Goal: Task Accomplishment & Management: Manage account settings

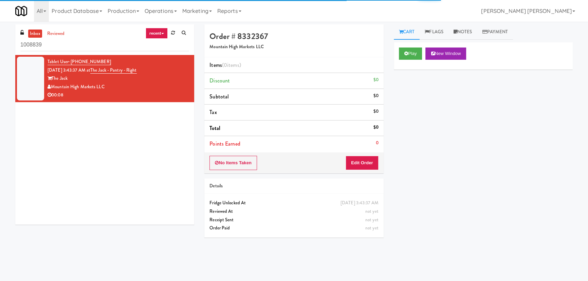
drag, startPoint x: 41, startPoint y: 44, endPoint x: 3, endPoint y: 42, distance: 37.7
click at [3, 42] on div "inbox reviewed recent all unclear take inventory issue suspicious failed recent…" at bounding box center [294, 151] width 588 height 254
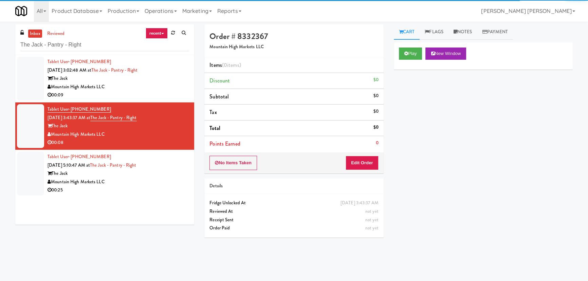
type input "The Jack - Pantry - Right"
drag, startPoint x: 163, startPoint y: 179, endPoint x: 167, endPoint y: 180, distance: 3.8
click at [163, 179] on div "Mountain High Markets LLC" at bounding box center [119, 182] width 142 height 8
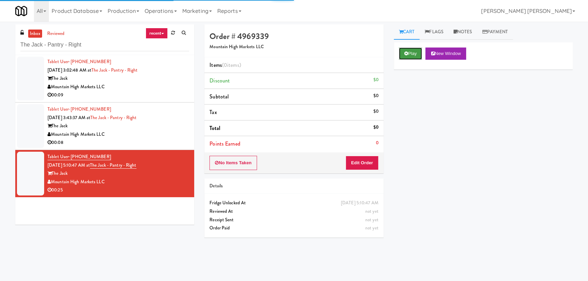
click at [414, 52] on button "Play" at bounding box center [410, 54] width 23 height 12
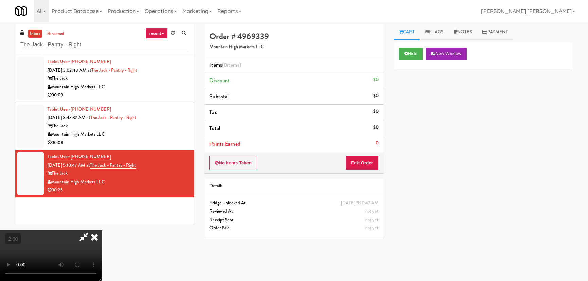
scroll to position [14, 0]
click at [370, 161] on button "Edit Order" at bounding box center [362, 163] width 33 height 14
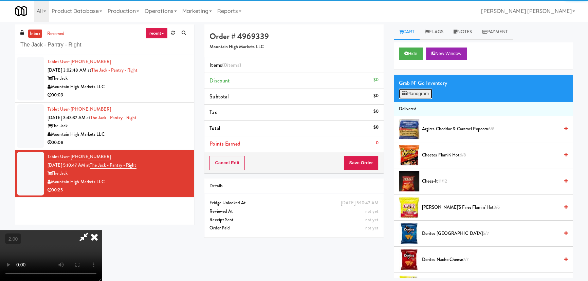
click at [416, 90] on button "Planogram" at bounding box center [415, 94] width 33 height 10
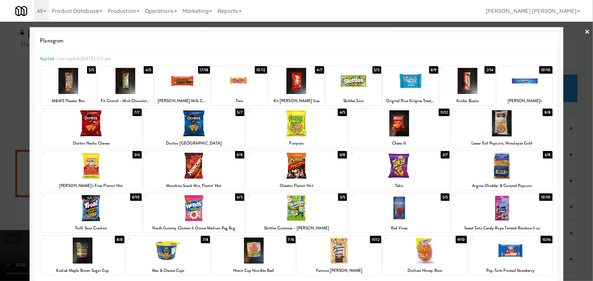
click at [199, 212] on div at bounding box center [193, 208] width 101 height 26
click at [194, 160] on div at bounding box center [193, 166] width 101 height 26
click at [94, 173] on div at bounding box center [90, 166] width 101 height 26
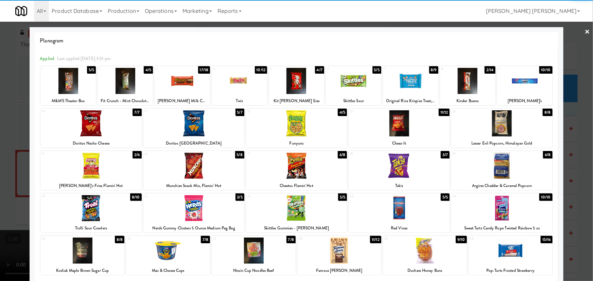
click at [585, 29] on link "×" at bounding box center [587, 32] width 5 height 21
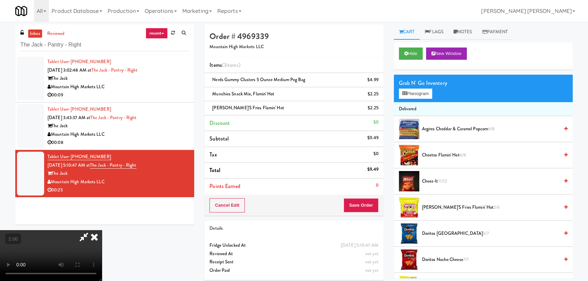
scroll to position [14, 0]
click at [414, 95] on button "Planogram" at bounding box center [415, 94] width 33 height 10
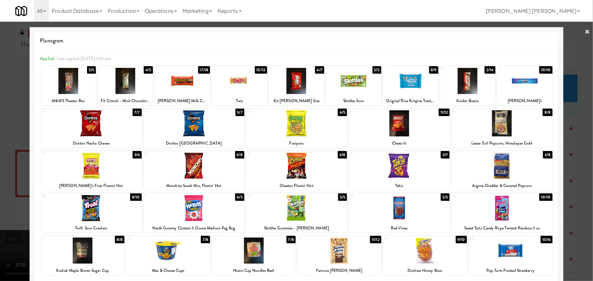
click at [87, 171] on div at bounding box center [90, 166] width 101 height 26
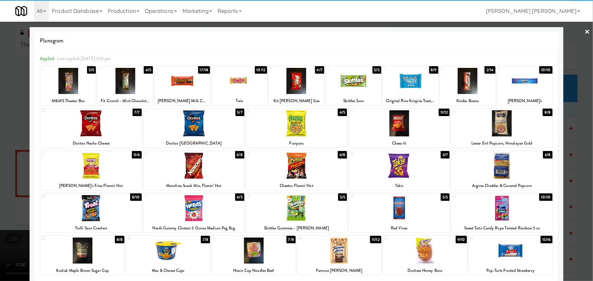
click at [69, 82] on div at bounding box center [67, 81] width 55 height 26
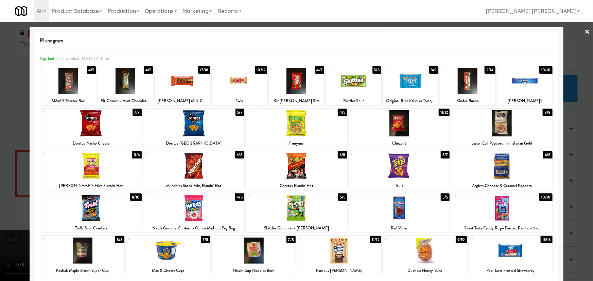
click at [585, 31] on link "×" at bounding box center [587, 32] width 5 height 21
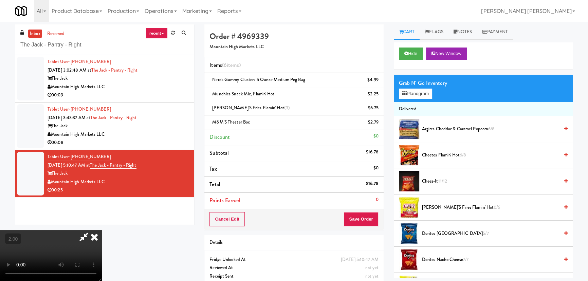
scroll to position [14, 0]
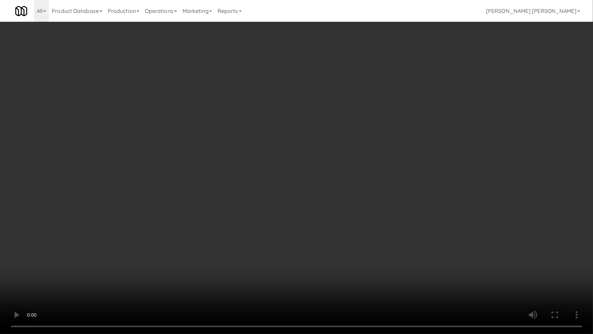
click at [333, 228] on video at bounding box center [296, 167] width 593 height 334
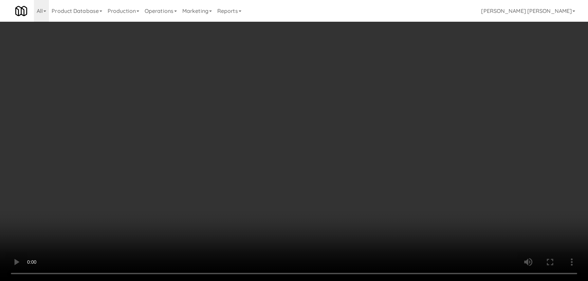
scroll to position [0, 0]
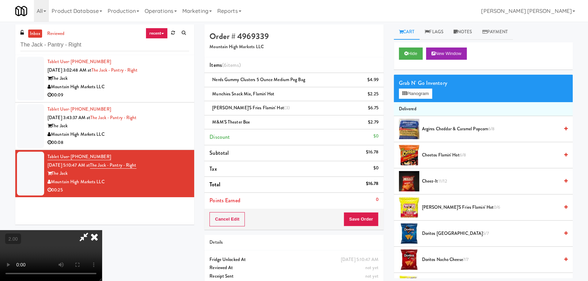
click at [102, 230] on icon at bounding box center [94, 237] width 15 height 14
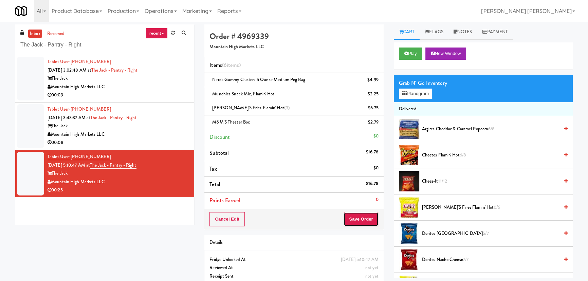
click at [364, 219] on button "Save Order" at bounding box center [361, 219] width 35 height 14
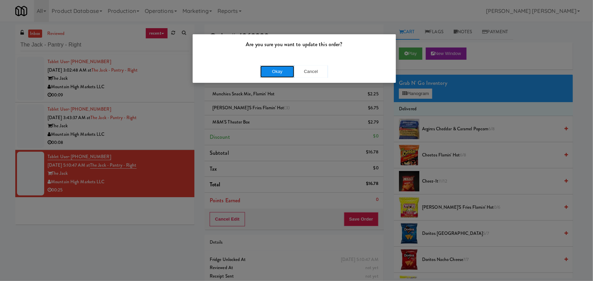
click at [279, 73] on button "Okay" at bounding box center [277, 72] width 34 height 12
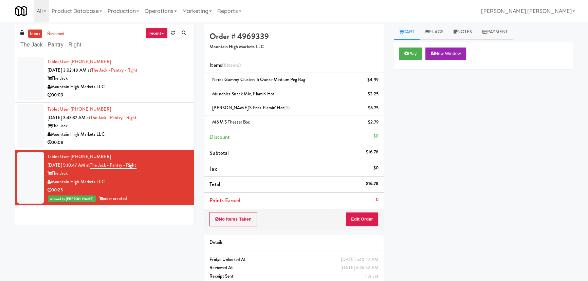
drag, startPoint x: 107, startPoint y: 180, endPoint x: 53, endPoint y: 182, distance: 54.7
click at [53, 182] on div "Mountain High Markets LLC" at bounding box center [119, 182] width 142 height 8
copy div "Mountain High Markets LLC"
drag, startPoint x: 143, startPoint y: 166, endPoint x: 100, endPoint y: 165, distance: 43.5
click at [100, 165] on div "Tablet User · (480) 695-3098 Sep 11, 2025 5:10:47 AM at The Jack - Pantry - Rig…" at bounding box center [119, 178] width 142 height 50
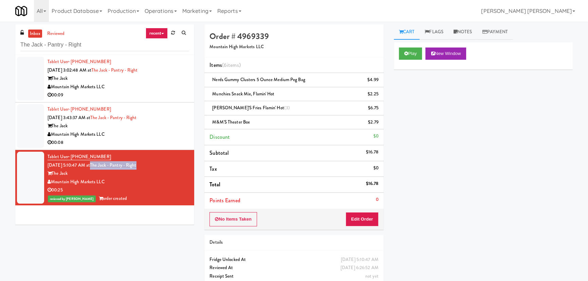
copy link "The Jack - Pantry - Right"
drag, startPoint x: 108, startPoint y: 156, endPoint x: 82, endPoint y: 156, distance: 26.2
click at [71, 156] on div "Tablet User · (480) 695-3098 Sep 11, 2025 5:10:47 AM at The Jack - Pantry - Rig…" at bounding box center [119, 178] width 142 height 50
copy span "(480) 695-3098"
drag, startPoint x: 366, startPoint y: 183, endPoint x: 377, endPoint y: 183, distance: 10.9
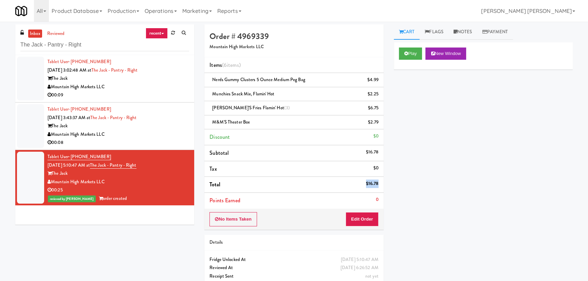
click at [377, 183] on div "$16.78" at bounding box center [372, 184] width 13 height 8
copy div "$16.78"
click at [169, 131] on div "Mountain High Markets LLC" at bounding box center [119, 134] width 142 height 8
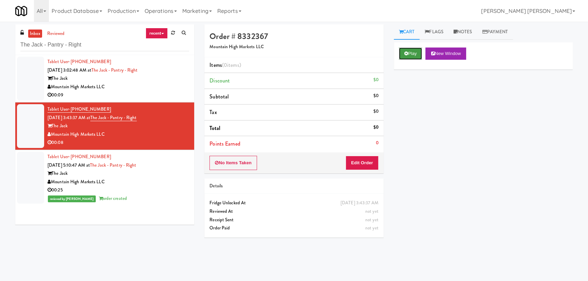
click at [405, 57] on button "Play" at bounding box center [410, 54] width 23 height 12
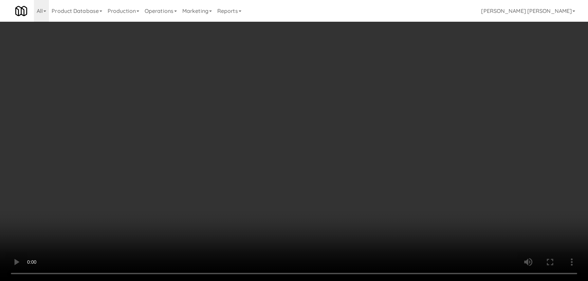
scroll to position [14, 0]
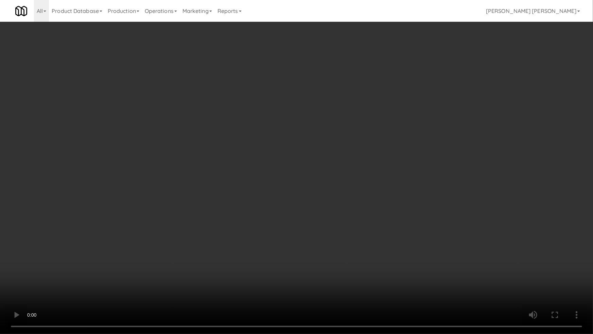
drag, startPoint x: 304, startPoint y: 272, endPoint x: 67, endPoint y: 305, distance: 240.1
click at [302, 271] on video at bounding box center [296, 167] width 593 height 334
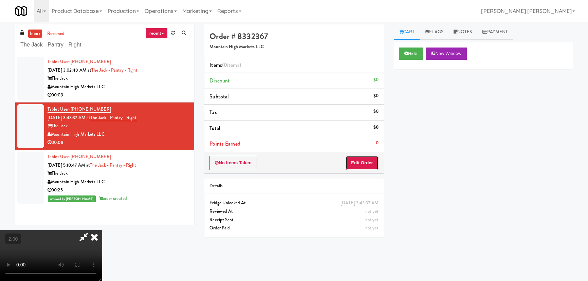
click at [367, 166] on button "Edit Order" at bounding box center [362, 163] width 33 height 14
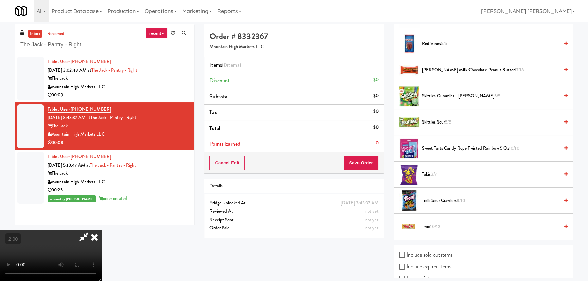
scroll to position [581, 0]
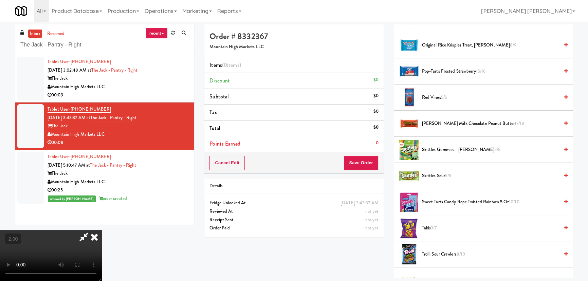
click at [429, 226] on span "Takis 3/7" at bounding box center [490, 228] width 137 height 8
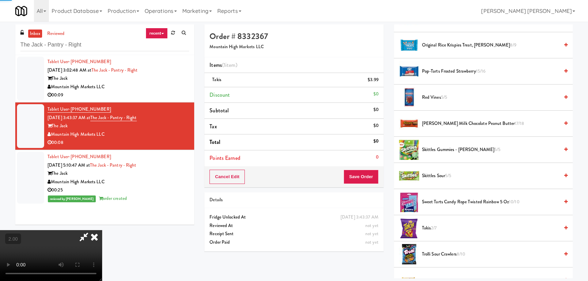
click at [429, 226] on span "Takis 2/7" at bounding box center [490, 228] width 137 height 8
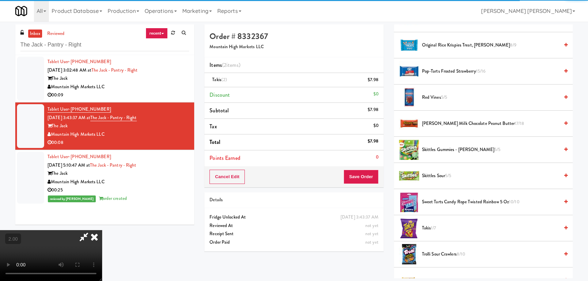
click at [102, 230] on icon at bounding box center [94, 237] width 15 height 14
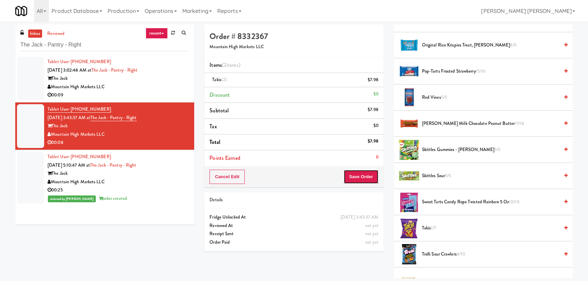
click at [361, 179] on button "Save Order" at bounding box center [361, 177] width 35 height 14
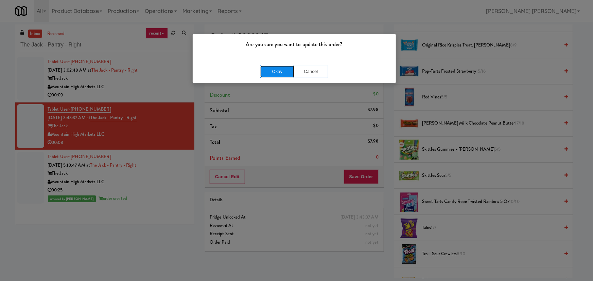
click at [280, 66] on button "Okay" at bounding box center [277, 72] width 34 height 12
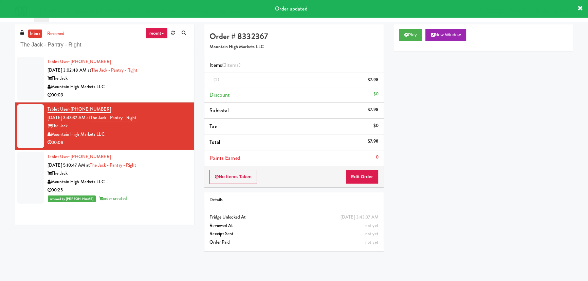
scroll to position [18, 0]
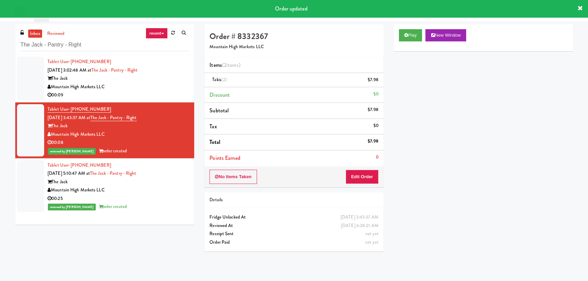
click at [168, 85] on div "Mountain High Markets LLC" at bounding box center [119, 87] width 142 height 8
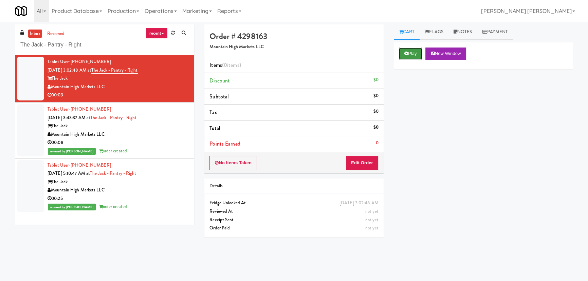
click at [407, 51] on button "Play" at bounding box center [410, 54] width 23 height 12
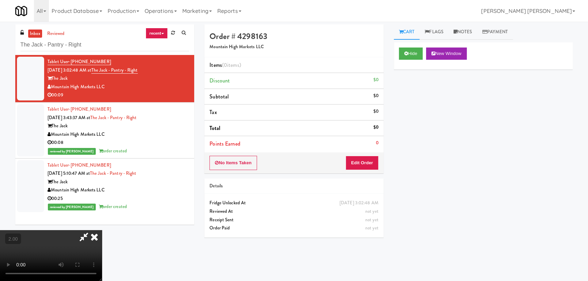
scroll to position [14, 0]
click at [376, 160] on button "Edit Order" at bounding box center [362, 163] width 33 height 14
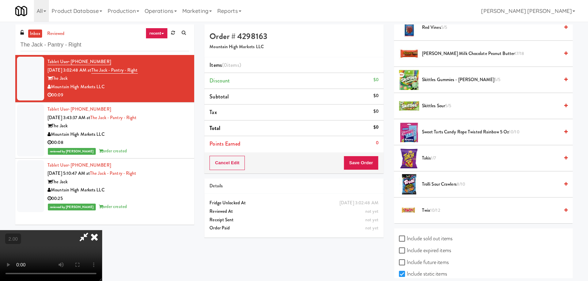
scroll to position [673, 0]
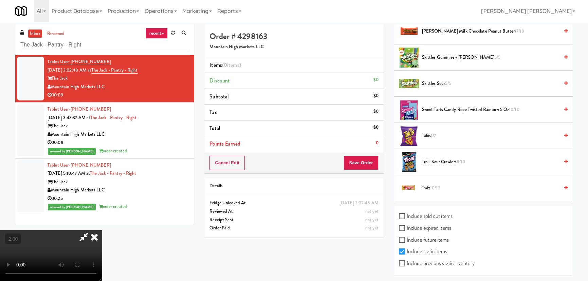
click at [436, 135] on span "Takis 1/7" at bounding box center [490, 136] width 137 height 8
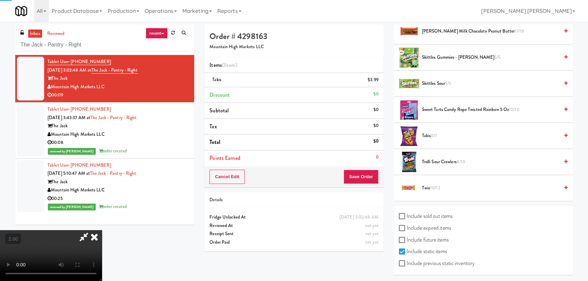
scroll to position [0, 0]
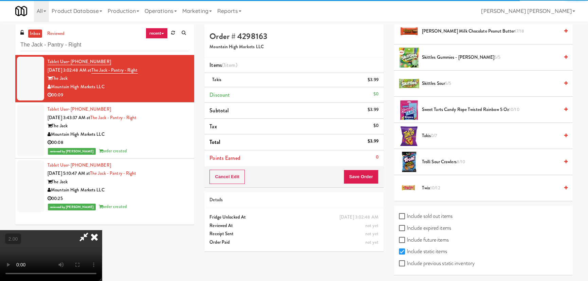
click at [102, 230] on icon at bounding box center [94, 237] width 15 height 14
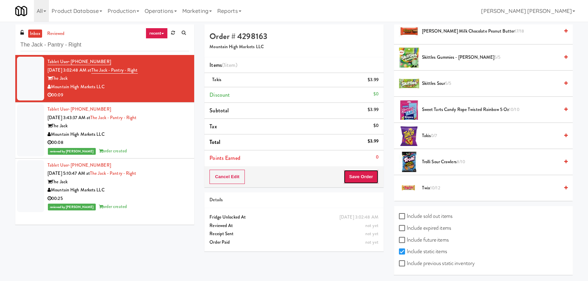
click at [364, 178] on button "Save Order" at bounding box center [361, 177] width 35 height 14
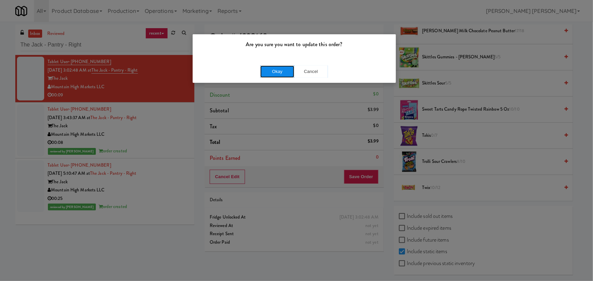
click at [273, 76] on button "Okay" at bounding box center [277, 72] width 34 height 12
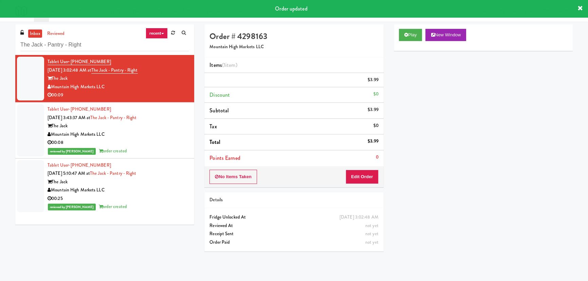
scroll to position [18, 0]
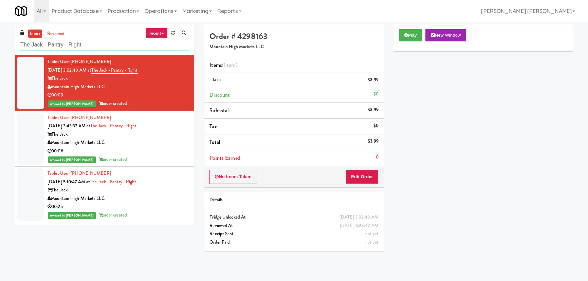
drag, startPoint x: 19, startPoint y: 47, endPoint x: 14, endPoint y: 47, distance: 5.8
click at [14, 47] on div "inbox reviewed recent all unclear take inventory issue suspicious failed recent…" at bounding box center [104, 126] width 189 height 205
paste input "Sentral Fridge"
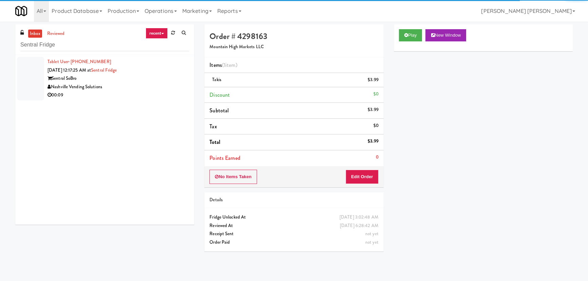
click at [161, 83] on div "Nashville Vending Solutions" at bounding box center [119, 87] width 142 height 8
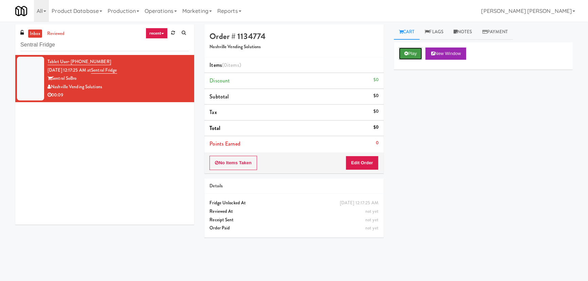
click at [411, 55] on button "Play" at bounding box center [410, 54] width 23 height 12
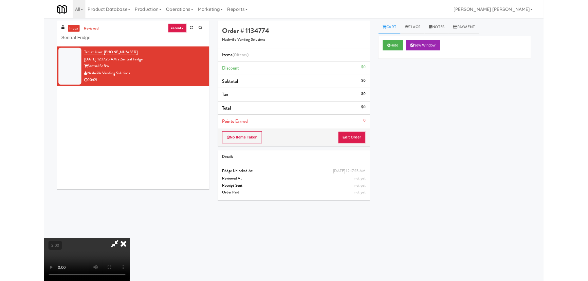
scroll to position [14, 0]
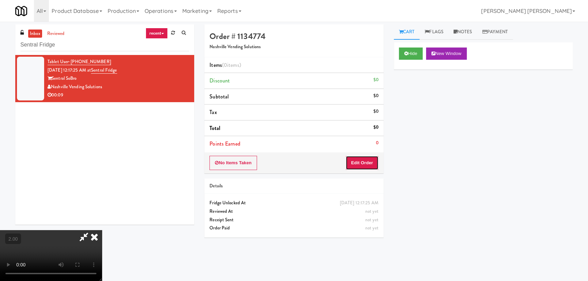
click at [369, 163] on button "Edit Order" at bounding box center [362, 163] width 33 height 14
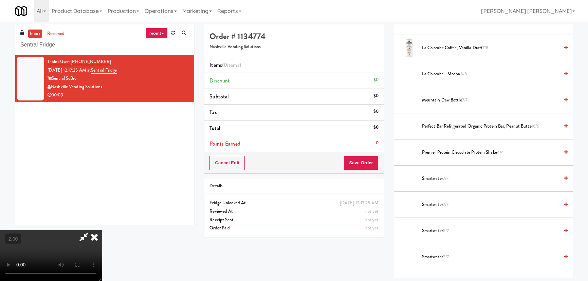
scroll to position [759, 0]
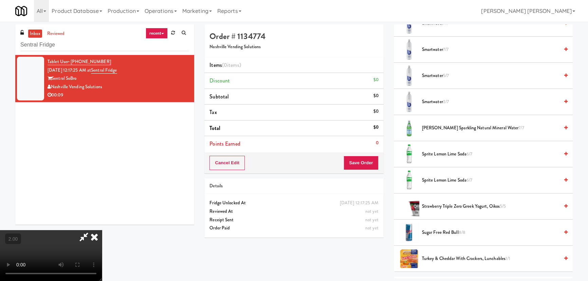
click at [428, 74] on span "Smartwater 5/7" at bounding box center [490, 76] width 137 height 8
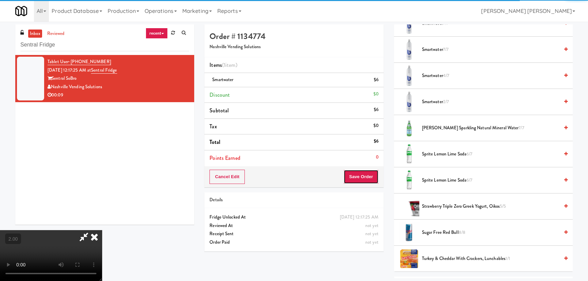
click at [360, 179] on button "Save Order" at bounding box center [361, 177] width 35 height 14
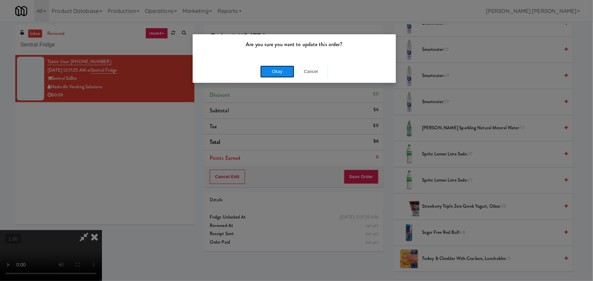
click at [277, 66] on button "Okay" at bounding box center [277, 72] width 34 height 12
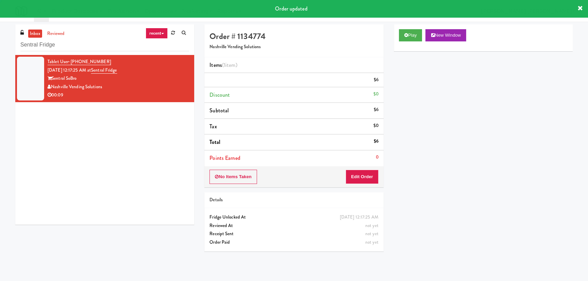
scroll to position [0, 0]
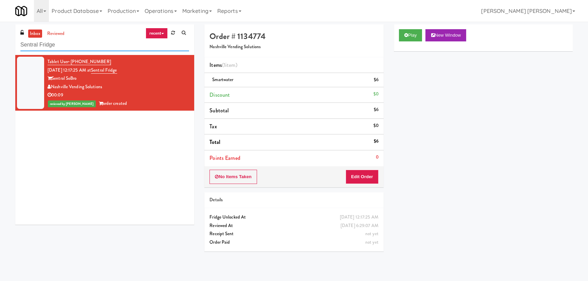
drag, startPoint x: 24, startPoint y: 50, endPoint x: 20, endPoint y: 50, distance: 4.1
click at [20, 50] on div "inbox reviewed recent all unclear take inventory issue suspicious failed recent…" at bounding box center [104, 39] width 179 height 31
paste input "500 West Trade - Combo"
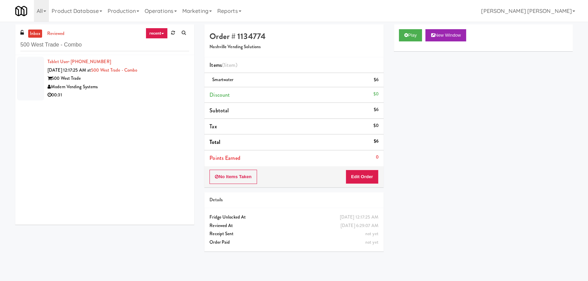
click at [130, 93] on div "00:31" at bounding box center [119, 95] width 142 height 8
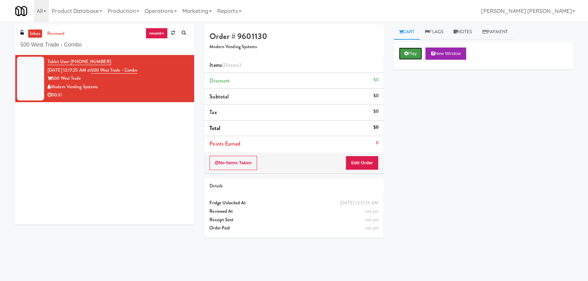
click at [413, 55] on button "Play" at bounding box center [410, 54] width 23 height 12
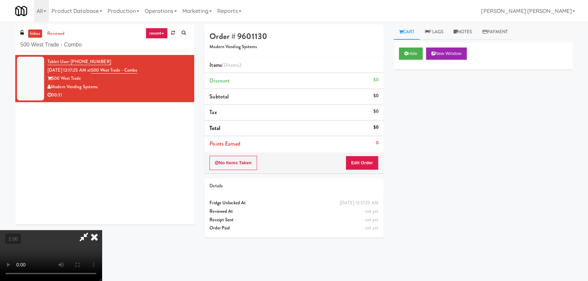
click at [102, 281] on video at bounding box center [51, 255] width 102 height 51
click at [358, 161] on button "Edit Order" at bounding box center [362, 163] width 33 height 14
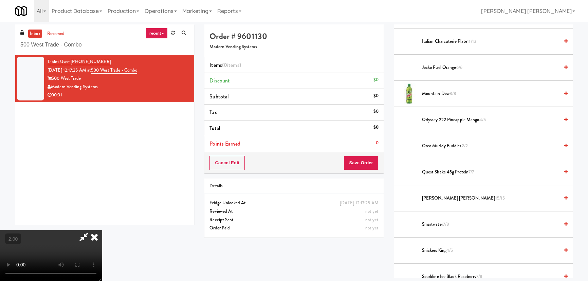
scroll to position [578, 0]
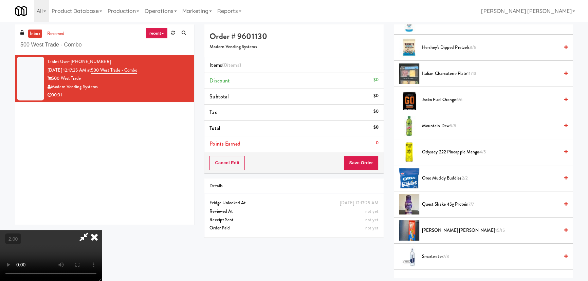
click at [431, 128] on span "Mountain Dew 8/8" at bounding box center [490, 126] width 137 height 8
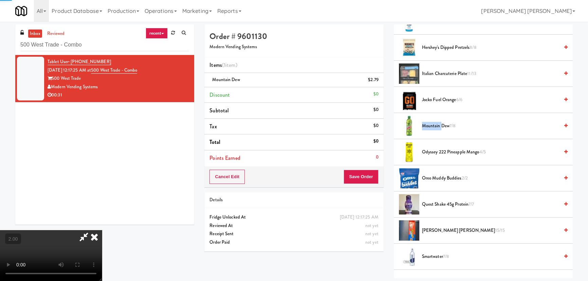
click at [431, 128] on span "Mountain Dew 7/8" at bounding box center [490, 126] width 137 height 8
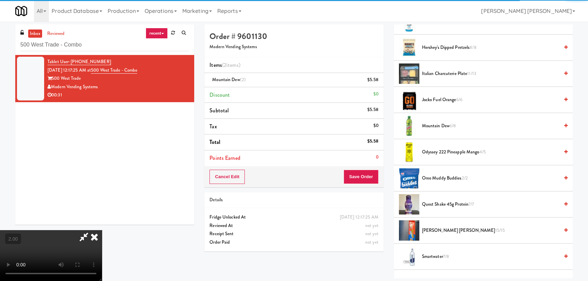
click at [102, 230] on icon at bounding box center [94, 237] width 15 height 14
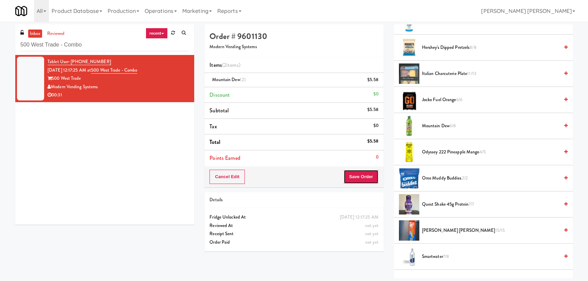
click at [366, 180] on button "Save Order" at bounding box center [361, 177] width 35 height 14
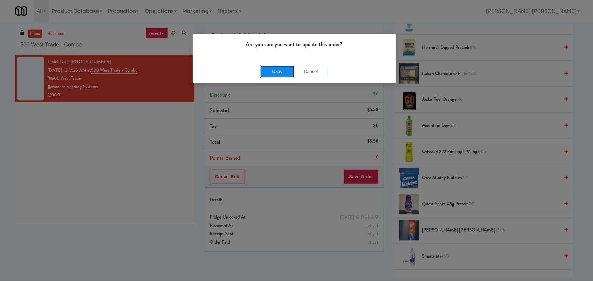
click at [288, 70] on button "Okay" at bounding box center [277, 72] width 34 height 12
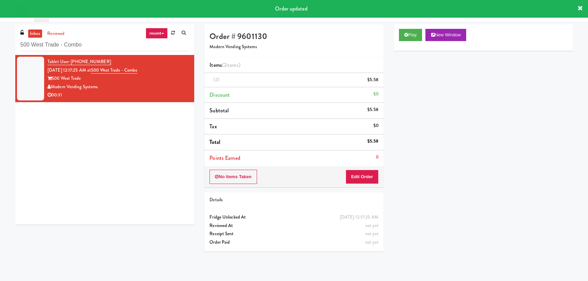
scroll to position [18, 0]
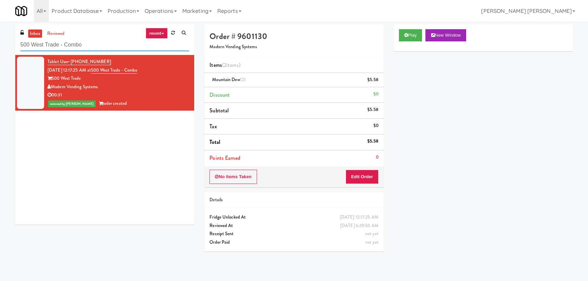
drag, startPoint x: 84, startPoint y: 44, endPoint x: 3, endPoint y: 44, distance: 80.5
click at [3, 44] on div "inbox reviewed recent all unclear take inventory issue suspicious failed recent…" at bounding box center [294, 151] width 588 height 254
paste input "The Jack - Combo - Left"
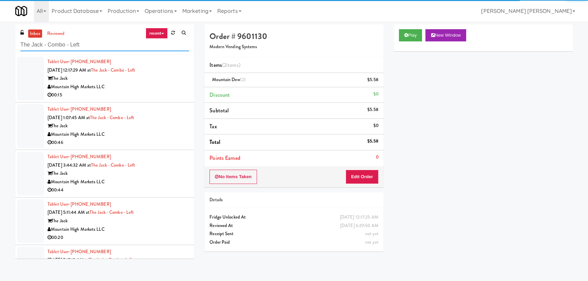
type input "The Jack - Combo - Left"
click at [158, 88] on div "Mountain High Markets LLC" at bounding box center [119, 87] width 142 height 8
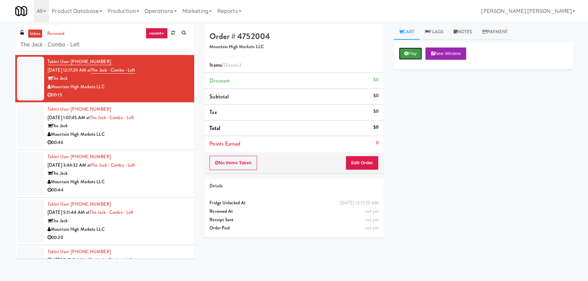
click at [414, 54] on button "Play" at bounding box center [410, 54] width 23 height 12
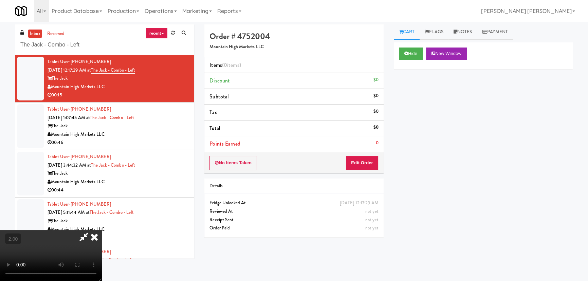
scroll to position [14, 0]
click at [360, 159] on button "Edit Order" at bounding box center [362, 163] width 33 height 14
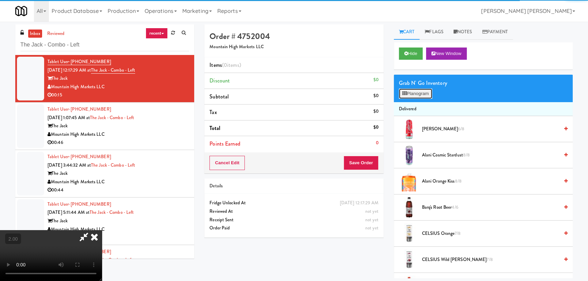
click at [416, 91] on button "Planogram" at bounding box center [415, 94] width 33 height 10
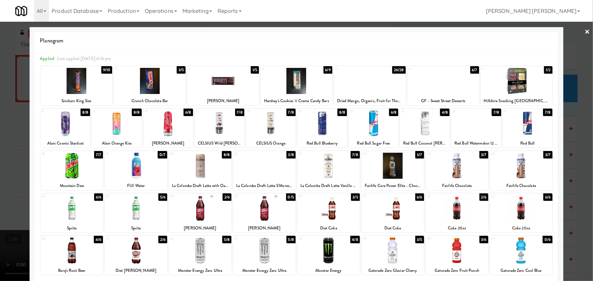
click at [321, 126] on div at bounding box center [322, 123] width 50 height 26
click at [262, 211] on div at bounding box center [264, 208] width 62 height 26
drag, startPoint x: 198, startPoint y: 214, endPoint x: 592, endPoint y: 102, distance: 409.6
click at [199, 214] on div at bounding box center [200, 208] width 62 height 26
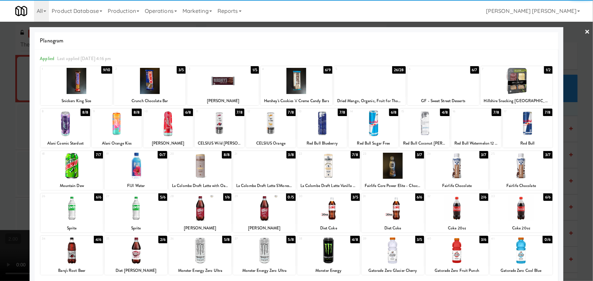
click at [585, 33] on link "×" at bounding box center [587, 32] width 5 height 21
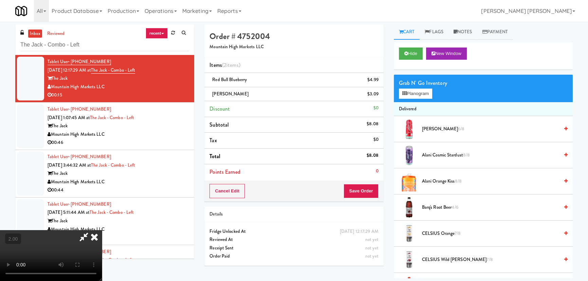
click at [102, 230] on video at bounding box center [51, 255] width 102 height 51
click at [102, 230] on icon at bounding box center [94, 237] width 15 height 14
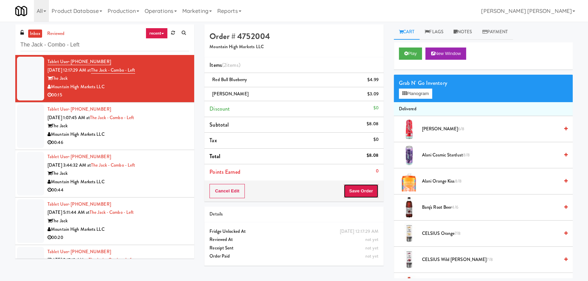
click at [352, 192] on button "Save Order" at bounding box center [361, 191] width 35 height 14
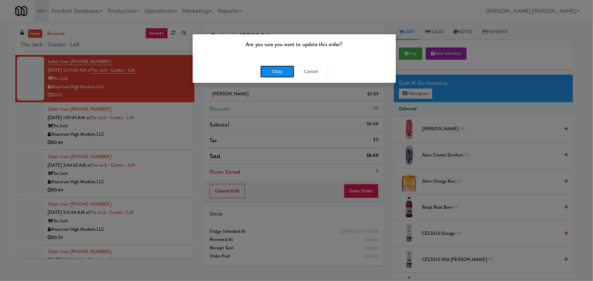
click at [277, 73] on button "Okay" at bounding box center [277, 72] width 34 height 12
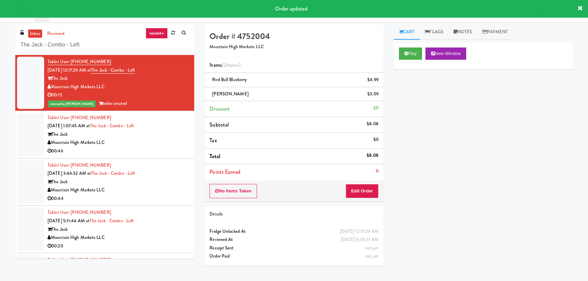
click at [137, 141] on div "Mountain High Markets LLC" at bounding box center [119, 143] width 142 height 8
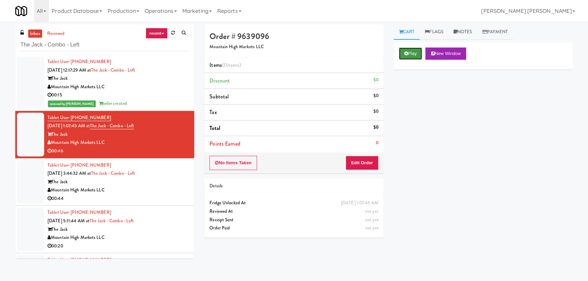
click at [408, 53] on button "Play" at bounding box center [410, 54] width 23 height 12
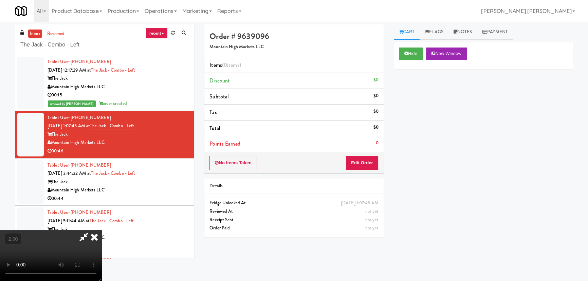
scroll to position [14, 0]
click at [356, 162] on button "Edit Order" at bounding box center [362, 163] width 33 height 14
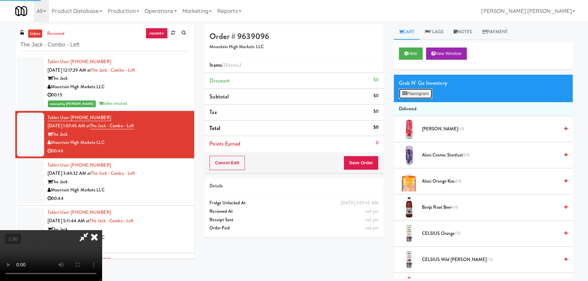
click at [424, 91] on button "Planogram" at bounding box center [415, 94] width 33 height 10
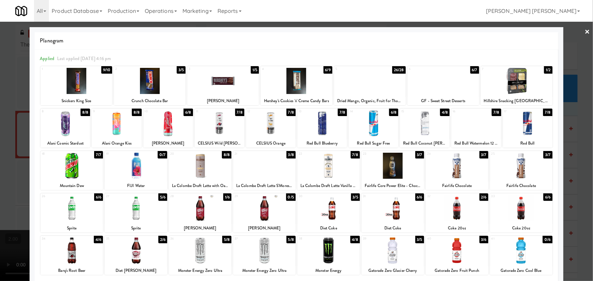
click at [326, 169] on div at bounding box center [328, 166] width 62 height 26
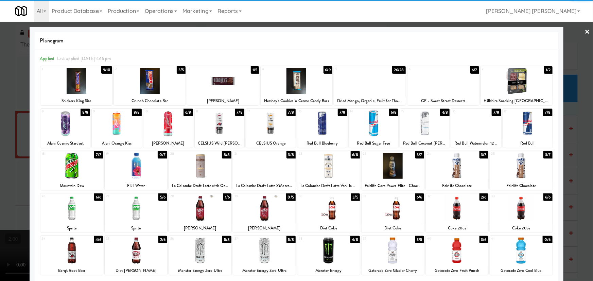
click at [585, 31] on link "×" at bounding box center [587, 32] width 5 height 21
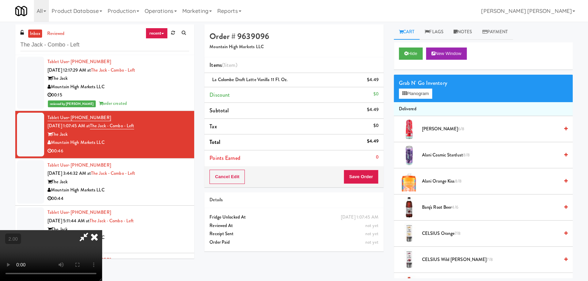
drag, startPoint x: 342, startPoint y: 29, endPoint x: 368, endPoint y: 129, distance: 102.9
click at [102, 230] on icon at bounding box center [94, 237] width 15 height 14
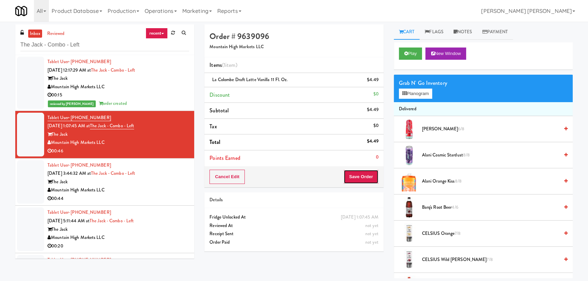
click at [376, 181] on button "Save Order" at bounding box center [361, 177] width 35 height 14
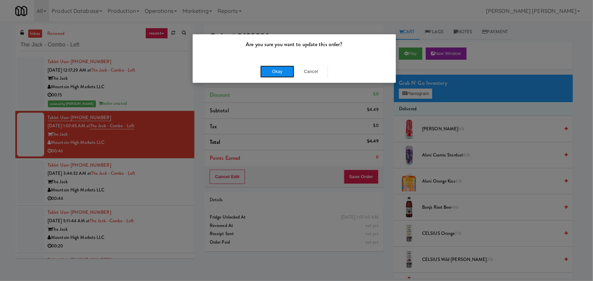
click at [282, 73] on button "Okay" at bounding box center [277, 72] width 34 height 12
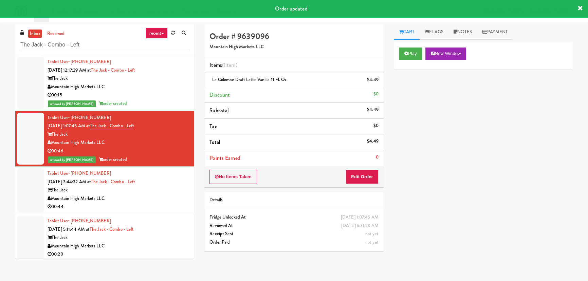
drag, startPoint x: 169, startPoint y: 194, endPoint x: 167, endPoint y: 197, distance: 3.9
click at [170, 195] on div "Mountain High Markets LLC" at bounding box center [119, 199] width 142 height 8
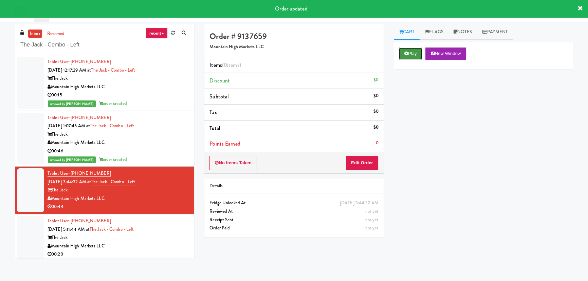
click at [419, 51] on button "Play" at bounding box center [410, 54] width 23 height 12
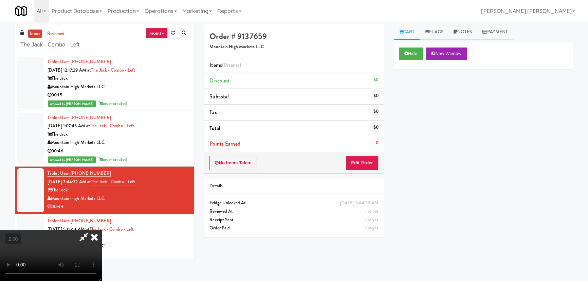
scroll to position [14, 0]
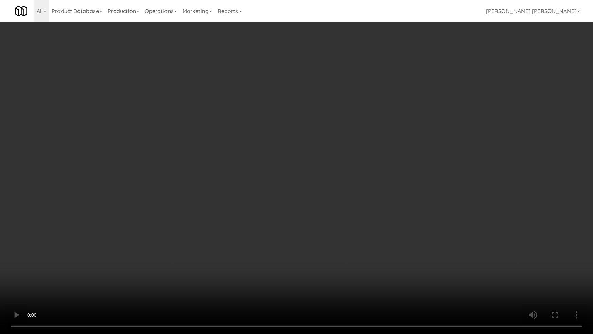
click at [545, 217] on video at bounding box center [296, 167] width 593 height 334
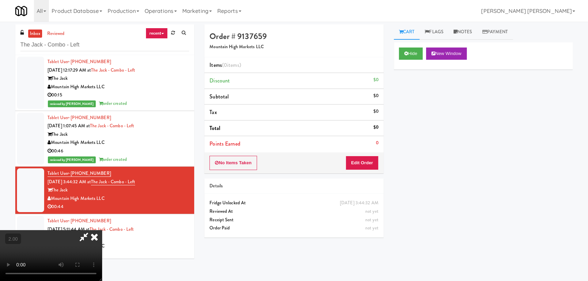
click at [102, 230] on video at bounding box center [51, 255] width 102 height 51
click at [360, 162] on button "Edit Order" at bounding box center [362, 163] width 33 height 14
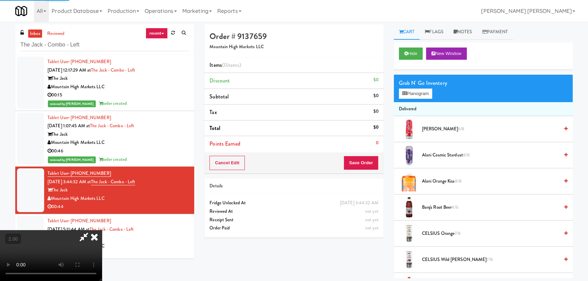
click at [102, 230] on video at bounding box center [51, 255] width 102 height 51
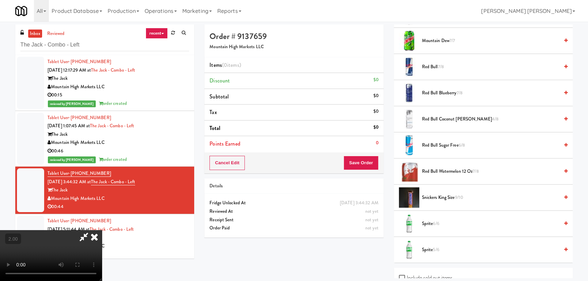
scroll to position [864, 0]
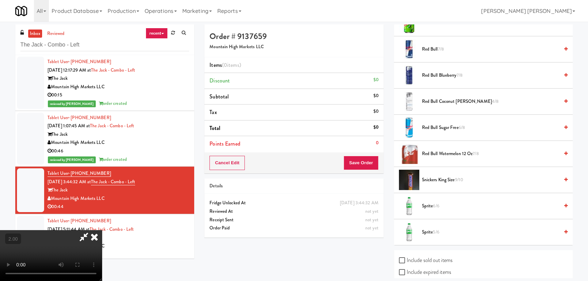
click at [433, 204] on span "Sprite 6/6" at bounding box center [490, 206] width 137 height 8
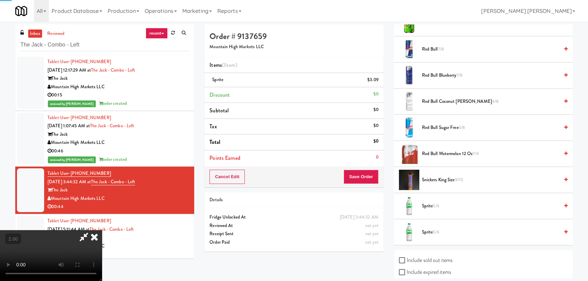
click at [437, 180] on span "Snickers King Size 9/10" at bounding box center [490, 180] width 137 height 8
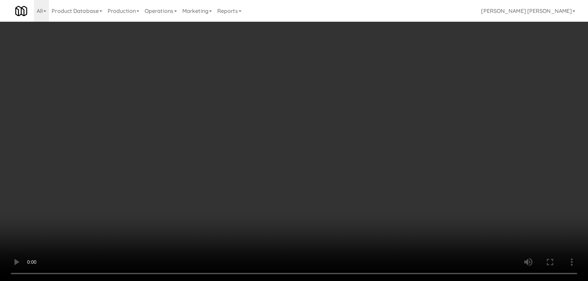
scroll to position [146, 0]
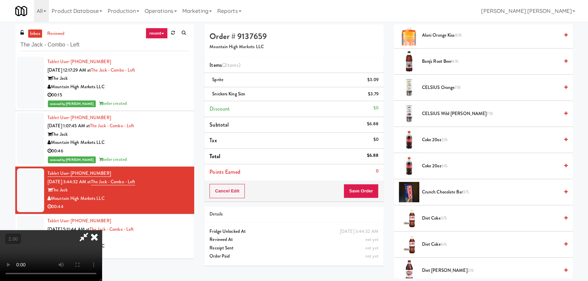
click at [433, 61] on span "Barq's Root Beer 4/6" at bounding box center [490, 61] width 137 height 8
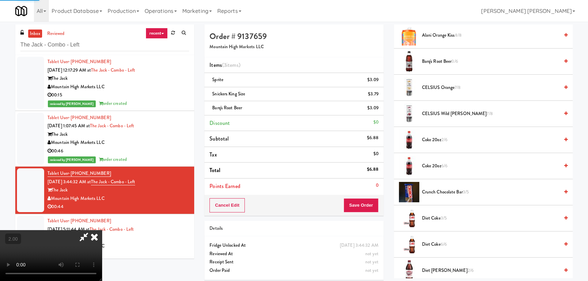
scroll to position [0, 0]
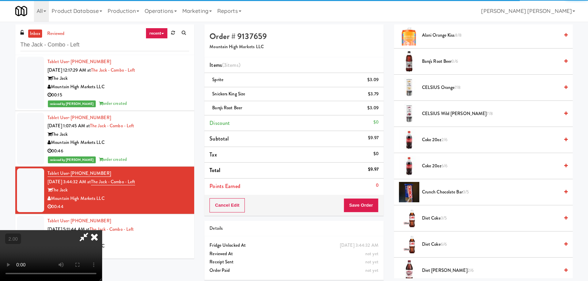
click at [102, 230] on icon at bounding box center [94, 237] width 15 height 14
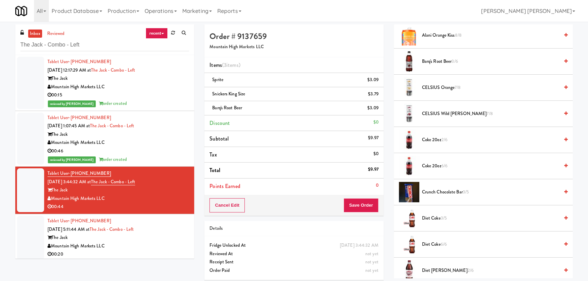
click at [378, 209] on div "Cancel Edit Save Order" at bounding box center [293, 205] width 179 height 21
click at [349, 207] on button "Save Order" at bounding box center [361, 205] width 35 height 14
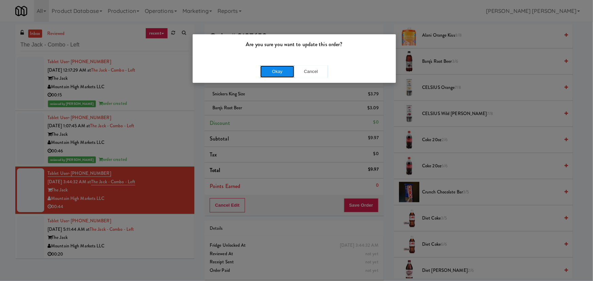
click at [276, 73] on button "Okay" at bounding box center [277, 72] width 34 height 12
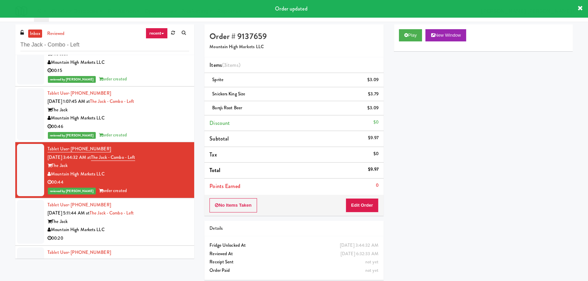
scroll to position [58, 0]
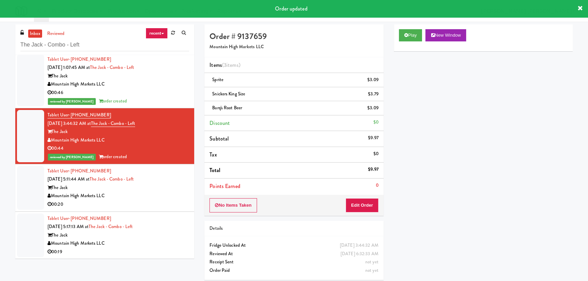
click at [166, 197] on div "Mountain High Markets LLC" at bounding box center [119, 196] width 142 height 8
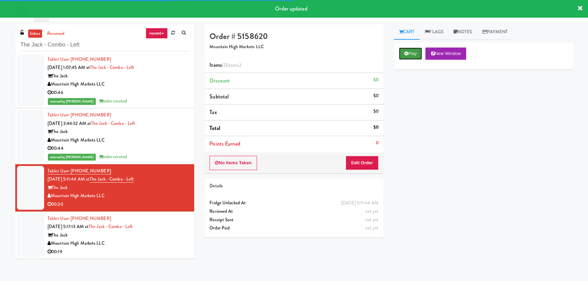
click at [411, 54] on button "Play" at bounding box center [410, 54] width 23 height 12
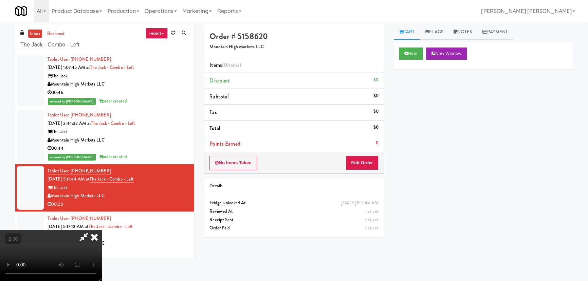
scroll to position [14, 0]
click at [372, 162] on button "Edit Order" at bounding box center [362, 163] width 33 height 14
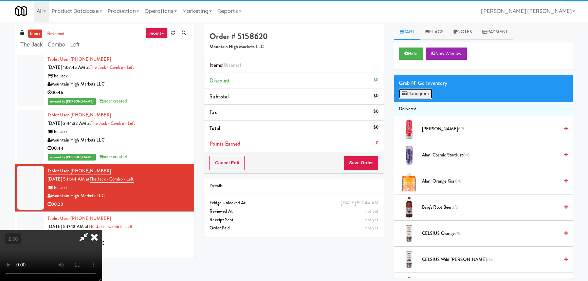
click at [421, 96] on button "Planogram" at bounding box center [415, 94] width 33 height 10
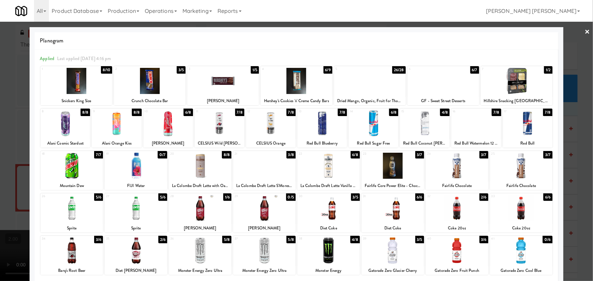
click at [220, 82] on div at bounding box center [223, 81] width 72 height 26
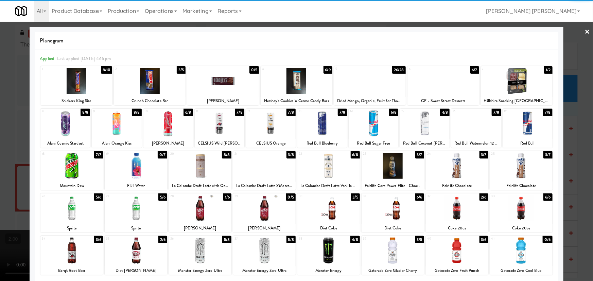
click at [585, 29] on link "×" at bounding box center [587, 32] width 5 height 21
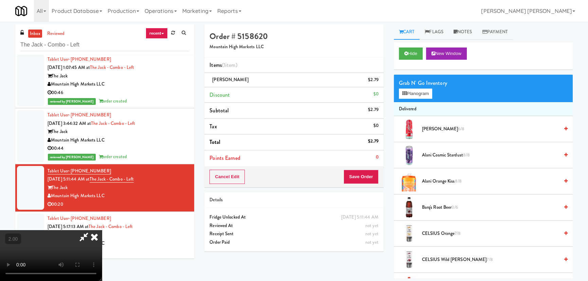
click at [102, 230] on icon at bounding box center [94, 237] width 15 height 14
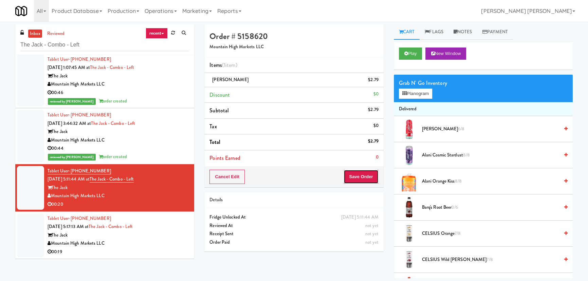
click at [363, 172] on button "Save Order" at bounding box center [361, 177] width 35 height 14
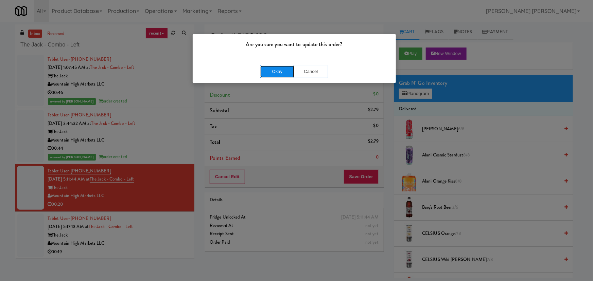
click at [277, 71] on button "Okay" at bounding box center [277, 72] width 34 height 12
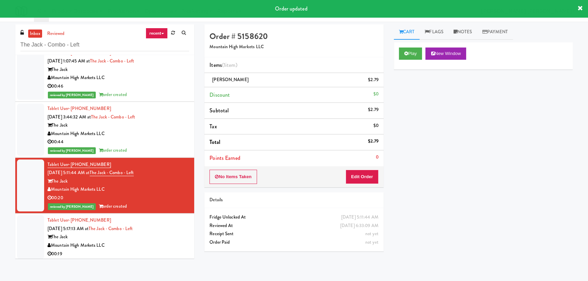
scroll to position [67, 0]
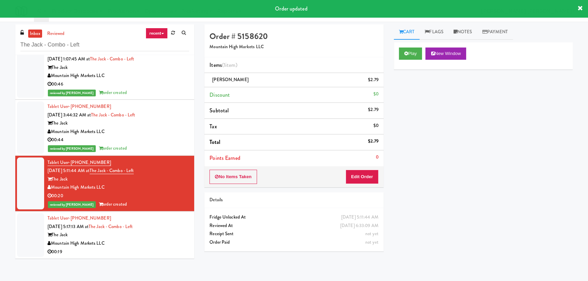
click at [163, 235] on div "The Jack" at bounding box center [119, 235] width 142 height 8
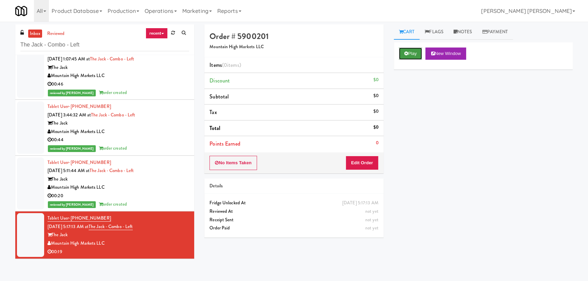
click at [410, 54] on button "Play" at bounding box center [410, 54] width 23 height 12
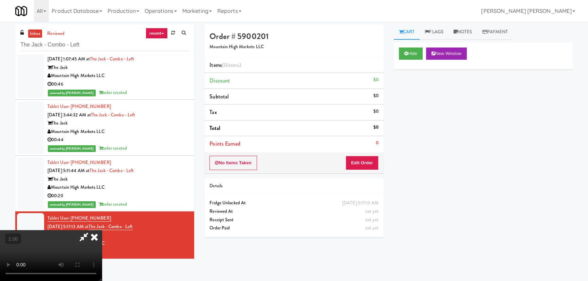
scroll to position [14, 0]
click at [360, 162] on button "Edit Order" at bounding box center [362, 163] width 33 height 14
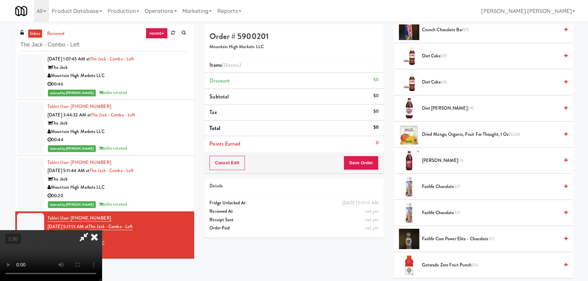
scroll to position [278, 0]
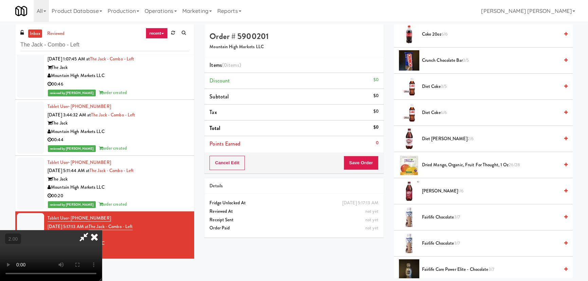
drag, startPoint x: 434, startPoint y: 190, endPoint x: 404, endPoint y: 166, distance: 37.7
click at [433, 190] on span "Dr Pepper 1/6" at bounding box center [490, 191] width 137 height 8
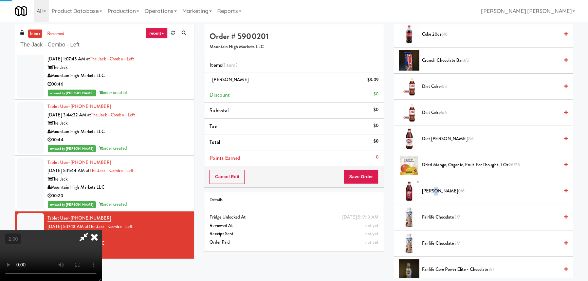
scroll to position [0, 0]
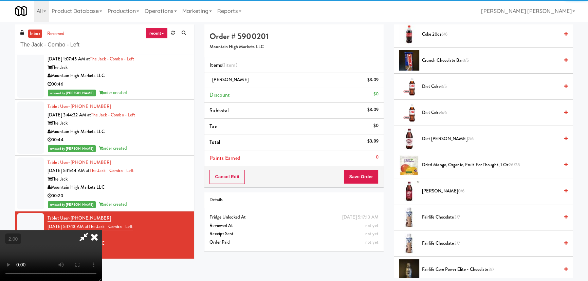
drag, startPoint x: 340, startPoint y: 29, endPoint x: 341, endPoint y: 42, distance: 13.3
click at [102, 230] on icon at bounding box center [94, 237] width 15 height 14
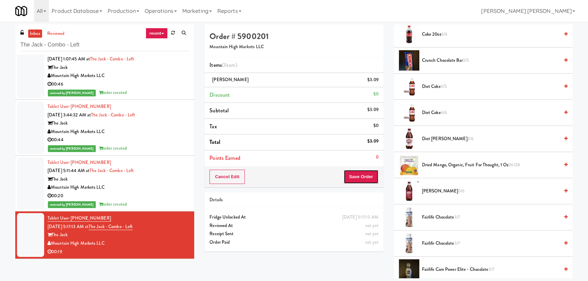
click at [357, 173] on button "Save Order" at bounding box center [361, 177] width 35 height 14
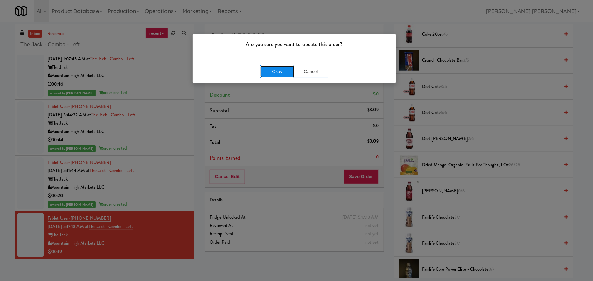
click at [282, 73] on button "Okay" at bounding box center [277, 72] width 34 height 12
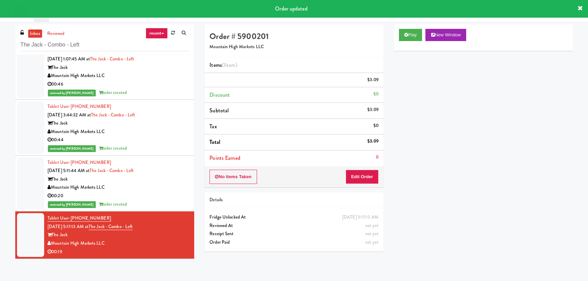
scroll to position [18, 0]
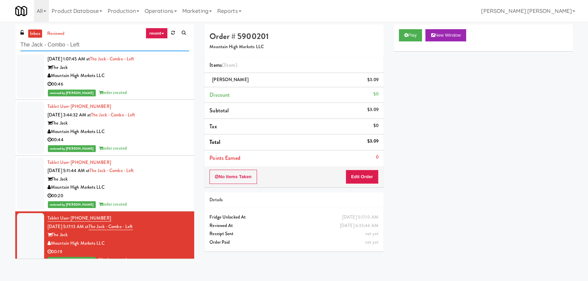
drag, startPoint x: 74, startPoint y: 46, endPoint x: -46, endPoint y: 59, distance: 119.9
click at [0, 59] on html "Are you sure you want to update this order? Okay Cancel Okay Are you sure you w…" at bounding box center [294, 140] width 588 height 281
paste input "Fitzgerald Pantry"
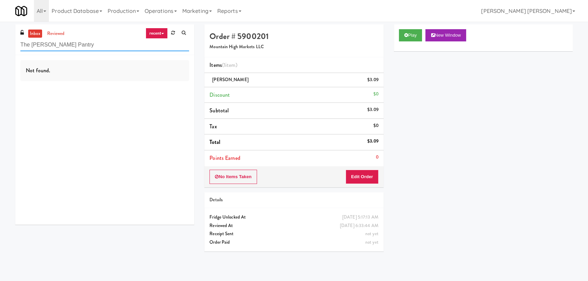
scroll to position [0, 0]
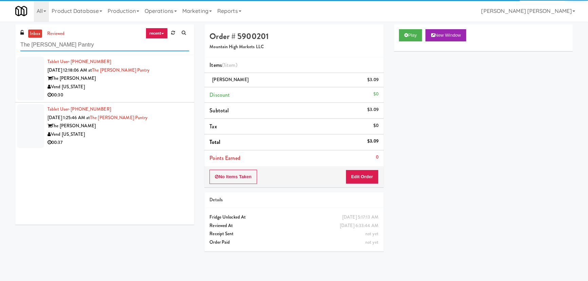
type input "The Fitzgerald Pantry"
click at [135, 94] on div "00:30" at bounding box center [119, 95] width 142 height 8
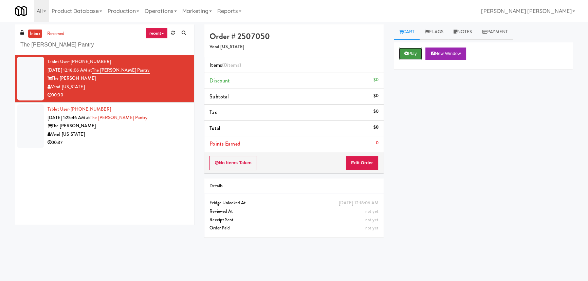
click at [410, 53] on button "Play" at bounding box center [410, 54] width 23 height 12
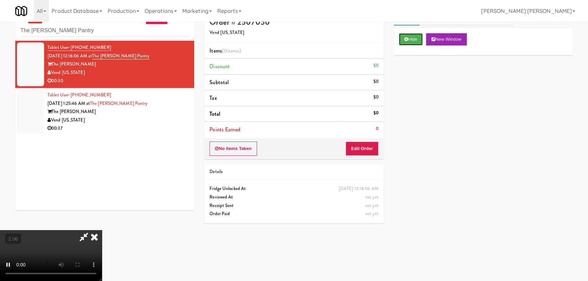
scroll to position [21, 0]
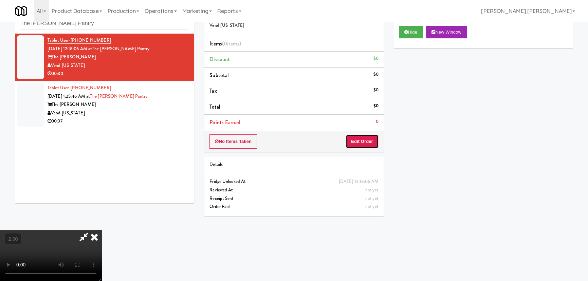
click at [372, 143] on button "Edit Order" at bounding box center [362, 141] width 33 height 14
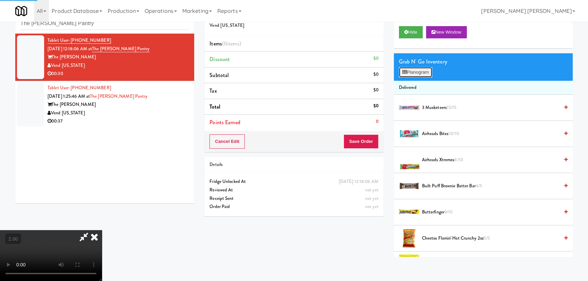
click at [414, 72] on button "Planogram" at bounding box center [415, 72] width 33 height 10
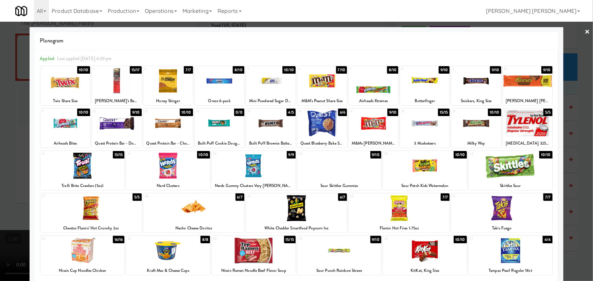
click at [213, 80] on div at bounding box center [220, 81] width 50 height 26
click at [418, 123] on div at bounding box center [425, 123] width 50 height 26
drag, startPoint x: 583, startPoint y: 33, endPoint x: 560, endPoint y: 29, distance: 24.1
click at [585, 32] on link "×" at bounding box center [587, 32] width 5 height 21
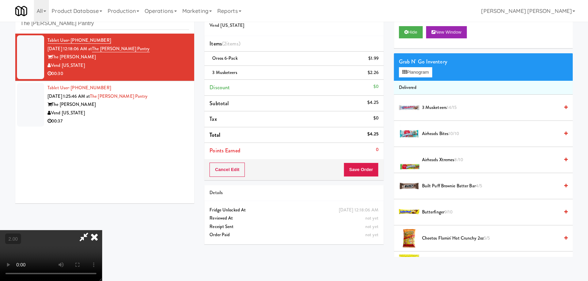
click at [102, 230] on icon at bounding box center [94, 237] width 15 height 14
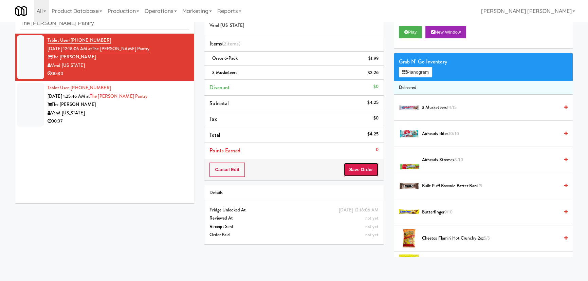
click at [370, 170] on button "Save Order" at bounding box center [361, 170] width 35 height 14
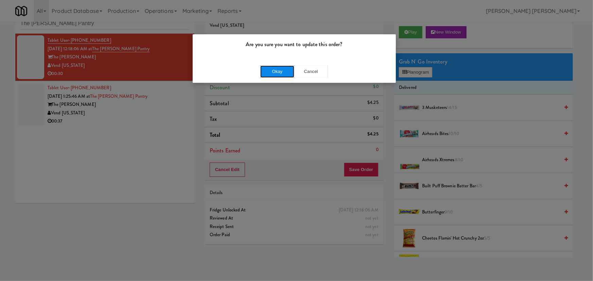
click at [272, 69] on button "Okay" at bounding box center [277, 72] width 34 height 12
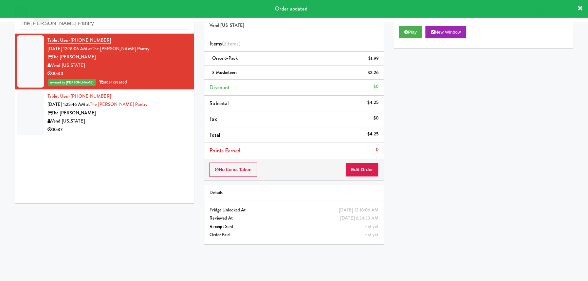
click at [151, 116] on div "The Fitzgerald" at bounding box center [119, 113] width 142 height 8
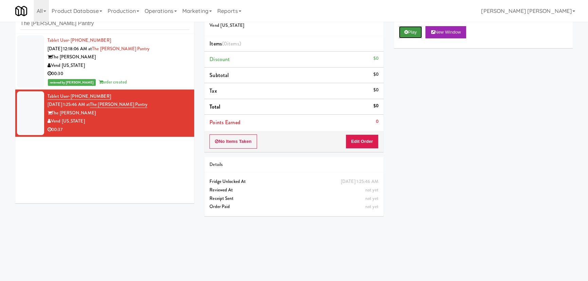
click at [409, 35] on button "Play" at bounding box center [410, 32] width 23 height 12
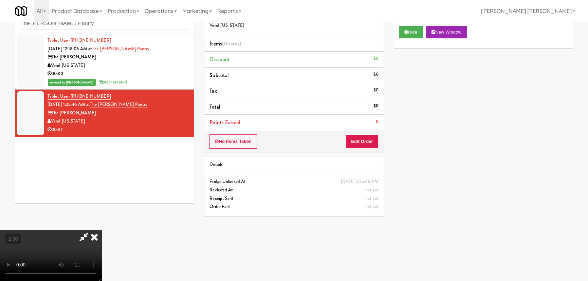
click at [370, 133] on div "No Items Taken Edit Order" at bounding box center [293, 141] width 179 height 21
click at [370, 136] on button "Edit Order" at bounding box center [362, 141] width 33 height 14
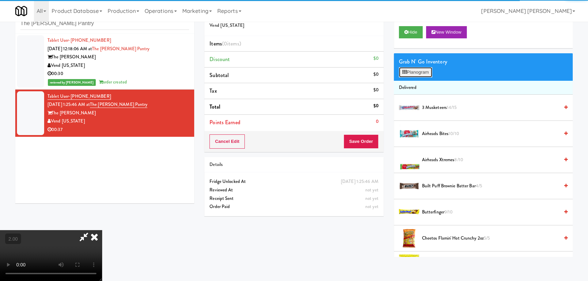
click at [409, 73] on button "Planogram" at bounding box center [415, 72] width 33 height 10
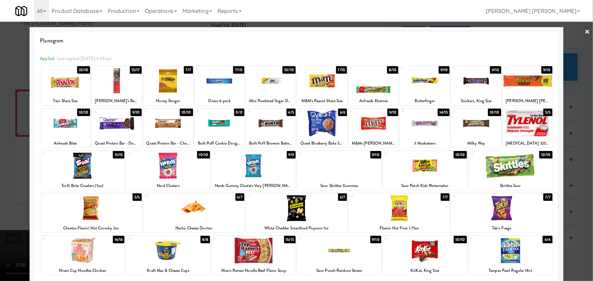
click at [118, 85] on div at bounding box center [117, 81] width 50 height 26
click at [299, 204] on div at bounding box center [296, 208] width 101 height 26
click at [585, 31] on link "×" at bounding box center [587, 32] width 5 height 21
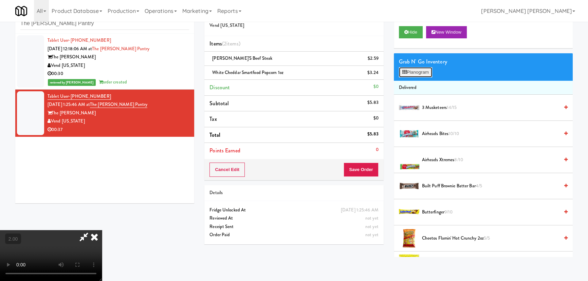
click at [410, 71] on button "Planogram" at bounding box center [415, 72] width 33 height 10
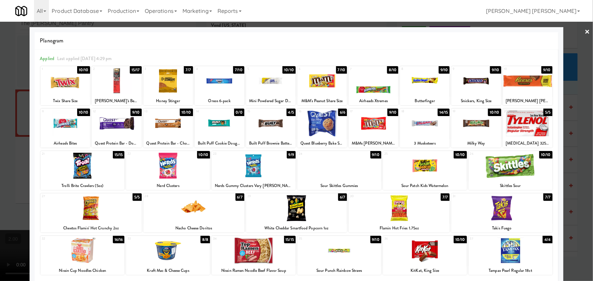
click at [124, 126] on div at bounding box center [117, 123] width 50 height 26
drag, startPoint x: 124, startPoint y: 126, endPoint x: 205, endPoint y: 111, distance: 82.7
click at [124, 126] on div at bounding box center [117, 123] width 50 height 26
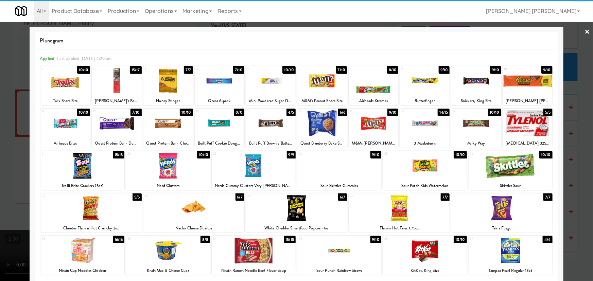
click at [585, 30] on link "×" at bounding box center [587, 32] width 5 height 21
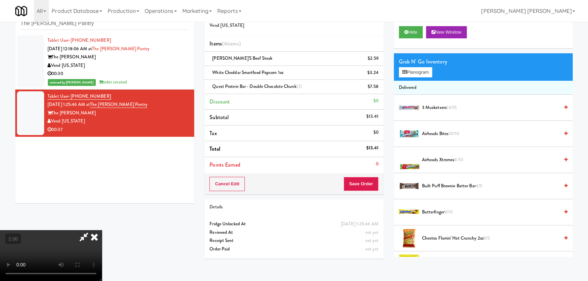
click at [102, 230] on icon at bounding box center [94, 237] width 15 height 14
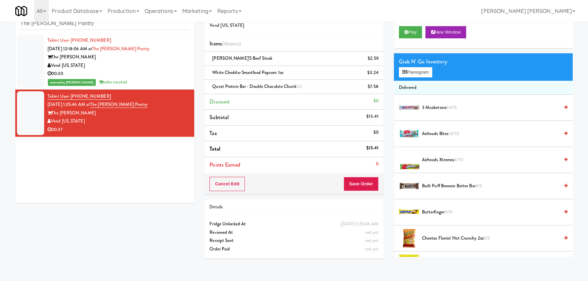
click at [364, 192] on div "Cancel Edit Save Order" at bounding box center [293, 184] width 179 height 21
drag, startPoint x: 364, startPoint y: 186, endPoint x: 318, endPoint y: 159, distance: 53.9
click at [364, 186] on button "Save Order" at bounding box center [361, 184] width 35 height 14
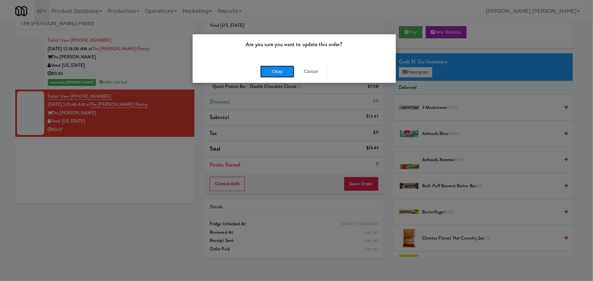
click at [275, 69] on button "Okay" at bounding box center [277, 72] width 34 height 12
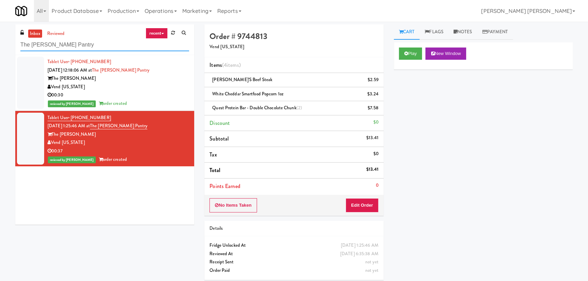
drag, startPoint x: 77, startPoint y: 40, endPoint x: 18, endPoint y: 47, distance: 60.2
click at [18, 47] on div "inbox reviewed recent all unclear take inventory issue suspicious failed recent…" at bounding box center [104, 39] width 179 height 31
paste input "Sentral"
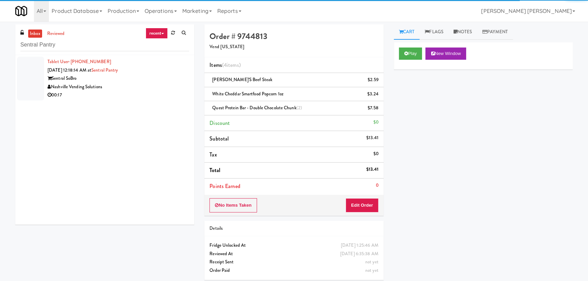
click at [127, 89] on div "Nashville Vending Solutions" at bounding box center [119, 87] width 142 height 8
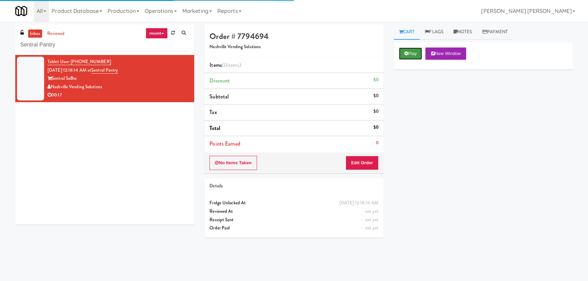
click at [413, 51] on button "Play" at bounding box center [410, 54] width 23 height 12
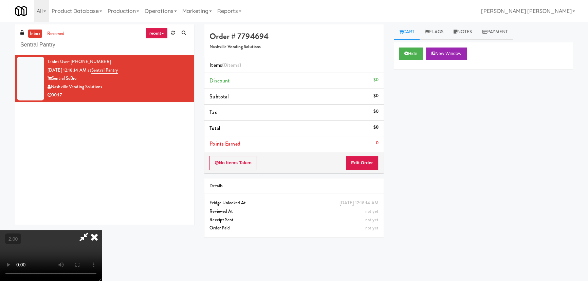
scroll to position [14, 0]
click at [371, 163] on button "Edit Order" at bounding box center [362, 163] width 33 height 14
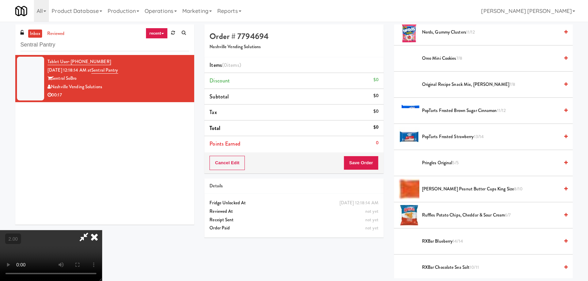
scroll to position [401, 0]
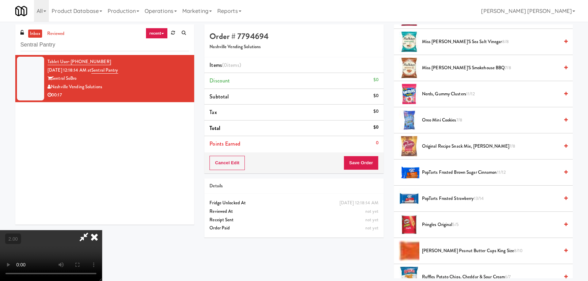
click at [432, 119] on span "Oreo Mini Cookies 7/8" at bounding box center [490, 120] width 137 height 8
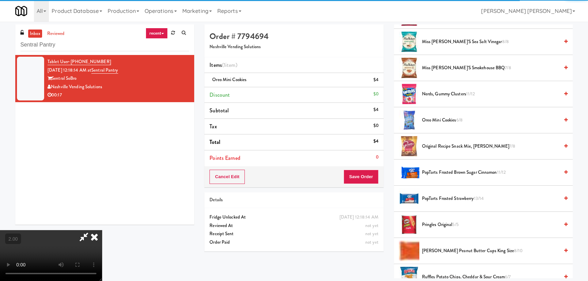
scroll to position [0, 0]
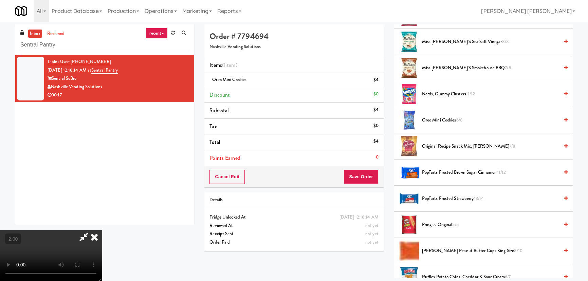
click at [102, 230] on icon at bounding box center [94, 237] width 15 height 14
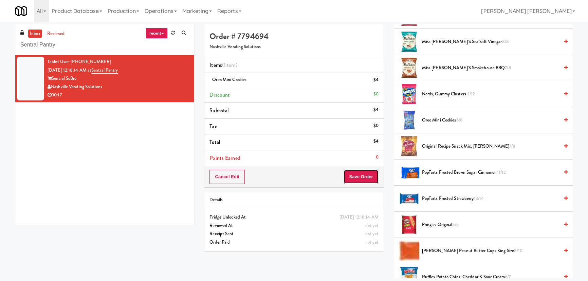
click at [359, 181] on button "Save Order" at bounding box center [361, 177] width 35 height 14
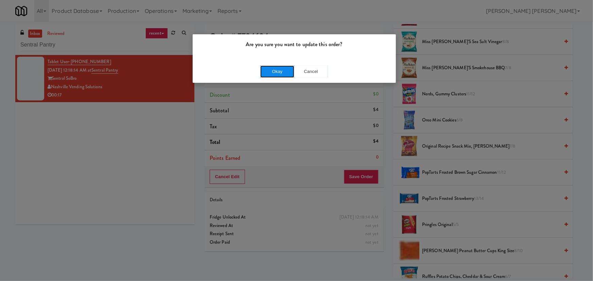
click at [268, 71] on button "Okay" at bounding box center [277, 72] width 34 height 12
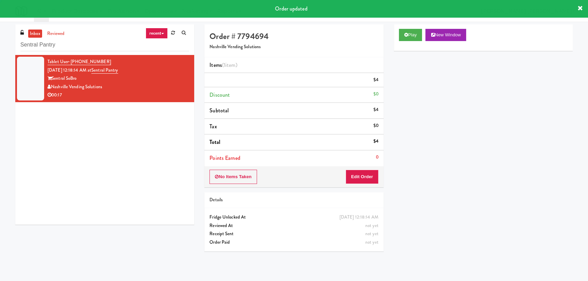
scroll to position [18, 0]
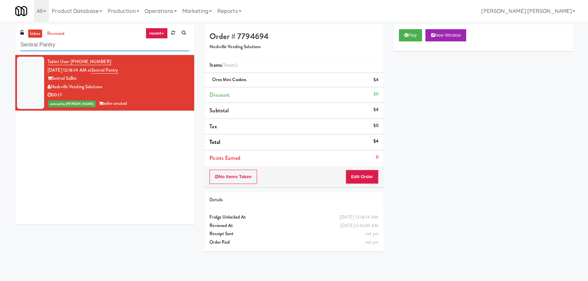
drag, startPoint x: 68, startPoint y: 46, endPoint x: -90, endPoint y: 53, distance: 158.1
click at [0, 53] on html "Are you sure you want to update this order? Okay Cancel Okay Are you sure you w…" at bounding box center [294, 140] width 588 height 281
paste input "Railside-Pantry-Right"
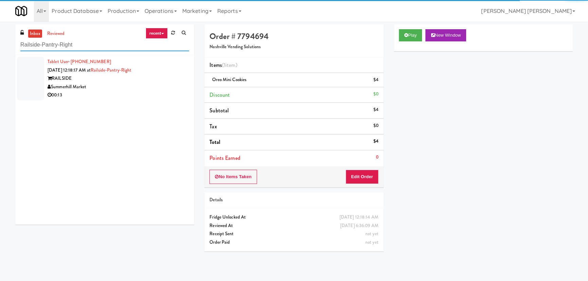
type input "Railside-Pantry-Right"
click at [155, 91] on div "00:13" at bounding box center [119, 95] width 142 height 8
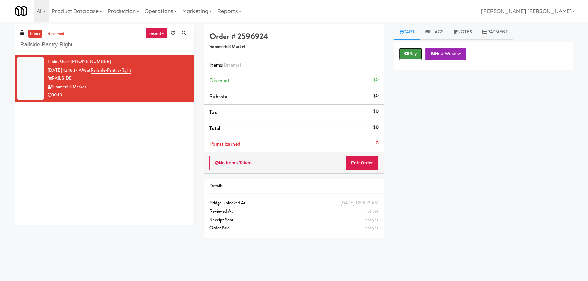
click at [408, 51] on button "Play" at bounding box center [410, 54] width 23 height 12
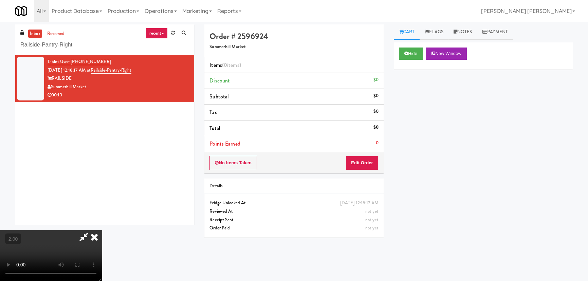
scroll to position [14, 0]
click at [367, 162] on button "Edit Order" at bounding box center [362, 163] width 33 height 14
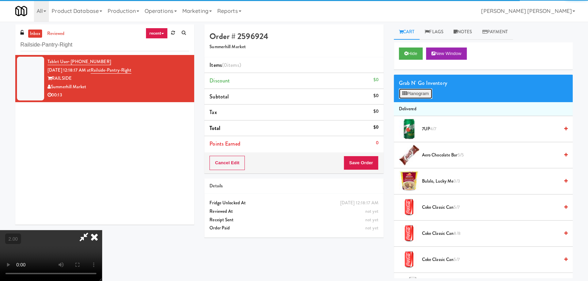
click at [412, 91] on button "Planogram" at bounding box center [415, 94] width 33 height 10
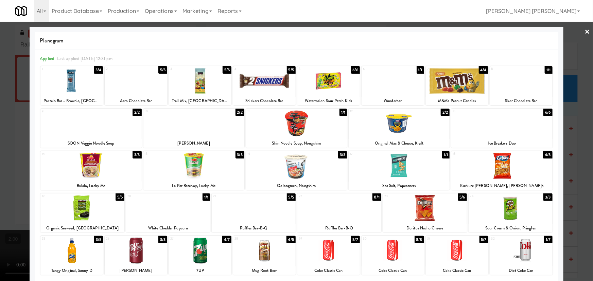
click at [453, 262] on div at bounding box center [457, 251] width 62 height 26
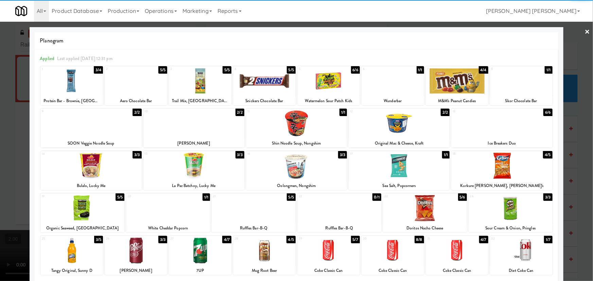
click at [465, 80] on div at bounding box center [457, 81] width 62 height 26
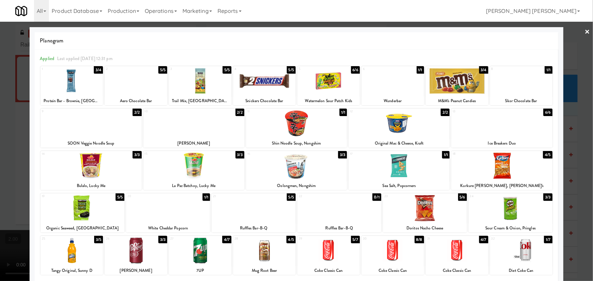
click at [585, 31] on link "×" at bounding box center [587, 32] width 5 height 21
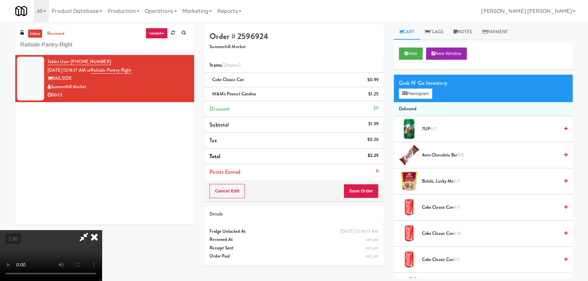
drag, startPoint x: 339, startPoint y: 28, endPoint x: 344, endPoint y: 130, distance: 102.4
click at [102, 230] on icon at bounding box center [94, 237] width 15 height 14
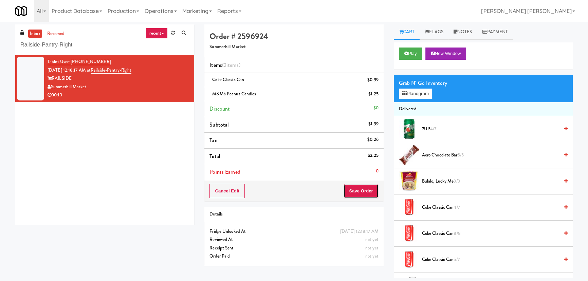
click at [355, 191] on button "Save Order" at bounding box center [361, 191] width 35 height 14
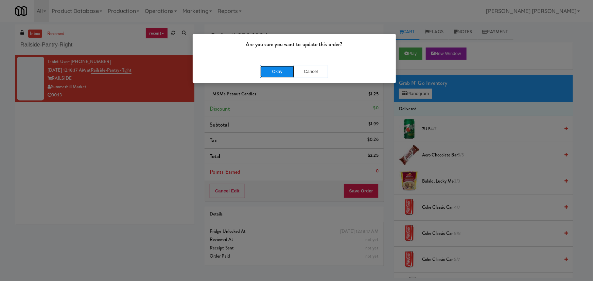
click at [275, 67] on button "Okay" at bounding box center [277, 72] width 34 height 12
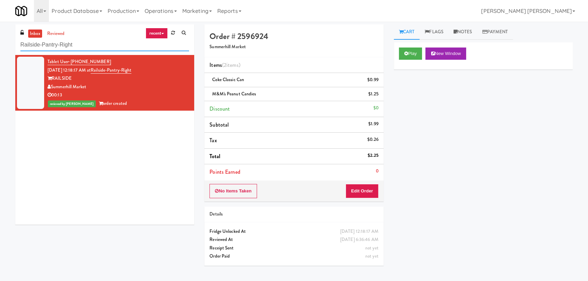
drag, startPoint x: 79, startPoint y: 48, endPoint x: -59, endPoint y: 44, distance: 137.6
click at [0, 44] on html "Are you sure you want to update this order? Okay Cancel Okay Are you sure you w…" at bounding box center [294, 140] width 588 height 281
paste input "Exhibit on Superior Combo"
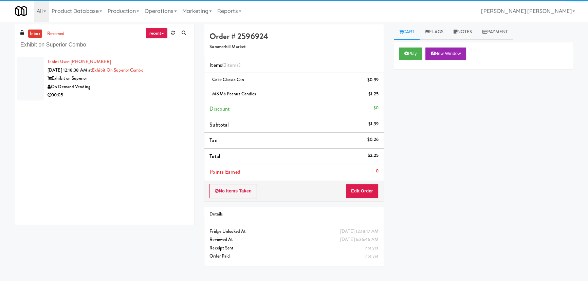
click at [156, 92] on div "00:05" at bounding box center [119, 95] width 142 height 8
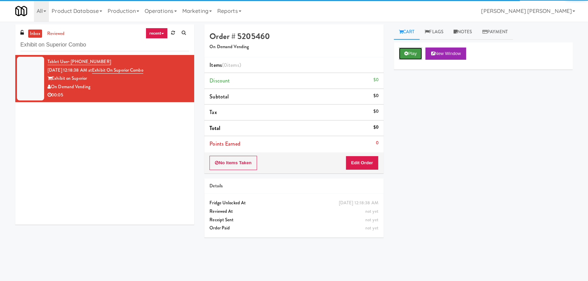
click at [412, 55] on button "Play" at bounding box center [410, 54] width 23 height 12
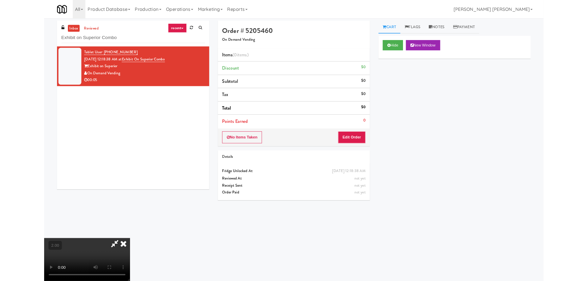
scroll to position [14, 0]
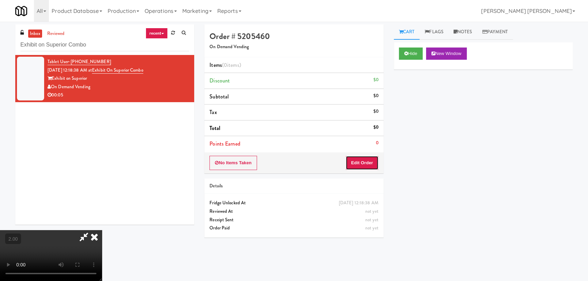
click at [358, 162] on button "Edit Order" at bounding box center [362, 163] width 33 height 14
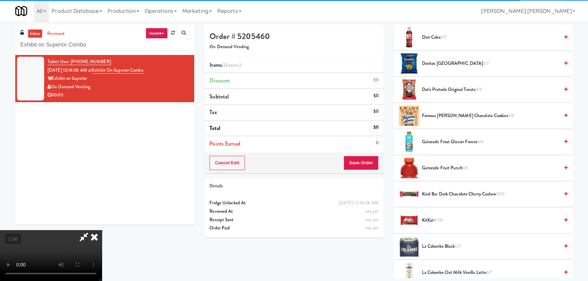
scroll to position [173, 0]
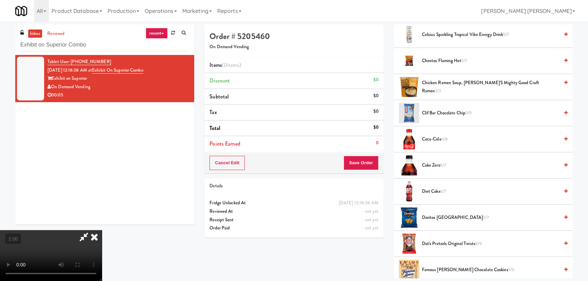
click at [428, 137] on span "Coca-Cola 6/8" at bounding box center [490, 139] width 137 height 8
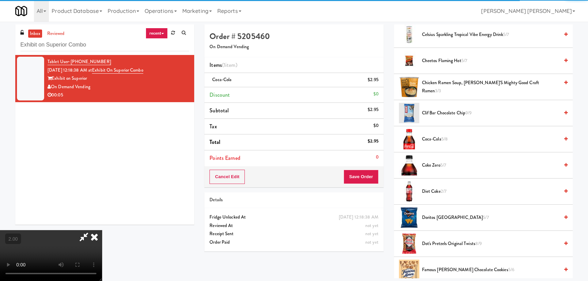
scroll to position [0, 0]
click at [102, 230] on icon at bounding box center [94, 237] width 15 height 14
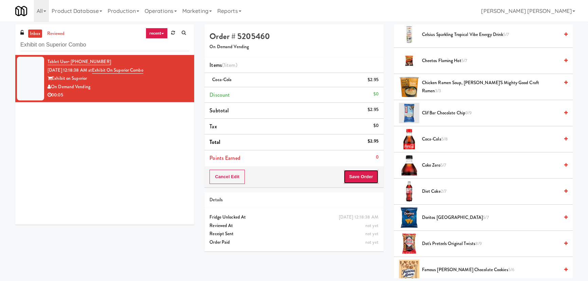
click at [362, 180] on button "Save Order" at bounding box center [361, 177] width 35 height 14
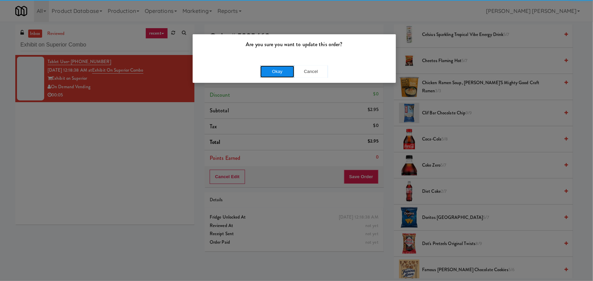
click at [279, 74] on button "Okay" at bounding box center [277, 72] width 34 height 12
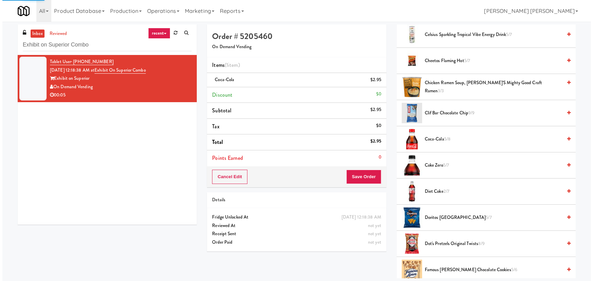
scroll to position [18, 0]
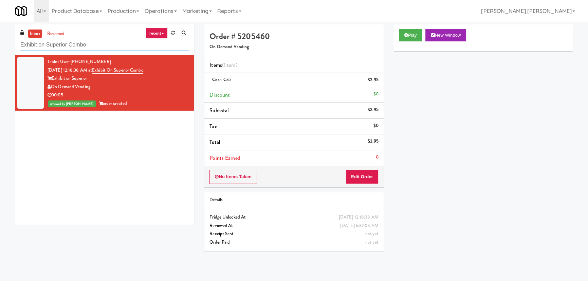
drag, startPoint x: 88, startPoint y: 45, endPoint x: -24, endPoint y: 43, distance: 112.1
click at [0, 43] on html "Are you sure you want to update this order? Okay Cancel Okay Are you sure you w…" at bounding box center [294, 140] width 588 height 281
paste input "lara - Cooler - Right"
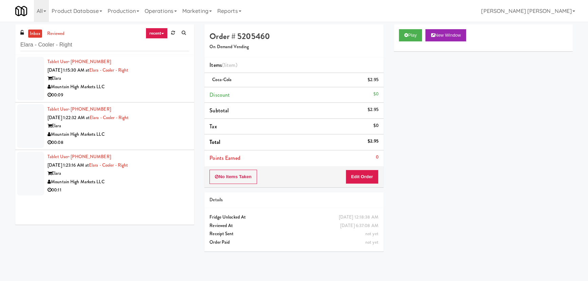
click at [159, 87] on div "Mountain High Markets LLC" at bounding box center [119, 87] width 142 height 8
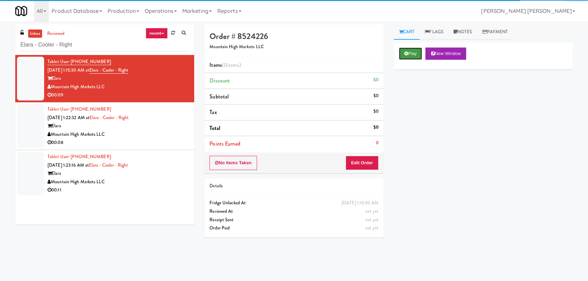
click at [420, 50] on button "Play" at bounding box center [410, 54] width 23 height 12
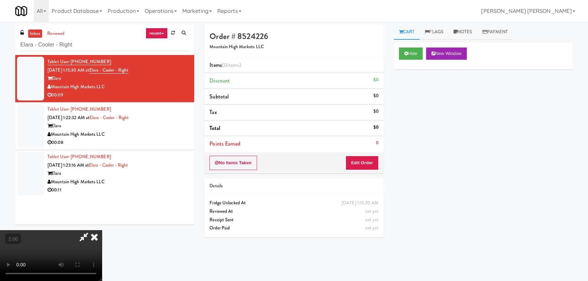
click at [102, 233] on video at bounding box center [51, 255] width 102 height 51
click at [360, 164] on button "Edit Order" at bounding box center [362, 163] width 33 height 14
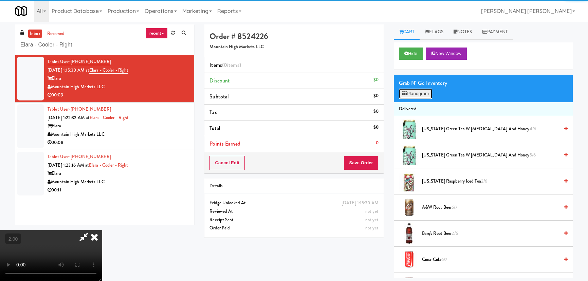
click at [425, 94] on button "Planogram" at bounding box center [415, 94] width 33 height 10
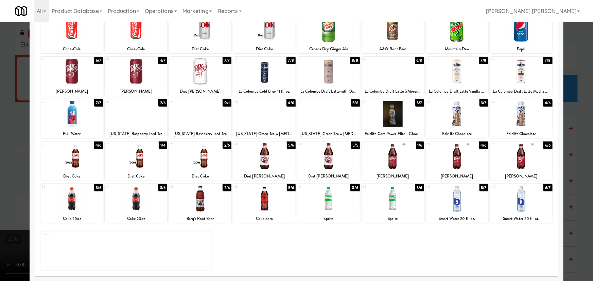
click at [518, 196] on div at bounding box center [521, 199] width 62 height 26
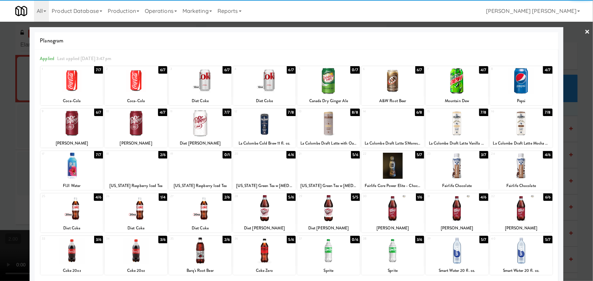
click at [585, 32] on link "×" at bounding box center [587, 32] width 5 height 21
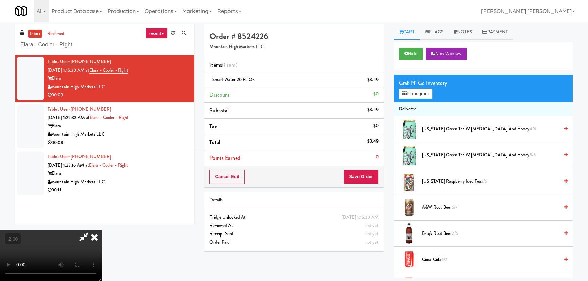
drag, startPoint x: 346, startPoint y: 91, endPoint x: 364, endPoint y: 174, distance: 84.7
click at [102, 230] on icon at bounding box center [94, 237] width 15 height 14
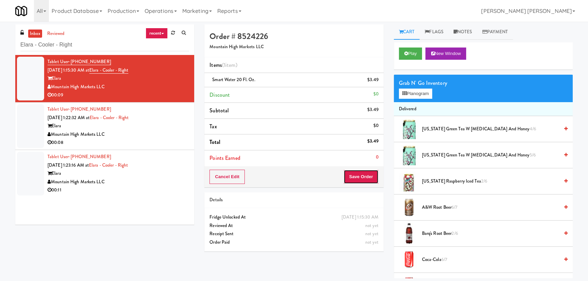
click at [361, 179] on button "Save Order" at bounding box center [361, 177] width 35 height 14
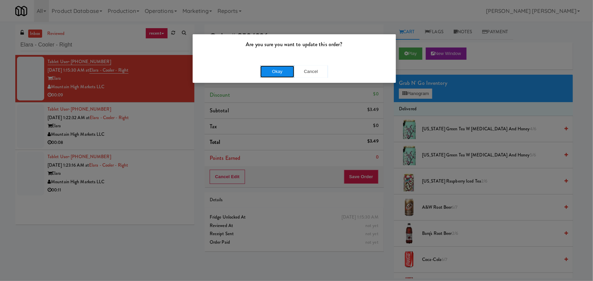
click at [288, 66] on button "Okay" at bounding box center [277, 72] width 34 height 12
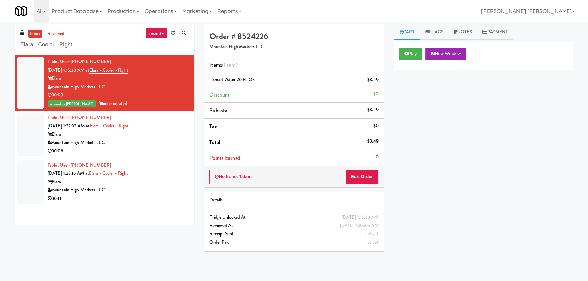
click at [161, 149] on div "00:08" at bounding box center [119, 151] width 142 height 8
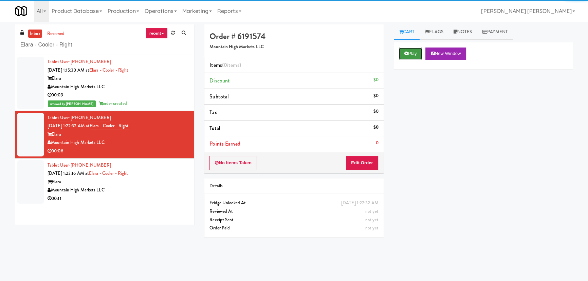
click at [417, 53] on button "Play" at bounding box center [410, 54] width 23 height 12
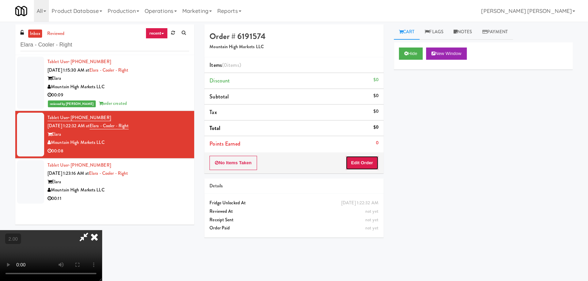
click at [368, 161] on button "Edit Order" at bounding box center [362, 163] width 33 height 14
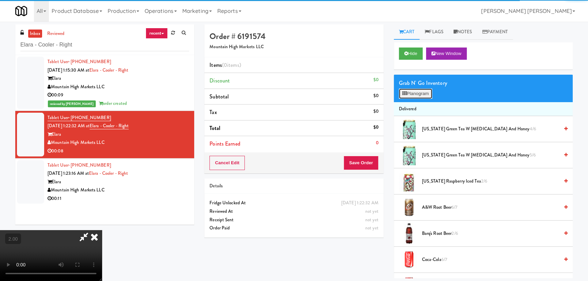
click at [416, 94] on button "Planogram" at bounding box center [415, 94] width 33 height 10
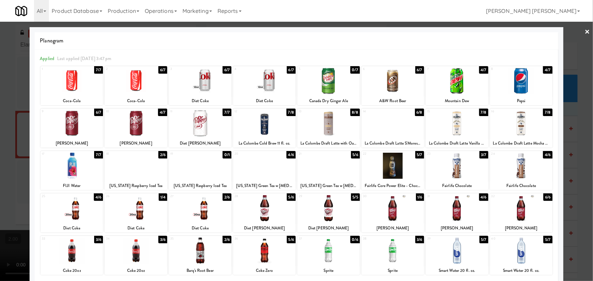
click at [133, 132] on div at bounding box center [136, 123] width 62 height 26
click at [585, 29] on link "×" at bounding box center [587, 32] width 5 height 21
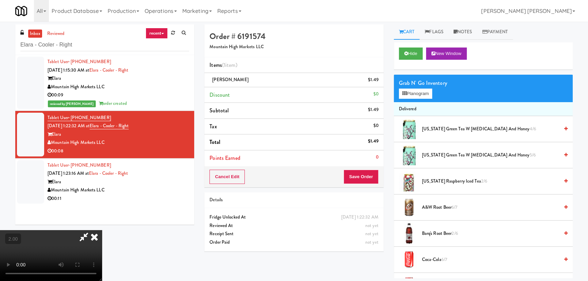
click at [92, 230] on icon at bounding box center [84, 237] width 16 height 14
click at [366, 177] on button "Save Order" at bounding box center [361, 177] width 35 height 14
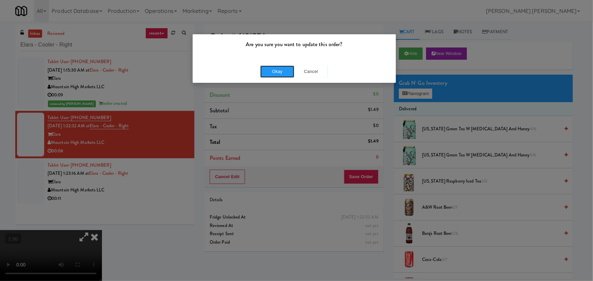
click at [282, 74] on button "Okay" at bounding box center [277, 72] width 34 height 12
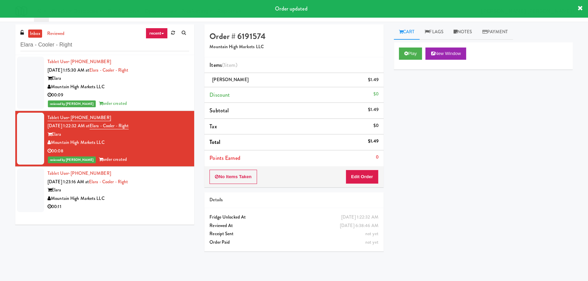
click at [166, 193] on div "Elara" at bounding box center [119, 190] width 142 height 8
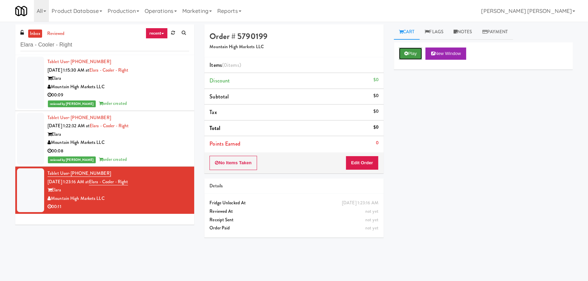
click at [407, 54] on icon at bounding box center [407, 53] width 4 height 4
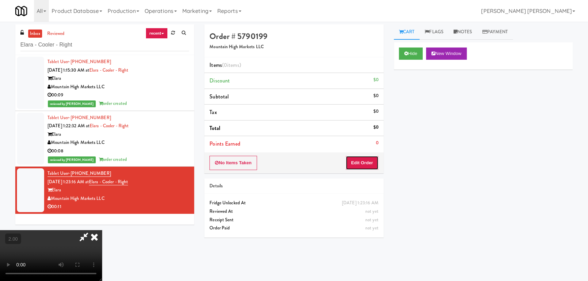
click at [373, 160] on button "Edit Order" at bounding box center [362, 163] width 33 height 14
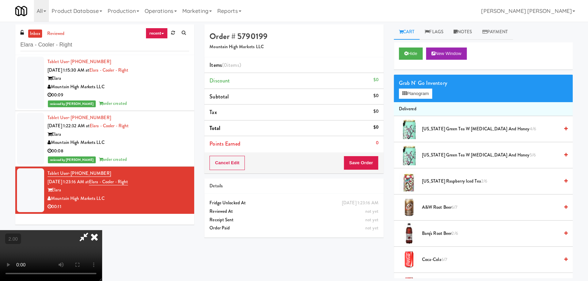
click at [437, 129] on span "Arizona Green Tea w Ginseng and Honey 4/6" at bounding box center [490, 129] width 137 height 8
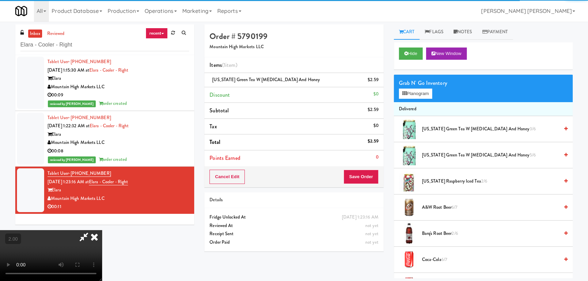
click at [102, 230] on icon at bounding box center [94, 237] width 15 height 14
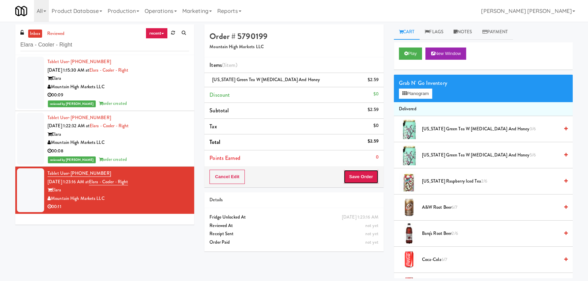
click at [367, 177] on button "Save Order" at bounding box center [361, 177] width 35 height 14
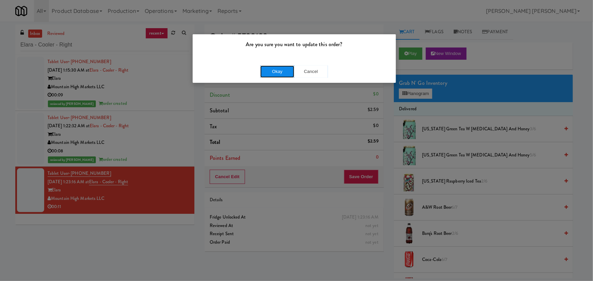
click at [282, 73] on button "Okay" at bounding box center [277, 72] width 34 height 12
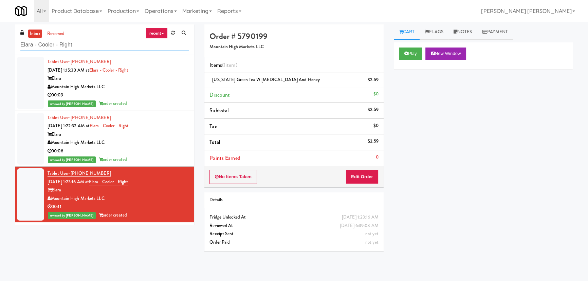
drag, startPoint x: 84, startPoint y: 43, endPoint x: 2, endPoint y: 40, distance: 81.9
click at [2, 40] on div "inbox reviewed recent all unclear take inventory issue suspicious failed recent…" at bounding box center [294, 151] width 588 height 254
paste input "Ten York - 4th Floor Fitness Center"
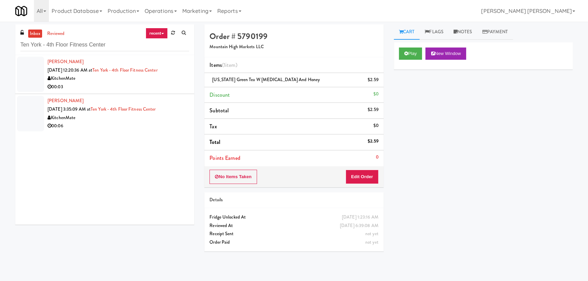
click at [142, 84] on div "00:03" at bounding box center [119, 87] width 142 height 8
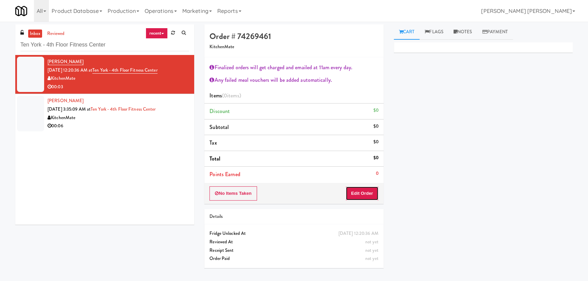
click at [362, 195] on button "Edit Order" at bounding box center [362, 193] width 33 height 14
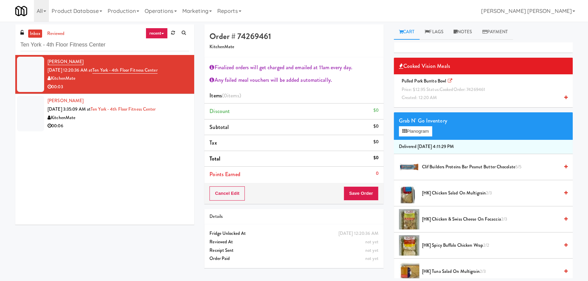
click at [421, 90] on span "Price: $12.95 Status: cooked Order: 74269461" at bounding box center [444, 89] width 84 height 6
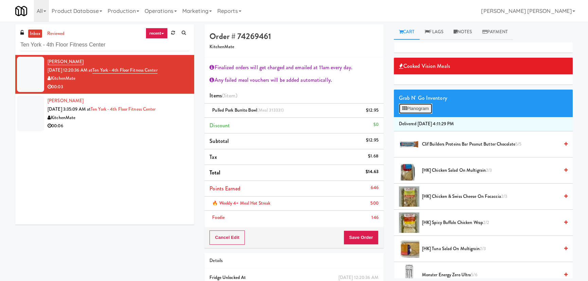
click at [412, 109] on button "Planogram" at bounding box center [415, 109] width 33 height 10
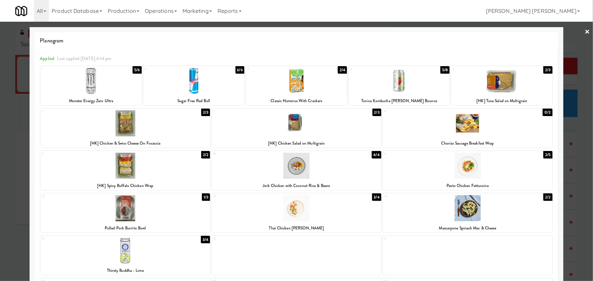
click at [585, 32] on link "×" at bounding box center [587, 32] width 5 height 21
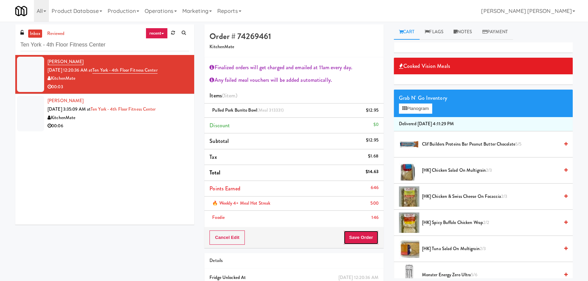
click at [368, 238] on button "Save Order" at bounding box center [361, 238] width 35 height 14
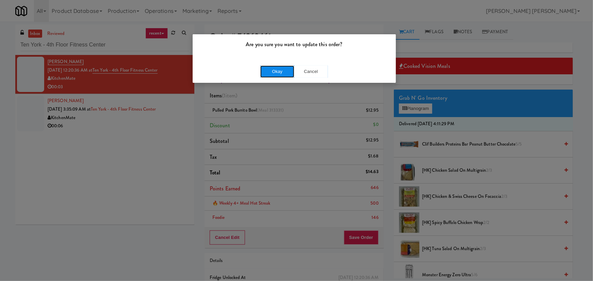
click at [287, 71] on button "Okay" at bounding box center [277, 72] width 34 height 12
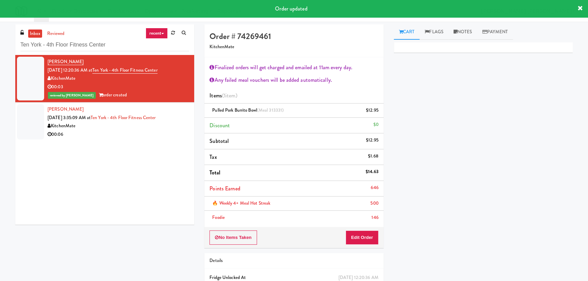
click at [131, 138] on div "00:06" at bounding box center [119, 134] width 142 height 8
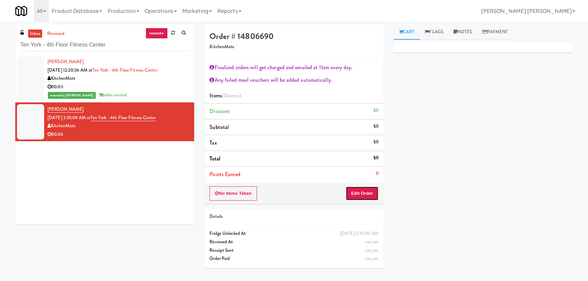
click at [367, 197] on button "Edit Order" at bounding box center [362, 193] width 33 height 14
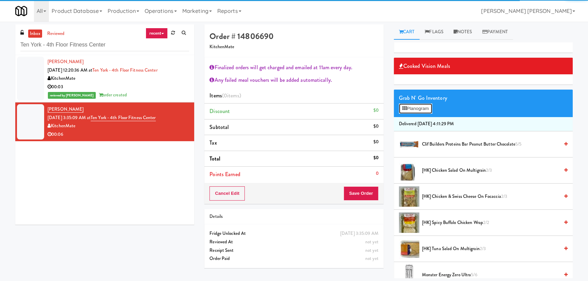
click at [416, 112] on button "Planogram" at bounding box center [415, 109] width 33 height 10
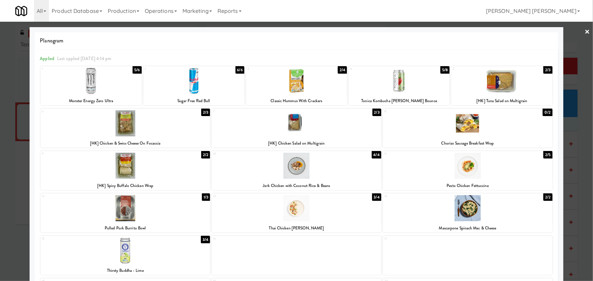
click at [507, 80] on div at bounding box center [501, 81] width 101 height 26
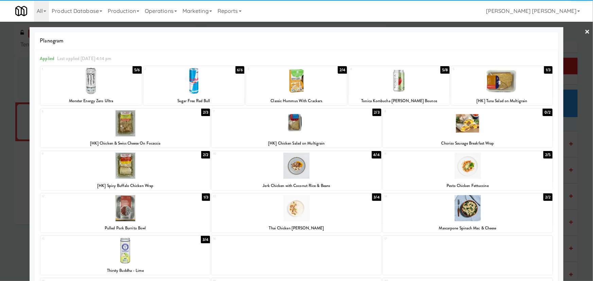
click at [585, 33] on link "×" at bounding box center [587, 32] width 5 height 21
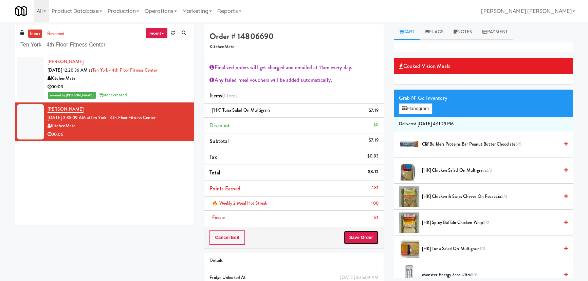
click at [365, 239] on button "Save Order" at bounding box center [361, 238] width 35 height 14
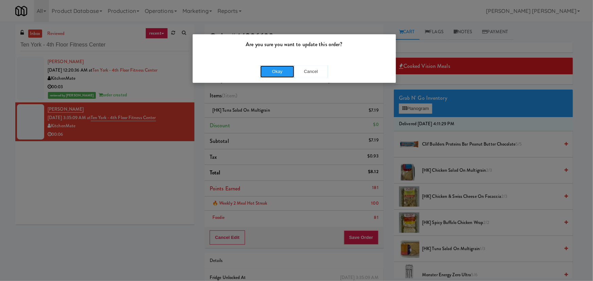
drag, startPoint x: 274, startPoint y: 72, endPoint x: 153, endPoint y: 1, distance: 140.8
click at [274, 72] on button "Okay" at bounding box center [277, 72] width 34 height 12
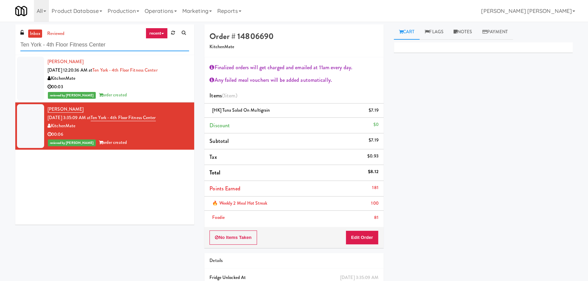
drag, startPoint x: 108, startPoint y: 48, endPoint x: -65, endPoint y: 43, distance: 172.9
click at [0, 43] on html "Are you sure you want to update this order? Okay Cancel Okay Are you sure you w…" at bounding box center [294, 140] width 588 height 281
paste input "Kado - Combo Cooler"
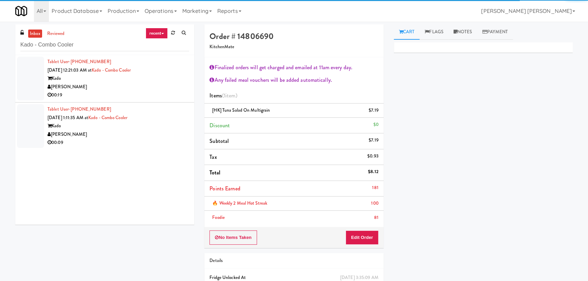
click at [146, 88] on div "[PERSON_NAME]" at bounding box center [119, 87] width 142 height 8
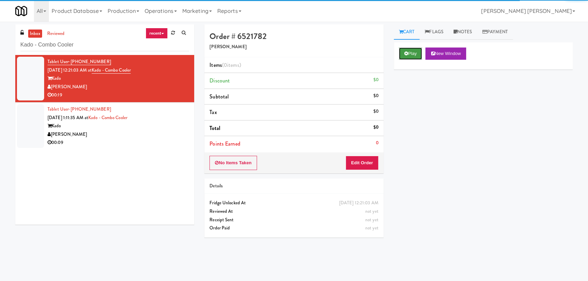
click at [411, 53] on button "Play" at bounding box center [410, 54] width 23 height 12
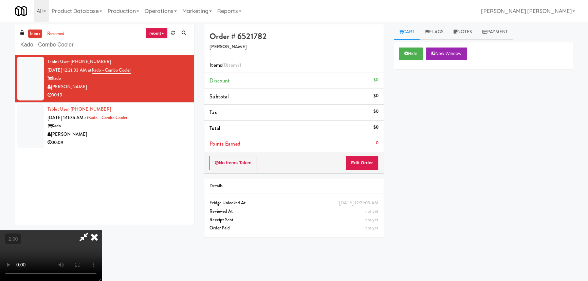
drag, startPoint x: 252, startPoint y: 191, endPoint x: 250, endPoint y: 193, distance: 3.6
click at [102, 230] on video at bounding box center [51, 255] width 102 height 51
click at [366, 162] on button "Edit Order" at bounding box center [362, 163] width 33 height 14
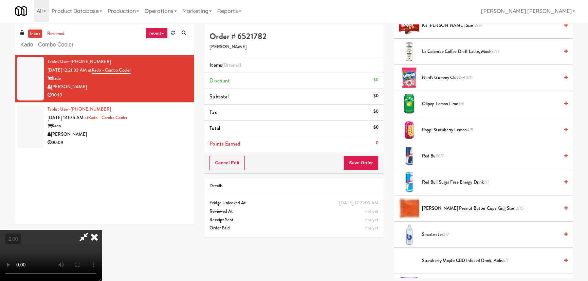
scroll to position [463, 0]
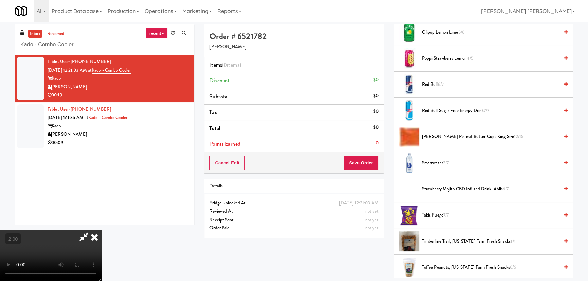
click at [450, 137] on span "Reese's Peanut Butter Cups King Size 12/15" at bounding box center [490, 137] width 137 height 8
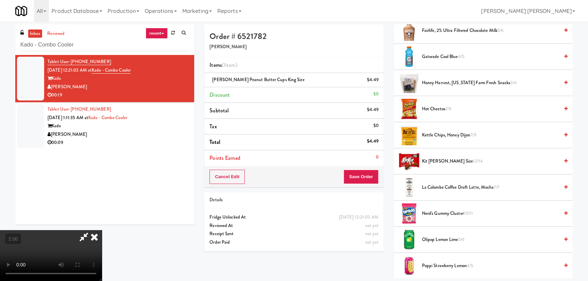
scroll to position [247, 0]
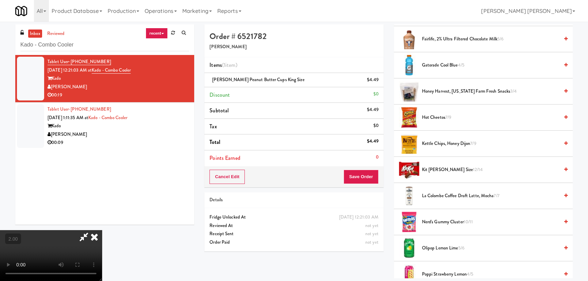
click at [431, 220] on span "Nerd's Gummy Cluster 10/11" at bounding box center [490, 222] width 137 height 8
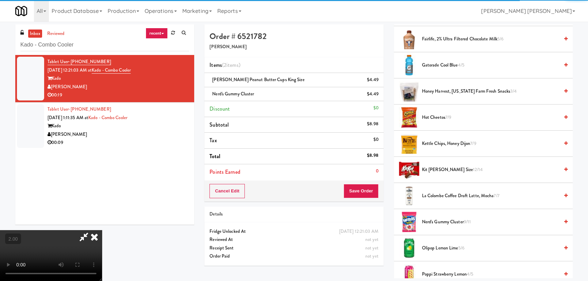
drag, startPoint x: 345, startPoint y: 90, endPoint x: 353, endPoint y: 125, distance: 36.0
click at [102, 230] on icon at bounding box center [94, 237] width 15 height 14
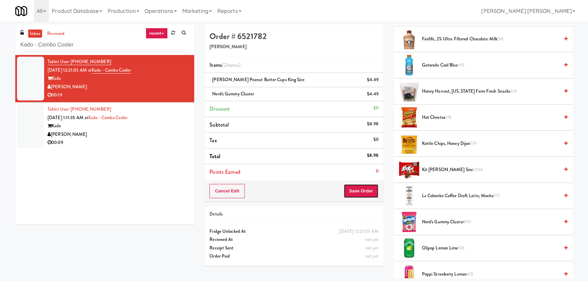
click at [363, 190] on button "Save Order" at bounding box center [361, 191] width 35 height 14
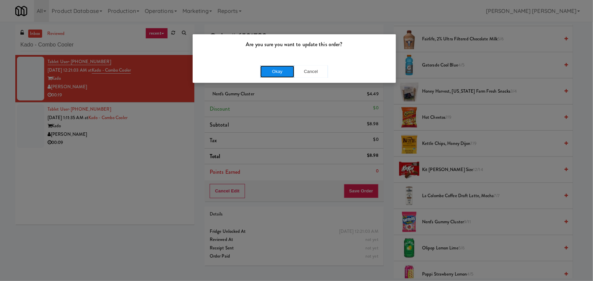
click at [265, 71] on button "Okay" at bounding box center [277, 72] width 34 height 12
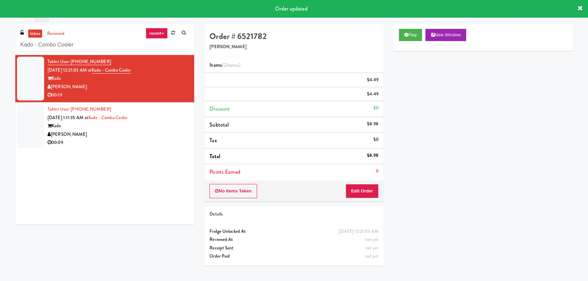
scroll to position [18, 0]
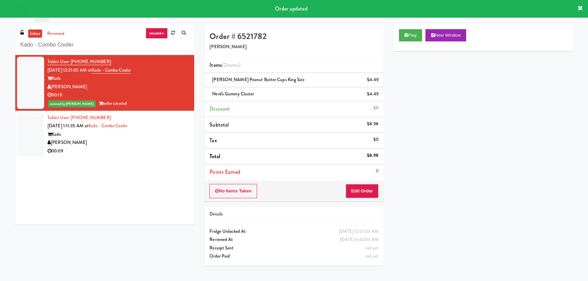
drag, startPoint x: 145, startPoint y: 141, endPoint x: 217, endPoint y: 149, distance: 72.1
click at [146, 143] on div "[PERSON_NAME]" at bounding box center [119, 143] width 142 height 8
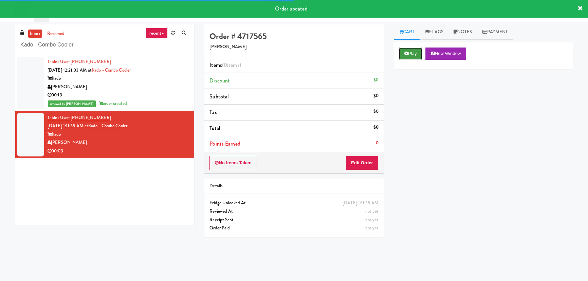
click at [414, 56] on button "Play" at bounding box center [410, 54] width 23 height 12
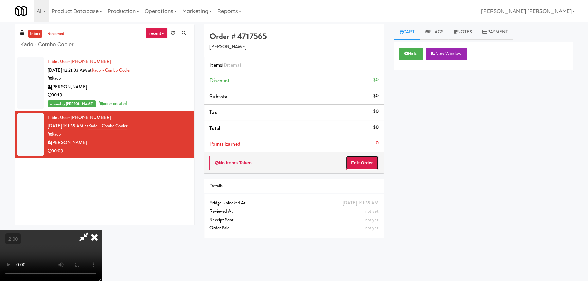
click at [366, 158] on button "Edit Order" at bounding box center [362, 163] width 33 height 14
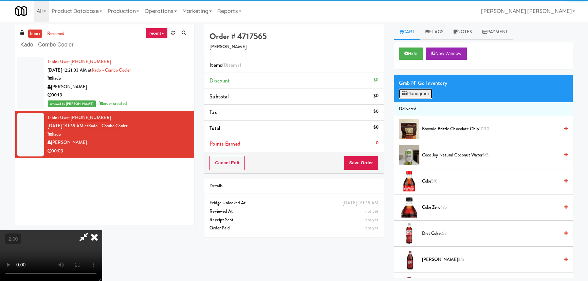
click at [428, 90] on button "Planogram" at bounding box center [415, 94] width 33 height 10
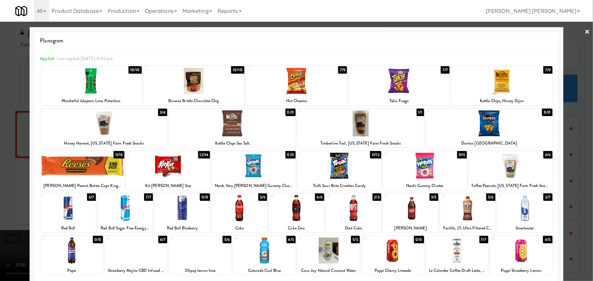
click at [517, 219] on div at bounding box center [524, 208] width 55 height 26
click at [585, 29] on link "×" at bounding box center [587, 32] width 5 height 21
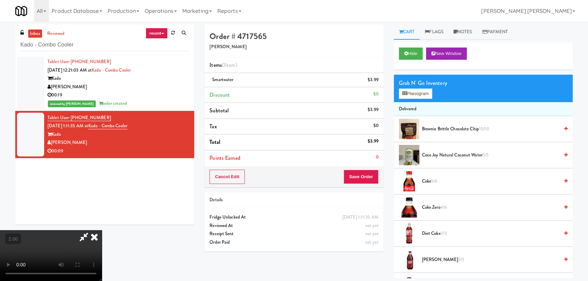
drag, startPoint x: 344, startPoint y: 89, endPoint x: 365, endPoint y: 169, distance: 82.7
click at [102, 230] on icon at bounding box center [94, 237] width 15 height 14
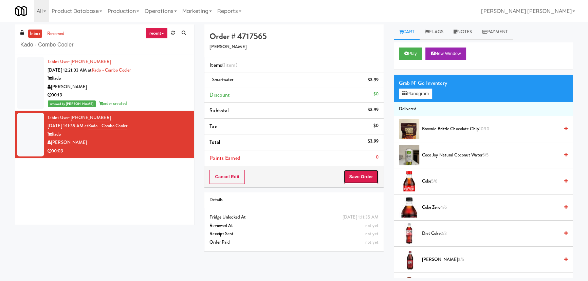
click at [363, 174] on button "Save Order" at bounding box center [361, 177] width 35 height 14
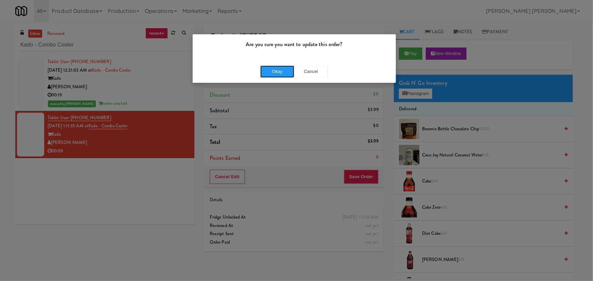
drag, startPoint x: 285, startPoint y: 74, endPoint x: 134, endPoint y: 5, distance: 165.6
click at [284, 74] on button "Okay" at bounding box center [277, 72] width 34 height 12
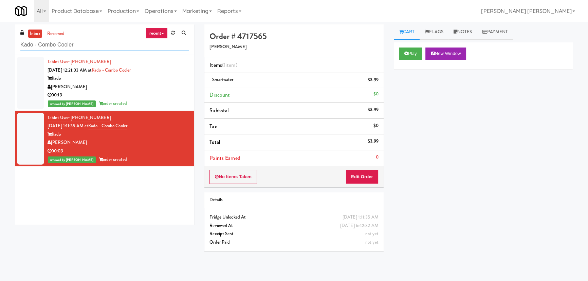
drag, startPoint x: 78, startPoint y: 47, endPoint x: -48, endPoint y: 48, distance: 125.7
click at [0, 48] on html "Are you sure you want to update this order? Okay Cancel Okay Are you sure you w…" at bounding box center [294, 140] width 588 height 281
paste input "Domain - Fridge"
type input "Domain - Fridge"
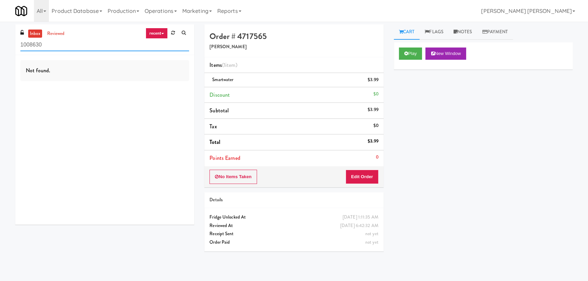
drag, startPoint x: 6, startPoint y: 44, endPoint x: -6, endPoint y: 44, distance: 12.6
click at [0, 44] on html "Okay Okay Select date: previous 2025-Sep next Su Mo Tu We Th Fr Sa 31 1 2 3 4 5…" at bounding box center [294, 140] width 588 height 281
paste input "Lindley Right Pantry"
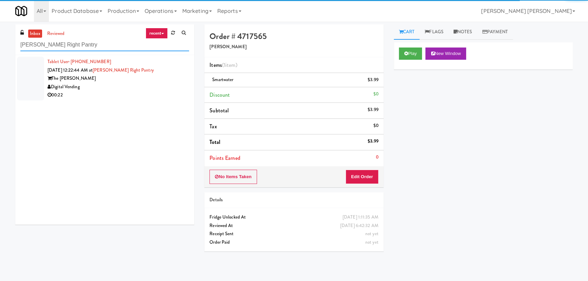
type input "Lindley Right Pantry"
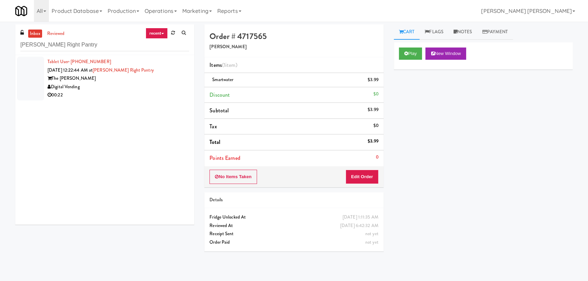
click at [142, 85] on div "Digital Vending" at bounding box center [119, 87] width 142 height 8
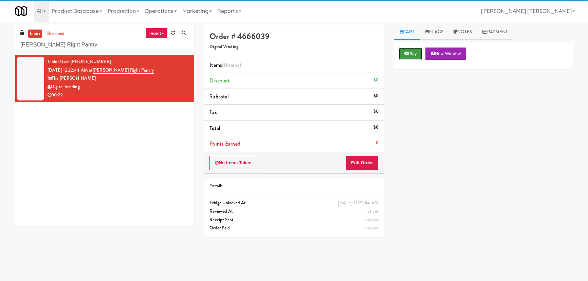
click at [420, 53] on button "Play" at bounding box center [410, 54] width 23 height 12
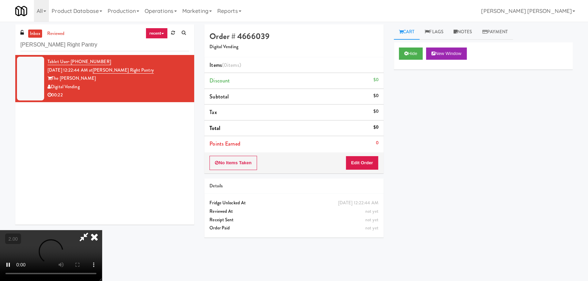
scroll to position [14, 0]
click at [369, 160] on button "Edit Order" at bounding box center [362, 163] width 33 height 14
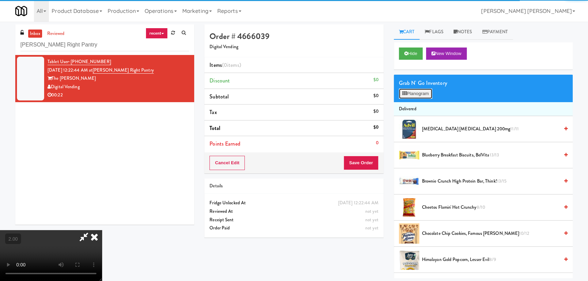
click at [417, 95] on button "Planogram" at bounding box center [415, 94] width 33 height 10
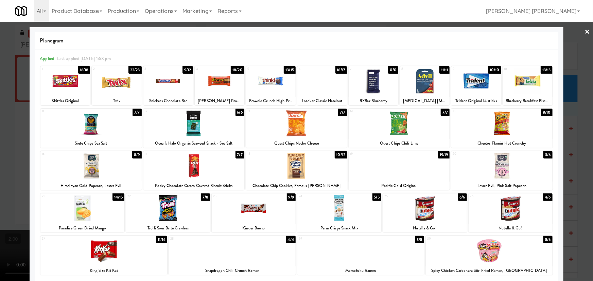
click at [495, 133] on div at bounding box center [501, 123] width 101 height 26
drag, startPoint x: 583, startPoint y: 31, endPoint x: 277, endPoint y: 80, distance: 309.6
click at [585, 31] on link "×" at bounding box center [587, 32] width 5 height 21
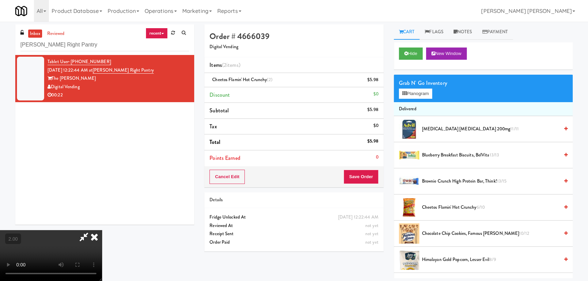
drag, startPoint x: 339, startPoint y: 31, endPoint x: 345, endPoint y: 96, distance: 65.5
click at [102, 230] on icon at bounding box center [94, 237] width 15 height 14
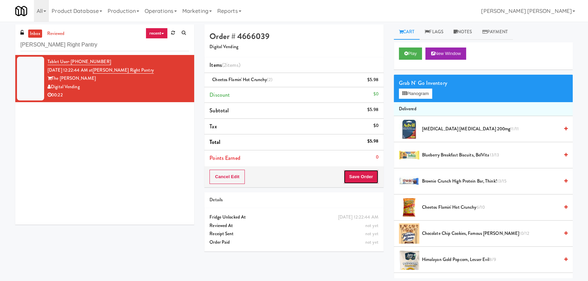
click at [362, 174] on button "Save Order" at bounding box center [361, 177] width 35 height 14
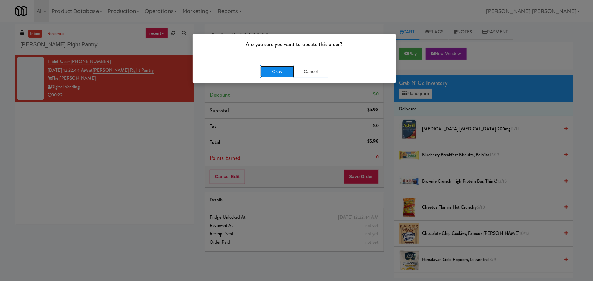
click at [278, 71] on button "Okay" at bounding box center [277, 72] width 34 height 12
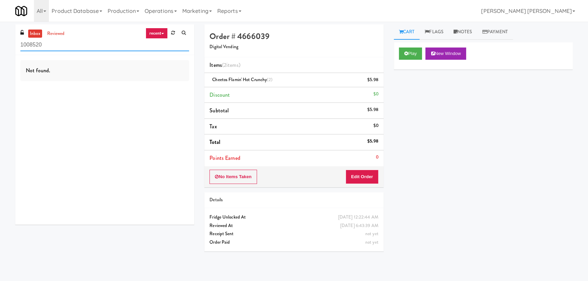
drag, startPoint x: 49, startPoint y: 46, endPoint x: -1, endPoint y: 44, distance: 50.6
click at [0, 44] on html "Okay Okay Select date: previous 2025-Sep next Su Mo Tu We Th Fr Sa 31 1 2 3 4 5…" at bounding box center [294, 140] width 588 height 281
paste input "Icon - Cooler - Right"
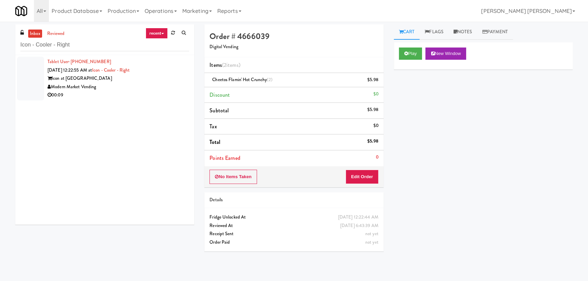
click at [129, 89] on div "Modern Market Vending" at bounding box center [119, 87] width 142 height 8
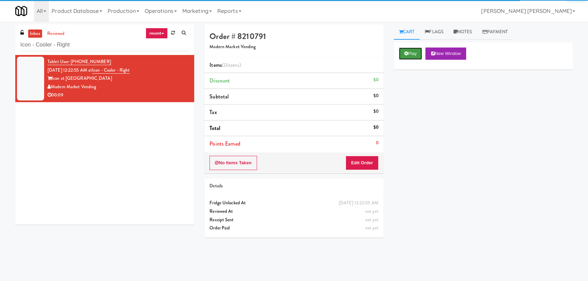
click at [418, 52] on button "Play" at bounding box center [410, 54] width 23 height 12
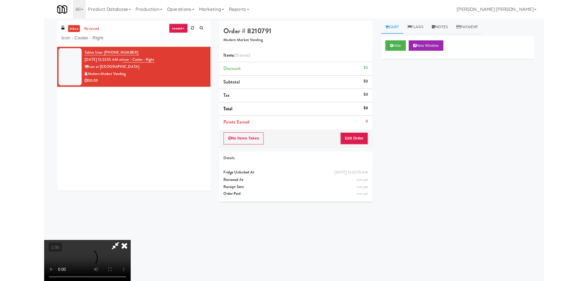
scroll to position [14, 0]
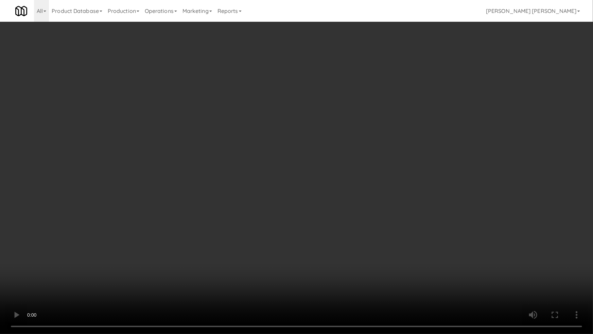
click at [31, 281] on video at bounding box center [296, 167] width 593 height 334
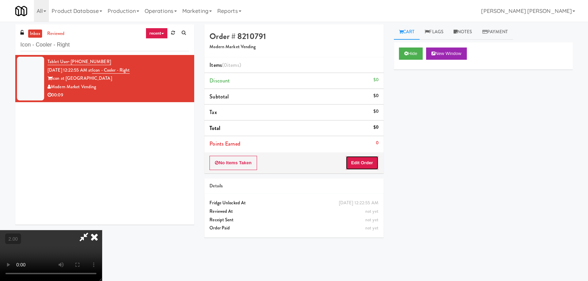
click at [365, 164] on button "Edit Order" at bounding box center [362, 163] width 33 height 14
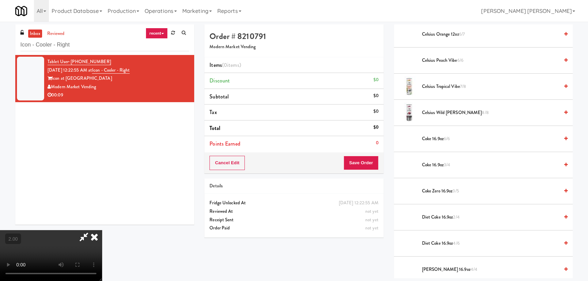
scroll to position [340, 0]
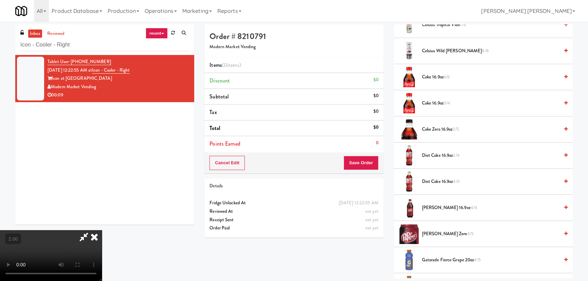
click at [432, 156] on span "Diet Coke 16.9oz 2/4" at bounding box center [490, 155] width 137 height 8
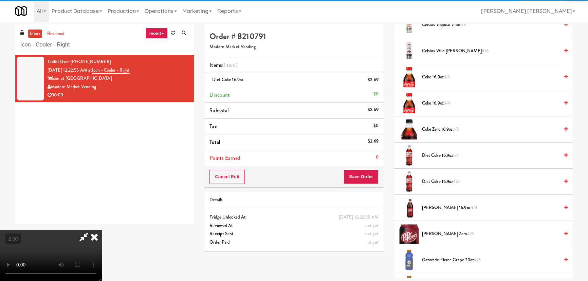
scroll to position [0, 0]
drag, startPoint x: 340, startPoint y: 30, endPoint x: 339, endPoint y: 54, distance: 24.8
click at [102, 230] on icon at bounding box center [94, 237] width 15 height 14
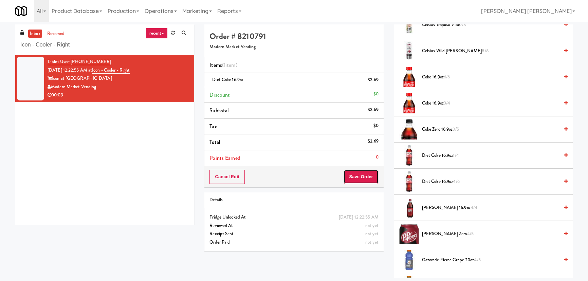
click at [363, 175] on button "Save Order" at bounding box center [361, 177] width 35 height 14
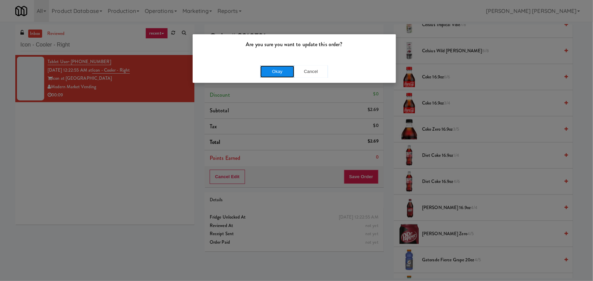
click at [268, 71] on button "Okay" at bounding box center [277, 72] width 34 height 12
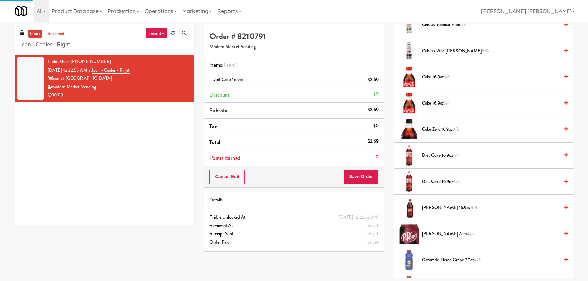
scroll to position [18, 0]
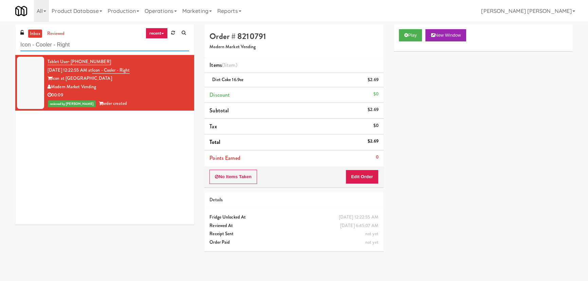
drag, startPoint x: 82, startPoint y: 42, endPoint x: -96, endPoint y: 51, distance: 178.9
click at [0, 51] on html "Are you sure you want to update this order? Okay Cancel Okay Are you sure you w…" at bounding box center [294, 140] width 588 height 281
paste input "Lindley Left Cooler"
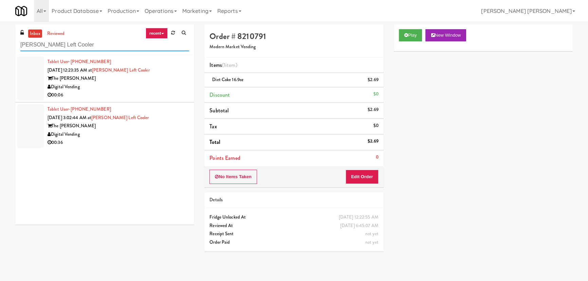
type input "Lindley Left Cooler"
click at [140, 88] on div "Digital Vending" at bounding box center [119, 87] width 142 height 8
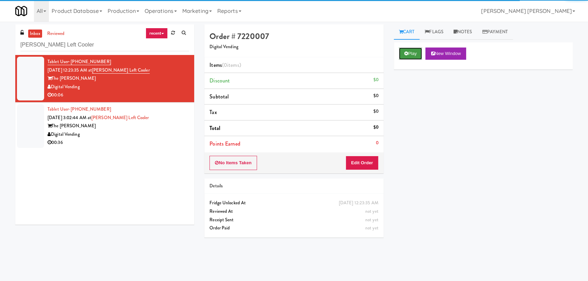
click at [411, 50] on button "Play" at bounding box center [410, 54] width 23 height 12
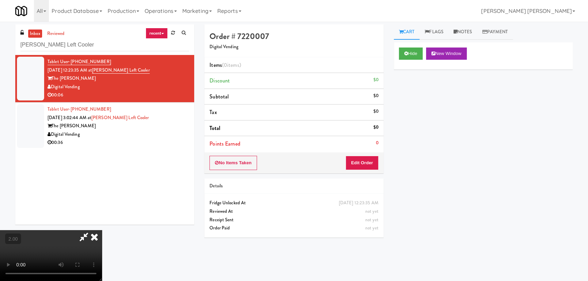
click at [102, 232] on video at bounding box center [51, 255] width 102 height 51
click at [366, 164] on button "Edit Order" at bounding box center [362, 163] width 33 height 14
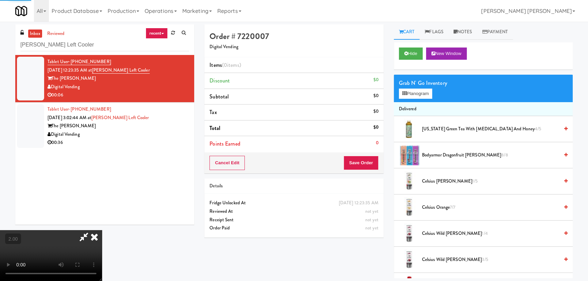
click at [418, 100] on div "Grab N' Go Inventory Planogram" at bounding box center [483, 89] width 179 height 28
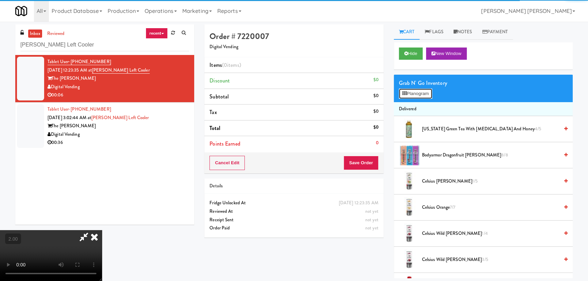
click at [416, 94] on button "Planogram" at bounding box center [415, 94] width 33 height 10
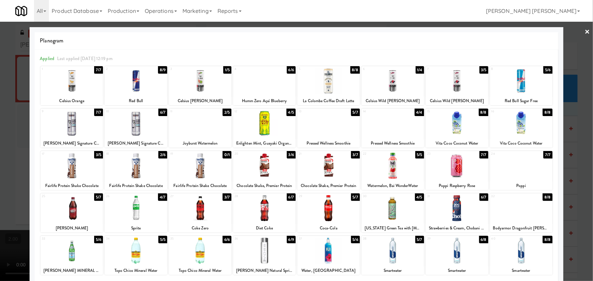
click at [450, 165] on div at bounding box center [457, 166] width 62 height 26
click at [585, 31] on link "×" at bounding box center [587, 32] width 5 height 21
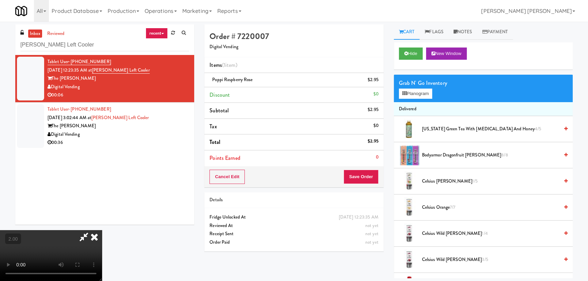
click at [102, 230] on video at bounding box center [51, 255] width 102 height 51
click at [102, 230] on icon at bounding box center [94, 237] width 15 height 14
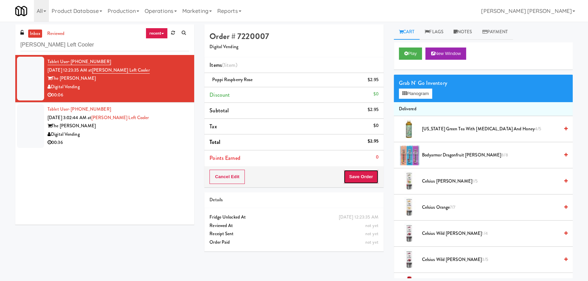
click at [361, 179] on button "Save Order" at bounding box center [361, 177] width 35 height 14
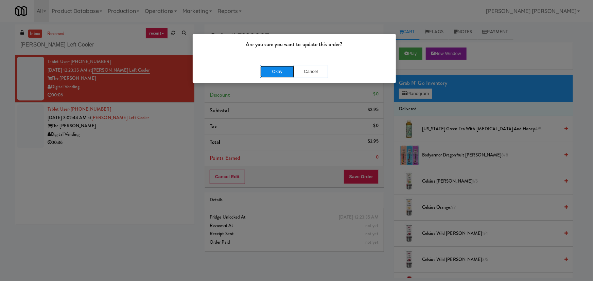
click at [289, 71] on button "Okay" at bounding box center [277, 72] width 34 height 12
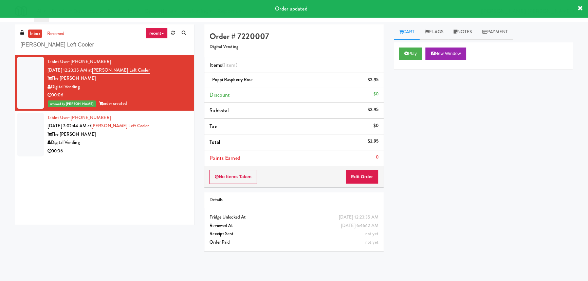
click at [144, 148] on div "00:36" at bounding box center [119, 151] width 142 height 8
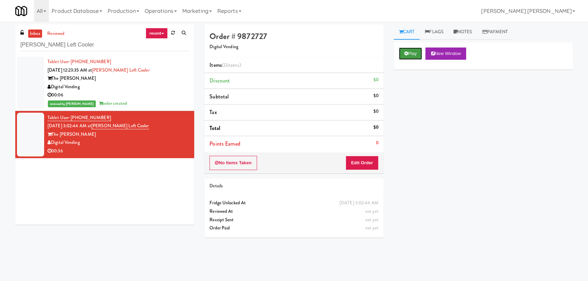
click at [408, 53] on icon at bounding box center [407, 53] width 4 height 4
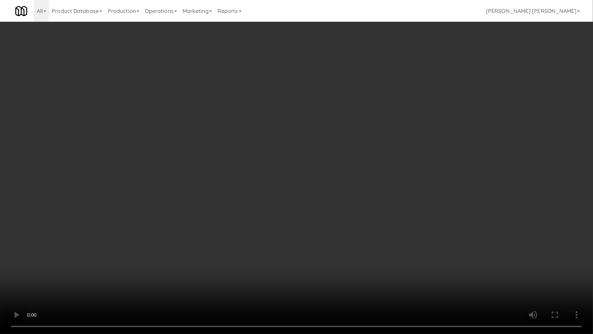
drag, startPoint x: 377, startPoint y: 254, endPoint x: 329, endPoint y: 238, distance: 50.4
click at [376, 254] on video at bounding box center [296, 167] width 593 height 334
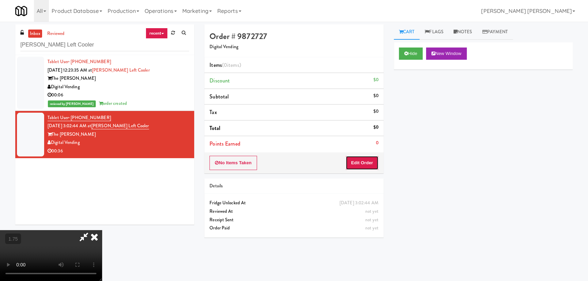
click at [366, 161] on button "Edit Order" at bounding box center [362, 163] width 33 height 14
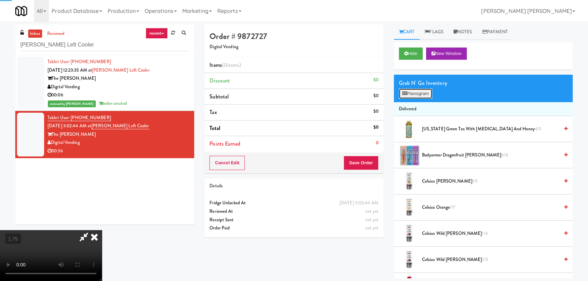
click at [419, 92] on button "Planogram" at bounding box center [415, 94] width 33 height 10
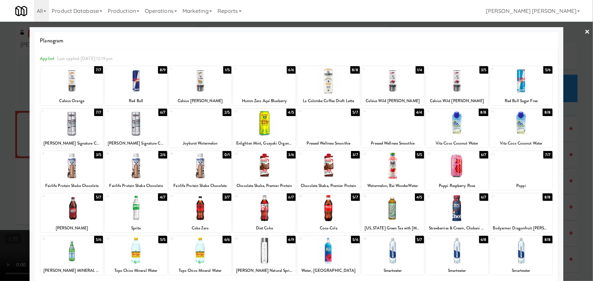
click at [331, 126] on div at bounding box center [328, 123] width 62 height 26
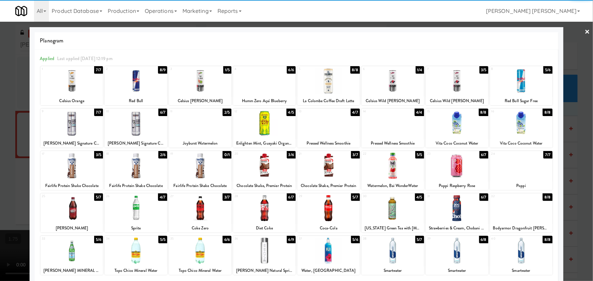
click at [451, 213] on div at bounding box center [457, 208] width 62 height 26
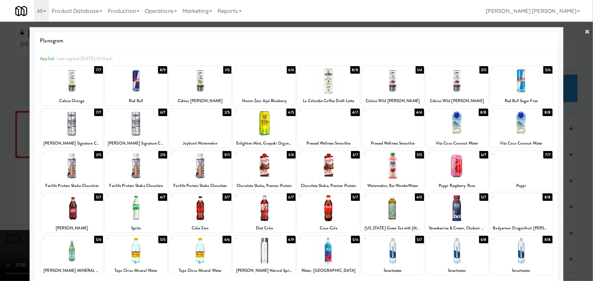
click at [585, 32] on link "×" at bounding box center [587, 32] width 5 height 21
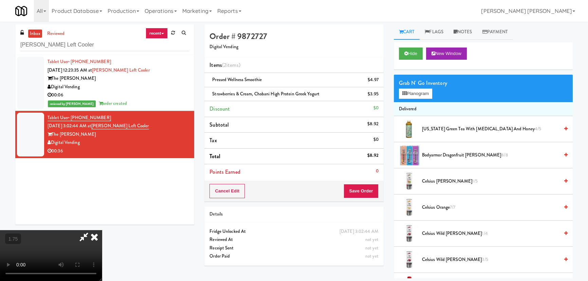
click at [102, 230] on icon at bounding box center [94, 237] width 15 height 14
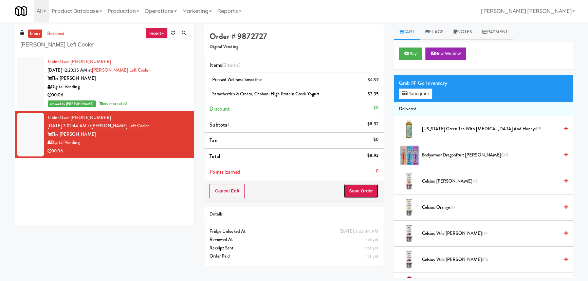
click at [360, 190] on button "Save Order" at bounding box center [361, 191] width 35 height 14
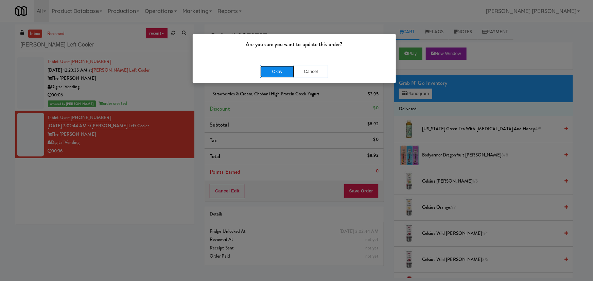
click at [278, 70] on button "Okay" at bounding box center [277, 72] width 34 height 12
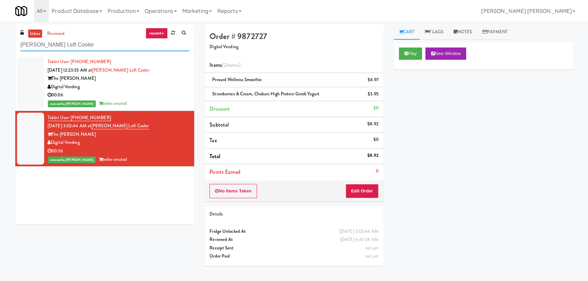
drag, startPoint x: 68, startPoint y: 47, endPoint x: -15, endPoint y: 50, distance: 83.6
click at [0, 50] on html "Are you sure you want to update this order? Okay Cancel Okay Are you sure you w…" at bounding box center [294, 140] width 588 height 281
paste input "(Snack & Drink) EWR 1-TB-MAIN BREAK ROOM"
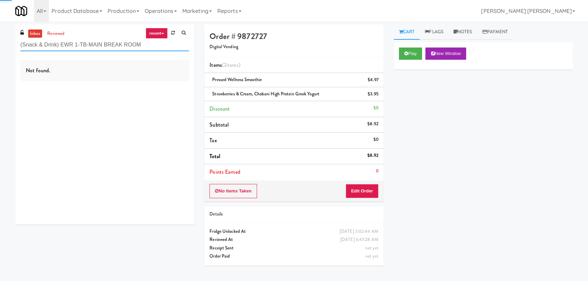
type input "(Snack & Drink) EWR 1-TB-MAIN BREAK ROOM"
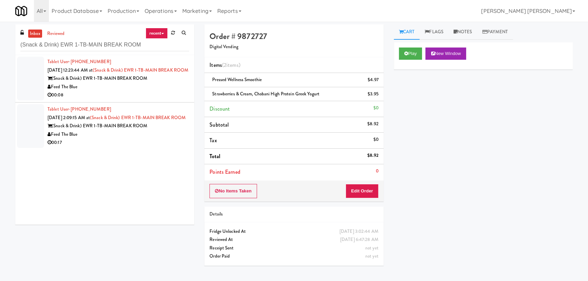
click at [168, 91] on div "Feed The Blue" at bounding box center [119, 87] width 142 height 8
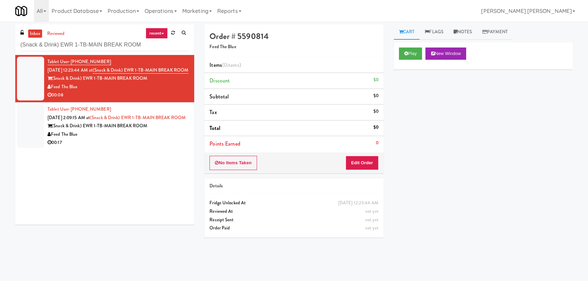
click at [164, 33] on link "recent" at bounding box center [157, 33] width 22 height 11
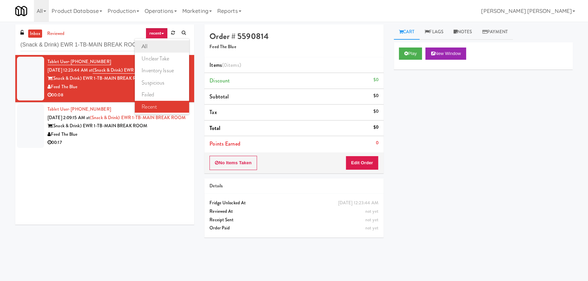
click at [146, 46] on link "all" at bounding box center [162, 46] width 54 height 12
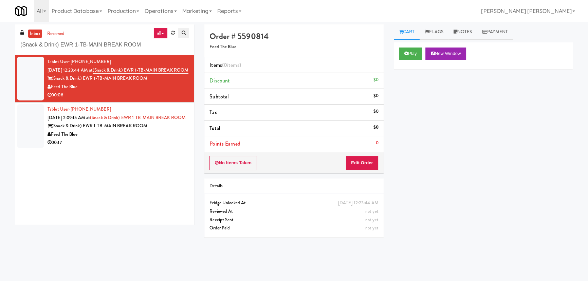
click at [185, 33] on icon at bounding box center [184, 33] width 4 height 4
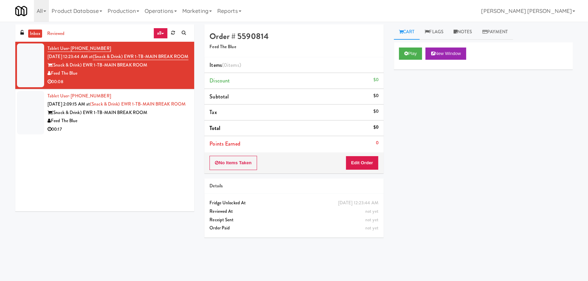
click at [152, 78] on div "Feed The Blue" at bounding box center [119, 73] width 142 height 8
click at [404, 53] on button "Play" at bounding box center [410, 54] width 23 height 12
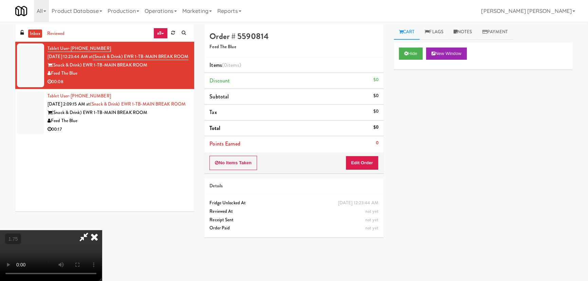
scroll to position [14, 0]
click at [370, 163] on button "Edit Order" at bounding box center [362, 163] width 33 height 14
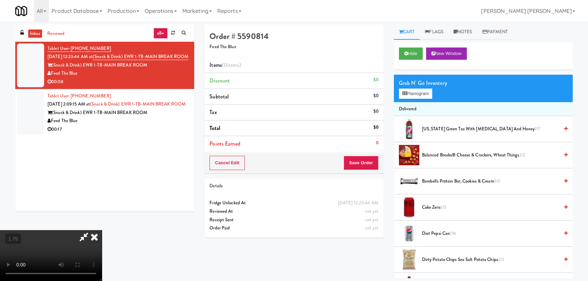
click at [448, 129] on span "Arizona Green Tea with Ginseng and Honey 7/7" at bounding box center [490, 129] width 137 height 8
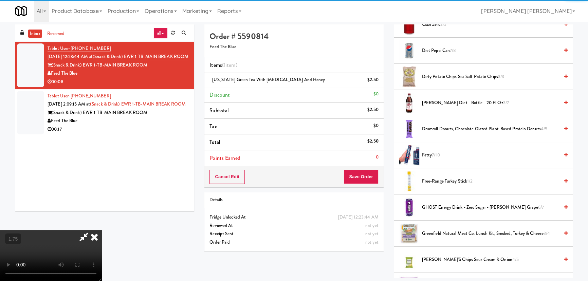
scroll to position [216, 0]
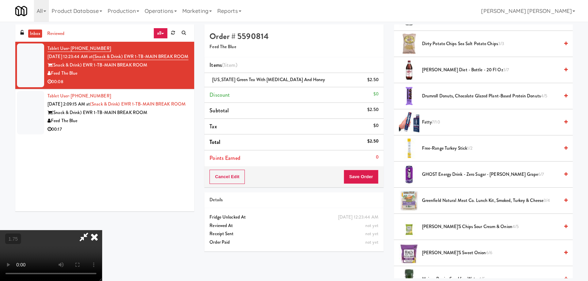
click at [443, 69] on span "Dr. Pepper Diet - Bottle - 20 fl oz 3/7" at bounding box center [490, 70] width 137 height 8
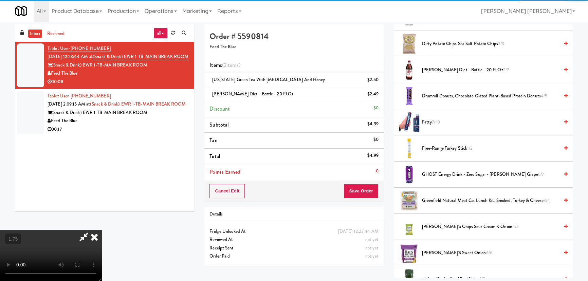
scroll to position [0, 0]
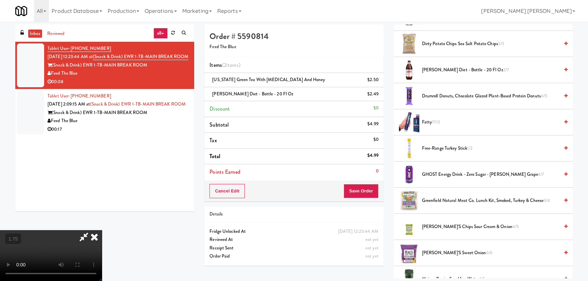
click at [102, 230] on icon at bounding box center [94, 237] width 15 height 14
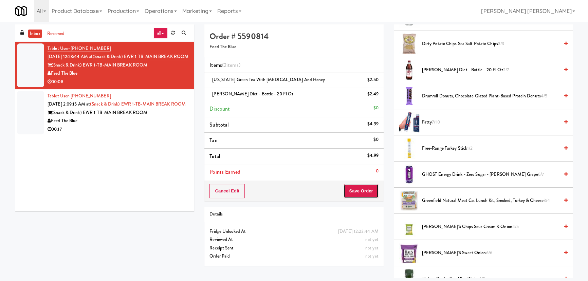
click at [360, 189] on button "Save Order" at bounding box center [361, 191] width 35 height 14
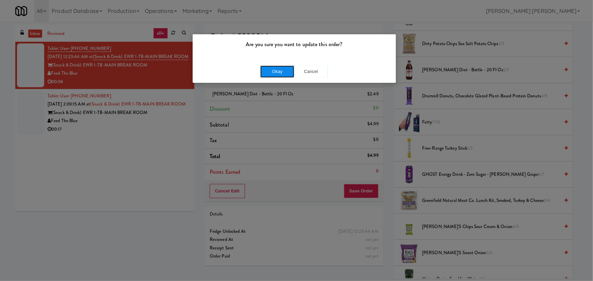
click at [278, 68] on button "Okay" at bounding box center [277, 72] width 34 height 12
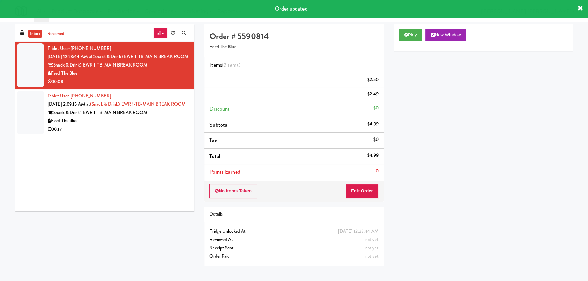
scroll to position [18, 0]
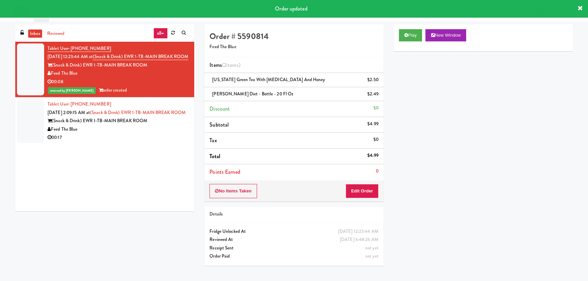
drag, startPoint x: 129, startPoint y: 148, endPoint x: 157, endPoint y: 133, distance: 32.1
click at [129, 134] on div "Feed The Blue" at bounding box center [119, 129] width 142 height 8
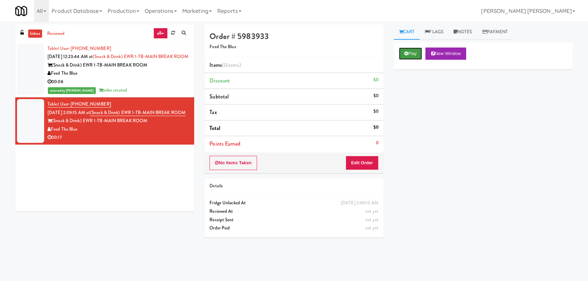
click at [411, 54] on button "Play" at bounding box center [410, 54] width 23 height 12
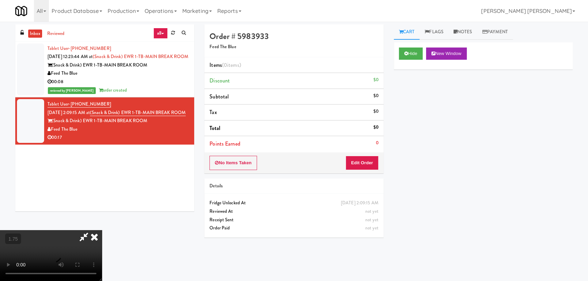
scroll to position [14, 0]
click at [365, 162] on button "Edit Order" at bounding box center [362, 163] width 33 height 14
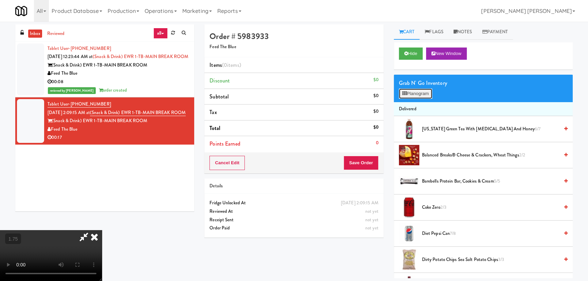
click at [419, 96] on button "Planogram" at bounding box center [415, 94] width 33 height 10
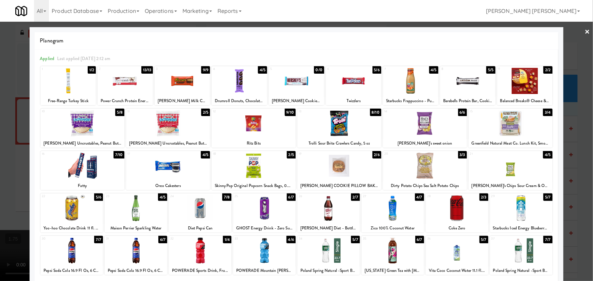
drag, startPoint x: 301, startPoint y: 81, endPoint x: 402, endPoint y: 85, distance: 101.3
click at [302, 82] on div at bounding box center [296, 81] width 55 height 26
click at [407, 82] on div at bounding box center [410, 81] width 55 height 26
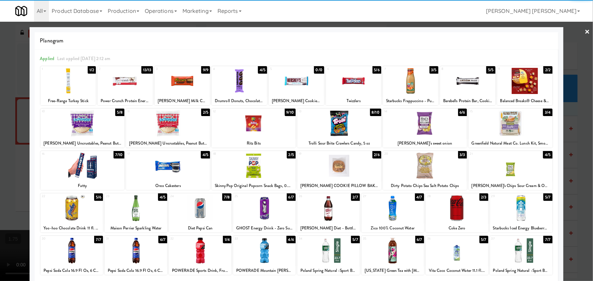
click at [585, 31] on link "×" at bounding box center [587, 32] width 5 height 21
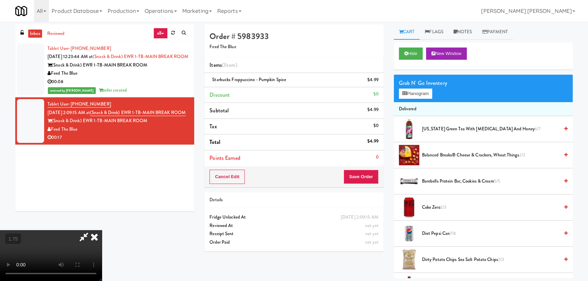
click at [102, 230] on video at bounding box center [51, 255] width 102 height 51
drag, startPoint x: 341, startPoint y: 25, endPoint x: 370, endPoint y: 159, distance: 136.6
click at [102, 230] on icon at bounding box center [94, 237] width 15 height 14
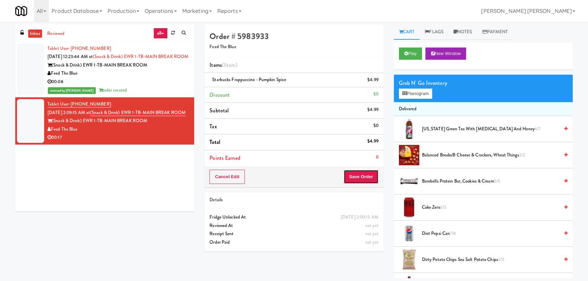
click at [360, 177] on button "Save Order" at bounding box center [361, 177] width 35 height 14
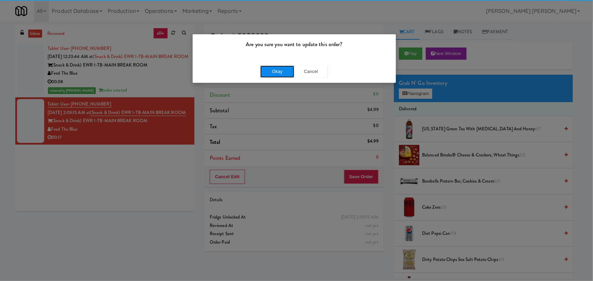
click at [278, 69] on button "Okay" at bounding box center [277, 72] width 34 height 12
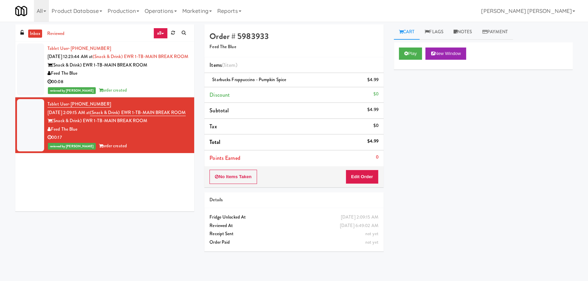
click at [30, 32] on link "inbox" at bounding box center [35, 34] width 14 height 8
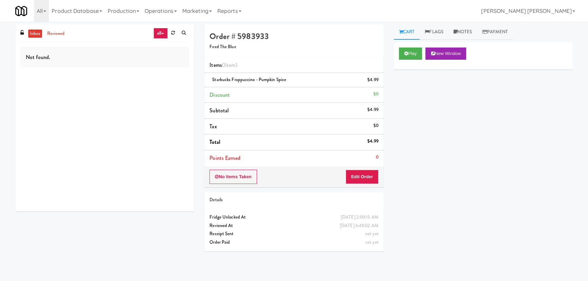
click at [164, 34] on link "all" at bounding box center [161, 33] width 14 height 11
click at [70, 104] on div "Not found." at bounding box center [104, 127] width 179 height 170
click at [46, 12] on icon at bounding box center [44, 11] width 3 height 1
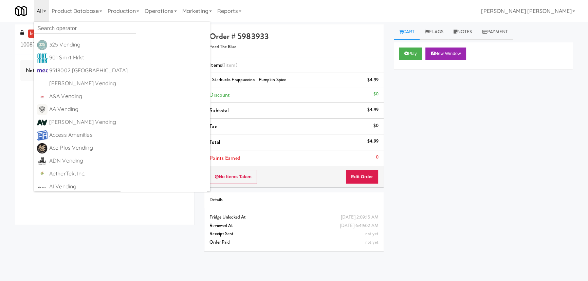
click at [46, 12] on icon at bounding box center [44, 11] width 3 height 1
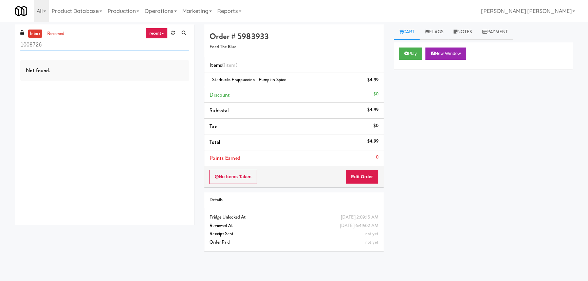
drag, startPoint x: 50, startPoint y: 46, endPoint x: -29, endPoint y: 46, distance: 78.1
click at [0, 46] on html "Okay Okay Select date: previous 2025-Sep next Su Mo Tu We Th Fr Sa 31 1 2 3 4 5…" at bounding box center [294, 140] width 588 height 281
paste input "399 Fremont - Pantry"
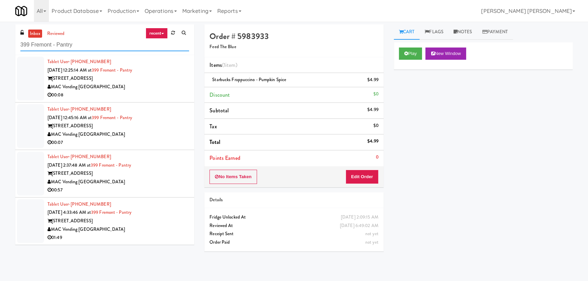
type input "399 Fremont - Pantry"
click at [140, 104] on li "Tablet User · (628) 224-7420 Sep 11, 2025 12:45:16 AM at 399 Fremont - Pantry 3…" at bounding box center [104, 127] width 179 height 48
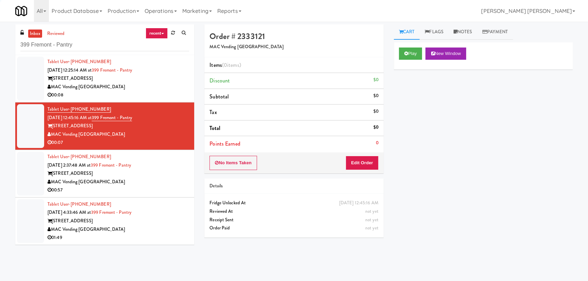
click at [154, 89] on div "MAC Vending [GEOGRAPHIC_DATA]" at bounding box center [119, 87] width 142 height 8
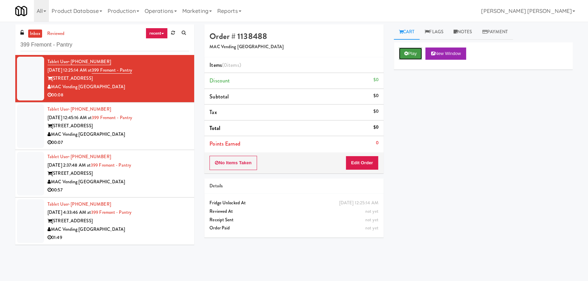
click at [411, 51] on button "Play" at bounding box center [410, 54] width 23 height 12
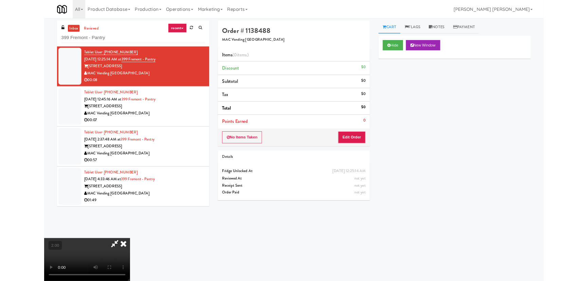
scroll to position [14, 0]
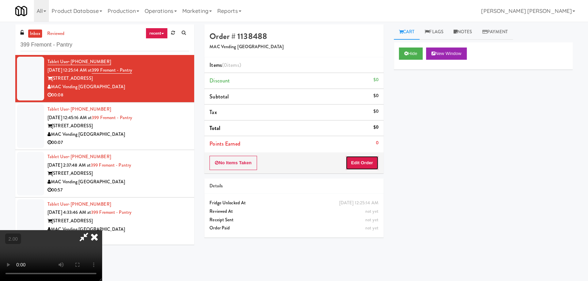
click at [372, 163] on button "Edit Order" at bounding box center [362, 163] width 33 height 14
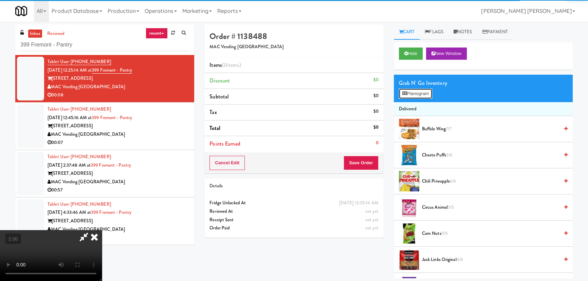
click at [416, 95] on button "Planogram" at bounding box center [415, 94] width 33 height 10
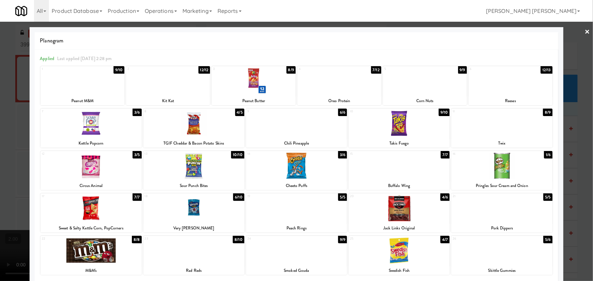
click at [163, 83] on div at bounding box center [168, 81] width 84 height 26
click at [585, 31] on link "×" at bounding box center [587, 32] width 5 height 21
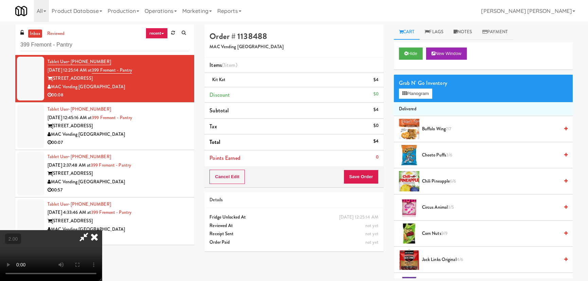
click at [102, 230] on video at bounding box center [51, 255] width 102 height 51
click at [415, 95] on button "Planogram" at bounding box center [415, 94] width 33 height 10
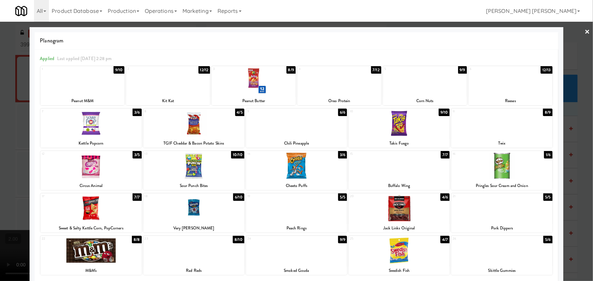
click at [252, 74] on div at bounding box center [254, 81] width 84 height 26
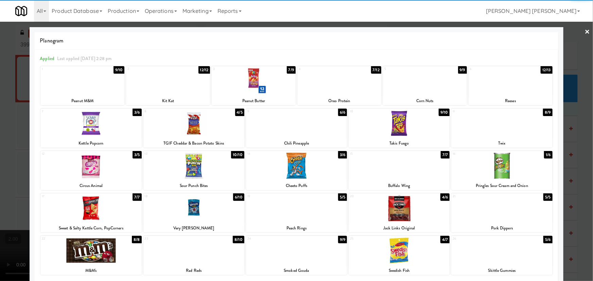
click at [585, 31] on link "×" at bounding box center [587, 32] width 5 height 21
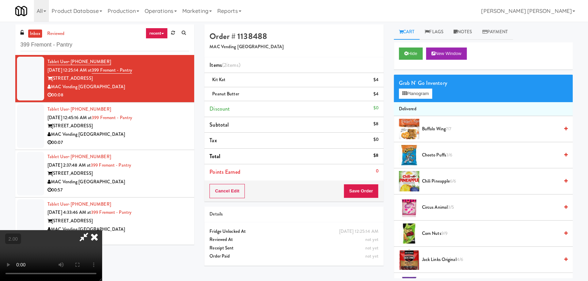
click at [102, 230] on video at bounding box center [51, 255] width 102 height 51
click at [102, 230] on icon at bounding box center [94, 237] width 15 height 14
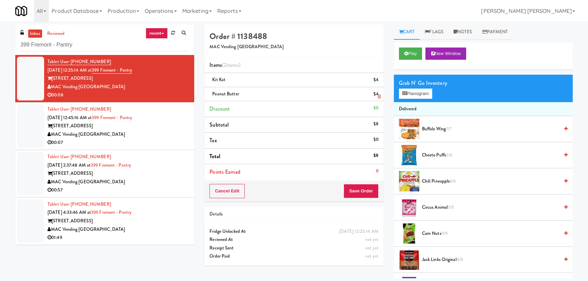
click at [379, 96] on icon at bounding box center [379, 96] width 3 height 4
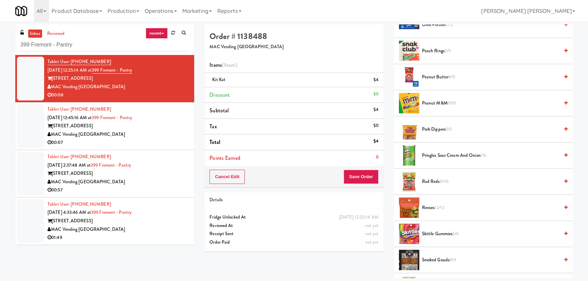
scroll to position [247, 0]
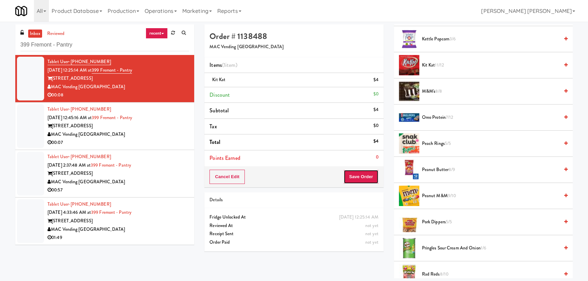
click at [361, 176] on button "Save Order" at bounding box center [361, 177] width 35 height 14
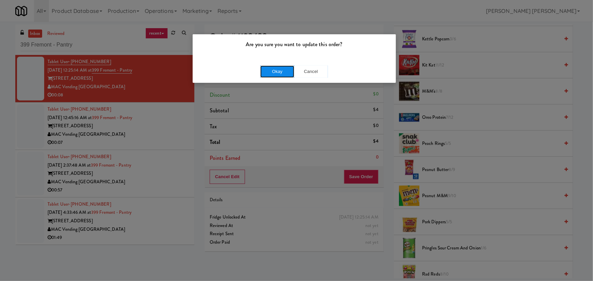
click at [280, 68] on button "Okay" at bounding box center [277, 72] width 34 height 12
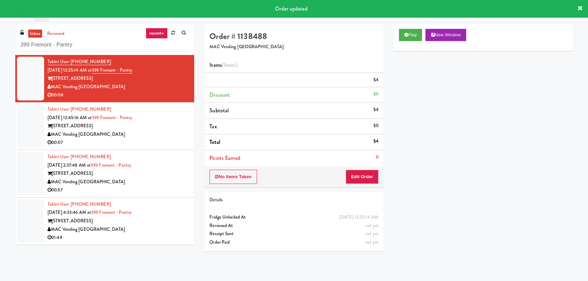
scroll to position [18, 0]
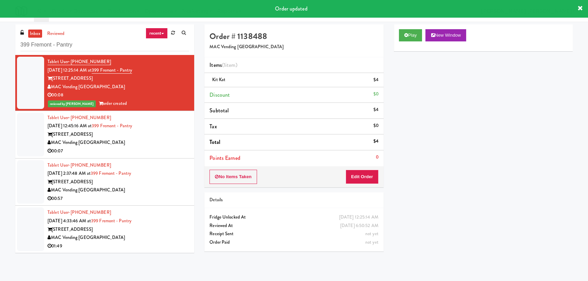
drag, startPoint x: 175, startPoint y: 140, endPoint x: 182, endPoint y: 147, distance: 10.8
click at [175, 140] on div "MAC Vending [GEOGRAPHIC_DATA]" at bounding box center [119, 143] width 142 height 8
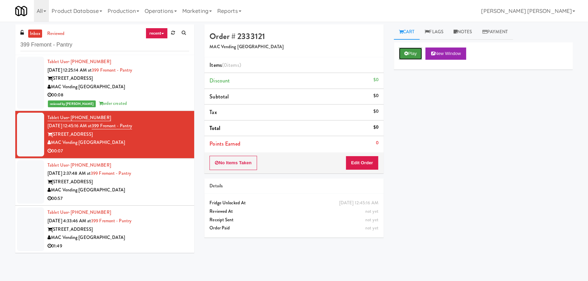
click at [415, 52] on button "Play" at bounding box center [410, 54] width 23 height 12
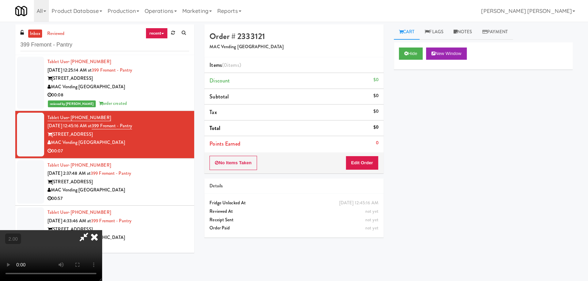
scroll to position [14, 0]
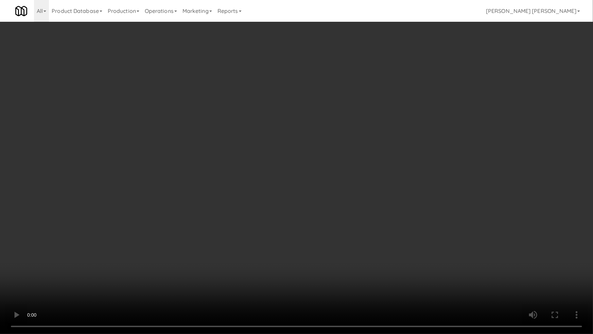
click at [242, 252] on video at bounding box center [296, 167] width 593 height 334
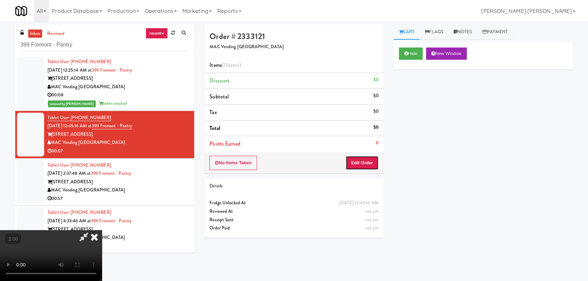
click at [374, 158] on button "Edit Order" at bounding box center [362, 163] width 33 height 14
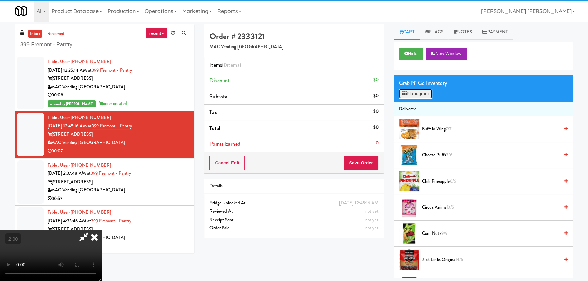
click at [425, 91] on button "Planogram" at bounding box center [415, 94] width 33 height 10
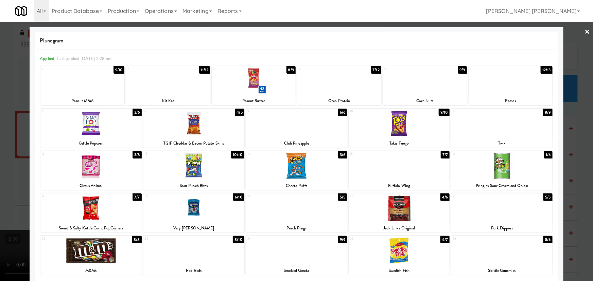
click at [83, 126] on div at bounding box center [90, 123] width 101 height 26
drag, startPoint x: 336, startPoint y: 93, endPoint x: 343, endPoint y: 96, distance: 7.5
click at [336, 93] on div at bounding box center [339, 81] width 84 height 26
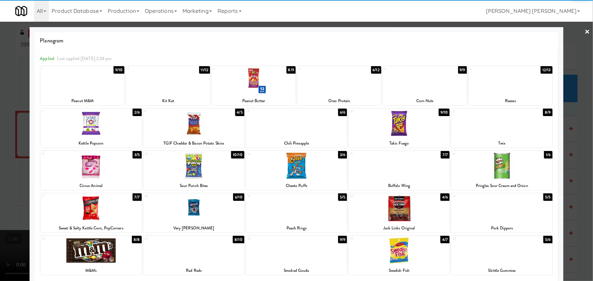
click at [585, 29] on link "×" at bounding box center [587, 32] width 5 height 21
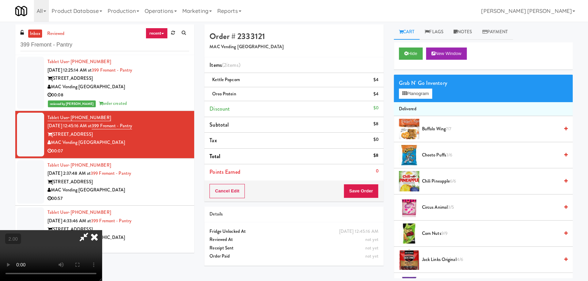
click at [102, 230] on icon at bounding box center [94, 237] width 15 height 14
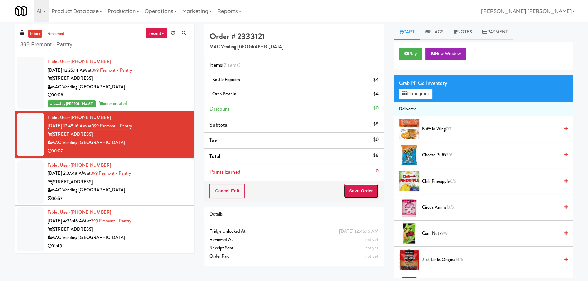
click at [355, 193] on button "Save Order" at bounding box center [361, 191] width 35 height 14
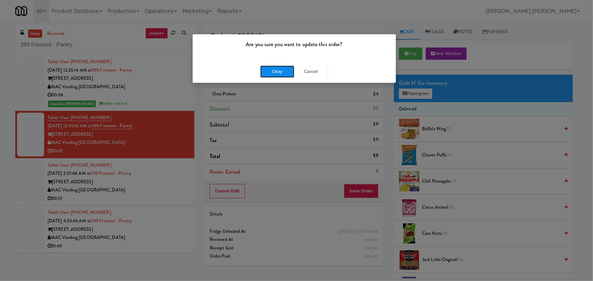
click at [287, 71] on button "Okay" at bounding box center [277, 72] width 34 height 12
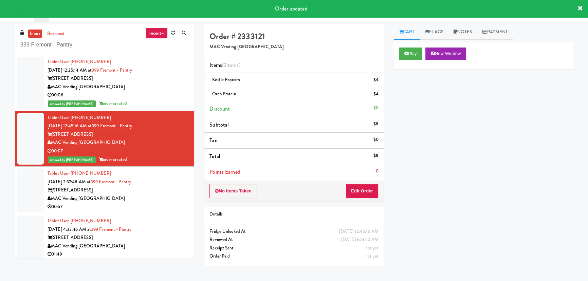
click at [164, 205] on div "00:57" at bounding box center [119, 207] width 142 height 8
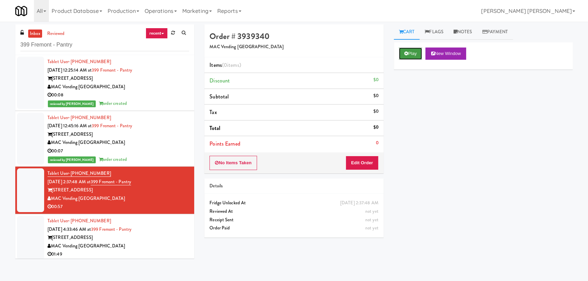
click at [416, 54] on button "Play" at bounding box center [410, 54] width 23 height 12
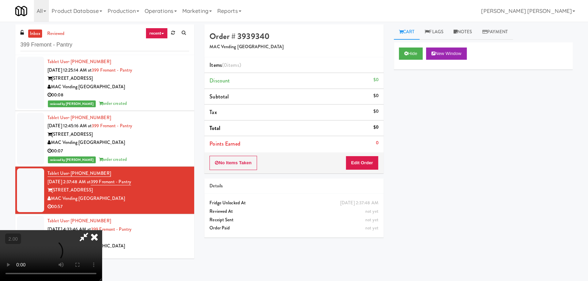
scroll to position [14, 0]
click at [365, 167] on button "Edit Order" at bounding box center [362, 163] width 33 height 14
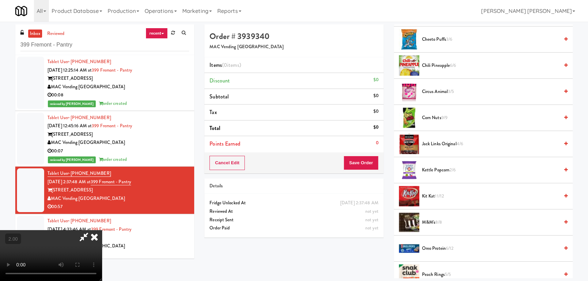
scroll to position [163, 0]
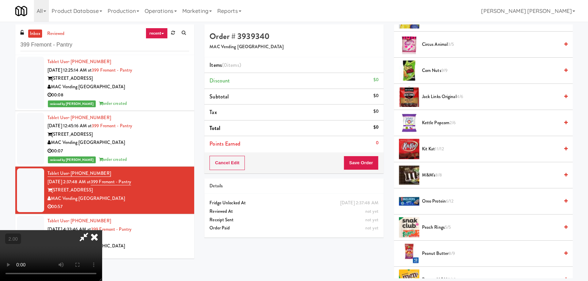
click at [102, 230] on video at bounding box center [51, 255] width 102 height 51
click at [443, 123] on span "Kettle Popcorn 2/6" at bounding box center [490, 123] width 137 height 8
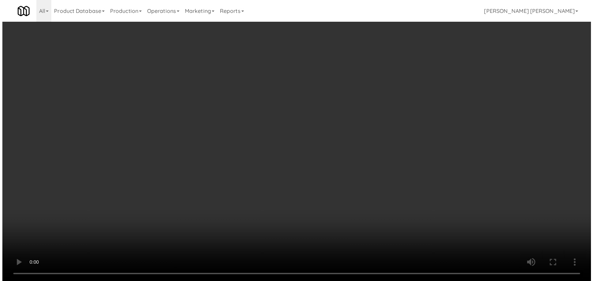
scroll to position [0, 0]
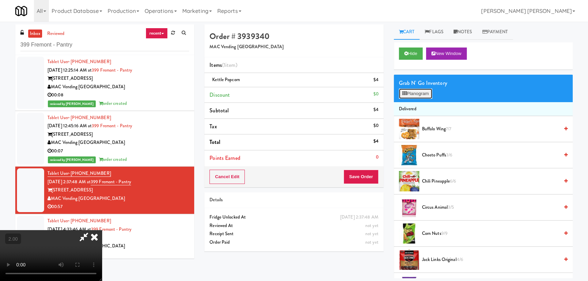
click at [421, 91] on button "Planogram" at bounding box center [415, 94] width 33 height 10
click at [0, 0] on div at bounding box center [0, 0] width 0 height 0
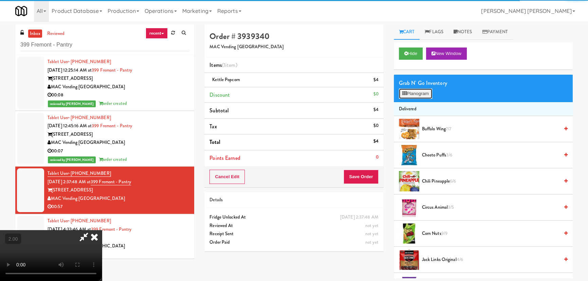
click at [424, 95] on button "Planogram" at bounding box center [415, 94] width 33 height 10
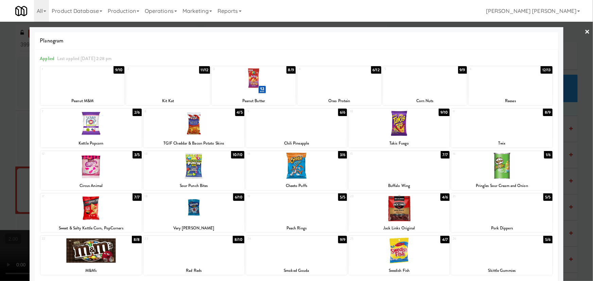
click at [585, 34] on link "×" at bounding box center [587, 32] width 5 height 21
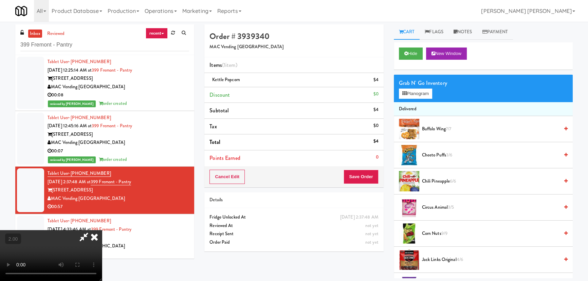
click at [102, 232] on video at bounding box center [51, 255] width 102 height 51
click at [102, 230] on video at bounding box center [51, 255] width 102 height 51
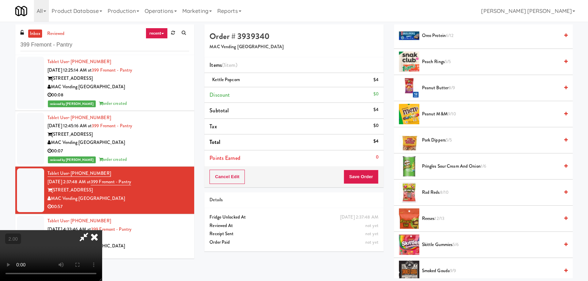
scroll to position [340, 0]
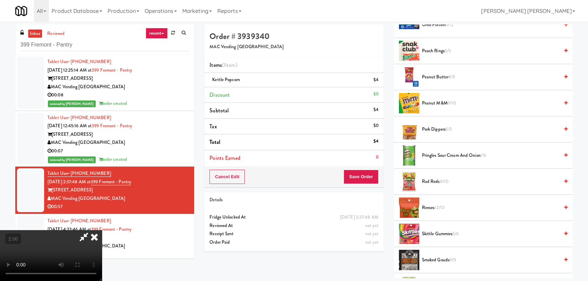
click at [431, 180] on span "Rad Reds 8/10" at bounding box center [490, 182] width 137 height 8
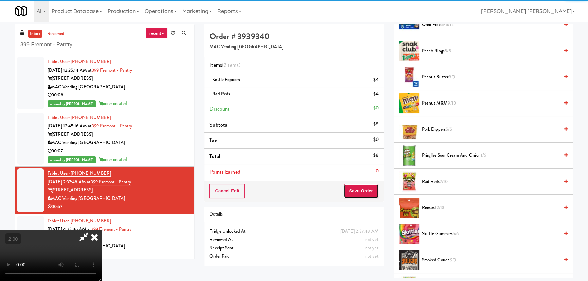
click at [360, 191] on button "Save Order" at bounding box center [361, 191] width 35 height 14
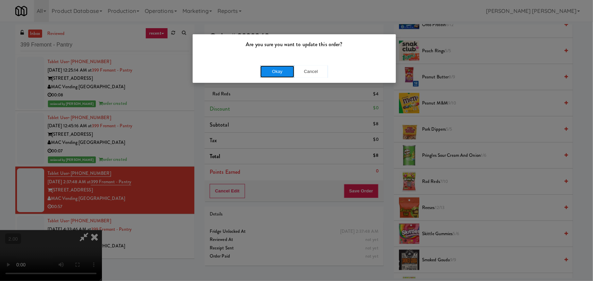
click at [276, 72] on button "Okay" at bounding box center [277, 72] width 34 height 12
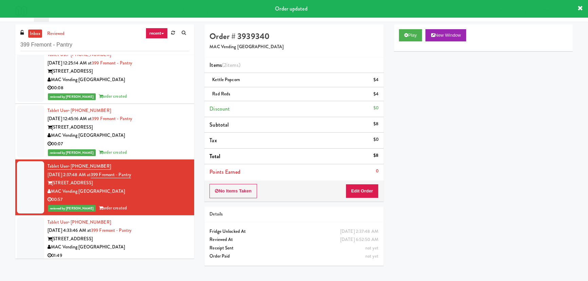
scroll to position [11, 0]
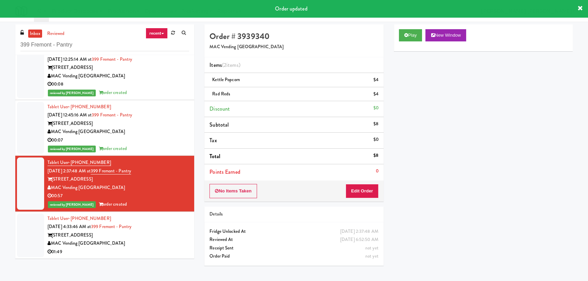
click at [166, 231] on div "399 Fremont Street" at bounding box center [119, 235] width 142 height 8
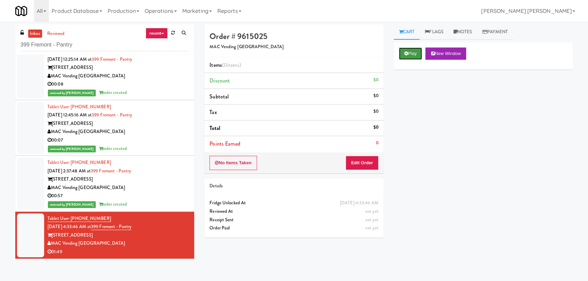
click at [418, 55] on button "Play" at bounding box center [410, 54] width 23 height 12
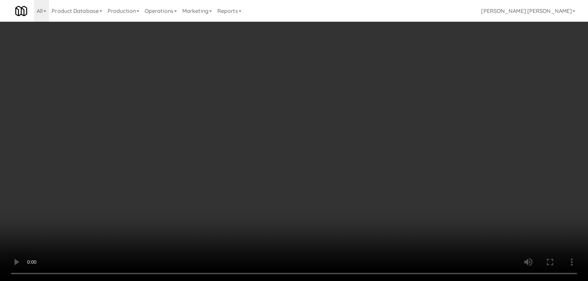
click at [328, 281] on video at bounding box center [294, 140] width 588 height 281
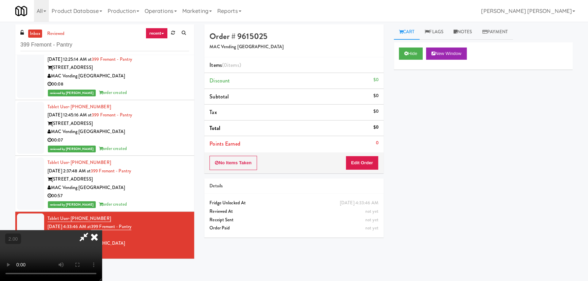
click at [361, 170] on div "No Items Taken Edit Order" at bounding box center [293, 162] width 179 height 21
click at [366, 163] on button "Edit Order" at bounding box center [362, 163] width 33 height 14
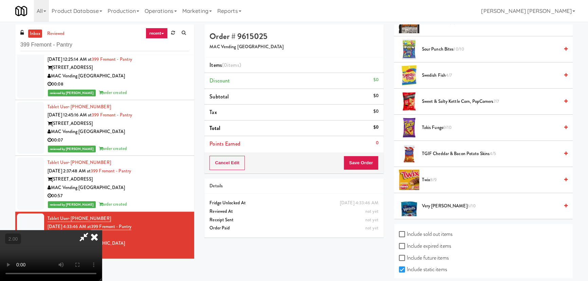
scroll to position [595, 0]
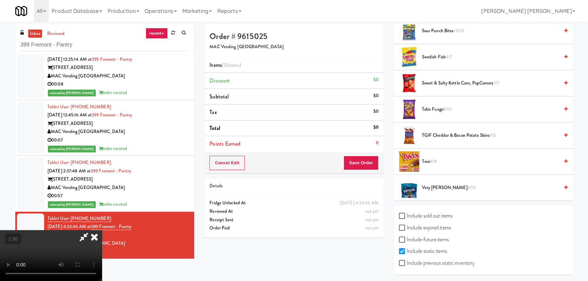
click at [430, 187] on span "Very Berry 6/10" at bounding box center [490, 188] width 137 height 8
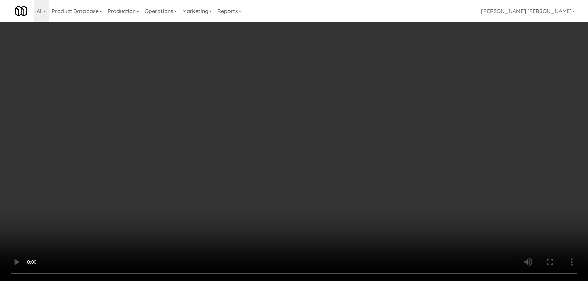
scroll to position [0, 0]
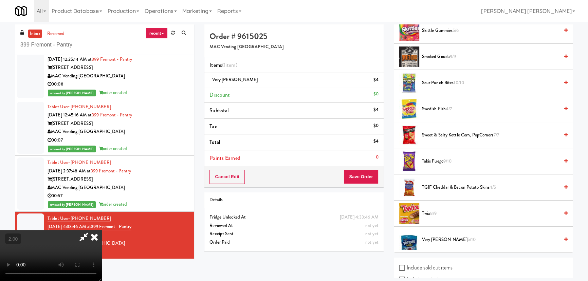
click at [92, 230] on icon at bounding box center [84, 237] width 16 height 14
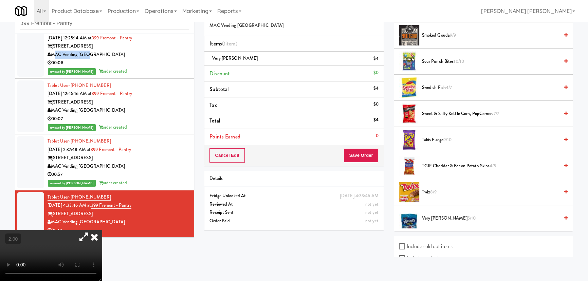
drag, startPoint x: 91, startPoint y: 51, endPoint x: 53, endPoint y: 54, distance: 37.9
click at [53, 54] on div "MAC Vending [GEOGRAPHIC_DATA]" at bounding box center [119, 55] width 142 height 8
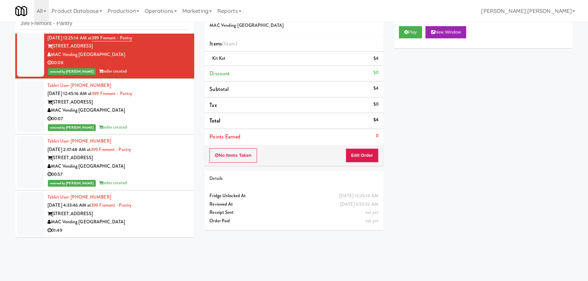
click at [164, 227] on div "01:49" at bounding box center [119, 231] width 142 height 8
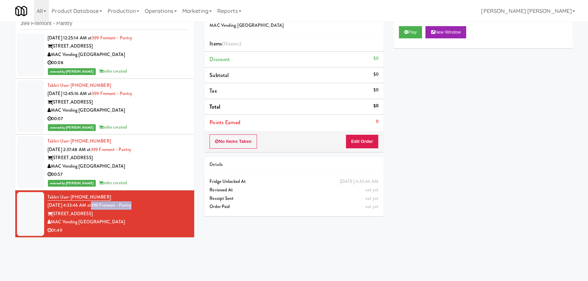
drag, startPoint x: 132, startPoint y: 205, endPoint x: 102, endPoint y: 202, distance: 30.8
click at [102, 202] on div "Tablet User · (510) 221-8532 Sep 11, 2025 4:33:46 AM at 399 Fremont - Pantry 39…" at bounding box center [119, 214] width 142 height 42
copy link "399 Fremont - Pantry"
click at [364, 141] on button "Edit Order" at bounding box center [362, 141] width 33 height 14
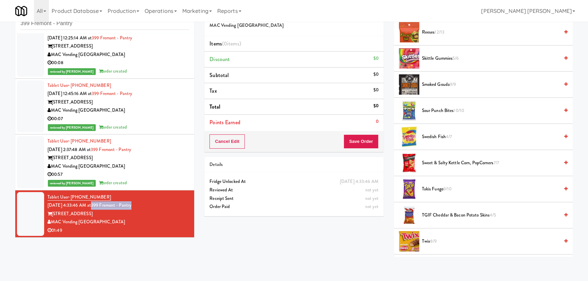
scroll to position [595, 0]
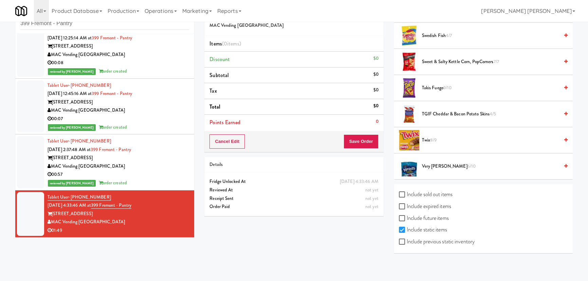
click at [438, 162] on span "Very Berry 6/10" at bounding box center [490, 166] width 137 height 8
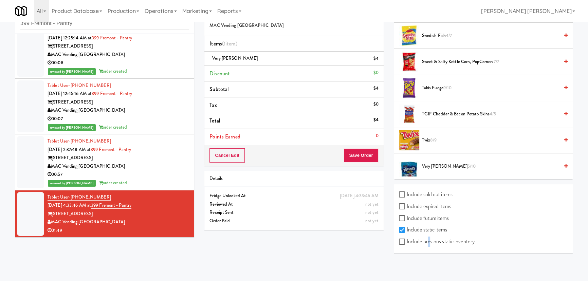
click at [429, 242] on label "Include previous static inventory" at bounding box center [437, 242] width 76 height 10
click at [425, 192] on label "Include sold out items" at bounding box center [426, 195] width 54 height 10
click at [407, 192] on input "Include sold out items" at bounding box center [403, 194] width 8 height 5
checkbox input "true"
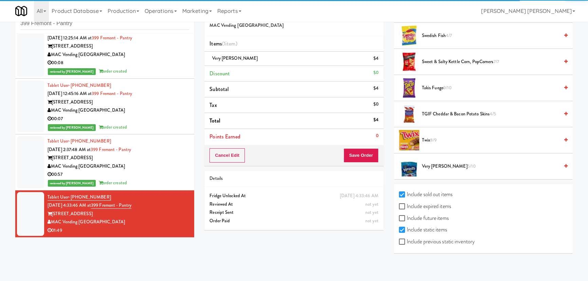
click at [410, 238] on label "Include previous static inventory" at bounding box center [437, 242] width 76 height 10
click at [407, 239] on input "Include previous static inventory" at bounding box center [403, 241] width 8 height 5
checkbox input "true"
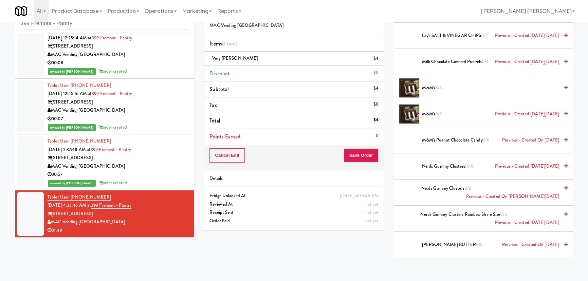
scroll to position [1923, 0]
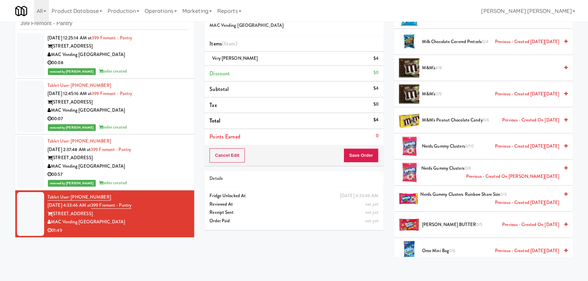
click at [434, 142] on span "Nerds Gummy Clusters 0/10 Previous - Created on Mon, Jul 14th 2025" at bounding box center [490, 146] width 137 height 8
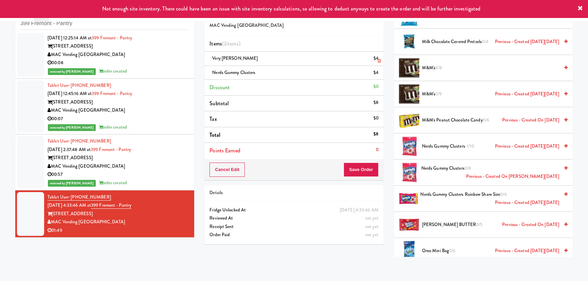
click at [379, 61] on icon at bounding box center [379, 61] width 3 height 4
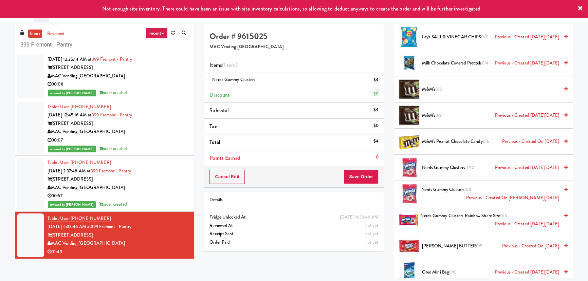
scroll to position [0, 0]
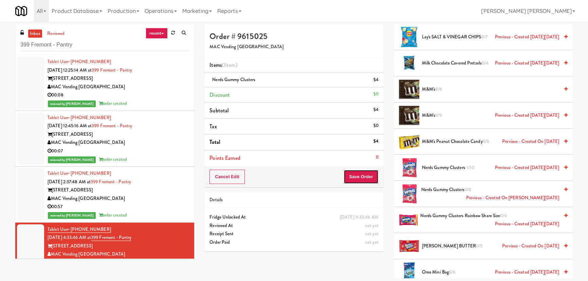
drag, startPoint x: 364, startPoint y: 177, endPoint x: 360, endPoint y: 176, distance: 3.9
click at [364, 177] on button "Save Order" at bounding box center [361, 177] width 35 height 14
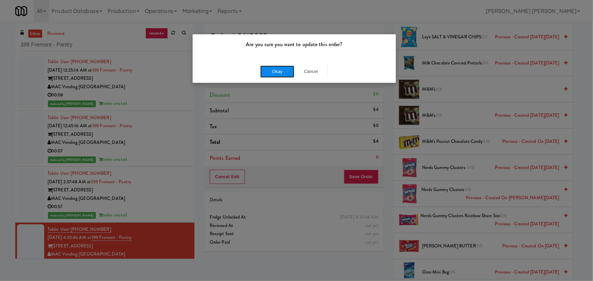
click at [276, 71] on button "Okay" at bounding box center [277, 72] width 34 height 12
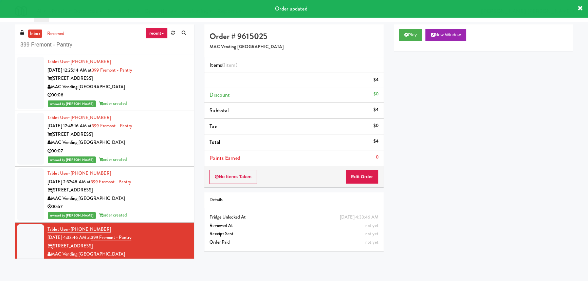
scroll to position [18, 0]
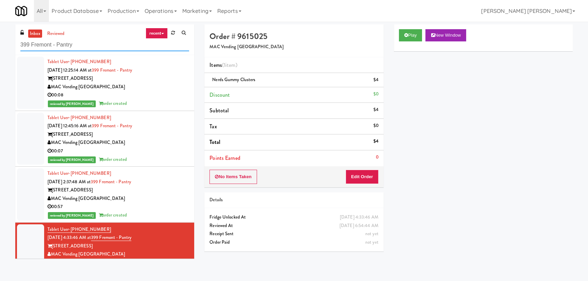
drag, startPoint x: 90, startPoint y: 41, endPoint x: 61, endPoint y: 46, distance: 29.3
click at [73, 44] on input "399 Fremont - Pantry" at bounding box center [104, 45] width 169 height 13
click at [74, 48] on input "399 Fremont - Pantry" at bounding box center [104, 45] width 169 height 13
drag, startPoint x: 74, startPoint y: 47, endPoint x: 14, endPoint y: 42, distance: 59.6
click at [14, 42] on div "inbox reviewed recent all unclear take inventory issue suspicious failed recent…" at bounding box center [104, 143] width 189 height 239
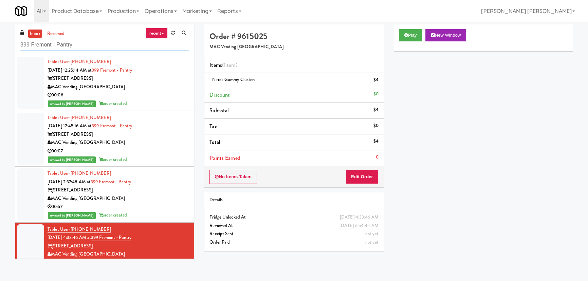
paste input "Atwater - Cooler - Left"
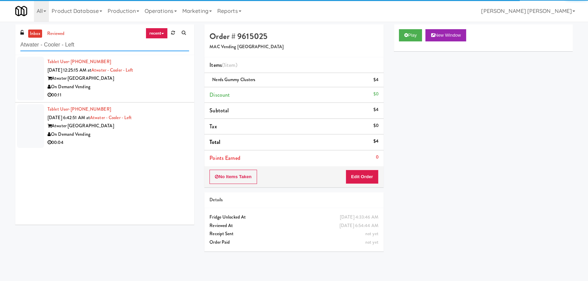
type input "Atwater - Cooler - Left"
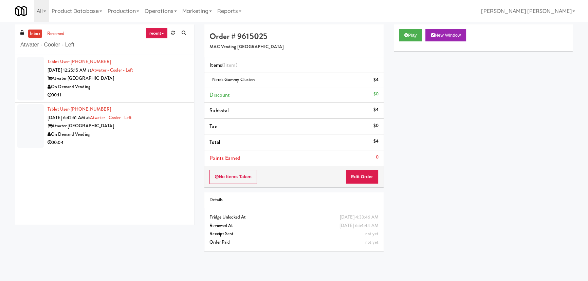
click at [132, 94] on div "00:11" at bounding box center [119, 95] width 142 height 8
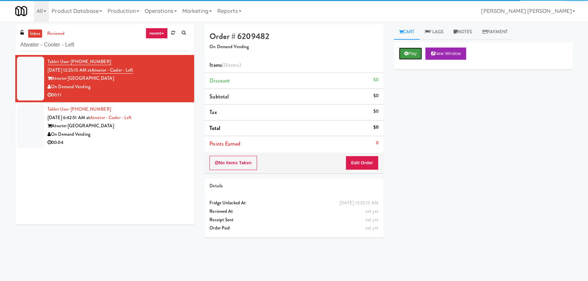
click at [403, 52] on button "Play" at bounding box center [410, 54] width 23 height 12
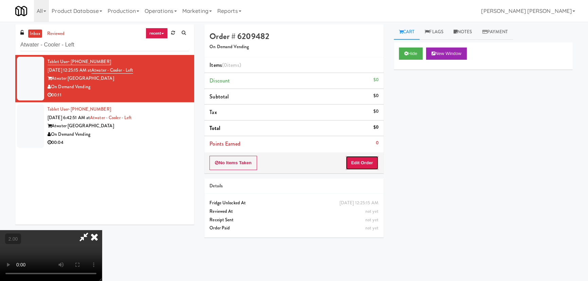
click at [367, 161] on button "Edit Order" at bounding box center [362, 163] width 33 height 14
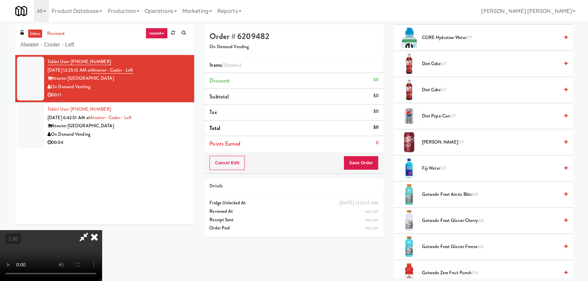
scroll to position [494, 0]
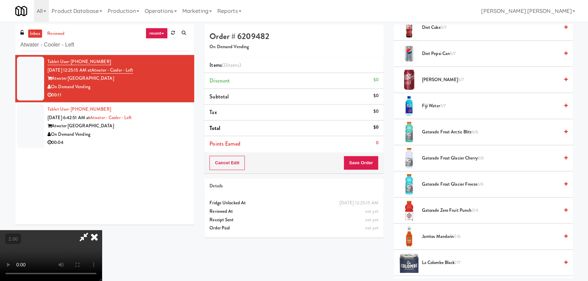
click at [433, 79] on span "[PERSON_NAME] 5/7" at bounding box center [490, 80] width 137 height 8
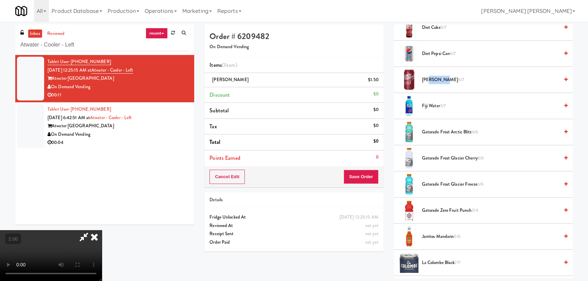
click at [433, 79] on span "Dr Pepper 4/7" at bounding box center [490, 80] width 137 height 8
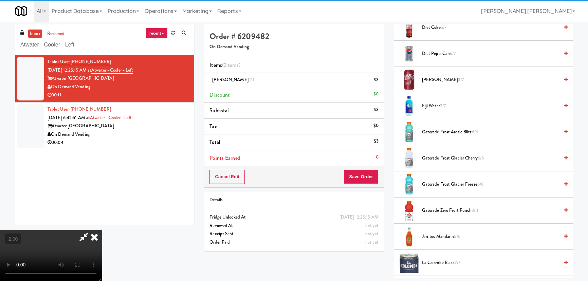
click at [102, 230] on icon at bounding box center [94, 237] width 15 height 14
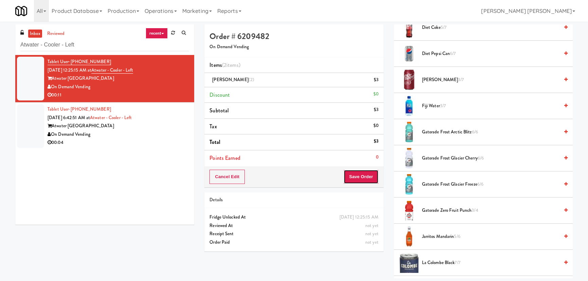
click at [368, 174] on button "Save Order" at bounding box center [361, 177] width 35 height 14
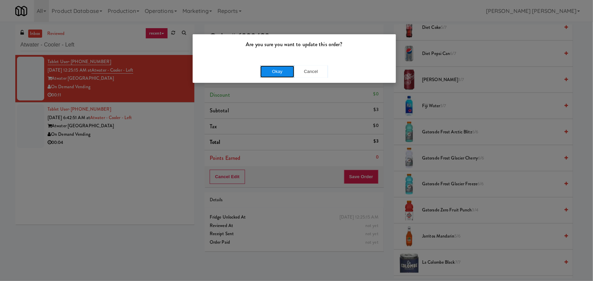
click at [269, 73] on button "Okay" at bounding box center [277, 72] width 34 height 12
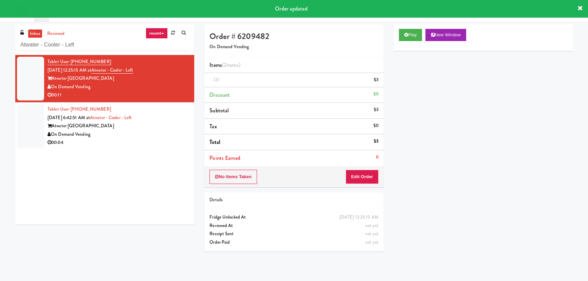
scroll to position [18, 0]
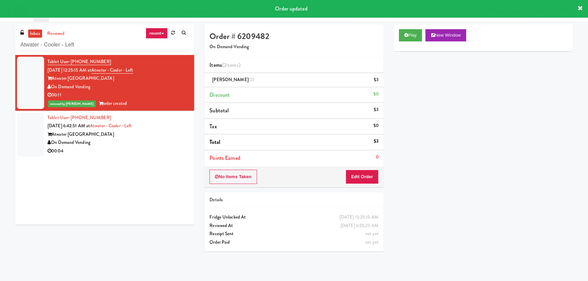
click at [153, 148] on div "00:04" at bounding box center [119, 151] width 142 height 8
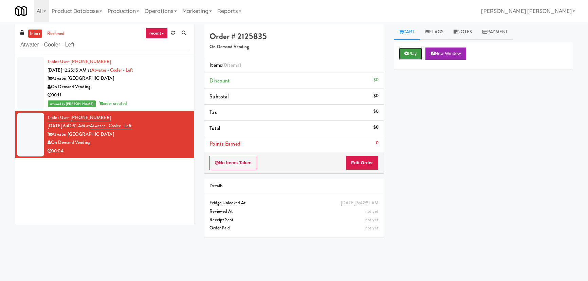
click at [408, 52] on button "Play" at bounding box center [410, 54] width 23 height 12
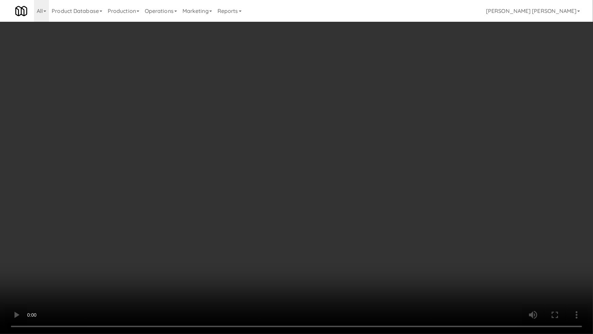
drag, startPoint x: 363, startPoint y: 245, endPoint x: 86, endPoint y: 259, distance: 277.2
click at [362, 245] on video at bounding box center [296, 167] width 593 height 334
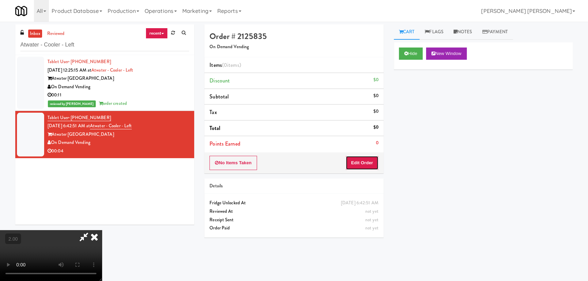
click at [371, 168] on button "Edit Order" at bounding box center [362, 163] width 33 height 14
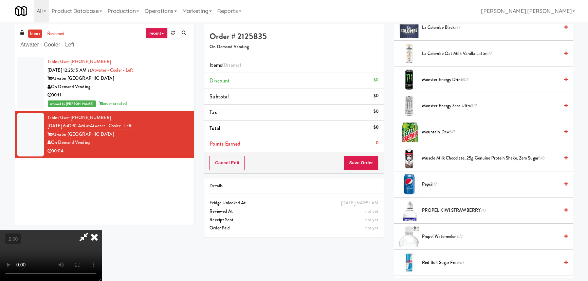
scroll to position [729, 0]
click at [436, 159] on span "Muscle Milk Chocolate, 25g Genuine Protein Shake, Zero Sugar 3/8" at bounding box center [490, 159] width 137 height 8
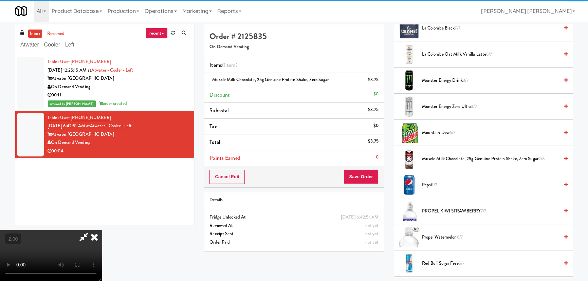
drag, startPoint x: 346, startPoint y: 90, endPoint x: 377, endPoint y: 169, distance: 85.6
click at [102, 230] on icon at bounding box center [94, 237] width 15 height 14
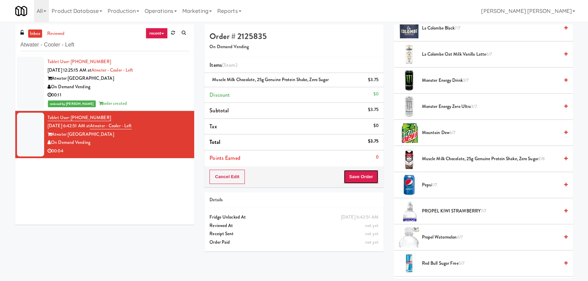
click at [375, 180] on button "Save Order" at bounding box center [361, 177] width 35 height 14
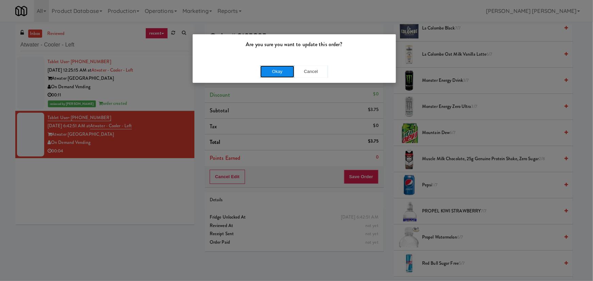
click at [282, 72] on button "Okay" at bounding box center [277, 72] width 34 height 12
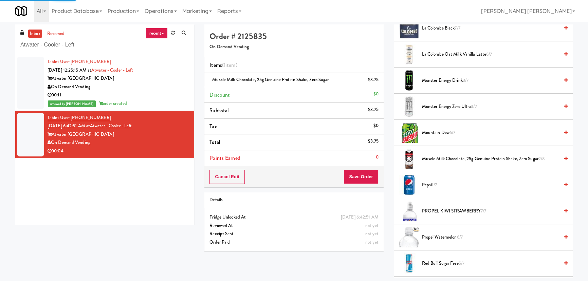
scroll to position [18, 0]
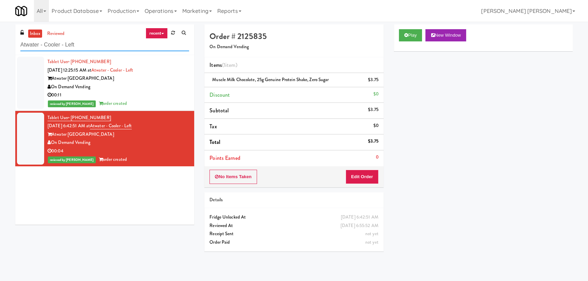
drag, startPoint x: 27, startPoint y: 44, endPoint x: 10, endPoint y: 41, distance: 17.2
click at [17, 42] on div "inbox reviewed recent all unclear take inventory issue suspicious failed recent…" at bounding box center [104, 39] width 179 height 31
click at [7, 41] on div "inbox reviewed recent all unclear take inventory issue suspicious failed recent…" at bounding box center [294, 151] width 588 height 254
drag, startPoint x: 84, startPoint y: 44, endPoint x: -11, endPoint y: 48, distance: 94.5
click at [0, 48] on html "Are you sure you want to update this order? Okay Cancel Okay Are you sure you w…" at bounding box center [294, 140] width 588 height 281
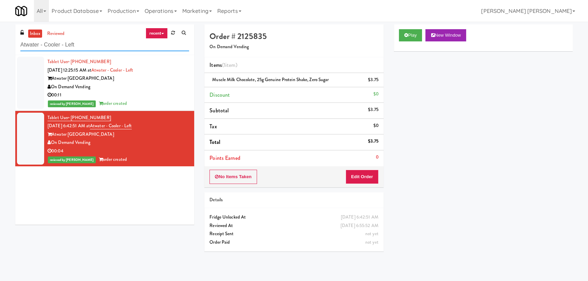
click at [82, 44] on input "Atwater - Cooler - Left" at bounding box center [104, 45] width 169 height 13
drag, startPoint x: 67, startPoint y: 44, endPoint x: 19, endPoint y: 40, distance: 48.1
click at [19, 40] on div "inbox reviewed recent all unclear take inventory issue suspicious failed recent…" at bounding box center [104, 39] width 179 height 31
click at [42, 47] on input "Atwater - Cooler - Left" at bounding box center [104, 45] width 169 height 13
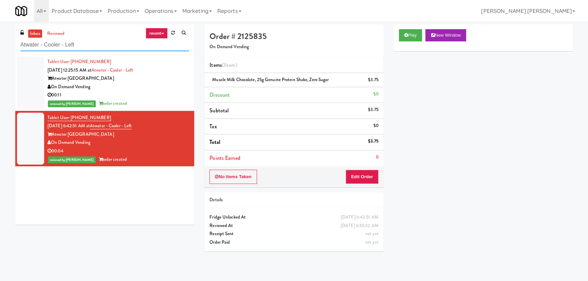
click at [42, 47] on input "Atwater - Cooler - Left" at bounding box center [104, 45] width 169 height 13
paste input "680 LSD Pantry"
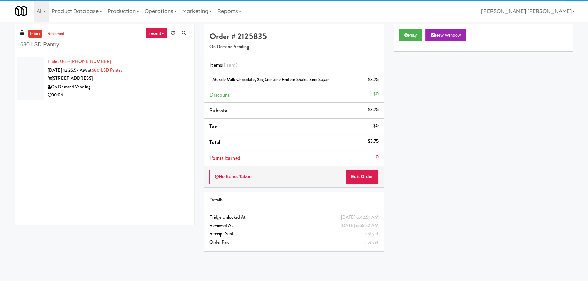
click at [148, 85] on div "On Demand Vending" at bounding box center [119, 87] width 142 height 8
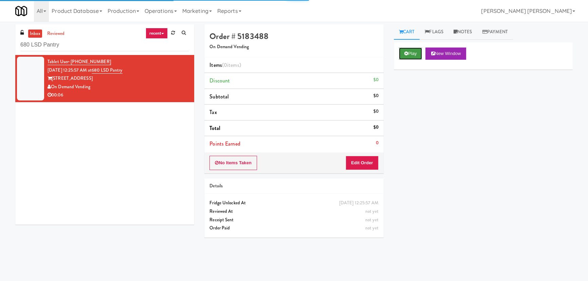
click at [411, 54] on button "Play" at bounding box center [410, 54] width 23 height 12
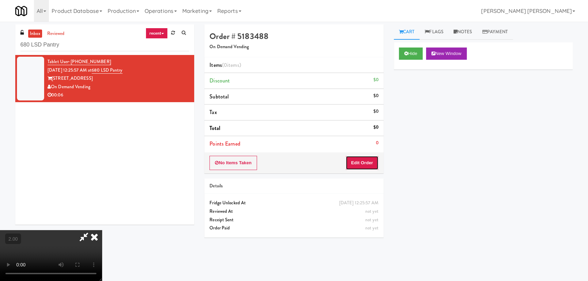
click at [370, 157] on button "Edit Order" at bounding box center [362, 163] width 33 height 14
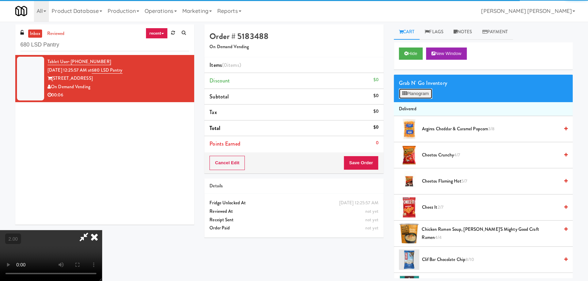
click at [419, 94] on button "Planogram" at bounding box center [415, 94] width 33 height 10
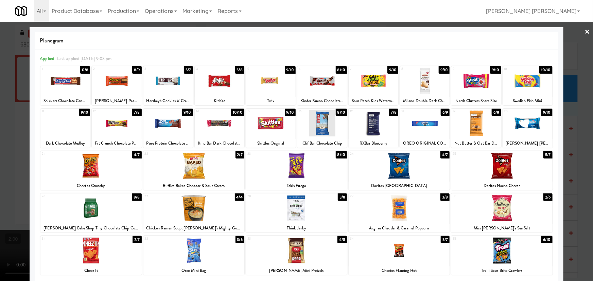
click at [110, 81] on div at bounding box center [117, 81] width 50 height 26
click at [585, 31] on link "×" at bounding box center [587, 32] width 5 height 21
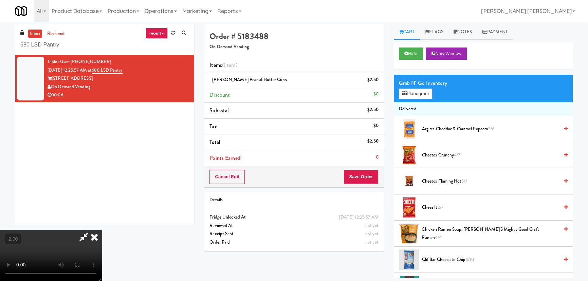
click at [92, 230] on icon at bounding box center [84, 237] width 16 height 14
click at [365, 180] on button "Save Order" at bounding box center [361, 177] width 35 height 14
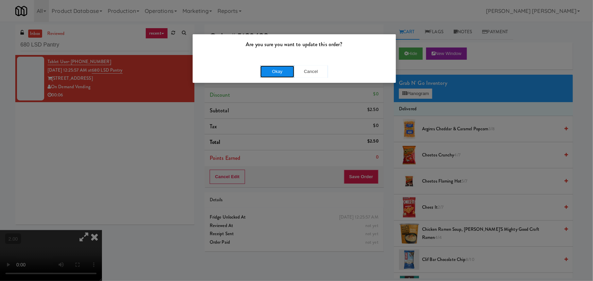
click at [286, 72] on button "Okay" at bounding box center [277, 72] width 34 height 12
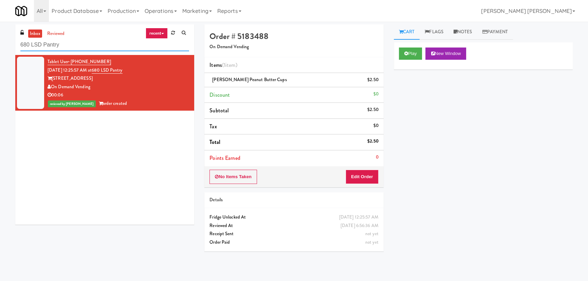
drag, startPoint x: 68, startPoint y: 49, endPoint x: 8, endPoint y: 47, distance: 59.5
click at [8, 47] on div "inbox reviewed recent all unclear take inventory issue suspicious failed recent…" at bounding box center [294, 151] width 588 height 254
paste input "Baker - Cooler - Right"
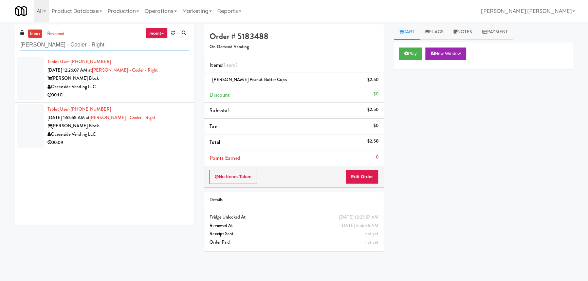
type input "Baker - Cooler - Right"
drag, startPoint x: 156, startPoint y: 86, endPoint x: 317, endPoint y: 64, distance: 162.4
click at [156, 86] on div "Oceanside Vending LLC" at bounding box center [119, 87] width 142 height 8
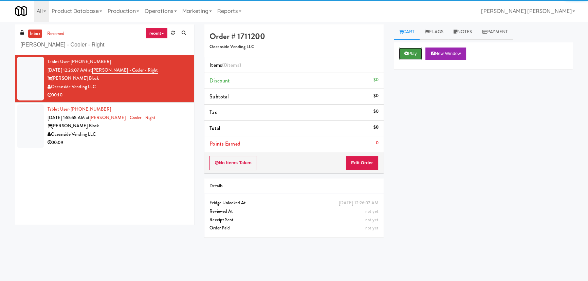
click at [407, 54] on icon at bounding box center [407, 53] width 4 height 4
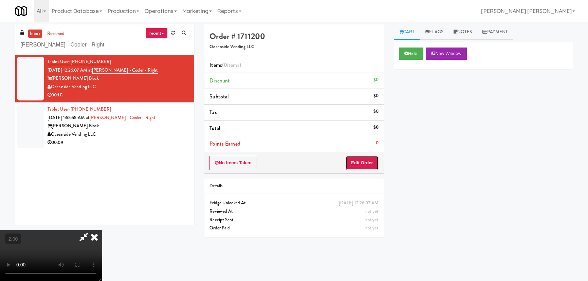
click at [372, 163] on button "Edit Order" at bounding box center [362, 163] width 33 height 14
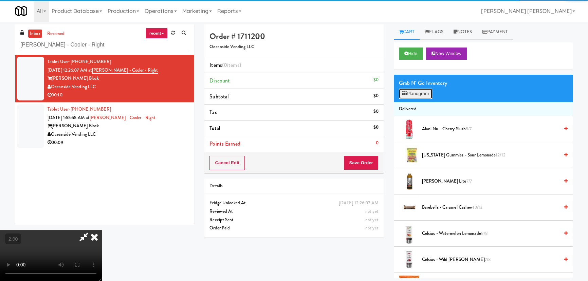
click at [411, 95] on button "Planogram" at bounding box center [415, 94] width 33 height 10
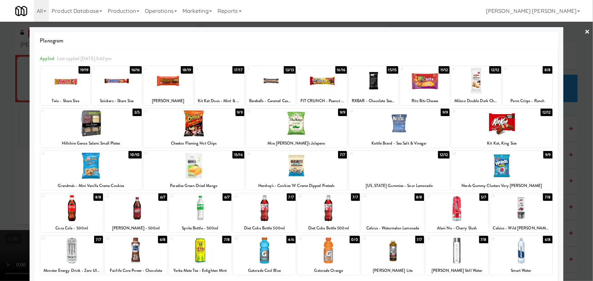
click at [517, 255] on div at bounding box center [521, 251] width 62 height 26
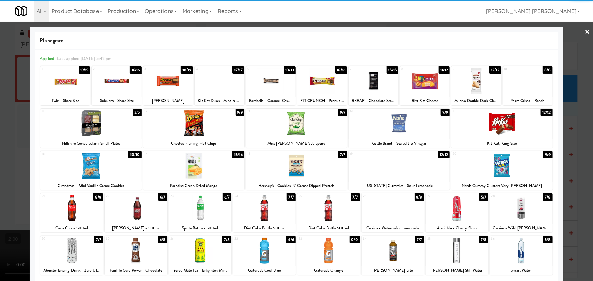
click at [505, 127] on div at bounding box center [501, 123] width 101 height 26
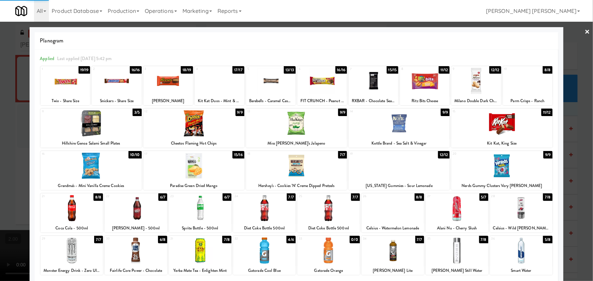
click at [585, 29] on link "×" at bounding box center [587, 32] width 5 height 21
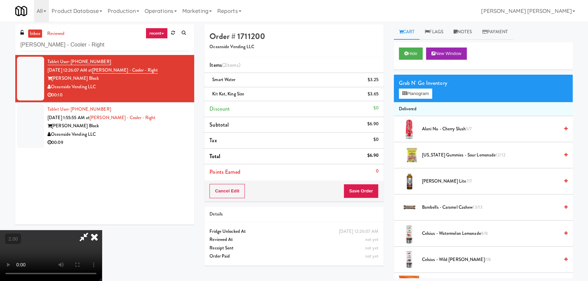
click at [102, 230] on icon at bounding box center [94, 237] width 15 height 14
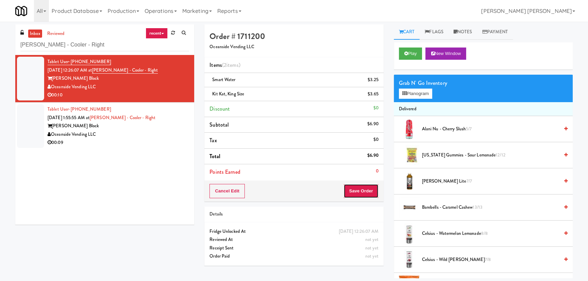
click at [373, 196] on button "Save Order" at bounding box center [361, 191] width 35 height 14
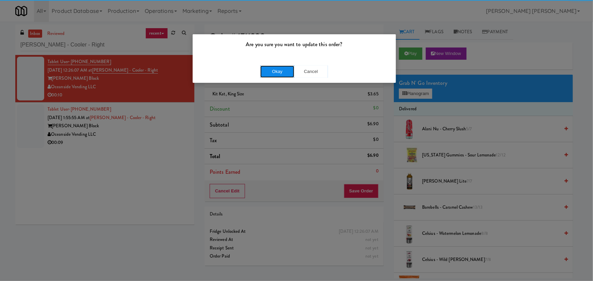
click at [285, 67] on button "Okay" at bounding box center [277, 72] width 34 height 12
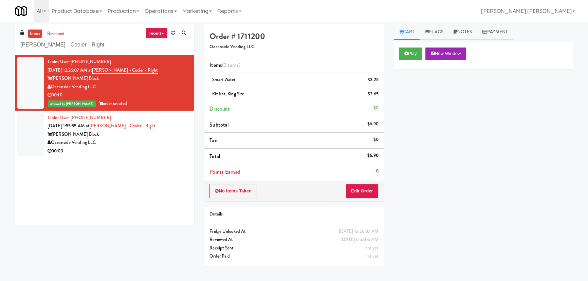
drag, startPoint x: 472, startPoint y: 31, endPoint x: 467, endPoint y: 74, distance: 43.1
click at [472, 31] on link "Notes" at bounding box center [463, 31] width 29 height 15
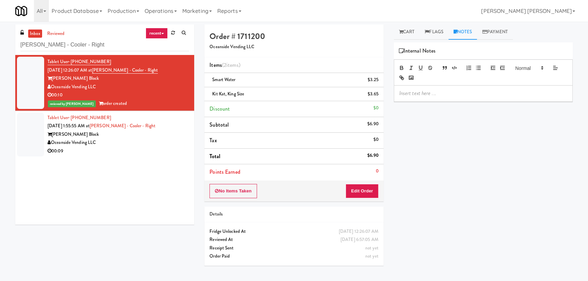
drag, startPoint x: 455, startPoint y: 91, endPoint x: 451, endPoint y: 94, distance: 4.9
click at [453, 92] on p at bounding box center [483, 93] width 168 height 7
click at [455, 93] on p "ericjk- #DisabledCamera #BottomLeft" at bounding box center [483, 93] width 168 height 7
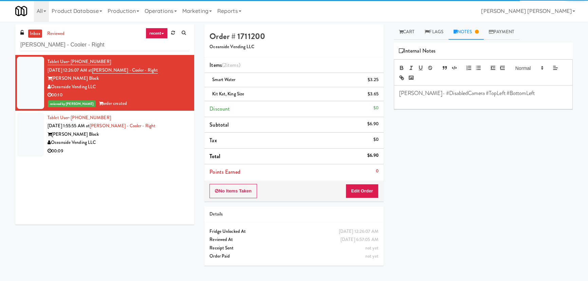
click at [169, 139] on div "Oceanside Vending LLC" at bounding box center [119, 143] width 142 height 8
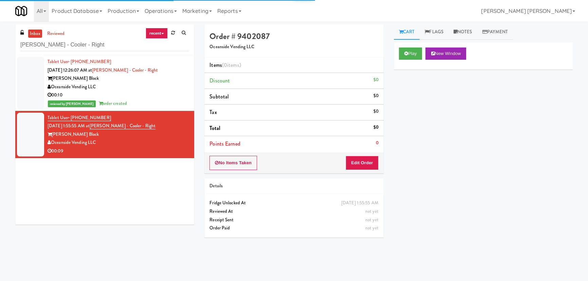
click at [166, 106] on div "reviewed by Frederick G order created" at bounding box center [119, 104] width 142 height 8
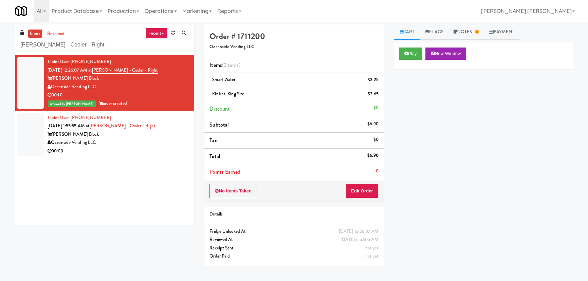
click at [139, 146] on div "Oceanside Vending LLC" at bounding box center [119, 143] width 142 height 8
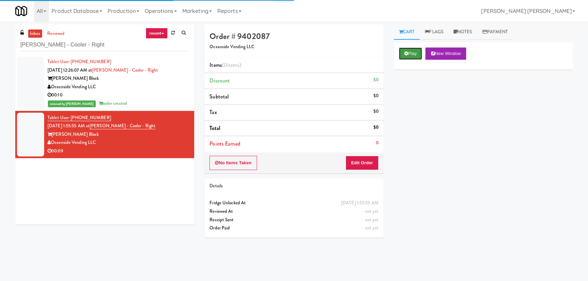
click at [410, 54] on button "Play" at bounding box center [410, 54] width 23 height 12
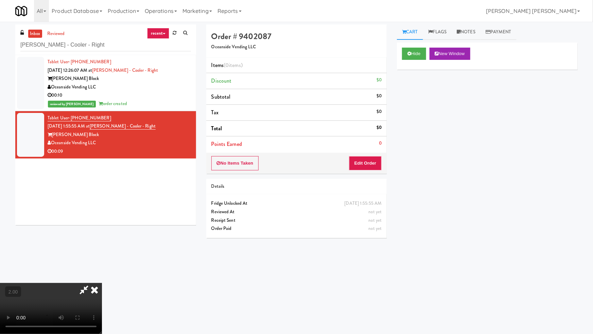
drag, startPoint x: 546, startPoint y: 276, endPoint x: 498, endPoint y: 267, distance: 49.4
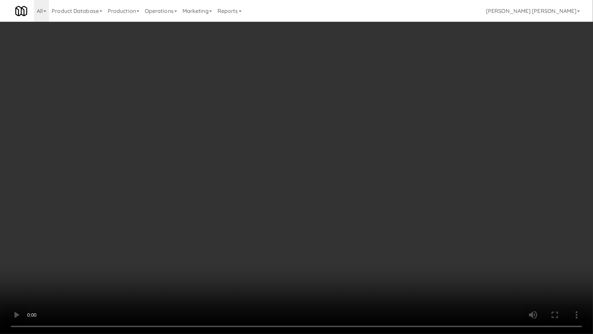
click at [546, 276] on video at bounding box center [296, 167] width 593 height 334
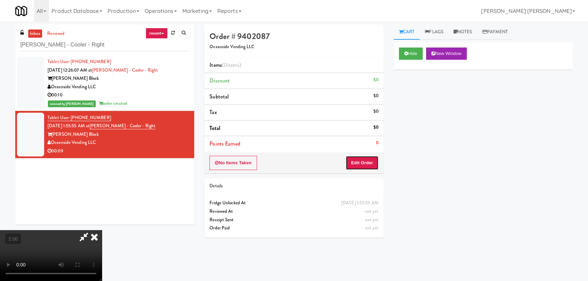
click at [367, 160] on button "Edit Order" at bounding box center [362, 163] width 33 height 14
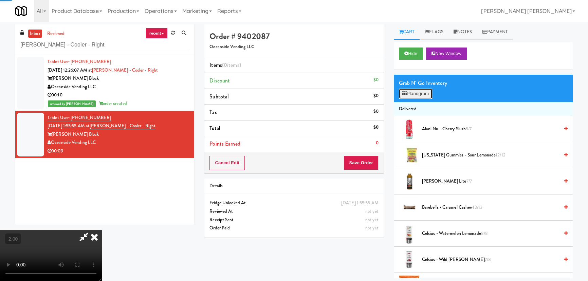
click at [421, 96] on button "Planogram" at bounding box center [415, 94] width 33 height 10
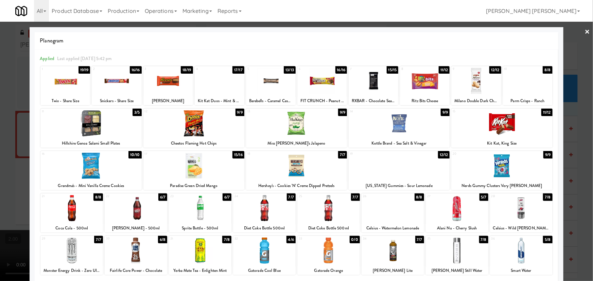
click at [192, 131] on div at bounding box center [193, 123] width 101 height 26
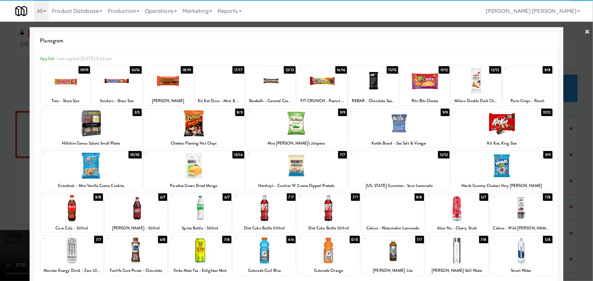
click at [165, 77] on div at bounding box center [168, 81] width 50 height 26
click at [585, 31] on link "×" at bounding box center [587, 32] width 5 height 21
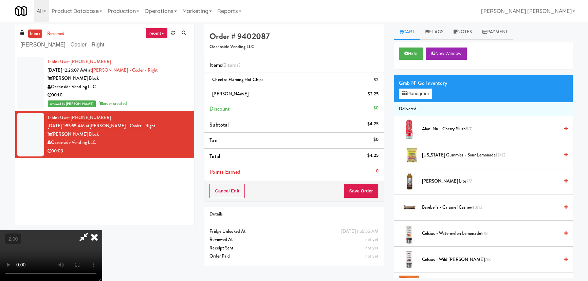
click at [102, 230] on icon at bounding box center [94, 237] width 15 height 14
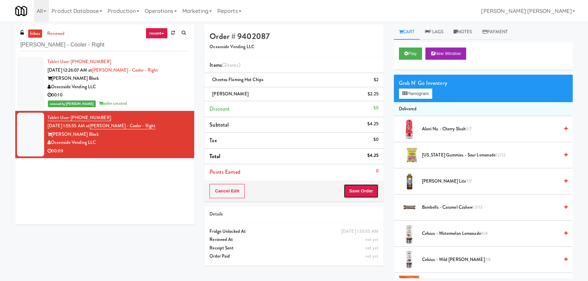
click at [359, 193] on button "Save Order" at bounding box center [361, 191] width 35 height 14
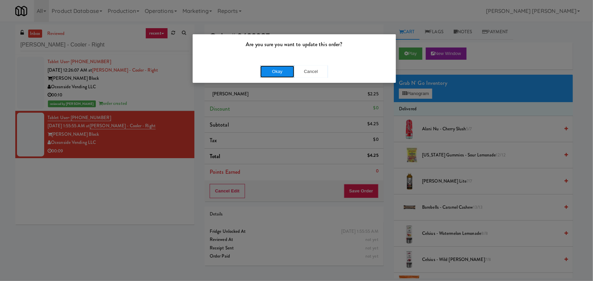
click at [282, 70] on button "Okay" at bounding box center [277, 72] width 34 height 12
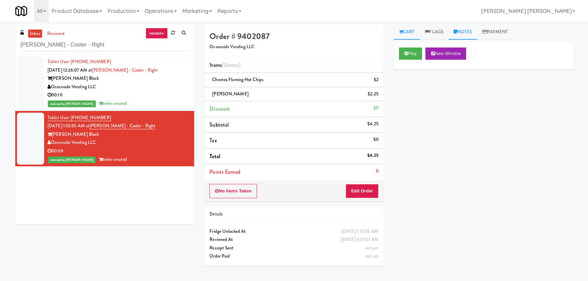
click at [471, 29] on link "Notes" at bounding box center [463, 31] width 29 height 15
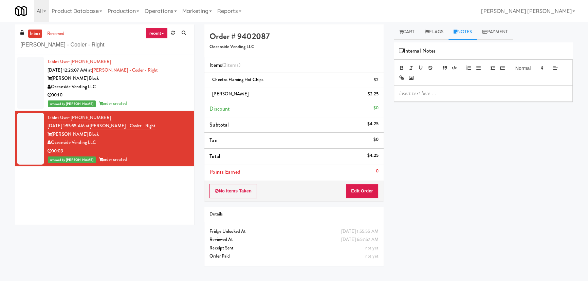
click at [449, 97] on p at bounding box center [483, 93] width 168 height 7
drag, startPoint x: 83, startPoint y: 41, endPoint x: -47, endPoint y: 42, distance: 129.4
click at [0, 42] on html "Are you sure you want to update this order? Okay Cancel Okay Are you sure you w…" at bounding box center [294, 140] width 588 height 281
paste input "AVIA College - Fridge"
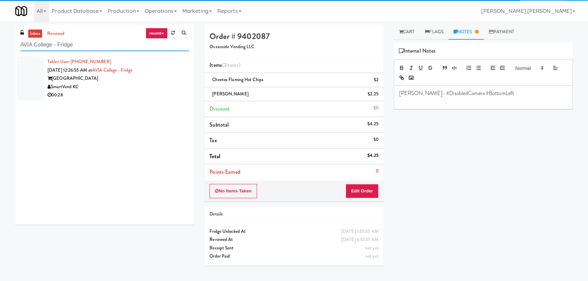
type input "AVIA College - Fridge"
click at [114, 90] on div "SmartVend KC" at bounding box center [119, 87] width 142 height 8
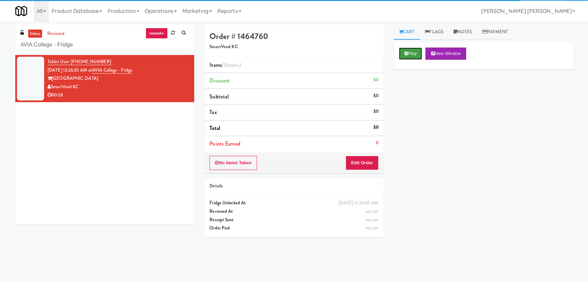
click at [409, 56] on button "Play" at bounding box center [410, 54] width 23 height 12
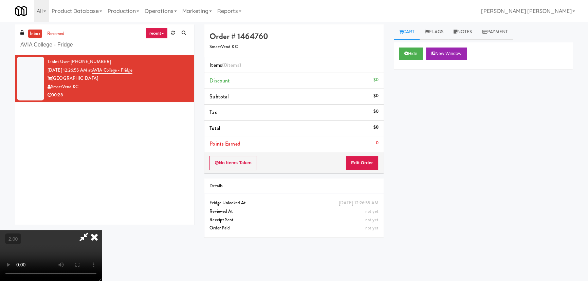
click at [102, 281] on video at bounding box center [51, 255] width 102 height 51
click at [368, 162] on button "Edit Order" at bounding box center [362, 163] width 33 height 14
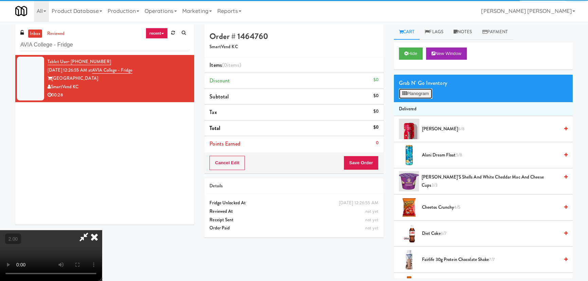
click at [415, 94] on button "Planogram" at bounding box center [415, 94] width 33 height 10
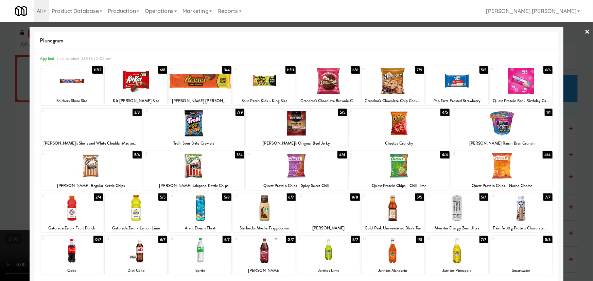
drag, startPoint x: 581, startPoint y: 33, endPoint x: 578, endPoint y: 31, distance: 4.3
click at [585, 33] on link "×" at bounding box center [587, 32] width 5 height 21
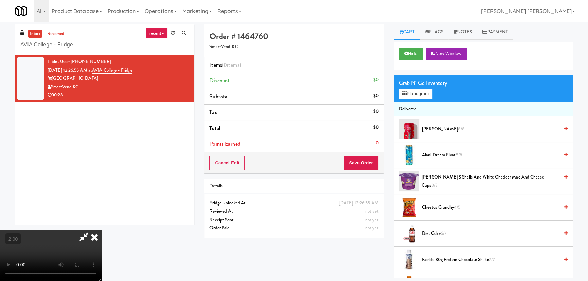
click at [102, 230] on video at bounding box center [51, 255] width 102 height 51
click at [411, 92] on button "Planogram" at bounding box center [415, 94] width 33 height 10
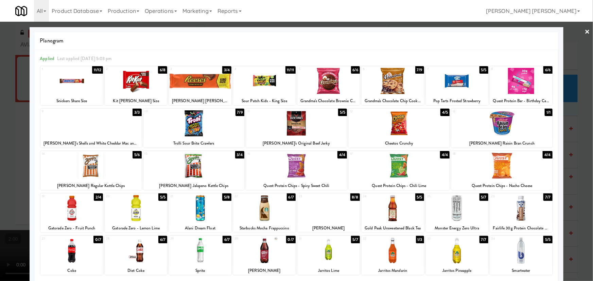
click at [328, 255] on div at bounding box center [328, 251] width 62 height 26
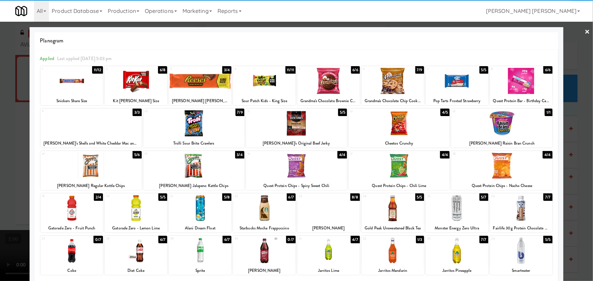
drag, startPoint x: 70, startPoint y: 209, endPoint x: 129, endPoint y: 199, distance: 59.6
click at [70, 209] on div at bounding box center [71, 208] width 62 height 26
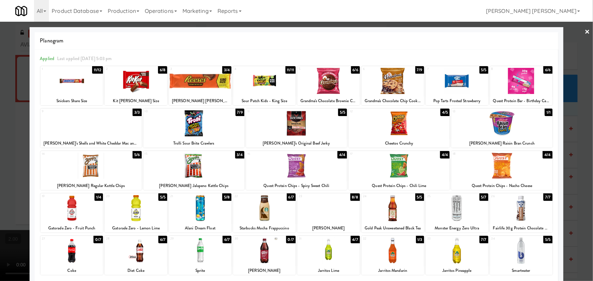
click at [585, 30] on link "×" at bounding box center [587, 32] width 5 height 21
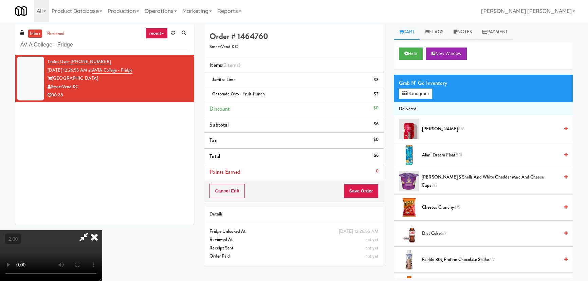
click at [102, 230] on icon at bounding box center [94, 237] width 15 height 14
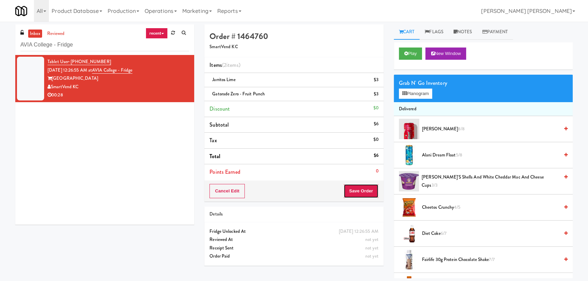
click at [362, 190] on button "Save Order" at bounding box center [361, 191] width 35 height 14
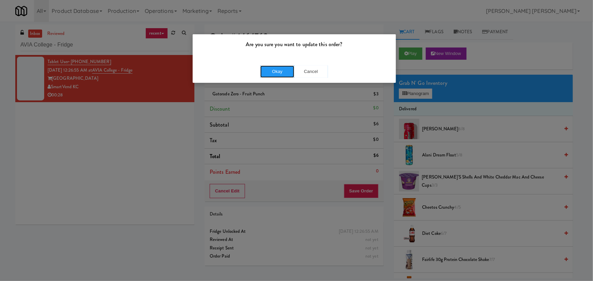
drag, startPoint x: 274, startPoint y: 68, endPoint x: 249, endPoint y: 42, distance: 35.5
click at [274, 68] on button "Okay" at bounding box center [277, 72] width 34 height 12
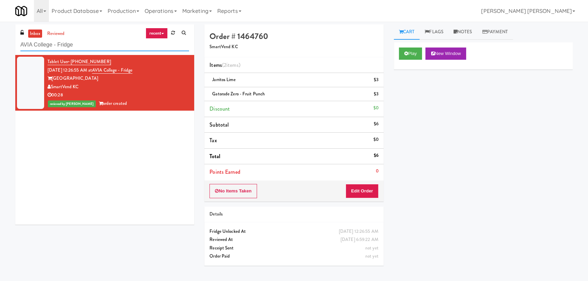
drag, startPoint x: 92, startPoint y: 41, endPoint x: -152, endPoint y: 58, distance: 244.7
click at [0, 58] on html "Are you sure you want to update this order? Okay Cancel Okay Are you sure you w…" at bounding box center [294, 140] width 588 height 281
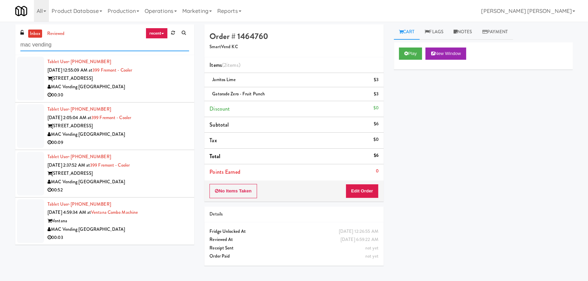
drag, startPoint x: 55, startPoint y: 43, endPoint x: -28, endPoint y: 37, distance: 83.7
click at [0, 37] on html "Are you sure you want to update this order? Okay Cancel Okay Are you sure you w…" at bounding box center [294, 140] width 588 height 281
paste input "MAC Vending [GEOGRAPHIC_DATA]"
type input "MAC Vending [GEOGRAPHIC_DATA]"
click at [58, 32] on link "reviewed" at bounding box center [56, 34] width 21 height 8
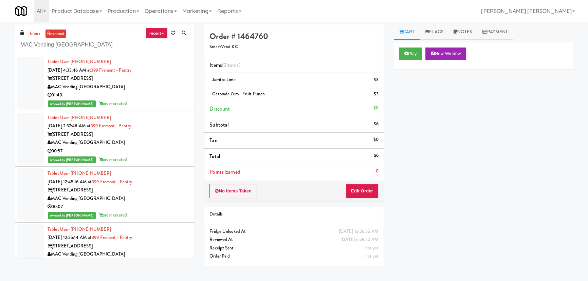
click at [134, 92] on div "01:49" at bounding box center [119, 95] width 142 height 8
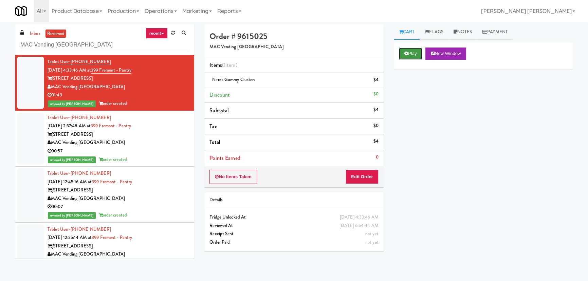
click at [415, 50] on button "Play" at bounding box center [410, 54] width 23 height 12
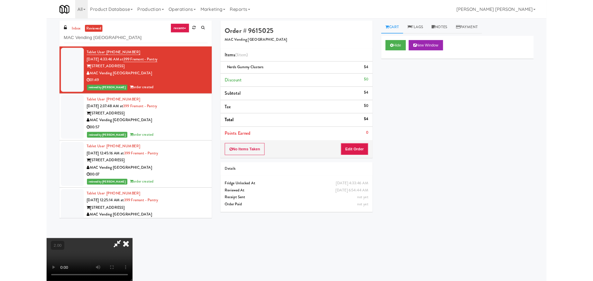
scroll to position [14, 0]
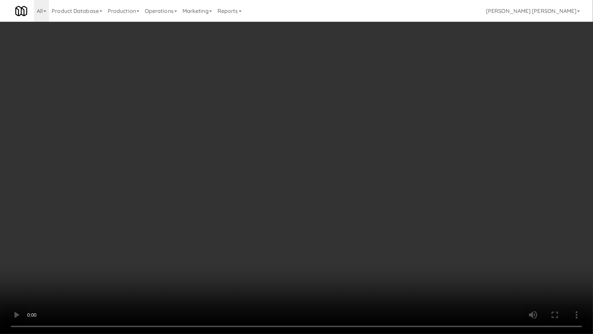
drag, startPoint x: 463, startPoint y: 239, endPoint x: 438, endPoint y: 306, distance: 71.7
click at [463, 239] on video at bounding box center [296, 167] width 593 height 334
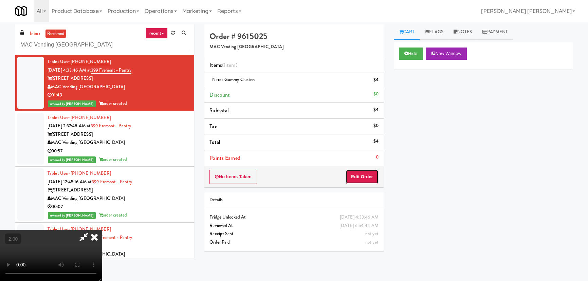
click at [363, 179] on button "Edit Order" at bounding box center [362, 177] width 33 height 14
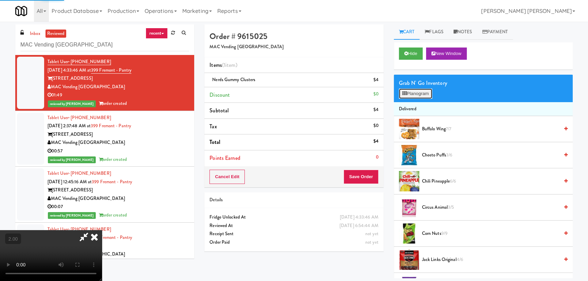
click at [422, 97] on button "Planogram" at bounding box center [415, 94] width 33 height 10
click at [0, 0] on div at bounding box center [0, 0] width 0 height 0
click at [421, 96] on button "Planogram" at bounding box center [415, 94] width 33 height 10
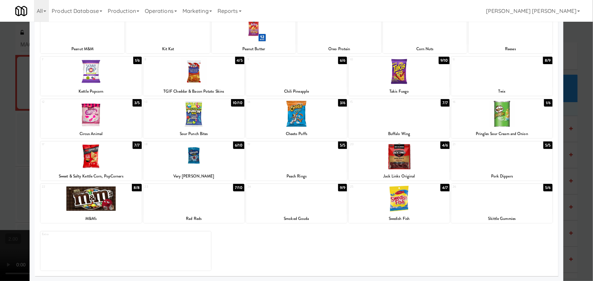
click at [398, 194] on div at bounding box center [398, 199] width 101 height 26
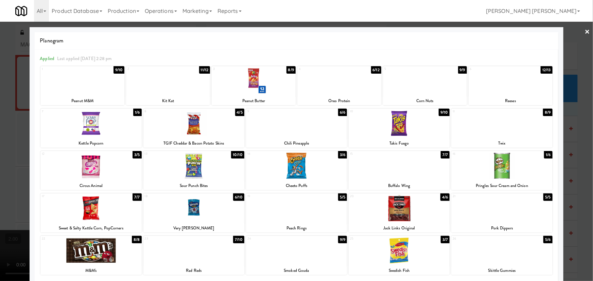
click at [585, 31] on link "×" at bounding box center [587, 32] width 5 height 21
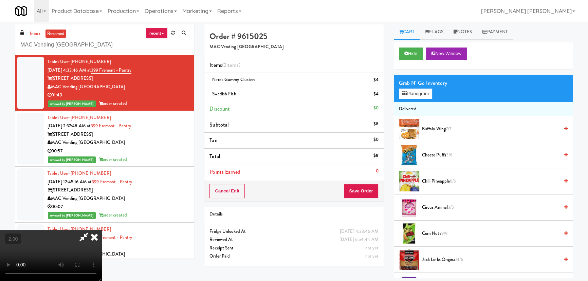
scroll to position [14, 0]
click at [415, 93] on button "Planogram" at bounding box center [415, 94] width 33 height 10
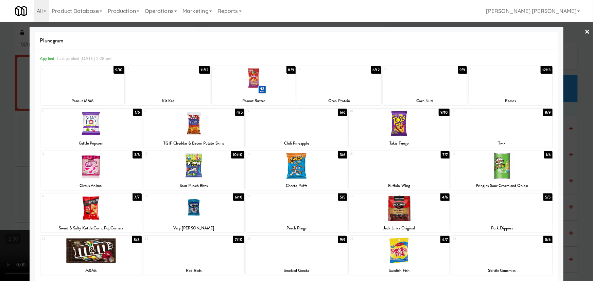
click at [193, 129] on div at bounding box center [193, 123] width 101 height 26
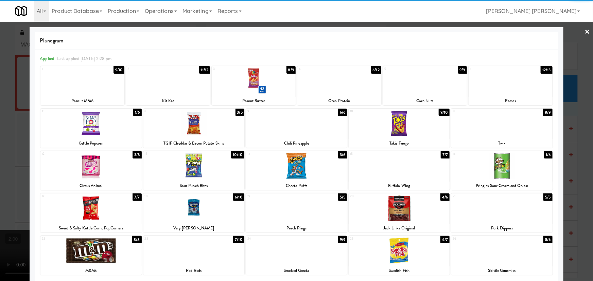
click at [397, 264] on div at bounding box center [398, 251] width 101 height 26
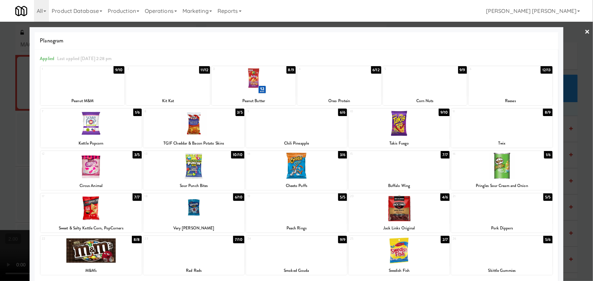
drag, startPoint x: 584, startPoint y: 31, endPoint x: 343, endPoint y: 87, distance: 247.6
click at [585, 31] on link "×" at bounding box center [587, 32] width 5 height 21
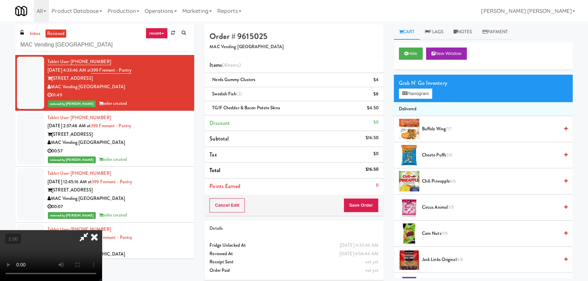
click at [102, 230] on icon at bounding box center [94, 237] width 15 height 14
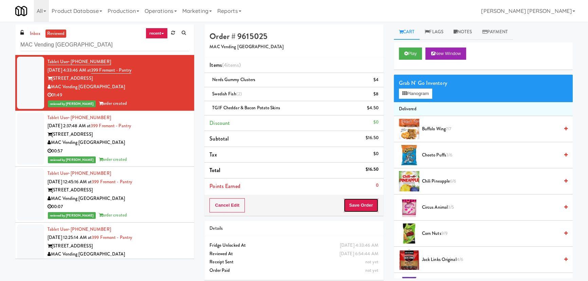
click at [362, 207] on button "Save Order" at bounding box center [361, 205] width 35 height 14
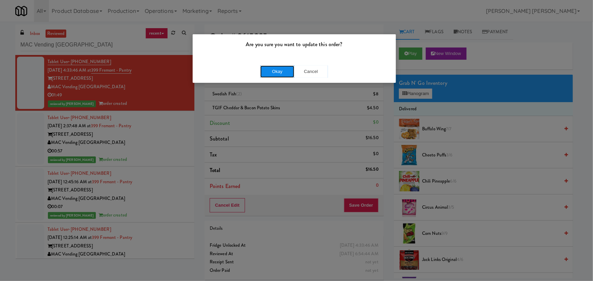
click at [280, 70] on button "Okay" at bounding box center [277, 72] width 34 height 12
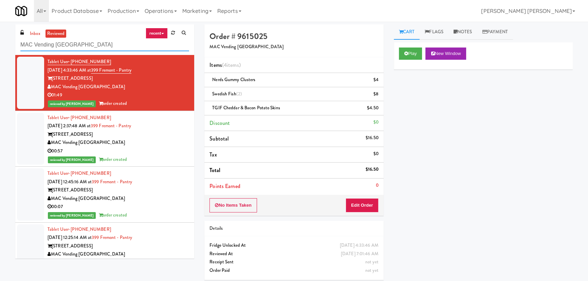
drag, startPoint x: 77, startPoint y: 43, endPoint x: -35, endPoint y: 40, distance: 112.1
click at [0, 40] on html "Are you sure you want to update this order? Okay Cancel Okay Are you sure you w…" at bounding box center [294, 140] width 588 height 281
click at [33, 34] on link "inbox" at bounding box center [35, 34] width 14 height 8
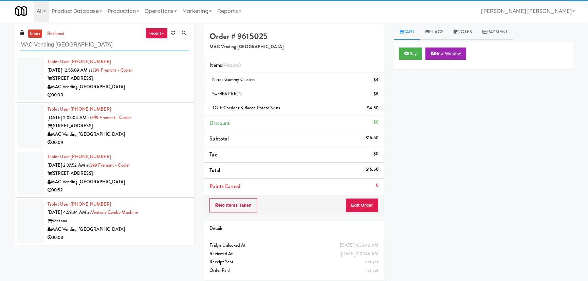
click at [0, 41] on html "Are you sure you want to update this order? Okay Cancel Okay Are you sure you w…" at bounding box center [294, 140] width 588 height 281
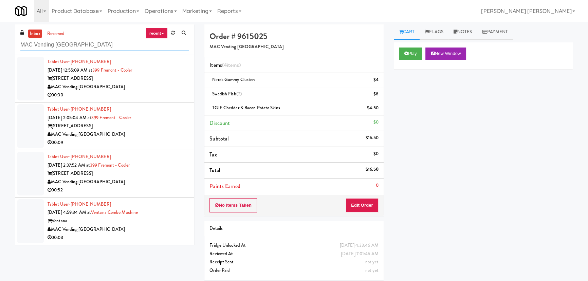
click at [82, 46] on input "MAC Vending [GEOGRAPHIC_DATA]" at bounding box center [104, 45] width 169 height 13
drag, startPoint x: 81, startPoint y: 44, endPoint x: 18, endPoint y: 43, distance: 62.8
click at [18, 43] on div "inbox reviewed recent all unclear take inventory issue suspicious failed recent…" at bounding box center [104, 39] width 179 height 31
click at [37, 44] on input "MAC Vending [GEOGRAPHIC_DATA]" at bounding box center [104, 45] width 169 height 13
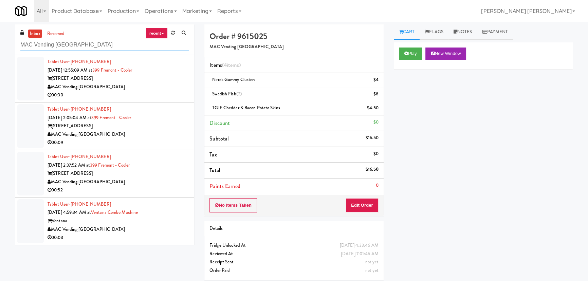
click at [37, 44] on input "MAC Vending [GEOGRAPHIC_DATA]" at bounding box center [104, 45] width 169 height 13
paste input "USE - Main Floor"
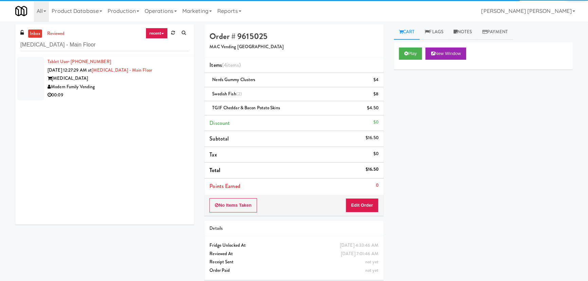
click at [118, 96] on div "00:09" at bounding box center [119, 95] width 142 height 8
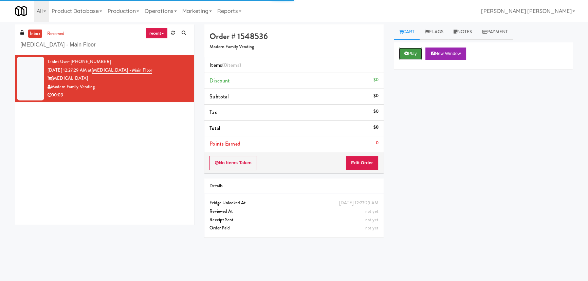
click at [410, 54] on button "Play" at bounding box center [410, 54] width 23 height 12
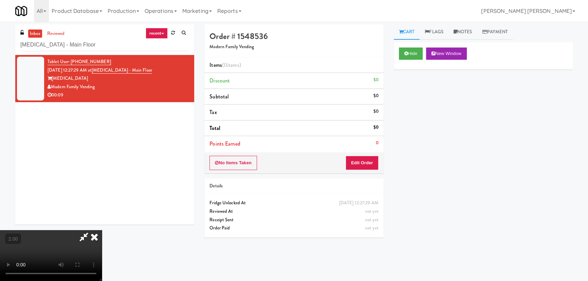
scroll to position [14, 0]
click at [370, 157] on button "Edit Order" at bounding box center [362, 163] width 33 height 14
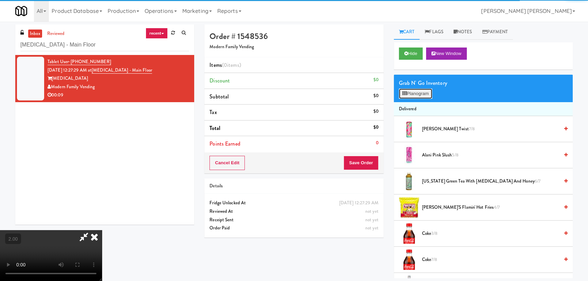
click at [407, 93] on button "Planogram" at bounding box center [415, 94] width 33 height 10
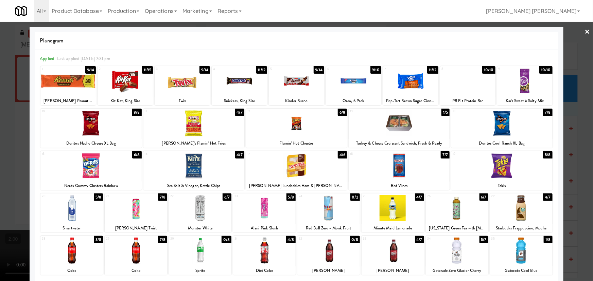
click at [183, 76] on div at bounding box center [182, 81] width 55 height 26
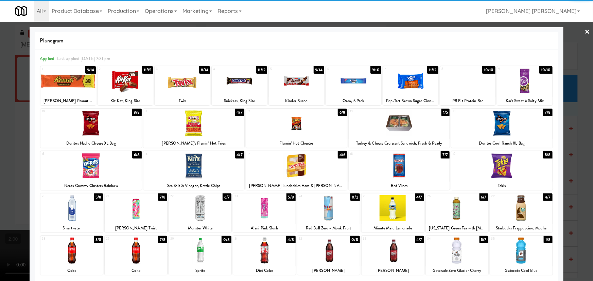
click at [267, 245] on div at bounding box center [264, 251] width 62 height 26
click at [585, 30] on link "×" at bounding box center [587, 32] width 5 height 21
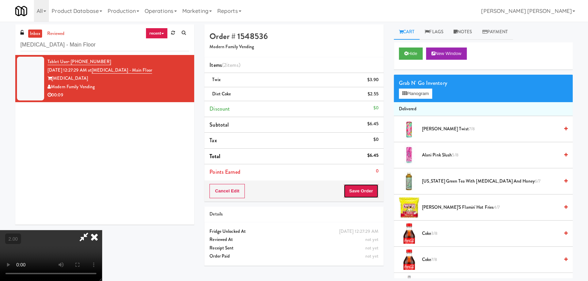
click at [363, 187] on button "Save Order" at bounding box center [361, 191] width 35 height 14
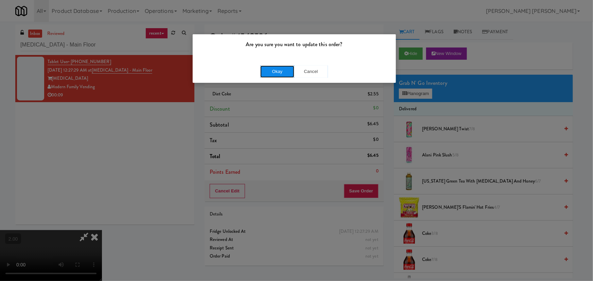
click at [282, 73] on button "Okay" at bounding box center [277, 72] width 34 height 12
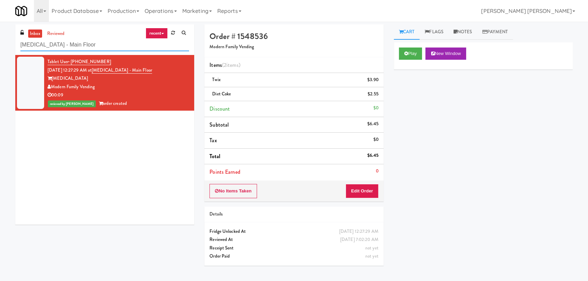
drag, startPoint x: 74, startPoint y: 46, endPoint x: -5, endPoint y: 47, distance: 79.1
click at [0, 47] on html "Are you sure you want to update this order? Okay Cancel Okay Are you sure you w…" at bounding box center [294, 140] width 588 height 281
paste input "Union24 - Cooler - Right (Little Lobby)"
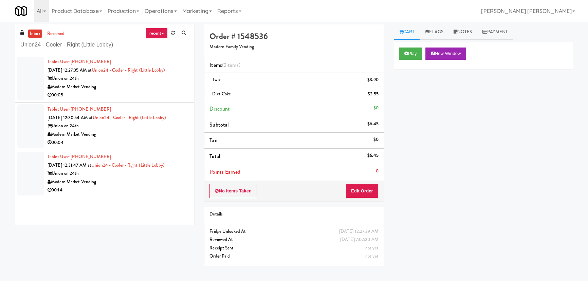
click at [148, 91] on div "00:05" at bounding box center [119, 95] width 142 height 8
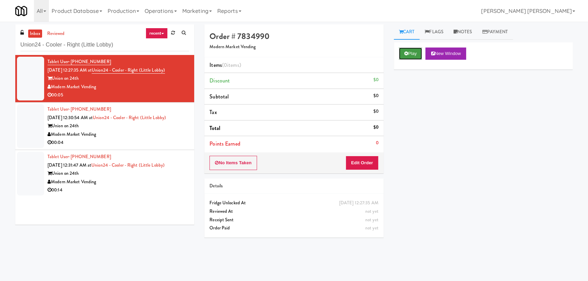
click at [416, 53] on button "Play" at bounding box center [410, 54] width 23 height 12
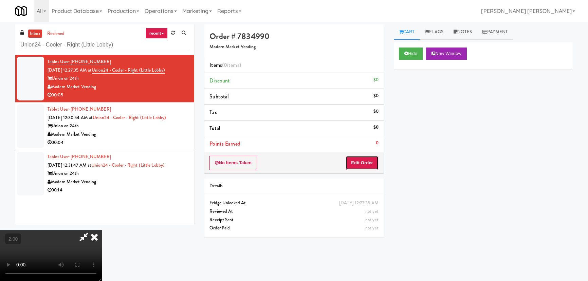
click at [367, 164] on button "Edit Order" at bounding box center [362, 163] width 33 height 14
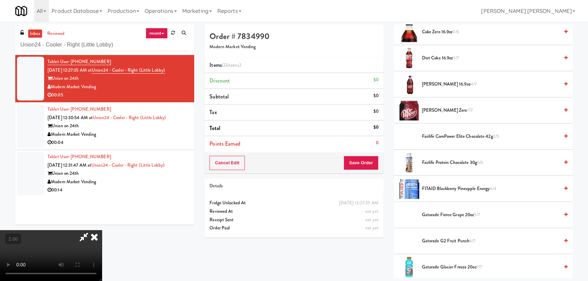
scroll to position [309, 0]
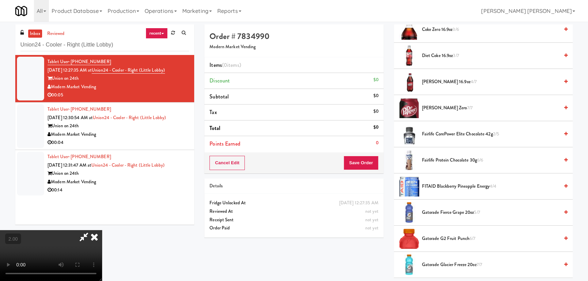
click at [433, 56] on span "Diet Coke 16.9oz 3/7" at bounding box center [490, 56] width 137 height 8
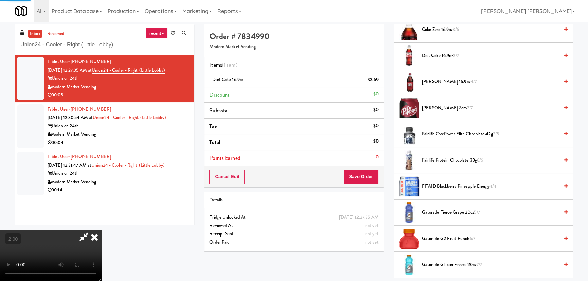
click at [102, 230] on icon at bounding box center [94, 237] width 15 height 14
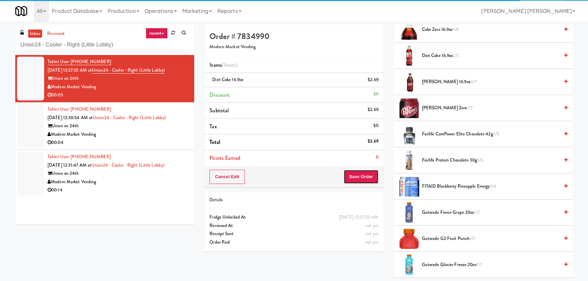
click at [363, 180] on button "Save Order" at bounding box center [361, 177] width 35 height 14
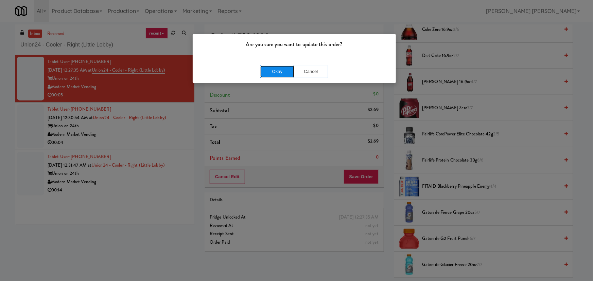
click at [279, 75] on button "Okay" at bounding box center [277, 72] width 34 height 12
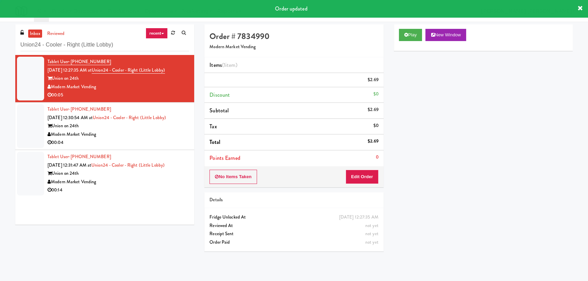
scroll to position [18, 0]
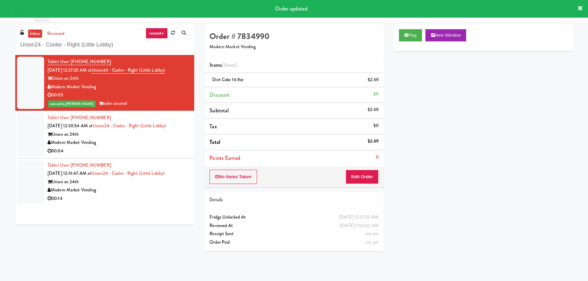
drag, startPoint x: 166, startPoint y: 148, endPoint x: 183, endPoint y: 152, distance: 17.5
click at [166, 148] on div "00:04" at bounding box center [119, 151] width 142 height 8
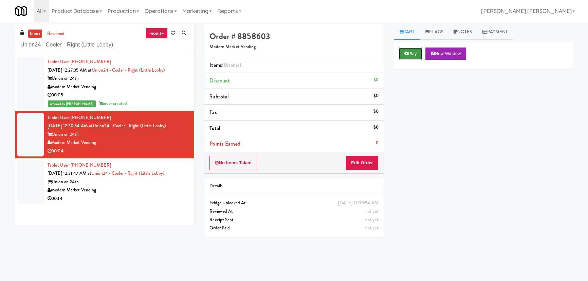
click at [410, 51] on button "Play" at bounding box center [410, 54] width 23 height 12
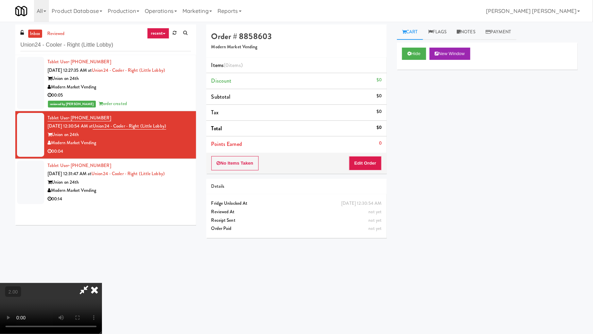
drag, startPoint x: 382, startPoint y: 263, endPoint x: 457, endPoint y: 282, distance: 77.8
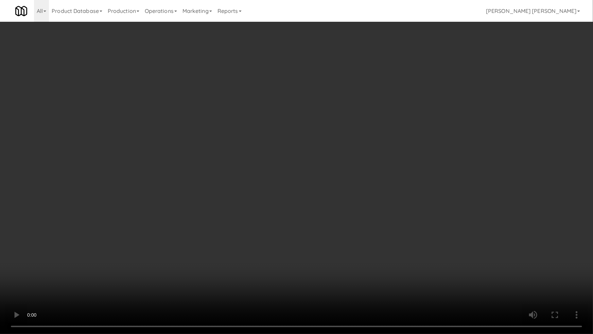
click at [383, 263] on video at bounding box center [296, 167] width 593 height 334
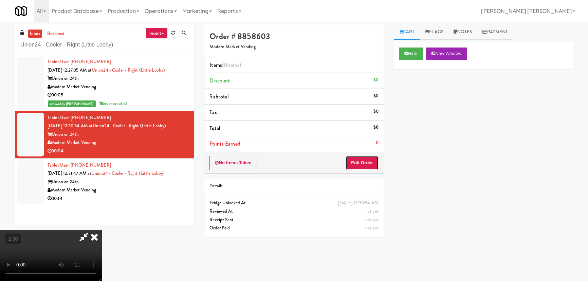
click at [373, 160] on button "Edit Order" at bounding box center [362, 163] width 33 height 14
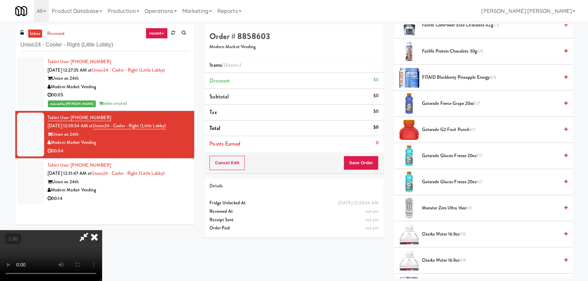
scroll to position [463, 0]
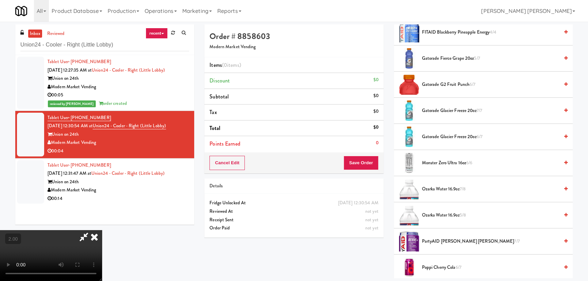
drag, startPoint x: 434, startPoint y: 160, endPoint x: 341, endPoint y: 99, distance: 110.7
click at [433, 160] on span "Monster Zero Ultra 16oz 6/6" at bounding box center [490, 163] width 137 height 8
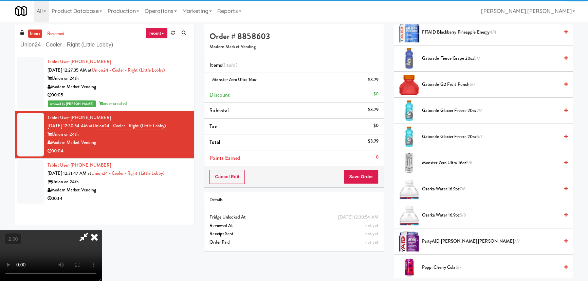
click at [102, 230] on icon at bounding box center [94, 237] width 15 height 14
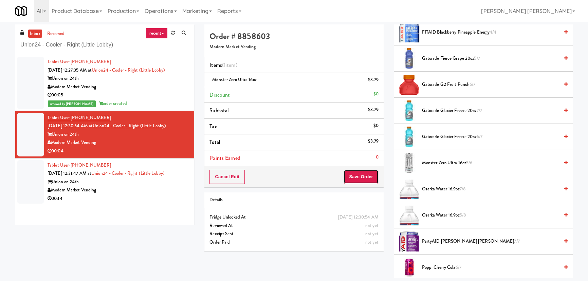
click at [361, 177] on button "Save Order" at bounding box center [361, 177] width 35 height 14
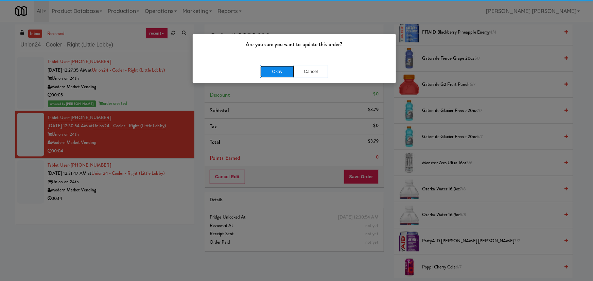
click at [272, 72] on button "Okay" at bounding box center [277, 72] width 34 height 12
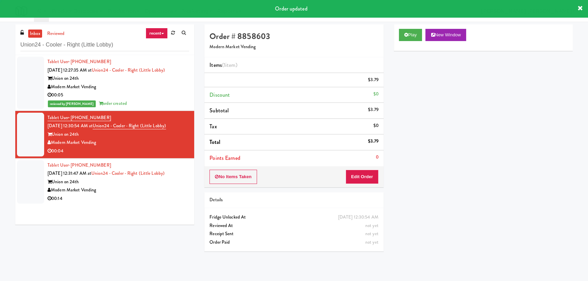
scroll to position [18, 0]
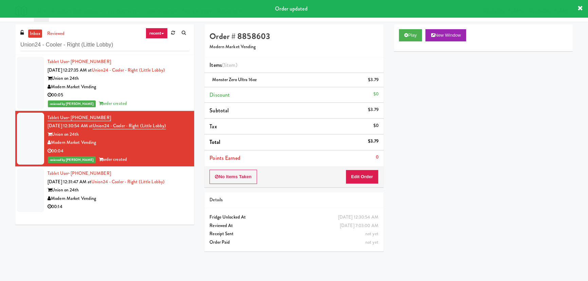
click at [168, 187] on div "Union on 24th" at bounding box center [119, 190] width 142 height 8
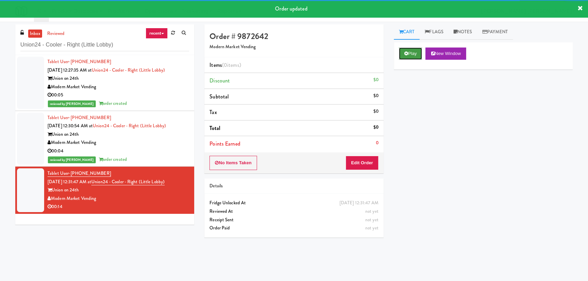
click at [407, 58] on button "Play" at bounding box center [410, 54] width 23 height 12
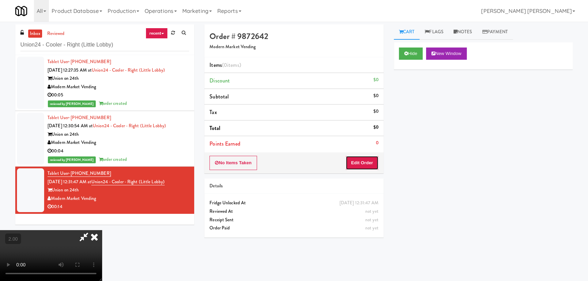
click at [370, 169] on button "Edit Order" at bounding box center [362, 163] width 33 height 14
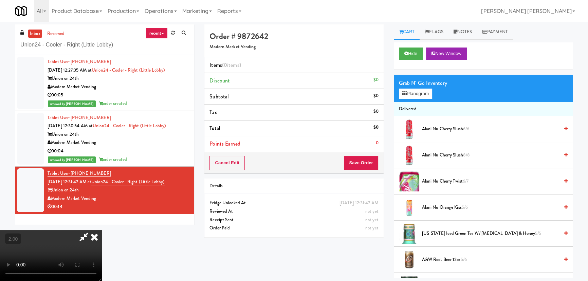
drag, startPoint x: 441, startPoint y: 207, endPoint x: 394, endPoint y: 169, distance: 60.4
click at [441, 207] on span "Alani Nu Orange Kiss 5/6" at bounding box center [490, 207] width 137 height 8
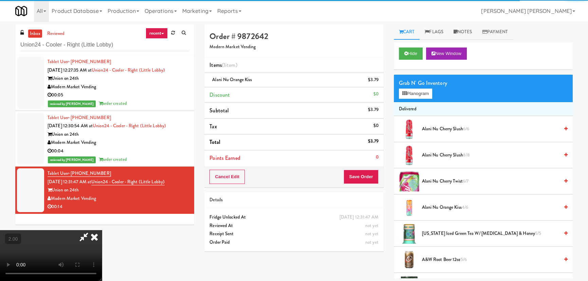
click at [102, 230] on icon at bounding box center [94, 237] width 15 height 14
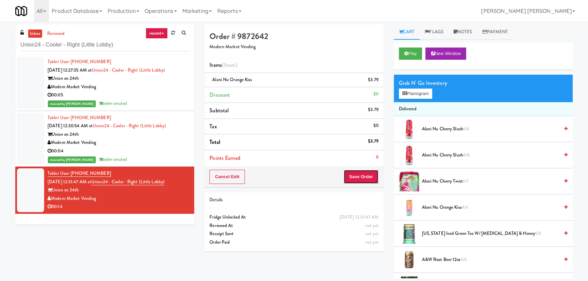
click at [364, 183] on button "Save Order" at bounding box center [361, 177] width 35 height 14
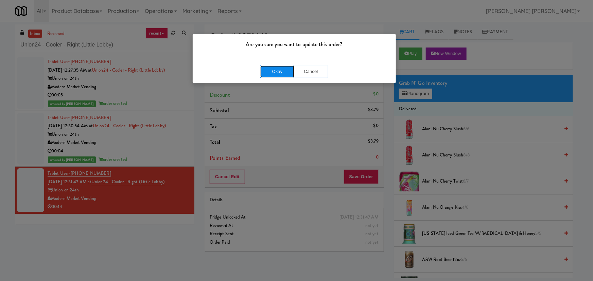
click at [271, 75] on button "Okay" at bounding box center [277, 72] width 34 height 12
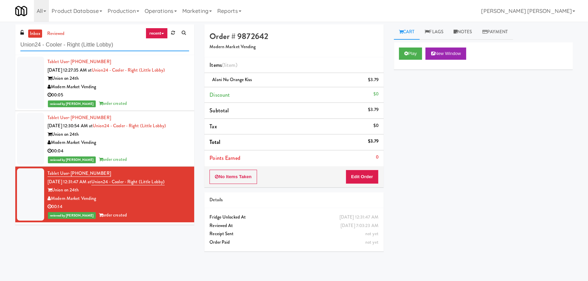
click at [120, 44] on input "Union24 - Cooler - Right (Little Lobby)" at bounding box center [104, 45] width 169 height 13
drag, startPoint x: 120, startPoint y: 44, endPoint x: 22, endPoint y: 38, distance: 98.7
click at [22, 38] on div "Union24 - Cooler - Right (Little Lobby)" at bounding box center [104, 44] width 169 height 13
paste input "Fridge Field Two!"
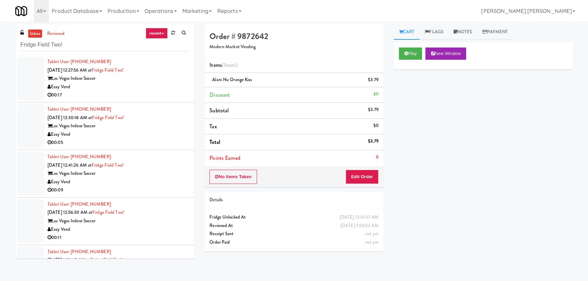
click at [142, 81] on div "Las Vegas Indoor Soccer" at bounding box center [119, 78] width 142 height 8
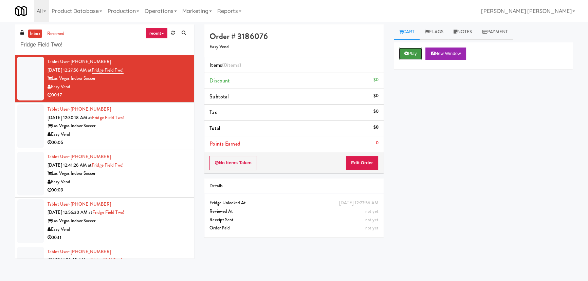
click at [406, 54] on icon at bounding box center [407, 53] width 4 height 4
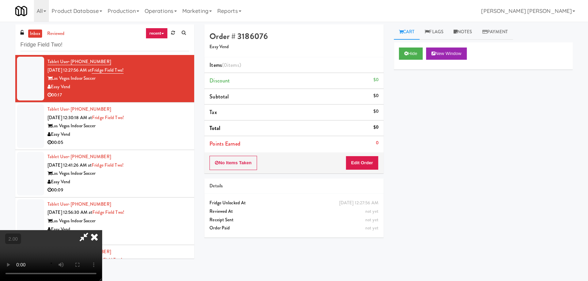
scroll to position [14, 0]
click at [367, 161] on button "Edit Order" at bounding box center [362, 163] width 33 height 14
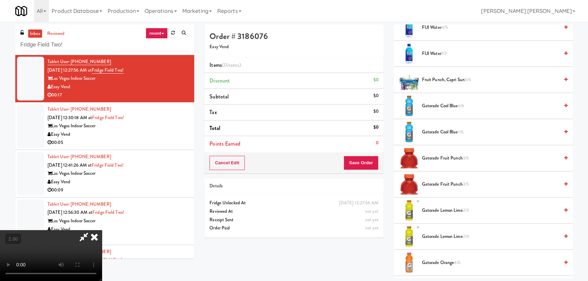
scroll to position [482, 0]
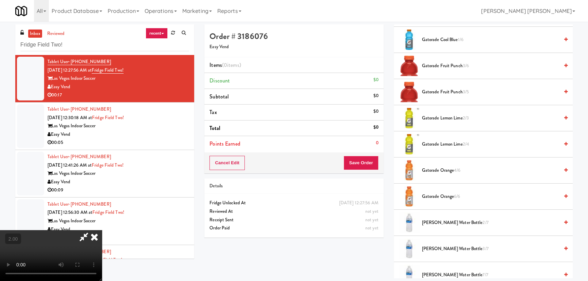
drag, startPoint x: 440, startPoint y: 172, endPoint x: 403, endPoint y: 172, distance: 37.0
click at [439, 172] on span "Gatorade Orange 4/6" at bounding box center [490, 170] width 137 height 8
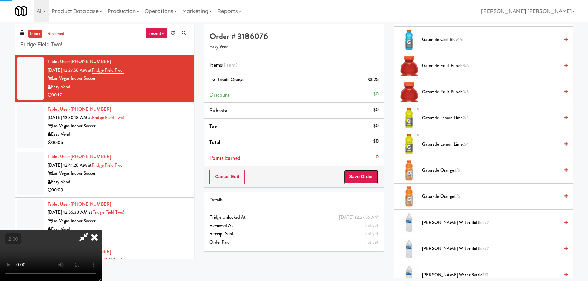
click at [374, 174] on button "Save Order" at bounding box center [361, 177] width 35 height 14
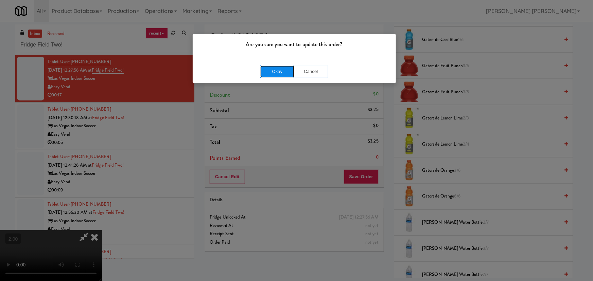
click at [281, 72] on button "Okay" at bounding box center [277, 72] width 34 height 12
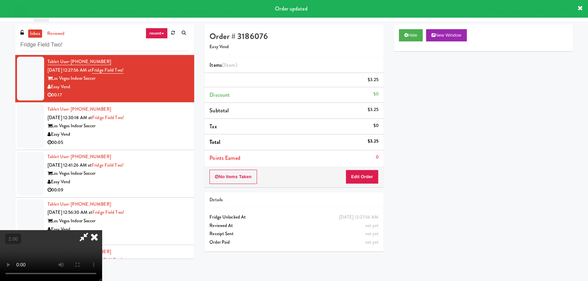
scroll to position [0, 0]
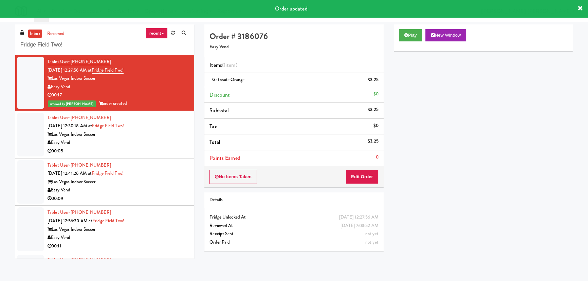
drag, startPoint x: 139, startPoint y: 144, endPoint x: 139, endPoint y: 148, distance: 4.1
click at [139, 144] on div "Easy Vend" at bounding box center [119, 143] width 142 height 8
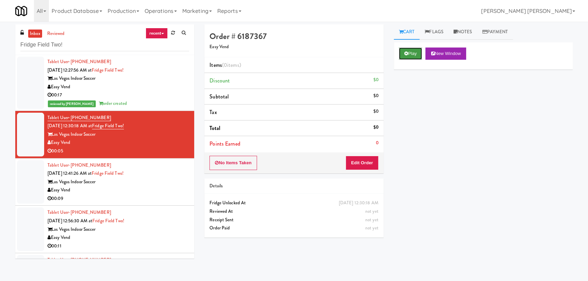
click at [409, 49] on button "Play" at bounding box center [410, 54] width 23 height 12
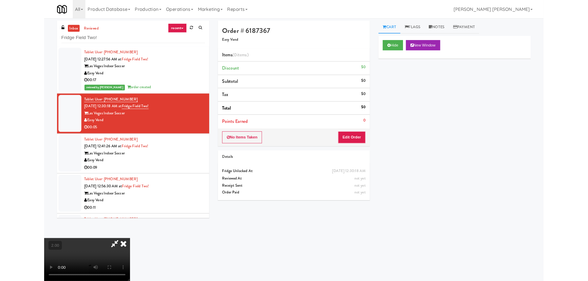
scroll to position [14, 0]
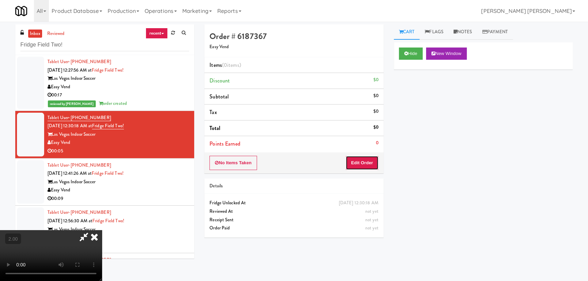
click at [364, 165] on button "Edit Order" at bounding box center [362, 163] width 33 height 14
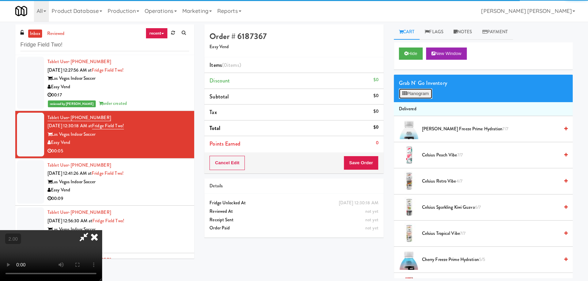
click at [422, 91] on button "Planogram" at bounding box center [415, 94] width 33 height 10
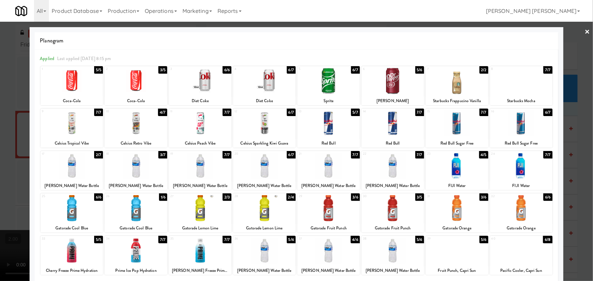
click at [391, 126] on div at bounding box center [392, 123] width 62 height 26
click at [585, 29] on link "×" at bounding box center [587, 32] width 5 height 21
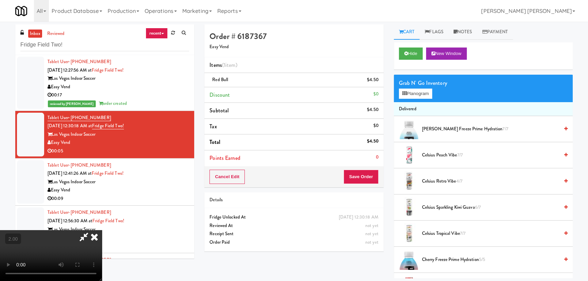
click at [92, 230] on icon at bounding box center [84, 237] width 16 height 14
click at [355, 175] on button "Save Order" at bounding box center [361, 177] width 35 height 14
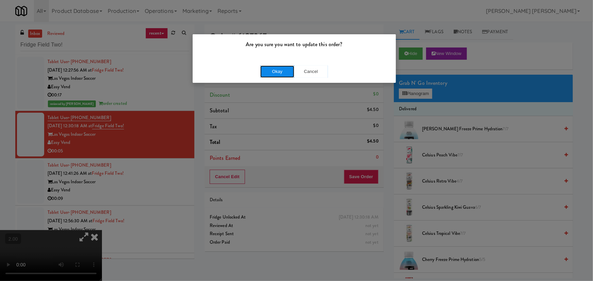
click at [289, 71] on button "Okay" at bounding box center [277, 72] width 34 height 12
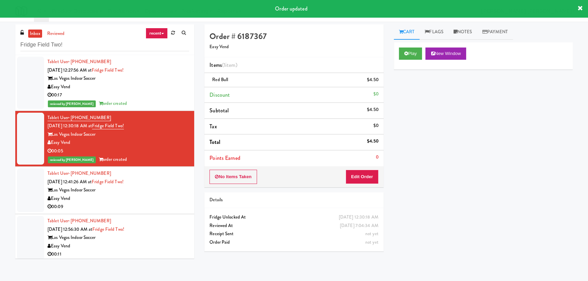
drag, startPoint x: 164, startPoint y: 203, endPoint x: 164, endPoint y: 199, distance: 3.8
click at [164, 203] on div "00:09" at bounding box center [119, 207] width 142 height 8
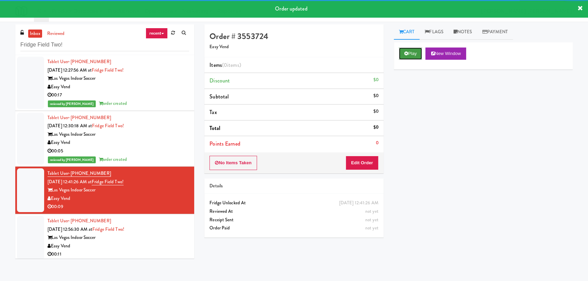
click at [416, 51] on button "Play" at bounding box center [410, 54] width 23 height 12
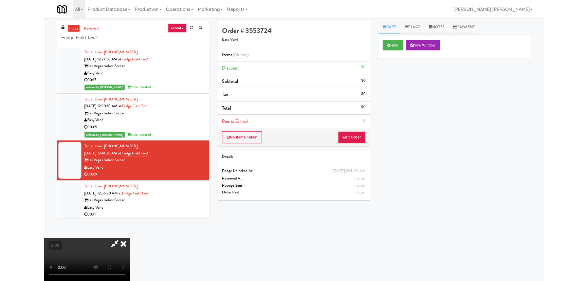
scroll to position [14, 0]
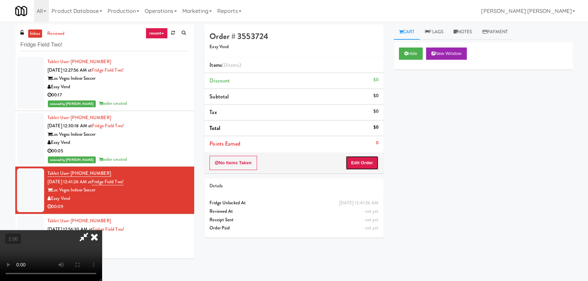
click at [358, 160] on button "Edit Order" at bounding box center [362, 163] width 33 height 14
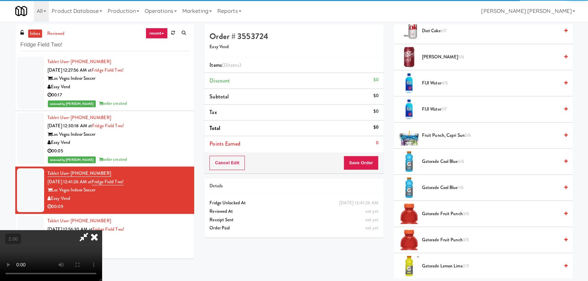
scroll to position [401, 0]
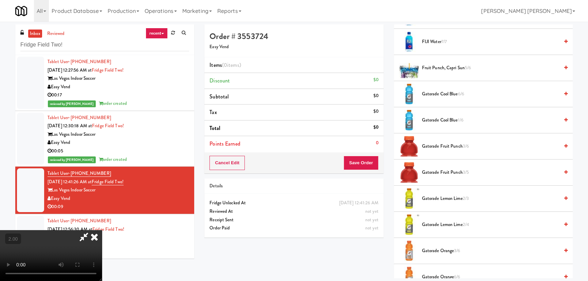
click at [441, 169] on span "Gatorade Fruit Punch 3/5" at bounding box center [490, 172] width 137 height 8
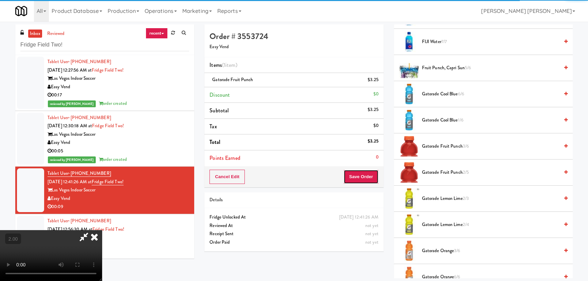
click at [364, 180] on button "Save Order" at bounding box center [361, 177] width 35 height 14
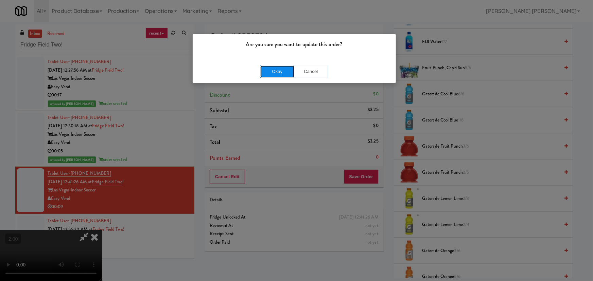
click at [279, 72] on button "Okay" at bounding box center [277, 72] width 34 height 12
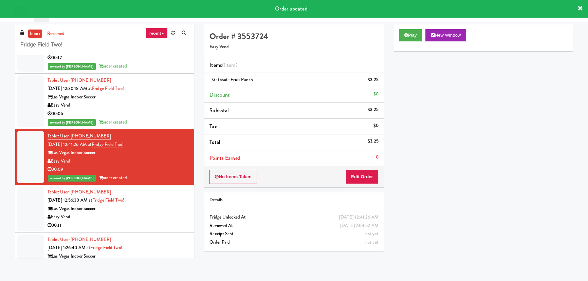
scroll to position [58, 0]
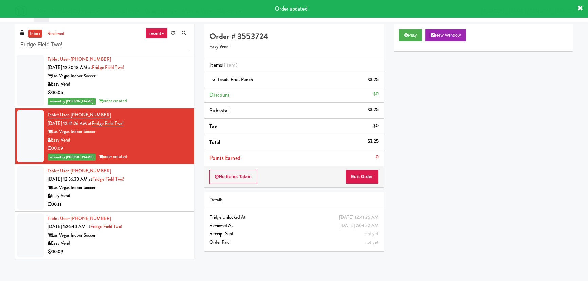
click at [156, 203] on div "00:11" at bounding box center [119, 204] width 142 height 8
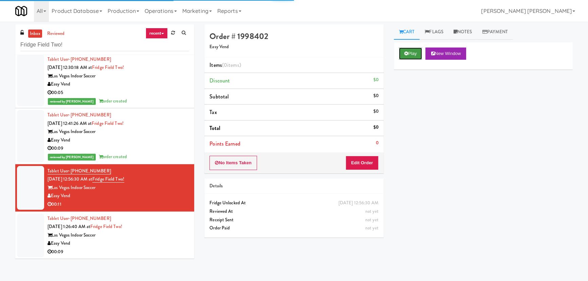
click at [409, 54] on button "Play" at bounding box center [410, 54] width 23 height 12
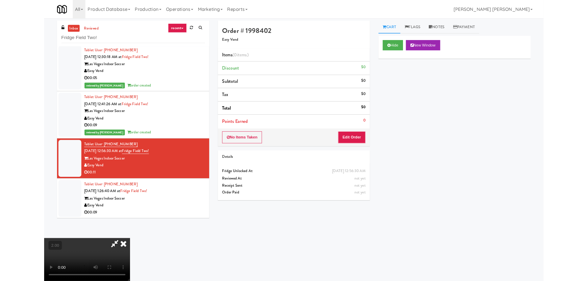
scroll to position [14, 0]
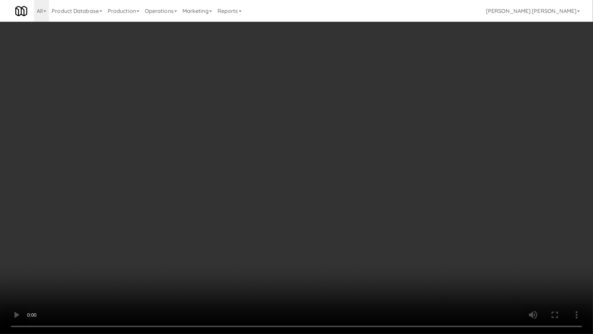
click at [260, 229] on video at bounding box center [296, 167] width 593 height 334
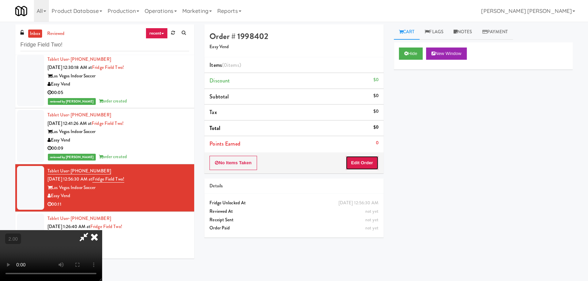
click at [356, 160] on button "Edit Order" at bounding box center [362, 163] width 33 height 14
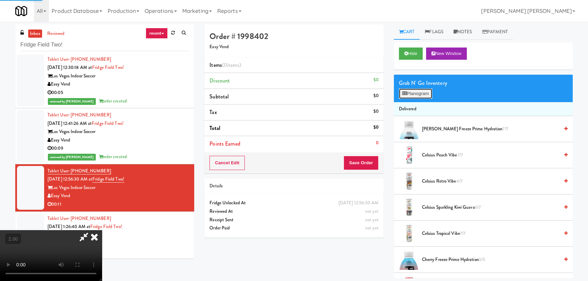
click at [415, 95] on button "Planogram" at bounding box center [415, 94] width 33 height 10
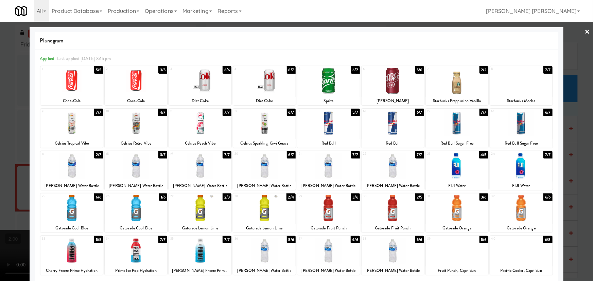
click at [135, 170] on div at bounding box center [136, 166] width 62 height 26
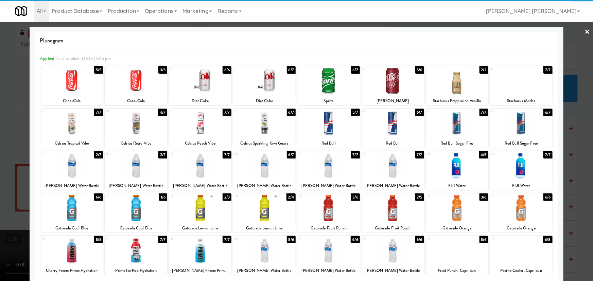
click at [136, 209] on div at bounding box center [136, 208] width 62 height 26
click at [585, 28] on link "×" at bounding box center [587, 32] width 5 height 21
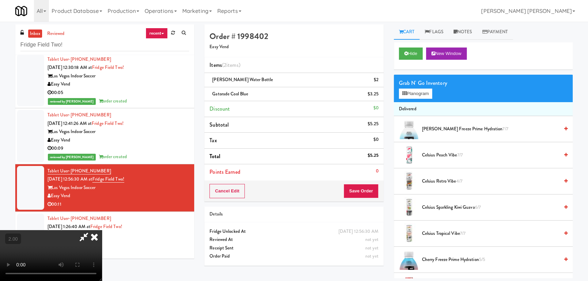
click at [102, 230] on icon at bounding box center [94, 237] width 15 height 14
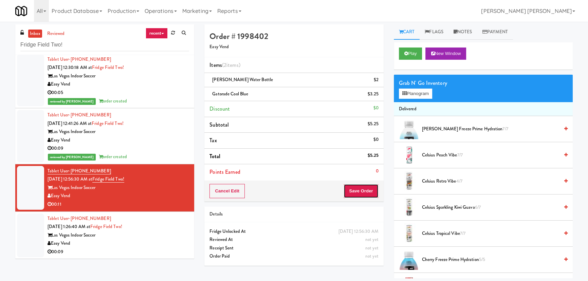
click at [367, 189] on button "Save Order" at bounding box center [361, 191] width 35 height 14
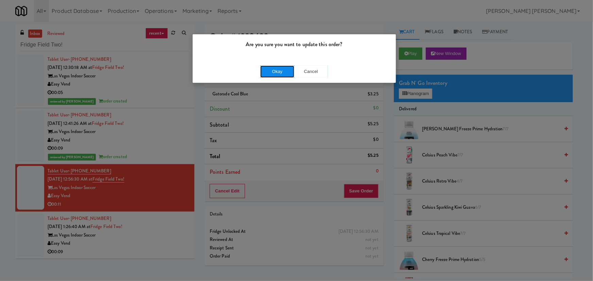
click at [280, 74] on button "Okay" at bounding box center [277, 72] width 34 height 12
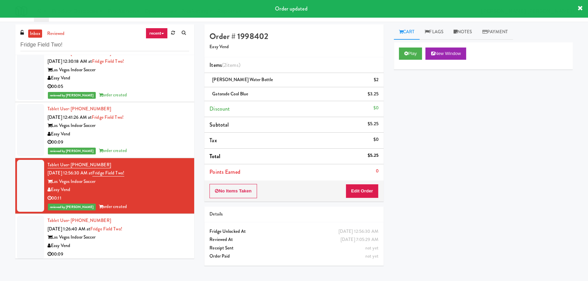
scroll to position [67, 0]
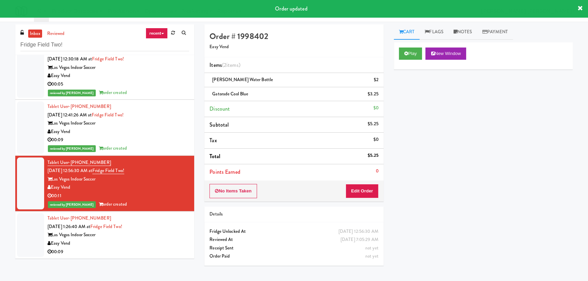
drag, startPoint x: 157, startPoint y: 223, endPoint x: 155, endPoint y: 230, distance: 7.8
click at [157, 223] on div "Tablet User · (702) 372-5690 Sep 11, 2025 1:26:40 AM at Fridge Field Two! Las V…" at bounding box center [119, 235] width 142 height 42
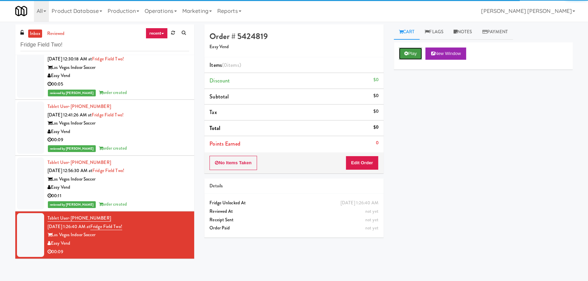
click at [414, 49] on button "Play" at bounding box center [410, 54] width 23 height 12
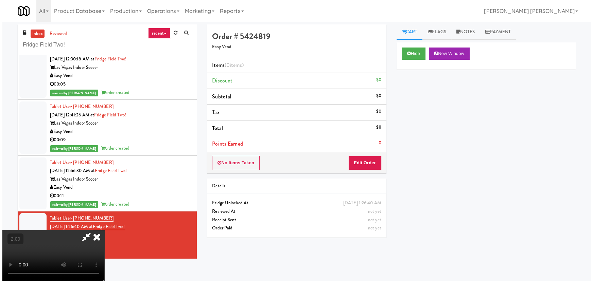
scroll to position [14, 0]
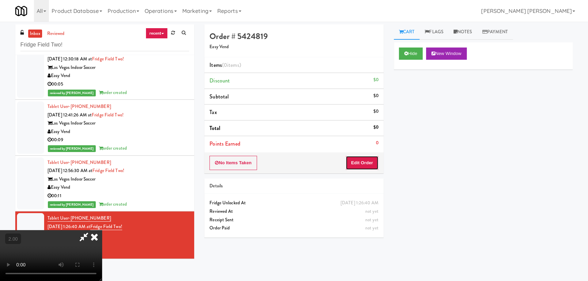
click at [377, 162] on button "Edit Order" at bounding box center [362, 163] width 33 height 14
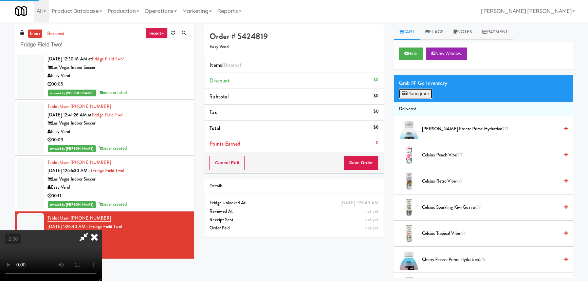
click at [415, 97] on button "Planogram" at bounding box center [415, 94] width 33 height 10
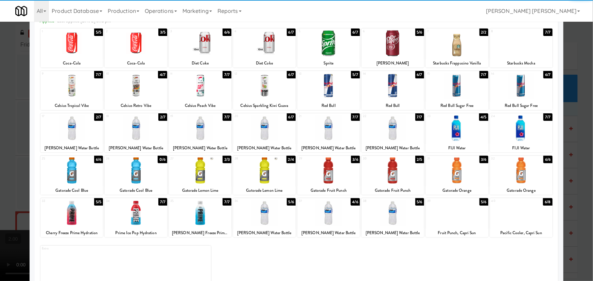
scroll to position [52, 0]
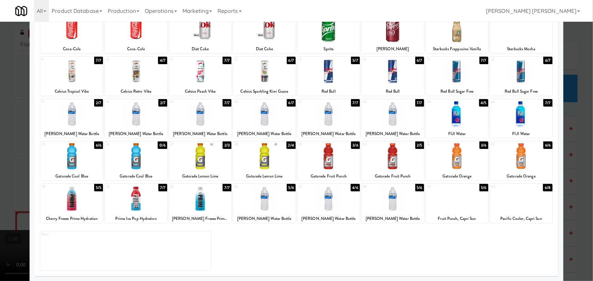
click at [459, 201] on div at bounding box center [457, 199] width 62 height 26
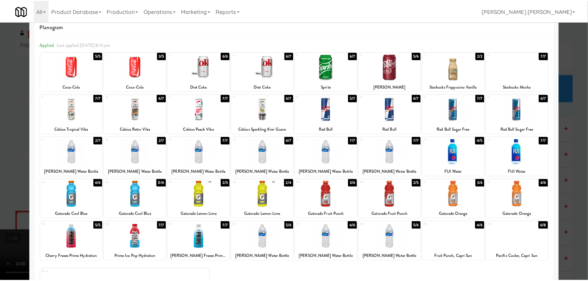
scroll to position [0, 0]
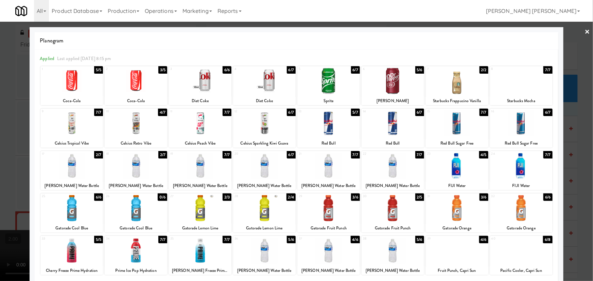
click at [585, 31] on link "×" at bounding box center [587, 32] width 5 height 21
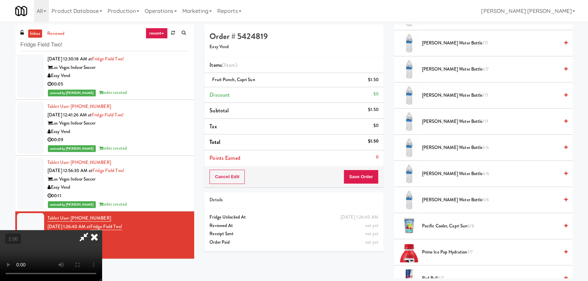
click at [102, 230] on icon at bounding box center [94, 237] width 15 height 14
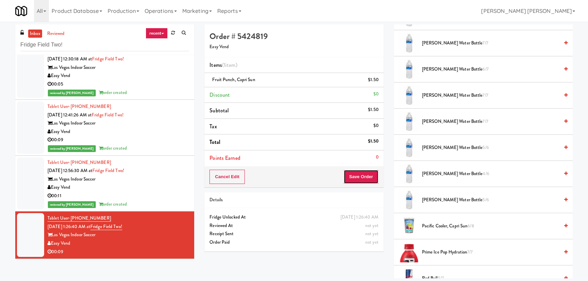
click at [363, 174] on button "Save Order" at bounding box center [361, 177] width 35 height 14
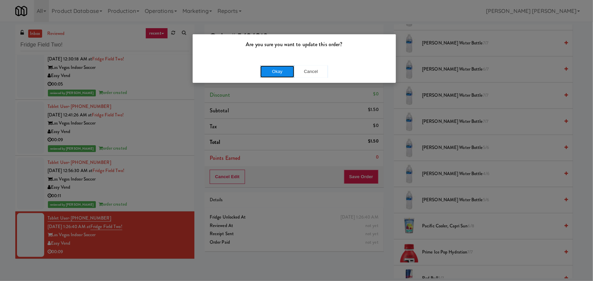
click at [278, 74] on button "Okay" at bounding box center [277, 72] width 34 height 12
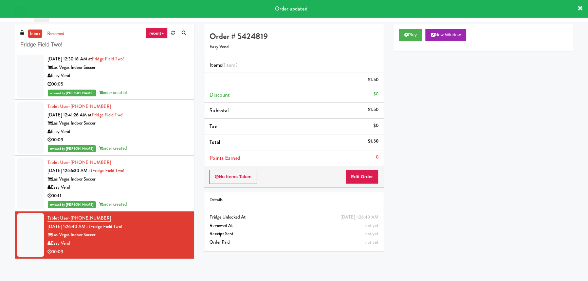
scroll to position [18, 0]
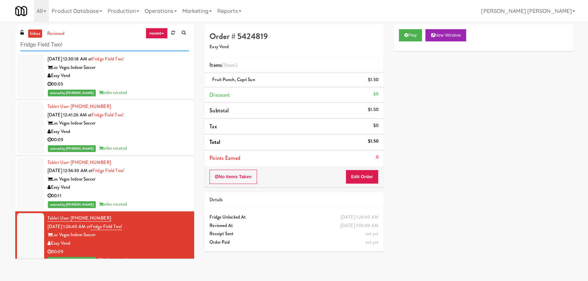
drag, startPoint x: 73, startPoint y: 45, endPoint x: 11, endPoint y: 48, distance: 62.9
click at [11, 48] on div "inbox reviewed recent all unclear take inventory issue suspicious failed recent…" at bounding box center [104, 143] width 189 height 239
paste input "Vertex - Snack Cooler - Left"
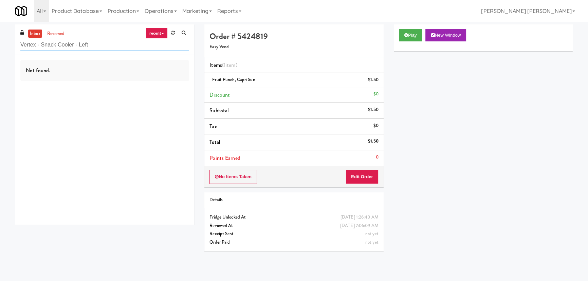
scroll to position [0, 0]
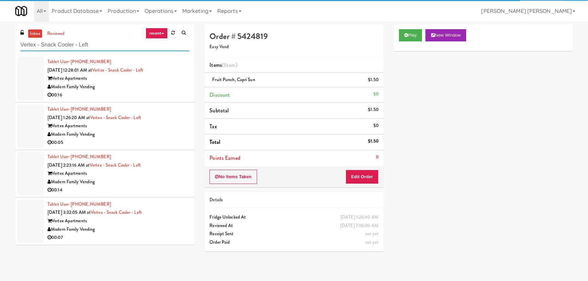
type input "Vertex - Snack Cooler - Left"
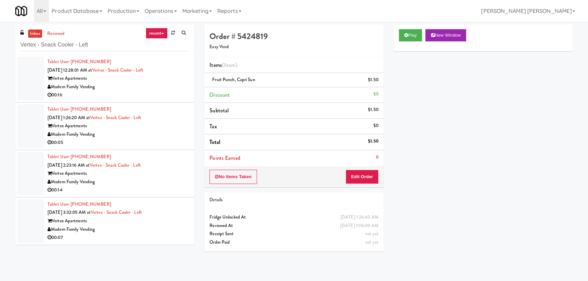
click at [165, 81] on div "Vertex Apartments" at bounding box center [119, 78] width 142 height 8
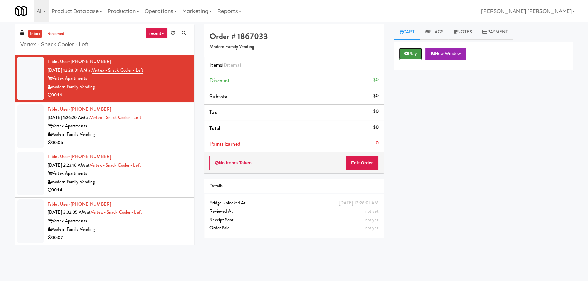
click at [408, 54] on button "Play" at bounding box center [410, 54] width 23 height 12
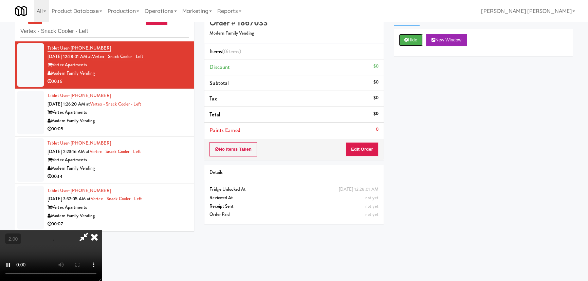
scroll to position [21, 0]
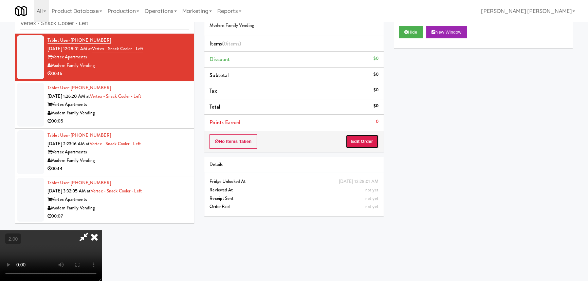
click at [359, 143] on button "Edit Order" at bounding box center [362, 141] width 33 height 14
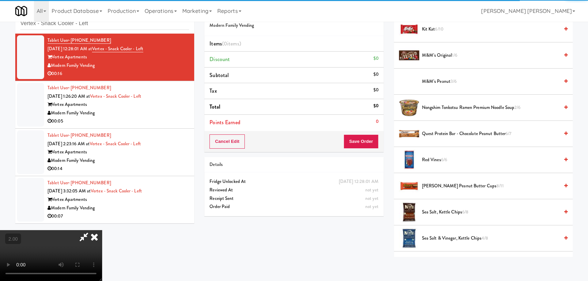
scroll to position [463, 0]
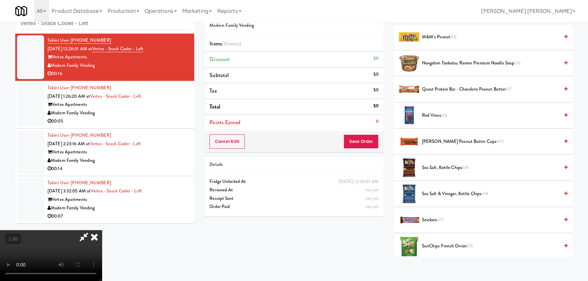
click at [441, 138] on span "Reese’s Peanut Butter Cups 8/11" at bounding box center [490, 142] width 137 height 8
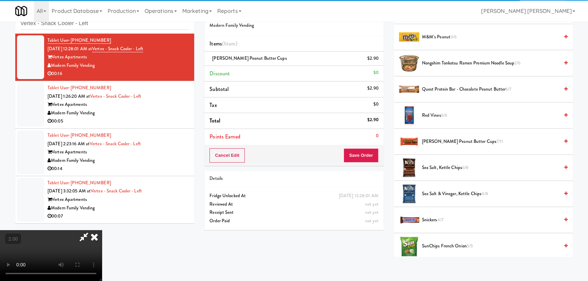
drag, startPoint x: 347, startPoint y: 90, endPoint x: 353, endPoint y: 144, distance: 54.6
click at [102, 230] on icon at bounding box center [94, 237] width 15 height 14
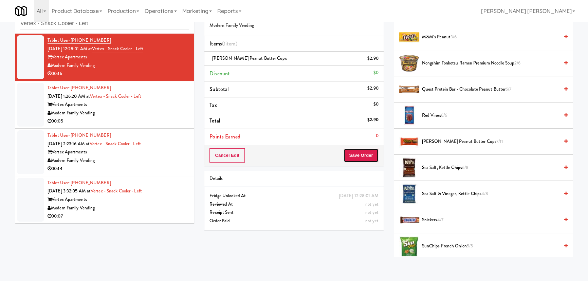
click at [355, 149] on button "Save Order" at bounding box center [361, 155] width 35 height 14
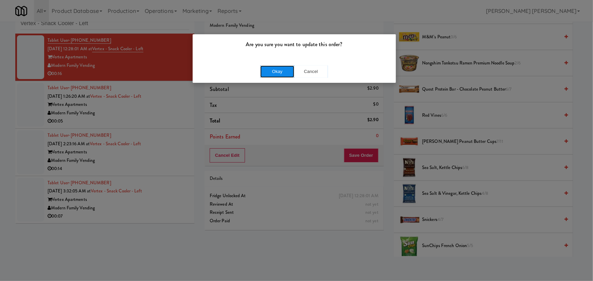
click at [281, 68] on button "Okay" at bounding box center [277, 72] width 34 height 12
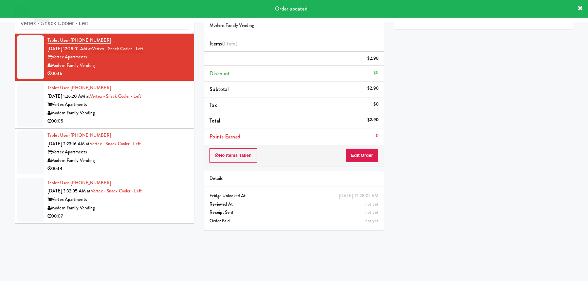
scroll to position [18, 0]
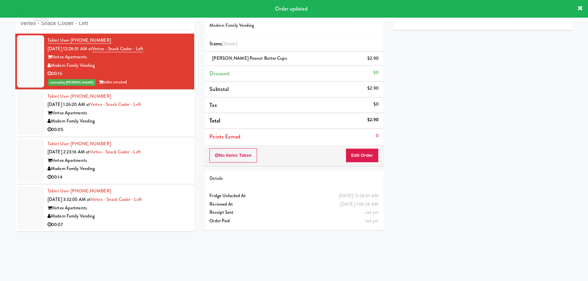
drag, startPoint x: 149, startPoint y: 125, endPoint x: 160, endPoint y: 126, distance: 10.3
click at [149, 125] on div "Modern Family Vending" at bounding box center [119, 121] width 142 height 8
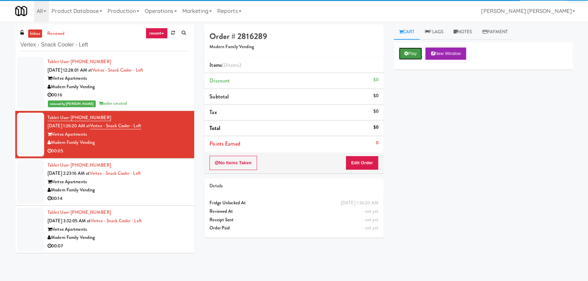
click at [408, 51] on icon at bounding box center [407, 53] width 4 height 4
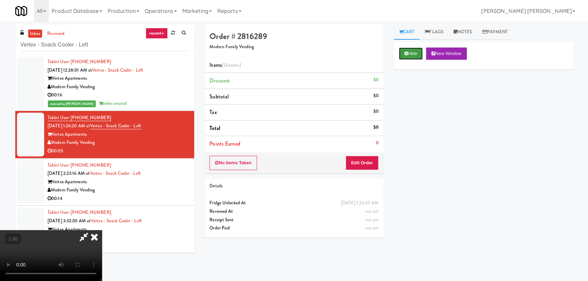
click at [415, 53] on button "Hide" at bounding box center [411, 54] width 24 height 12
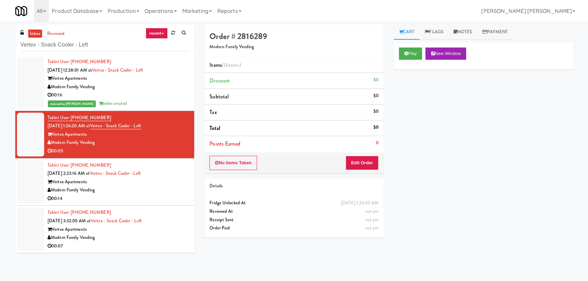
click at [169, 183] on div "Vertex Apartments" at bounding box center [119, 182] width 142 height 8
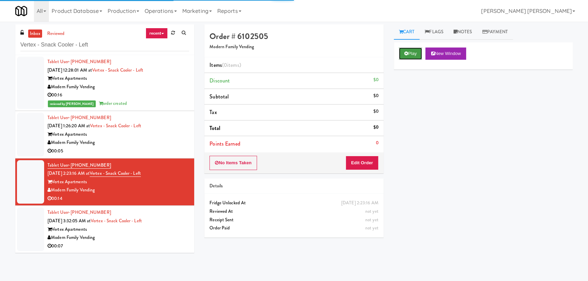
click at [417, 53] on button "Play" at bounding box center [410, 54] width 23 height 12
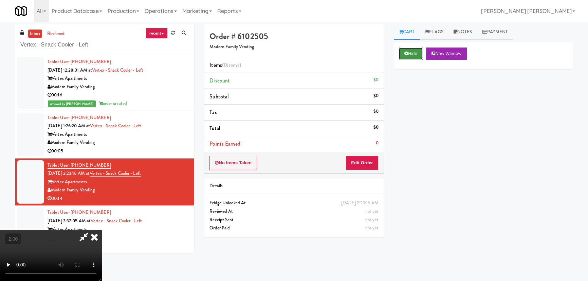
click at [417, 56] on button "Hide" at bounding box center [411, 54] width 24 height 12
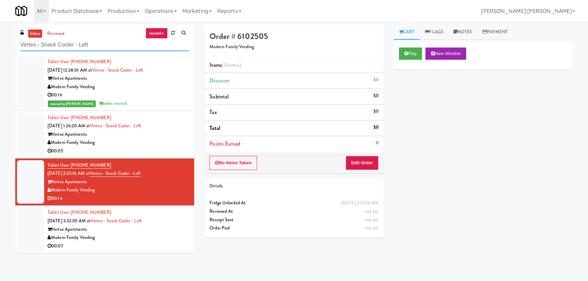
drag, startPoint x: 114, startPoint y: 44, endPoint x: 12, endPoint y: 45, distance: 102.2
click at [12, 45] on div "inbox reviewed recent all unclear take inventory issue suspicious failed recent…" at bounding box center [104, 141] width 189 height 234
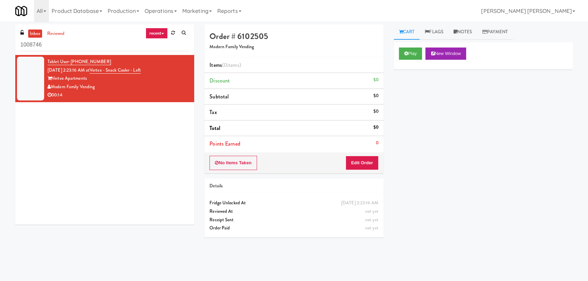
drag, startPoint x: 43, startPoint y: 44, endPoint x: 2, endPoint y: 46, distance: 40.8
click at [2, 46] on div "inbox reviewed recent all unclear take inventory issue suspicious failed recent…" at bounding box center [294, 151] width 588 height 254
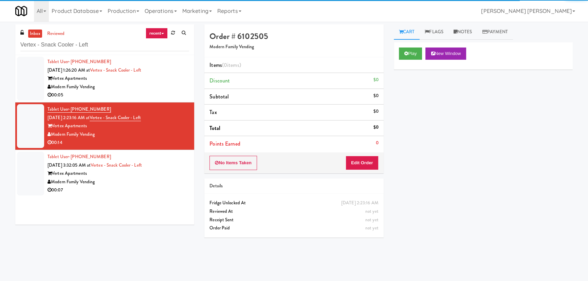
click at [161, 89] on div "Modern Family Vending" at bounding box center [119, 87] width 142 height 8
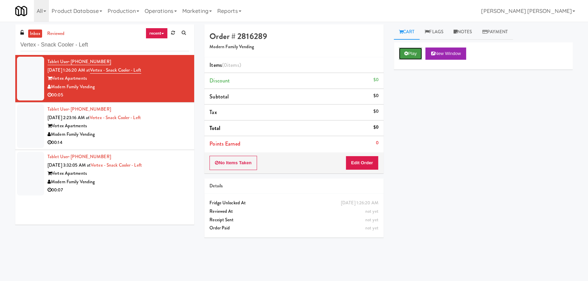
click at [413, 51] on button "Play" at bounding box center [410, 54] width 23 height 12
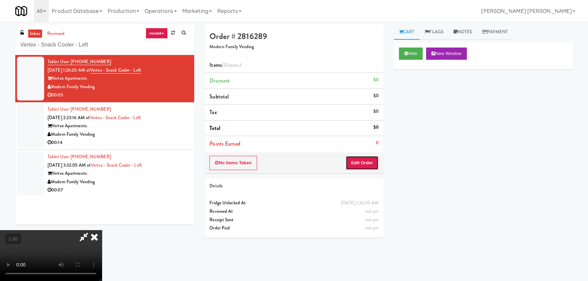
click at [368, 160] on button "Edit Order" at bounding box center [362, 163] width 33 height 14
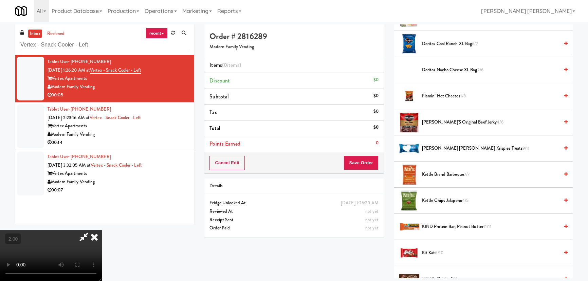
scroll to position [154, 0]
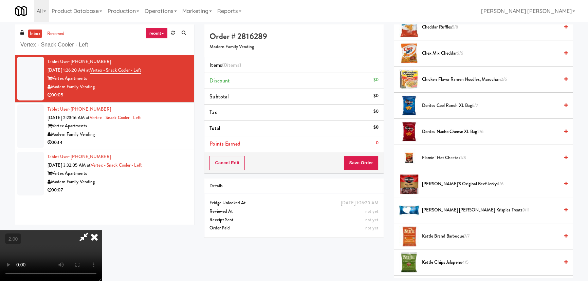
click at [440, 131] on span "Doritos Nacho Cheese XL Bag 2/6" at bounding box center [490, 132] width 137 height 8
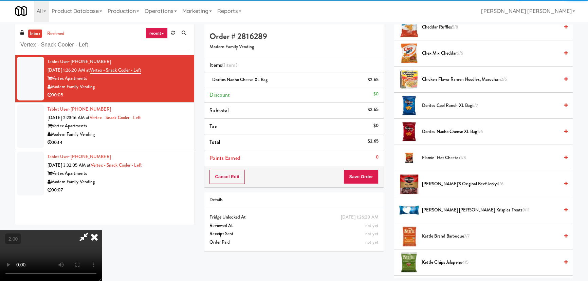
click at [102, 230] on icon at bounding box center [94, 237] width 15 height 14
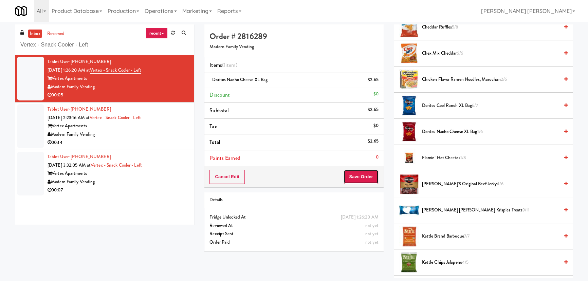
click at [364, 176] on button "Save Order" at bounding box center [361, 177] width 35 height 14
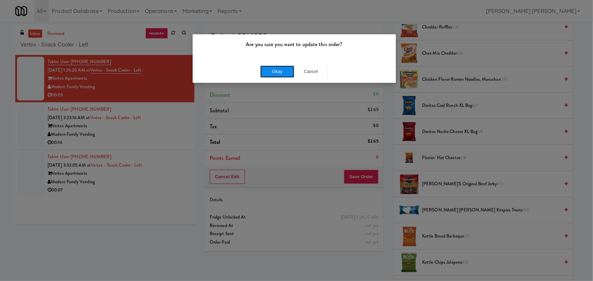
click at [279, 67] on button "Okay" at bounding box center [277, 72] width 34 height 12
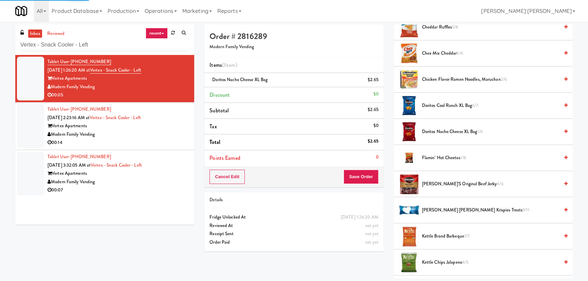
scroll to position [18, 0]
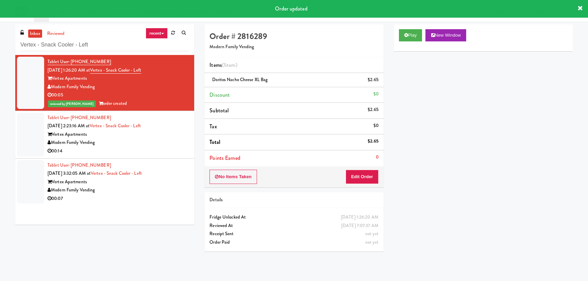
click at [131, 150] on div "00:14" at bounding box center [119, 151] width 142 height 8
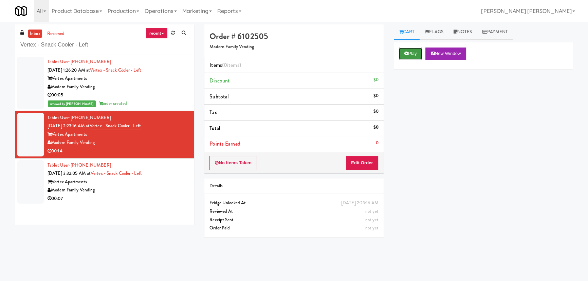
click at [414, 49] on button "Play" at bounding box center [410, 54] width 23 height 12
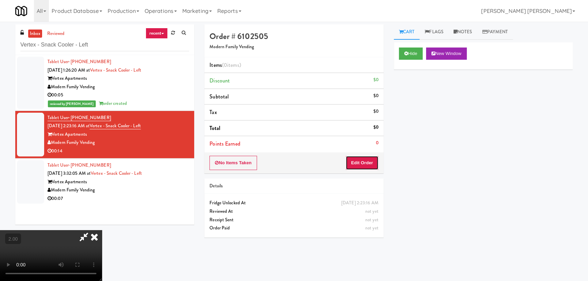
click at [354, 162] on button "Edit Order" at bounding box center [362, 163] width 33 height 14
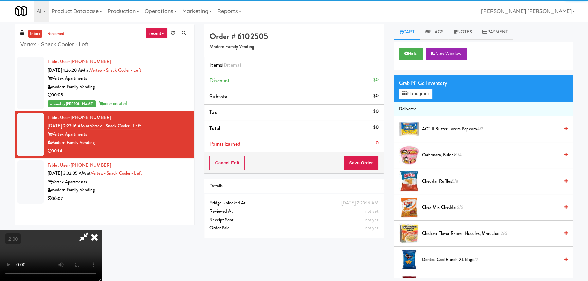
click at [410, 99] on div "Grab N' Go Inventory Planogram" at bounding box center [483, 89] width 179 height 28
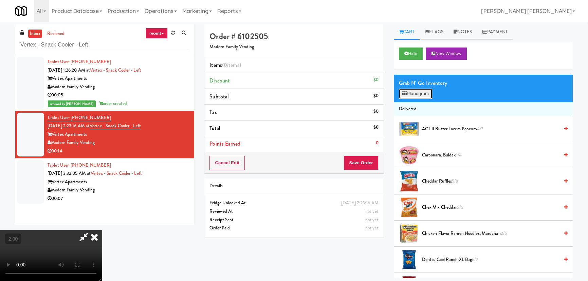
click at [410, 93] on button "Planogram" at bounding box center [415, 94] width 33 height 10
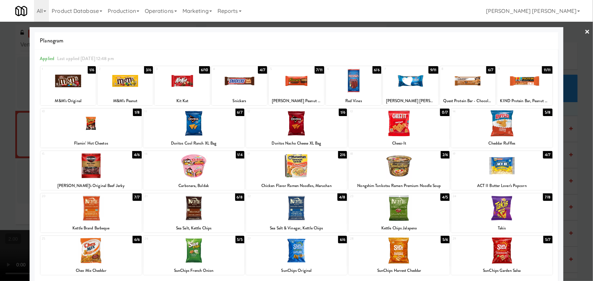
click at [89, 126] on div at bounding box center [90, 123] width 101 height 26
click at [501, 122] on div at bounding box center [501, 123] width 101 height 26
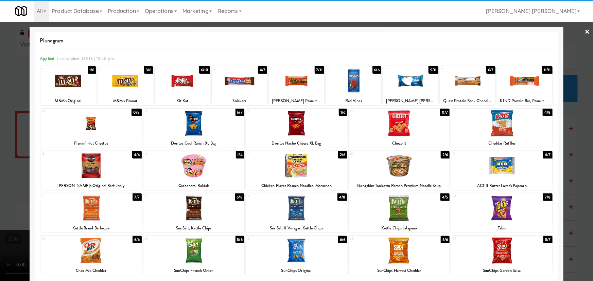
click at [129, 81] on div at bounding box center [124, 81] width 55 height 26
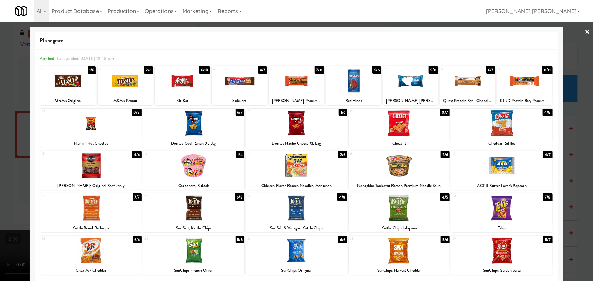
drag, startPoint x: 581, startPoint y: 29, endPoint x: 456, endPoint y: 40, distance: 125.1
click at [585, 30] on link "×" at bounding box center [587, 32] width 5 height 21
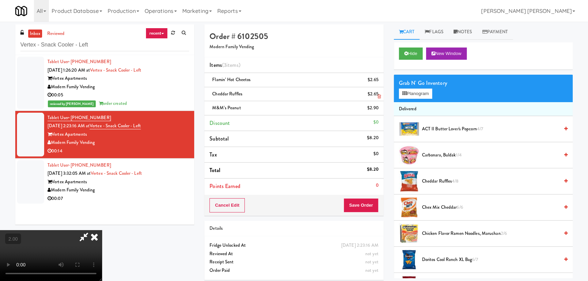
click at [102, 230] on icon at bounding box center [94, 237] width 15 height 14
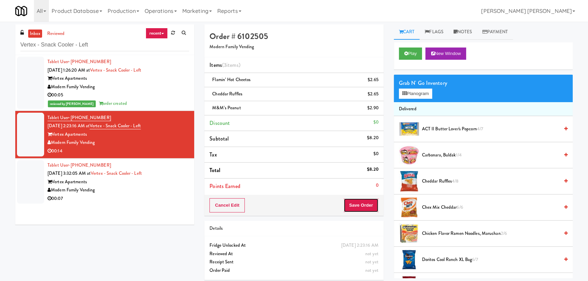
click at [370, 203] on button "Save Order" at bounding box center [361, 205] width 35 height 14
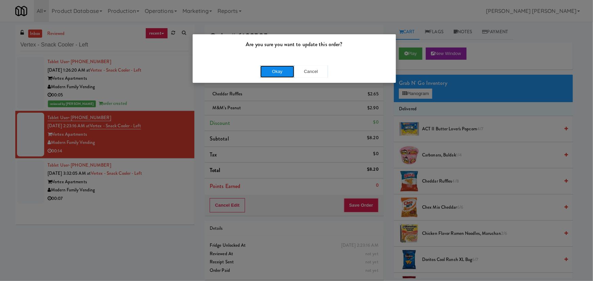
click at [290, 74] on button "Okay" at bounding box center [277, 72] width 34 height 12
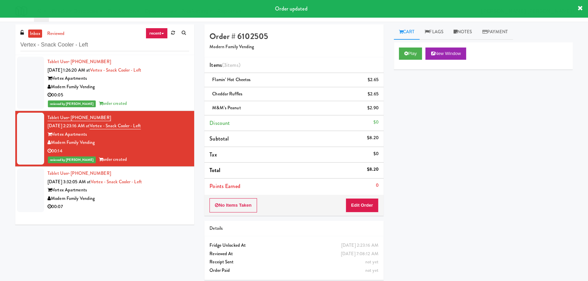
click at [152, 196] on div "Modern Family Vending" at bounding box center [119, 199] width 142 height 8
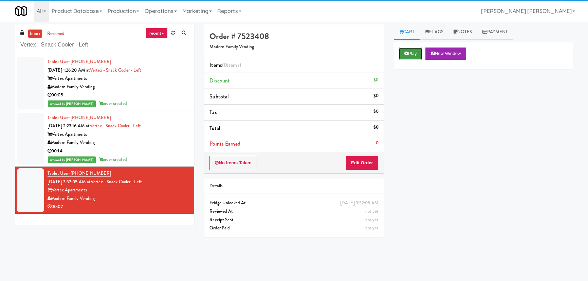
click at [418, 56] on button "Play" at bounding box center [410, 54] width 23 height 12
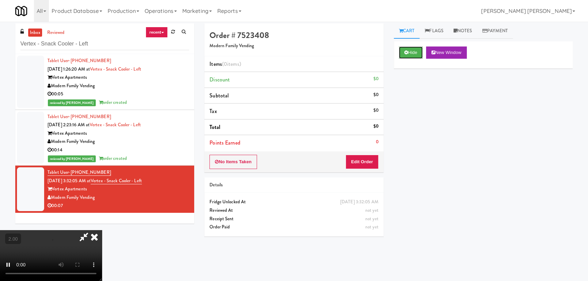
scroll to position [21, 0]
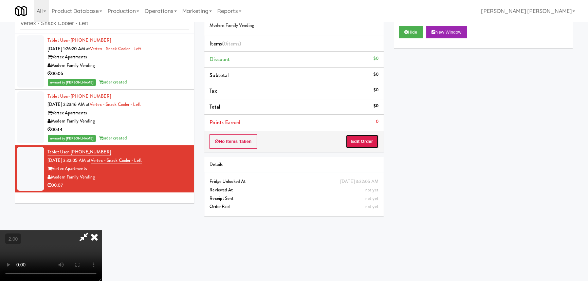
click at [376, 142] on button "Edit Order" at bounding box center [362, 141] width 33 height 14
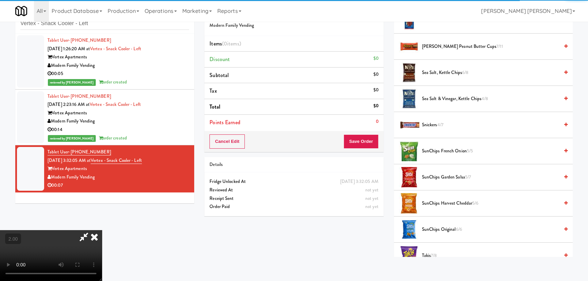
scroll to position [467, 0]
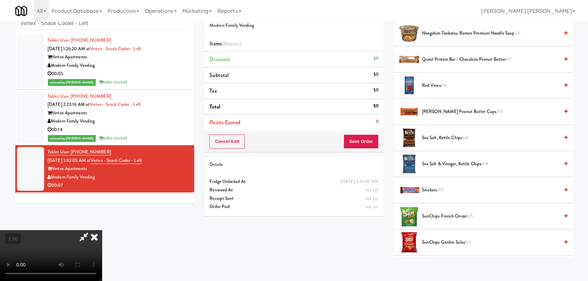
click at [432, 192] on span "Snickers 4/7" at bounding box center [490, 190] width 137 height 8
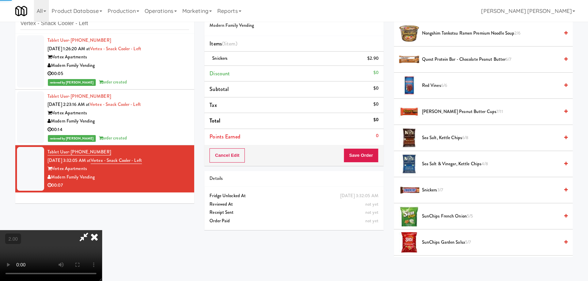
click at [432, 192] on span "Snickers 3/7" at bounding box center [490, 190] width 137 height 8
click at [102, 230] on icon at bounding box center [94, 237] width 15 height 14
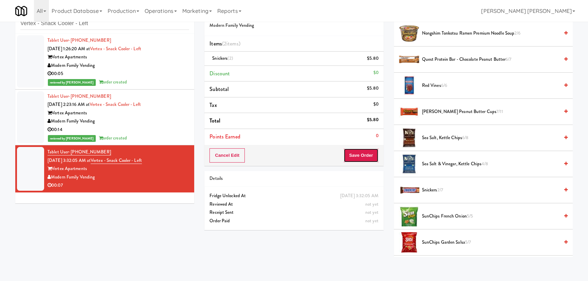
click at [371, 153] on button "Save Order" at bounding box center [361, 155] width 35 height 14
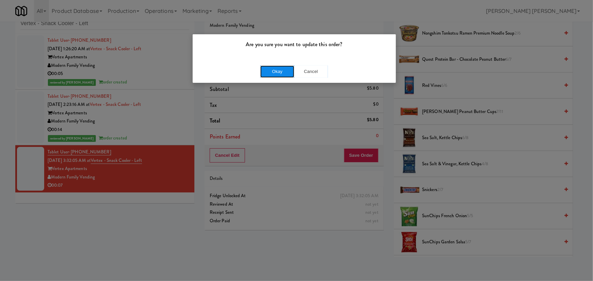
click at [275, 71] on button "Okay" at bounding box center [277, 72] width 34 height 12
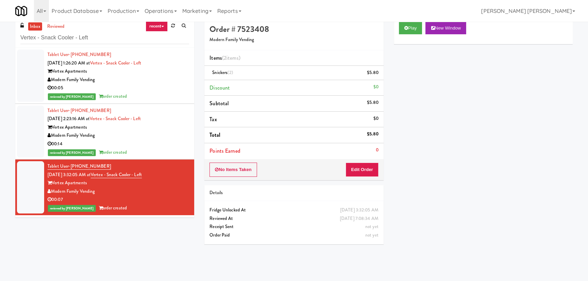
scroll to position [0, 0]
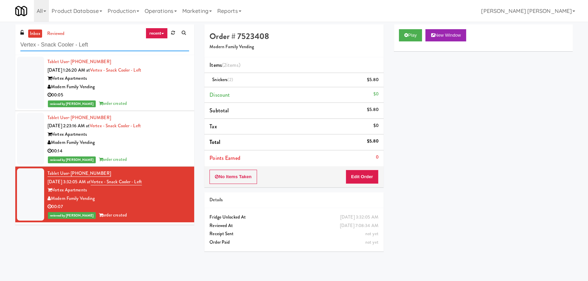
drag, startPoint x: 100, startPoint y: 41, endPoint x: 1, endPoint y: 41, distance: 99.5
click at [0, 39] on html "Are you sure you want to update this order? Okay Cancel Okay Are you sure you w…" at bounding box center [294, 140] width 588 height 281
paste input "Arte KC- Drinks- Righ"
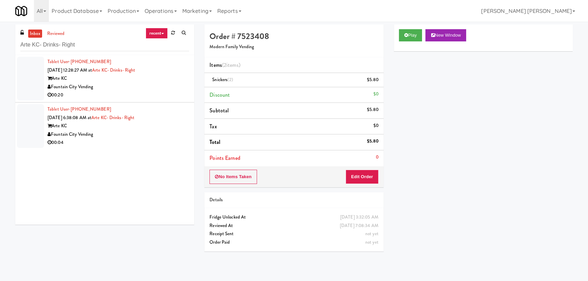
click at [138, 93] on div "00:20" at bounding box center [119, 95] width 142 height 8
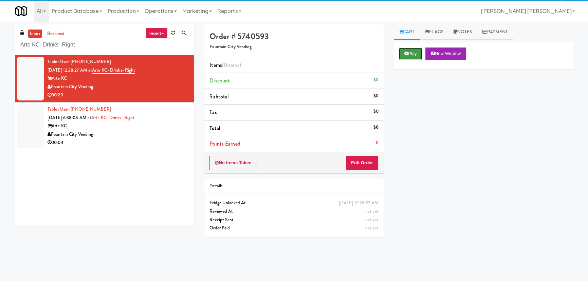
click at [418, 55] on button "Play" at bounding box center [410, 54] width 23 height 12
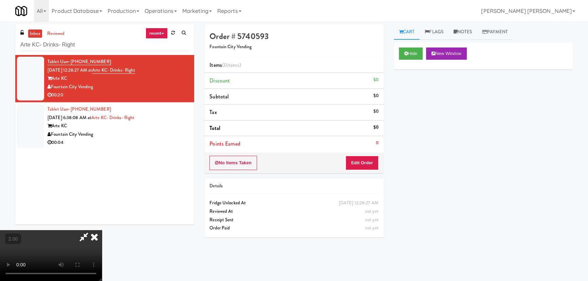
scroll to position [14, 0]
click at [361, 160] on button "Edit Order" at bounding box center [362, 163] width 33 height 14
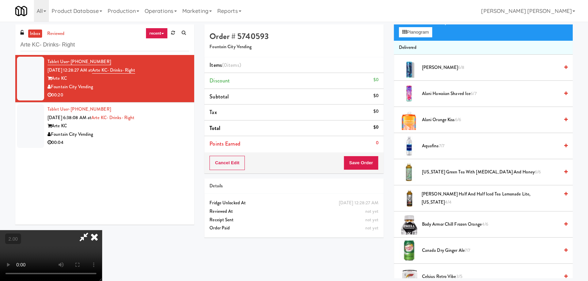
click at [440, 172] on span "[US_STATE] Green Tea with [MEDICAL_DATA] and Honey 6/6" at bounding box center [490, 172] width 137 height 8
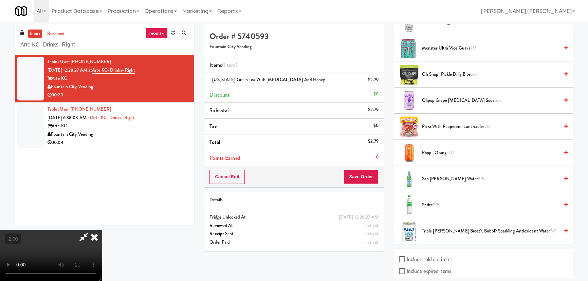
scroll to position [882, 0]
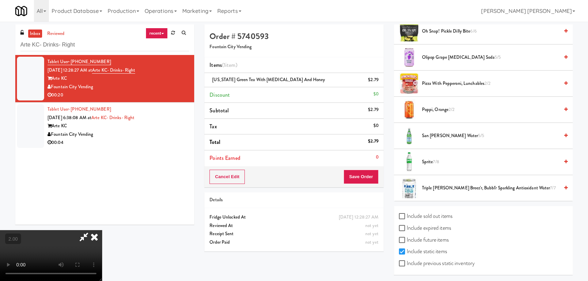
click at [434, 162] on span "7/8" at bounding box center [436, 162] width 6 height 6
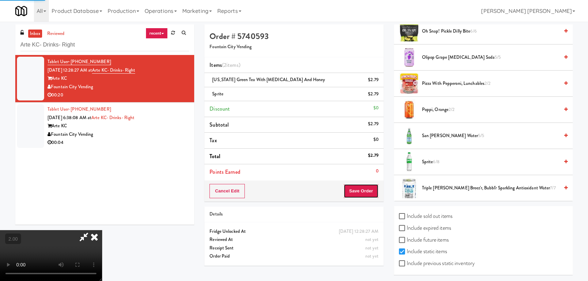
click at [369, 195] on button "Save Order" at bounding box center [361, 191] width 35 height 14
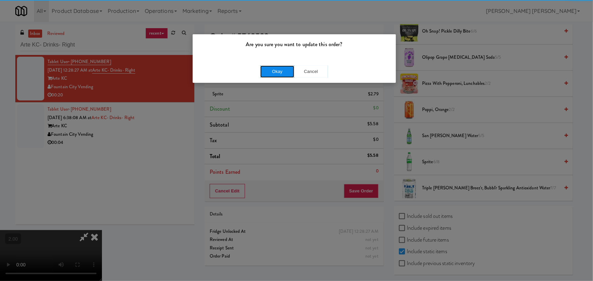
click at [274, 72] on button "Okay" at bounding box center [277, 72] width 34 height 12
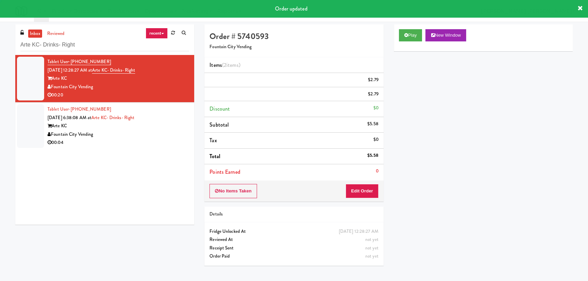
scroll to position [0, 0]
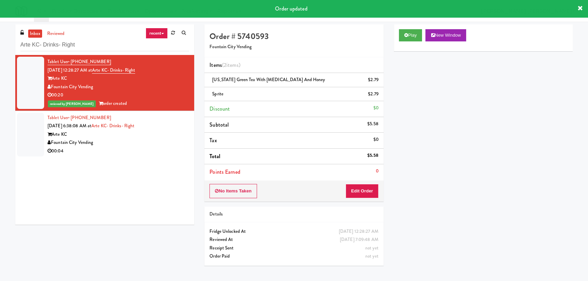
click at [163, 147] on div "00:04" at bounding box center [119, 151] width 142 height 8
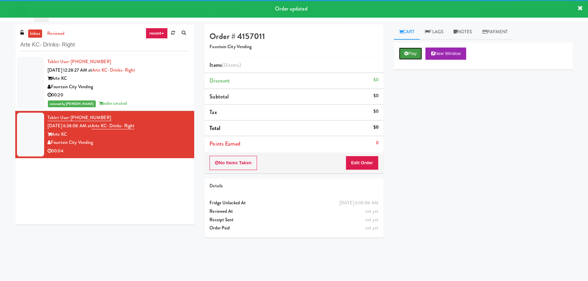
click at [408, 53] on button "Play" at bounding box center [410, 54] width 23 height 12
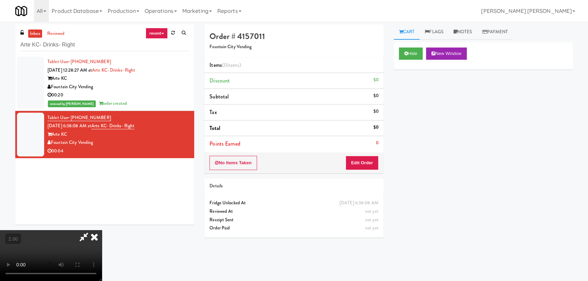
scroll to position [14, 0]
click at [365, 161] on button "Edit Order" at bounding box center [362, 163] width 33 height 14
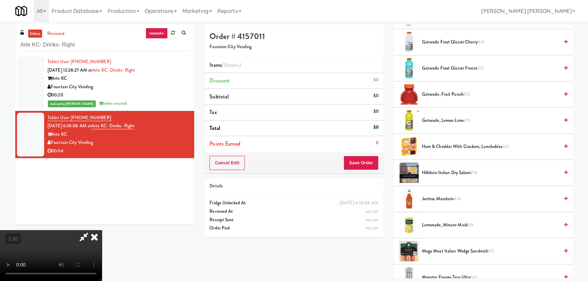
scroll to position [587, 0]
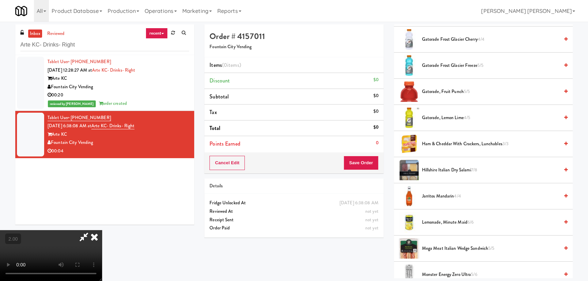
click at [442, 199] on span "Jarritos Mandarin 4/4" at bounding box center [490, 196] width 137 height 8
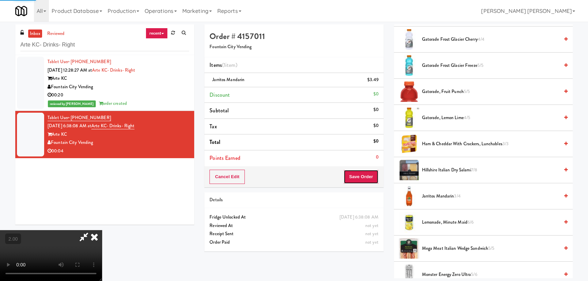
click at [367, 181] on button "Save Order" at bounding box center [361, 177] width 35 height 14
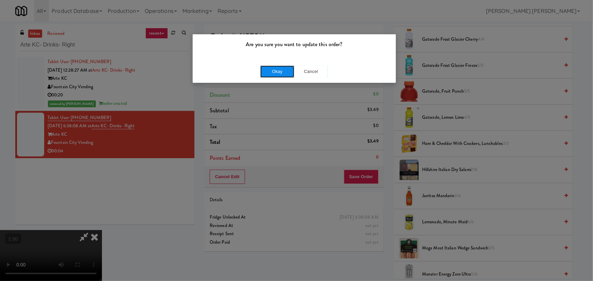
click at [271, 68] on button "Okay" at bounding box center [277, 72] width 34 height 12
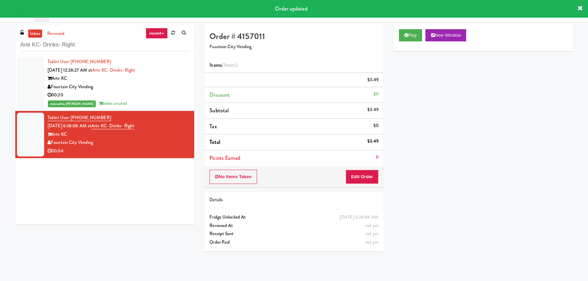
scroll to position [0, 0]
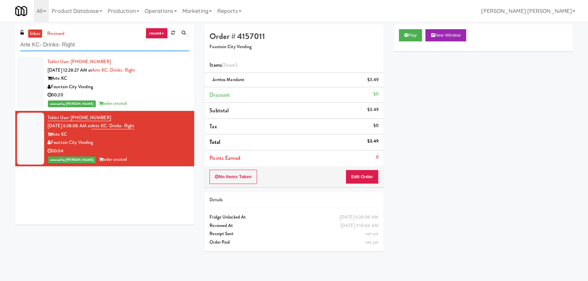
drag, startPoint x: 80, startPoint y: 46, endPoint x: -5, endPoint y: 40, distance: 85.5
click at [0, 40] on html "Are you sure you want to update this order? Okay Cancel Okay Are you sure you w…" at bounding box center [294, 140] width 588 height 281
paste input "Eight80 - Gym Cooler"
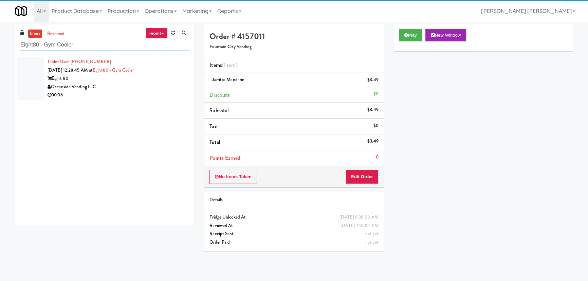
type input "Eight80 - Gym Cooler"
click at [133, 86] on div "Oceanside Vending LLC" at bounding box center [119, 87] width 142 height 8
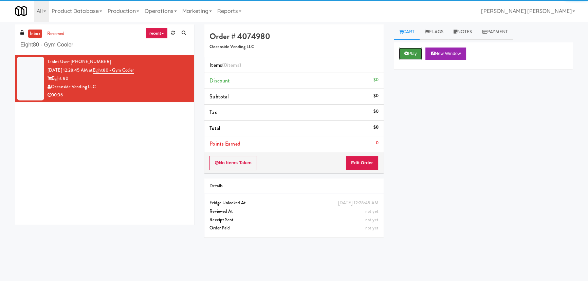
click at [408, 54] on icon at bounding box center [407, 53] width 4 height 4
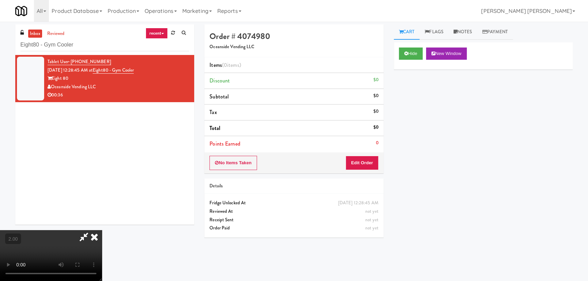
scroll to position [14, 0]
click at [371, 162] on button "Edit Order" at bounding box center [362, 163] width 33 height 14
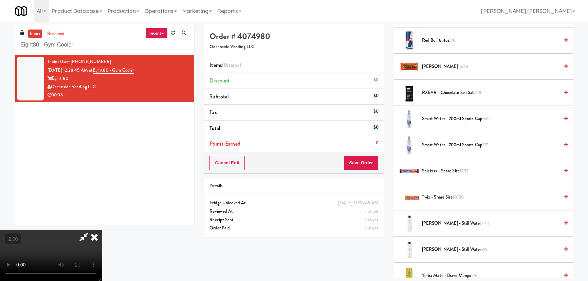
scroll to position [741, 0]
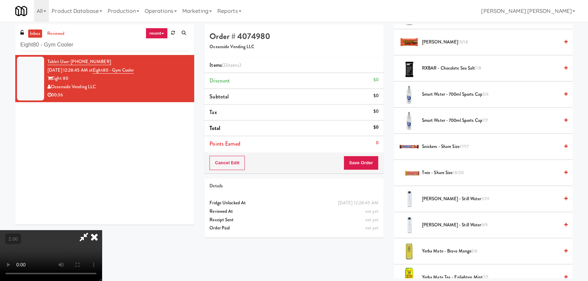
click at [441, 195] on span "Voss - Still Water 11/11" at bounding box center [490, 199] width 137 height 8
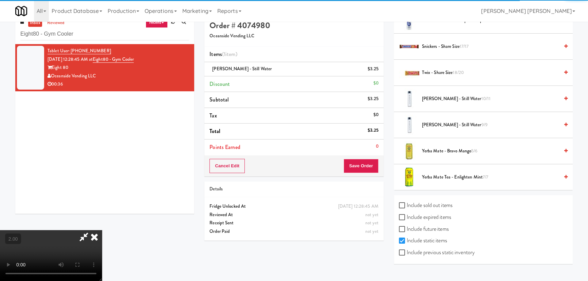
scroll to position [21, 0]
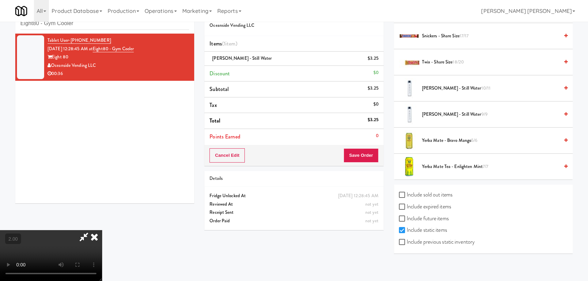
click at [431, 238] on label "Include previous static inventory" at bounding box center [437, 242] width 76 height 10
click at [407, 240] on input "Include previous static inventory" at bounding box center [403, 242] width 8 height 5
checkbox input "true"
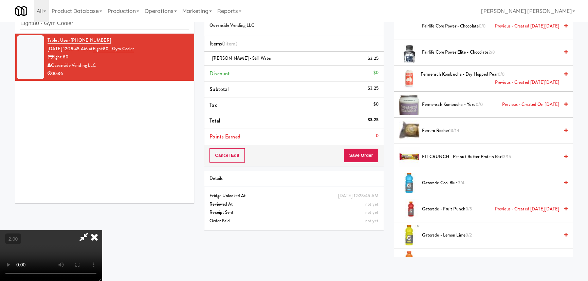
scroll to position [463, 0]
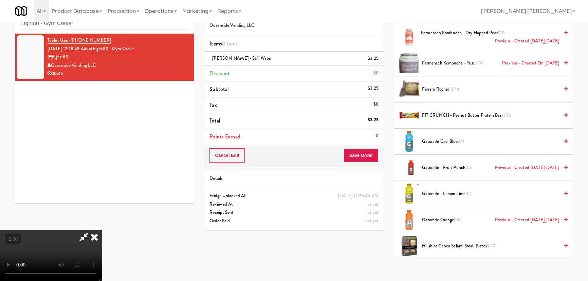
click at [444, 192] on span "Gatorade - Lemon Lime 0/2" at bounding box center [490, 194] width 137 height 8
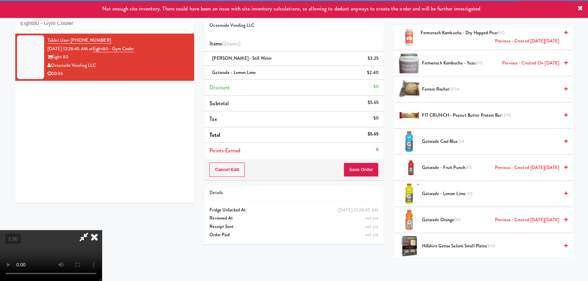
scroll to position [0, 0]
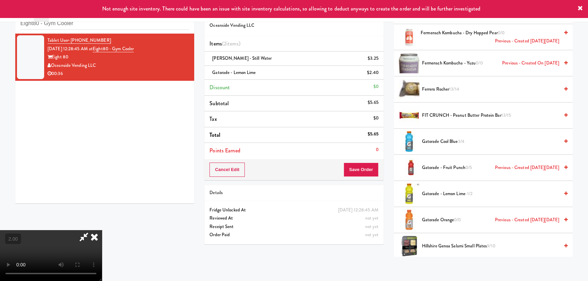
click at [102, 230] on icon at bounding box center [94, 237] width 15 height 14
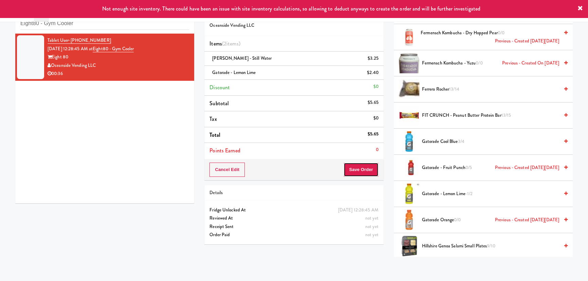
click at [367, 173] on button "Save Order" at bounding box center [361, 170] width 35 height 14
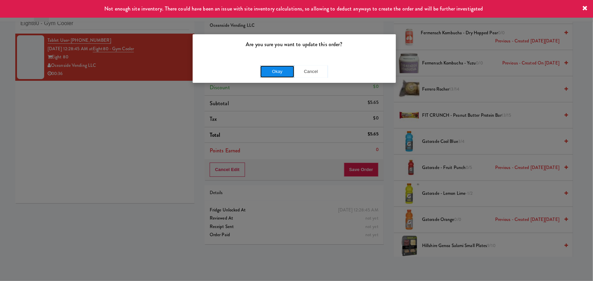
click at [288, 74] on button "Okay" at bounding box center [277, 72] width 34 height 12
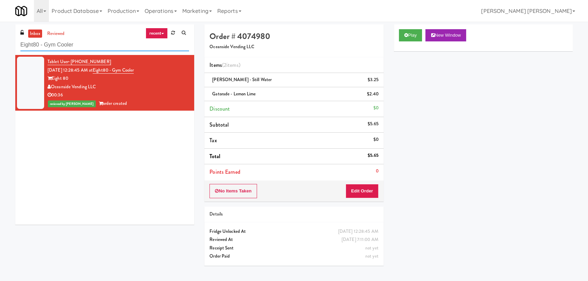
drag, startPoint x: 79, startPoint y: 44, endPoint x: 15, endPoint y: 48, distance: 64.6
click at [15, 48] on div "inbox reviewed recent all unclear take inventory issue suspicious failed recent…" at bounding box center [104, 126] width 189 height 205
paste input "Hub Cincinnati Pantry"
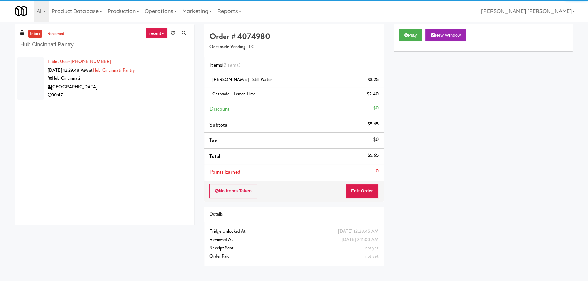
click at [130, 85] on div "[GEOGRAPHIC_DATA]" at bounding box center [119, 87] width 142 height 8
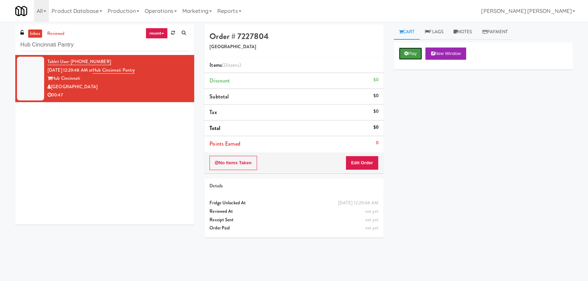
click at [418, 51] on button "Play" at bounding box center [410, 54] width 23 height 12
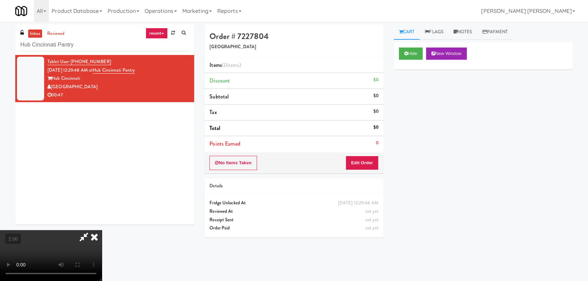
scroll to position [14, 0]
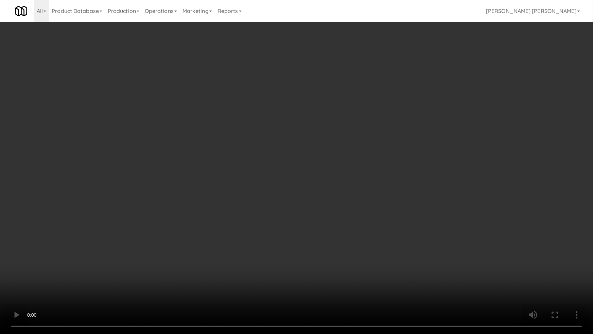
click at [407, 227] on video at bounding box center [296, 167] width 593 height 334
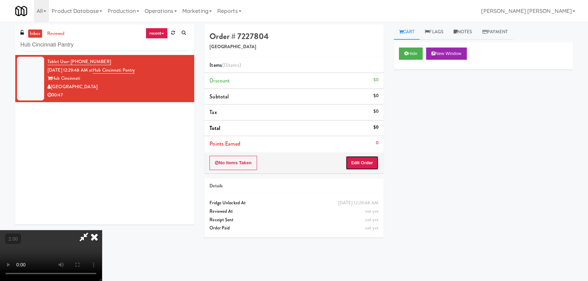
click at [374, 161] on button "Edit Order" at bounding box center [362, 163] width 33 height 14
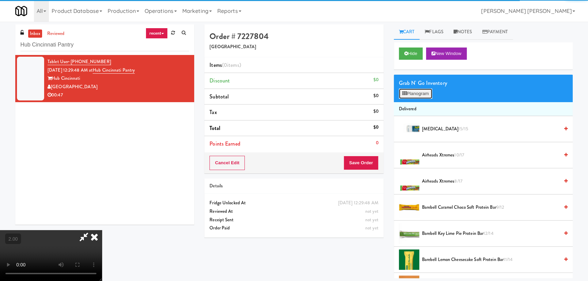
click at [418, 95] on button "Planogram" at bounding box center [415, 94] width 33 height 10
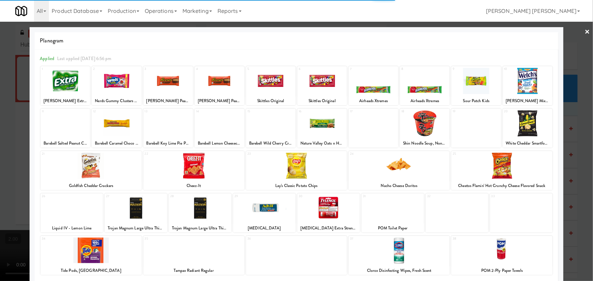
click at [86, 256] on div at bounding box center [90, 251] width 101 height 26
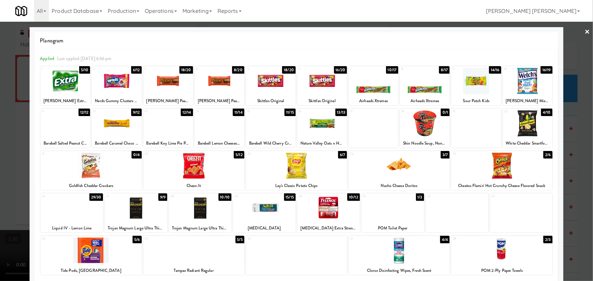
click at [168, 82] on div at bounding box center [168, 81] width 50 height 26
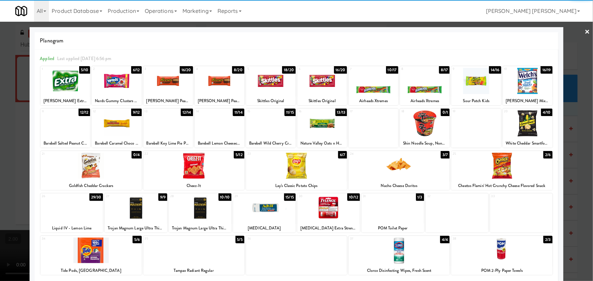
click at [60, 76] on div at bounding box center [65, 81] width 50 height 26
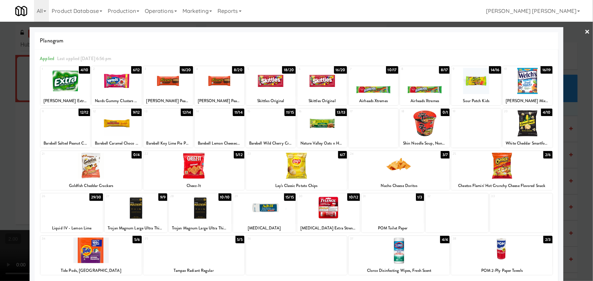
click at [585, 31] on link "×" at bounding box center [587, 32] width 5 height 21
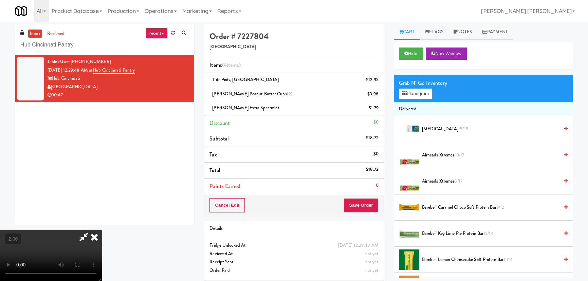
click at [102, 230] on icon at bounding box center [94, 237] width 15 height 14
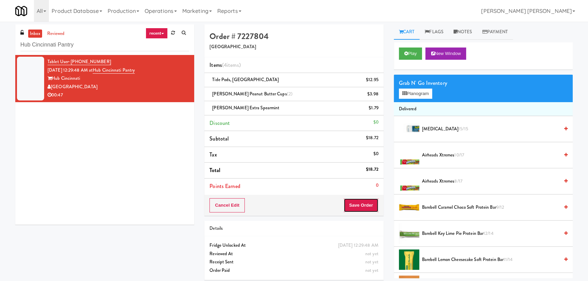
click at [360, 205] on button "Save Order" at bounding box center [361, 205] width 35 height 14
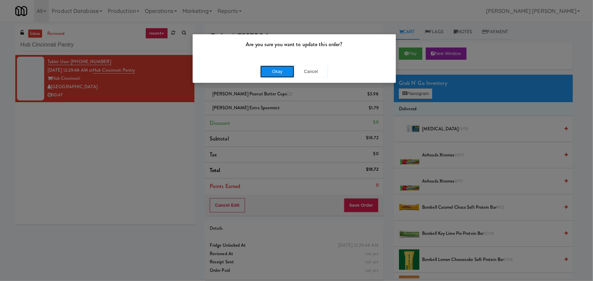
click at [278, 75] on button "Okay" at bounding box center [277, 72] width 34 height 12
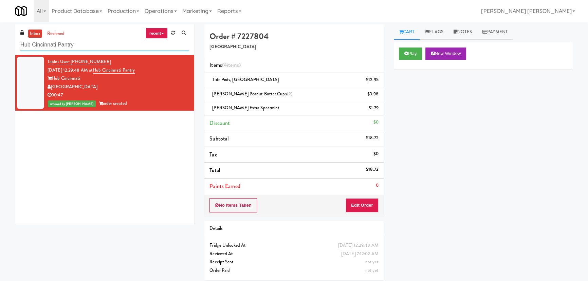
drag, startPoint x: 78, startPoint y: 41, endPoint x: -2, endPoint y: 41, distance: 79.8
click at [0, 41] on html "Are you sure you want to update this order? Okay Cancel Okay Are you sure you w…" at bounding box center [294, 140] width 588 height 281
paste input "Pantry 101 @ Sentral Scottsdale"
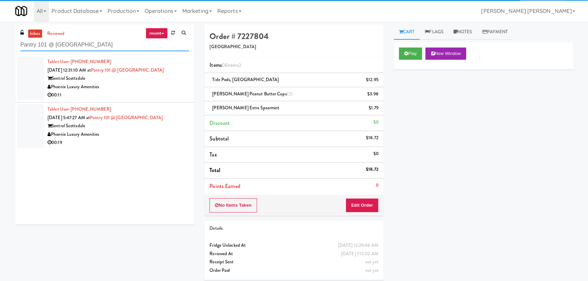
type input "Pantry 101 @ Sentral Scottsdale"
click at [144, 96] on div "00:11" at bounding box center [119, 95] width 142 height 8
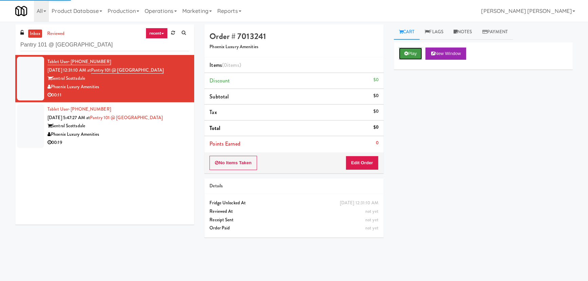
click at [408, 53] on icon at bounding box center [407, 53] width 4 height 4
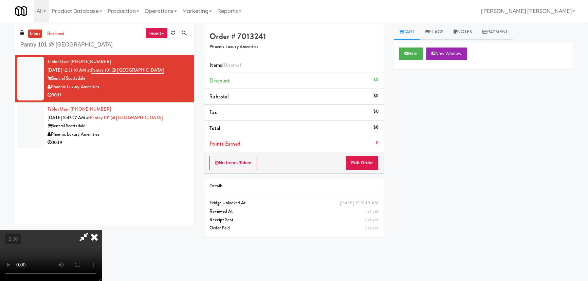
scroll to position [14, 0]
click at [371, 160] on button "Edit Order" at bounding box center [362, 163] width 33 height 14
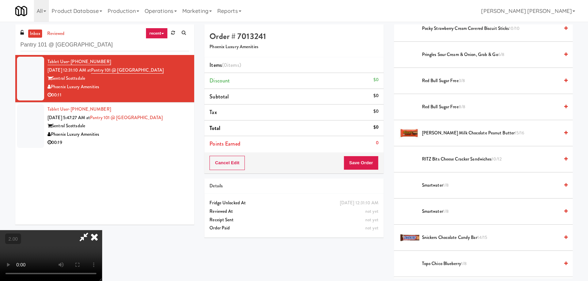
scroll to position [710, 0]
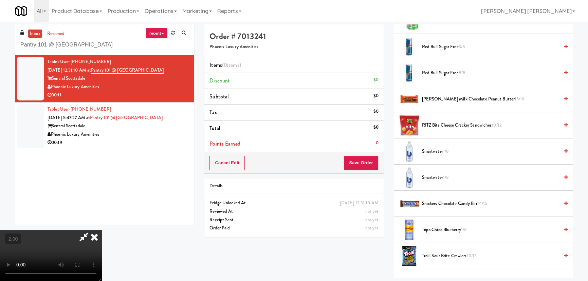
click at [443, 206] on li "Snickers Chocolate Candy Bar 14/15" at bounding box center [483, 204] width 179 height 26
click at [428, 200] on span "Snickers Chocolate Candy Bar 14/15" at bounding box center [490, 204] width 137 height 8
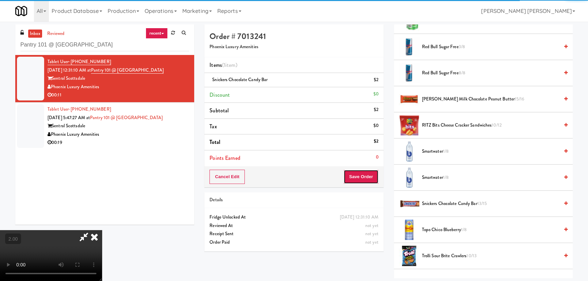
click at [372, 180] on button "Save Order" at bounding box center [361, 177] width 35 height 14
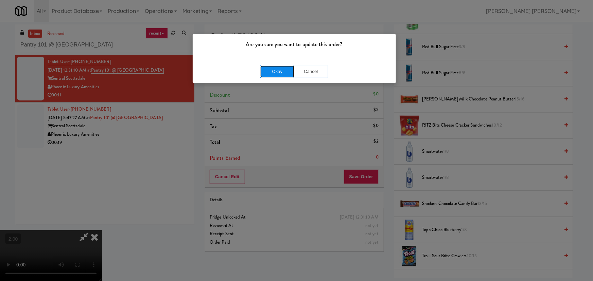
click at [275, 73] on button "Okay" at bounding box center [277, 72] width 34 height 12
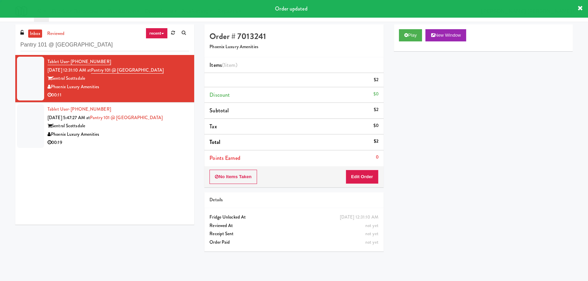
scroll to position [0, 0]
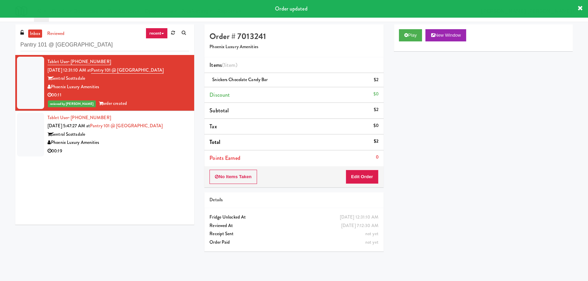
drag, startPoint x: 163, startPoint y: 150, endPoint x: 172, endPoint y: 155, distance: 9.4
click at [163, 150] on div "00:19" at bounding box center [119, 151] width 142 height 8
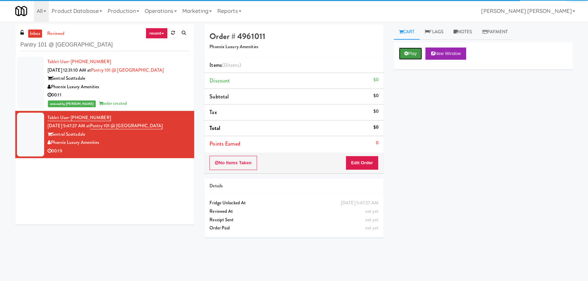
click at [409, 55] on button "Play" at bounding box center [410, 54] width 23 height 12
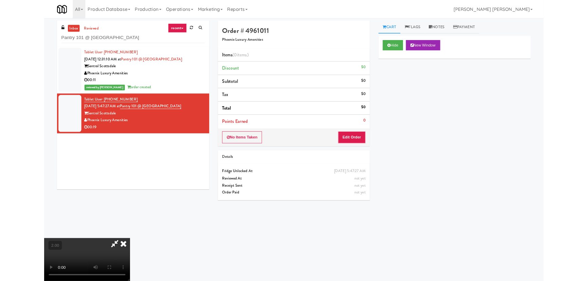
scroll to position [14, 0]
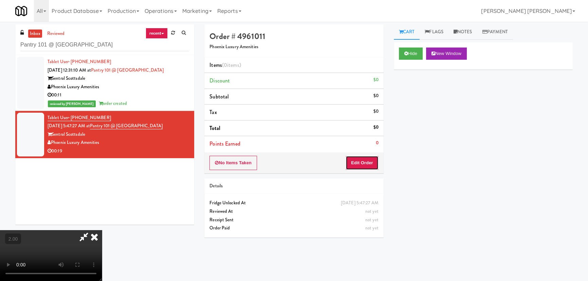
click at [364, 160] on button "Edit Order" at bounding box center [362, 163] width 33 height 14
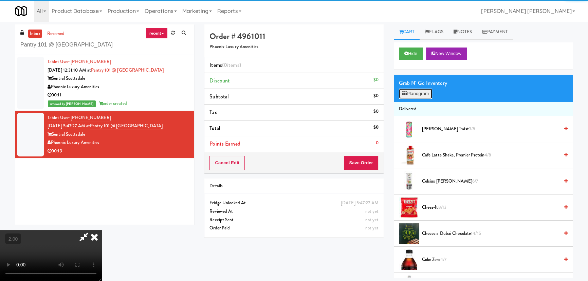
click at [413, 94] on button "Planogram" at bounding box center [415, 94] width 33 height 10
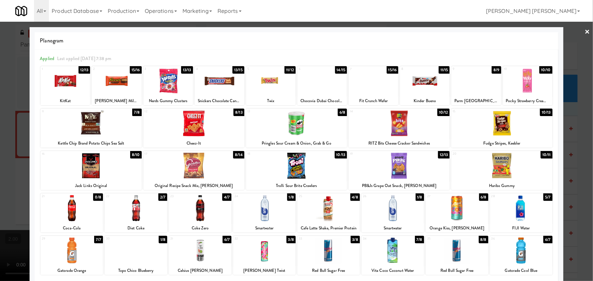
click at [391, 215] on div at bounding box center [392, 208] width 62 height 26
click at [360, 84] on div at bounding box center [373, 81] width 50 height 26
click at [190, 173] on div at bounding box center [193, 166] width 101 height 26
click at [585, 32] on link "×" at bounding box center [587, 32] width 5 height 21
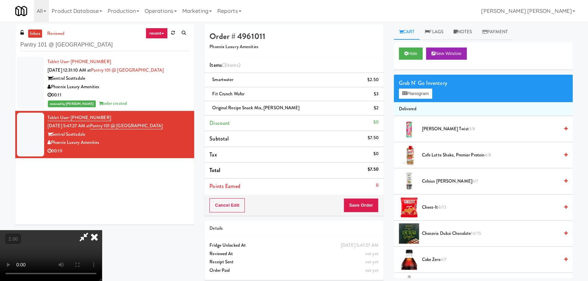
click at [102, 231] on video at bounding box center [51, 255] width 102 height 51
drag, startPoint x: 338, startPoint y: 28, endPoint x: 346, endPoint y: 66, distance: 39.2
click at [102, 230] on icon at bounding box center [94, 237] width 15 height 14
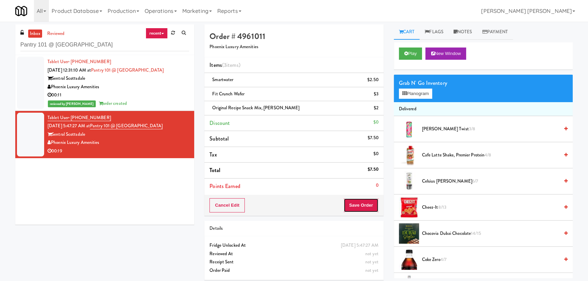
click at [366, 203] on button "Save Order" at bounding box center [361, 205] width 35 height 14
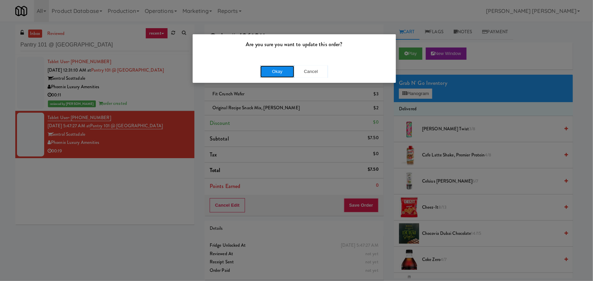
click at [285, 73] on button "Okay" at bounding box center [277, 72] width 34 height 12
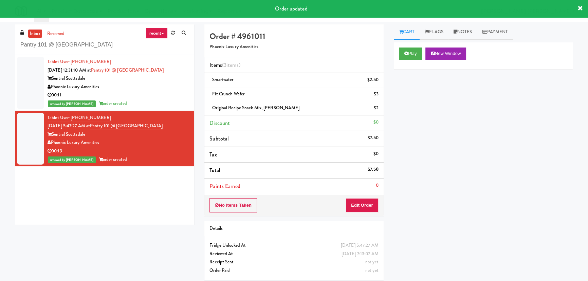
drag, startPoint x: 458, startPoint y: 29, endPoint x: 442, endPoint y: 66, distance: 40.3
click at [457, 30] on icon at bounding box center [456, 32] width 4 height 4
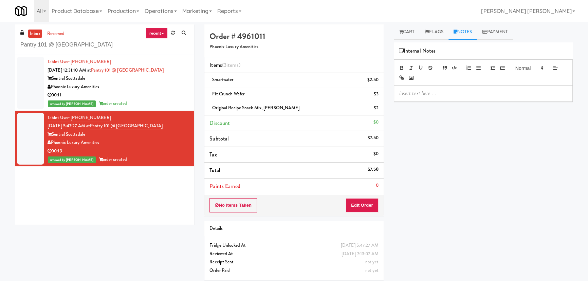
click at [429, 97] on div at bounding box center [483, 94] width 178 height 16
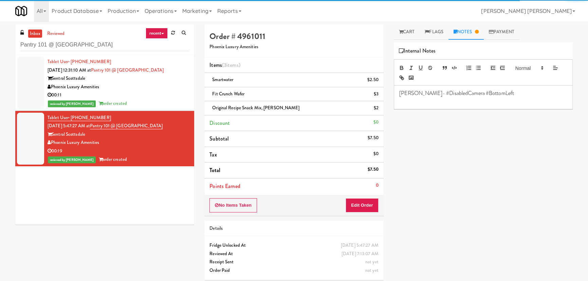
click at [424, 91] on p "[PERSON_NAME]- #DisabledCamera #BottomLeft" at bounding box center [483, 93] width 168 height 7
copy p "[PERSON_NAME]- #DisabledCamera #BottomLeft"
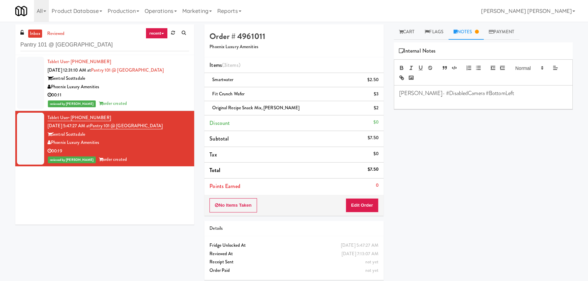
click at [154, 94] on div "00:11" at bounding box center [119, 95] width 142 height 8
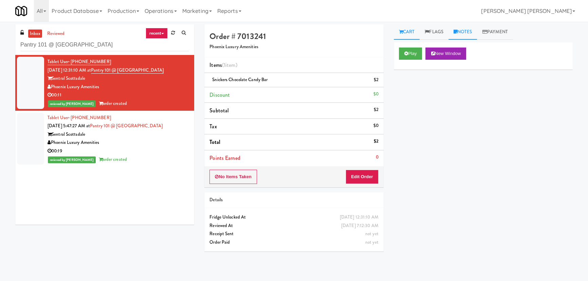
click at [476, 31] on link "Notes" at bounding box center [463, 31] width 29 height 15
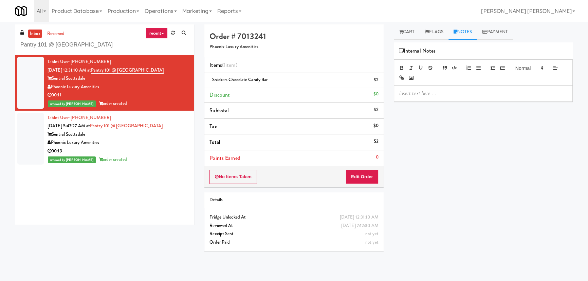
click at [436, 96] on p at bounding box center [483, 93] width 168 height 7
paste div
drag, startPoint x: 112, startPoint y: 46, endPoint x: -28, endPoint y: 45, distance: 139.9
click at [0, 45] on html "Are you sure you want to update this order? Okay Cancel Okay Are you sure you w…" at bounding box center [294, 140] width 588 height 281
paste input "Rafferty - Cooler - Right"
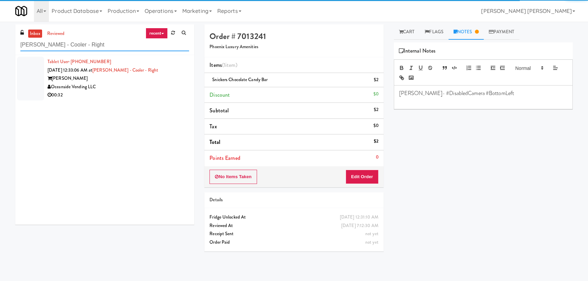
type input "Rafferty - Cooler - Right"
click at [137, 89] on div "Oceanside Vending LLC" at bounding box center [119, 87] width 142 height 8
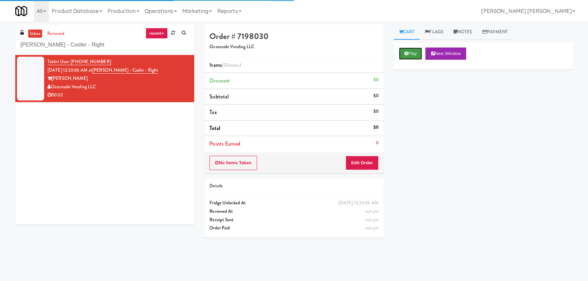
click at [411, 55] on button "Play" at bounding box center [410, 54] width 23 height 12
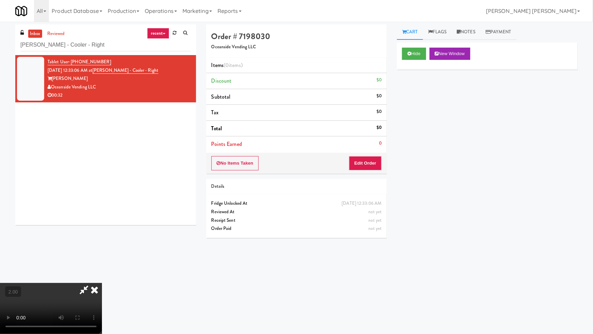
click at [102, 281] on video at bounding box center [51, 308] width 102 height 51
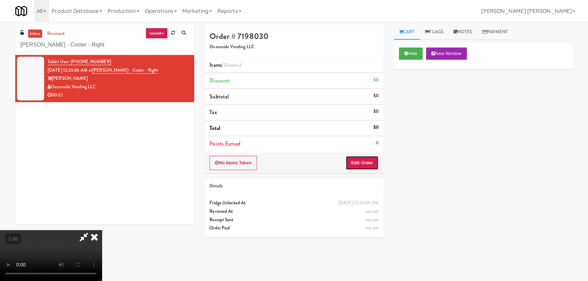
click at [370, 158] on button "Edit Order" at bounding box center [362, 163] width 33 height 14
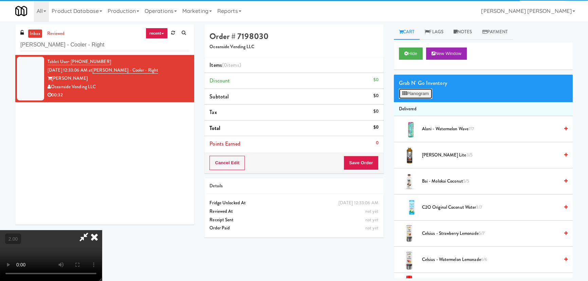
click at [414, 98] on button "Planogram" at bounding box center [415, 94] width 33 height 10
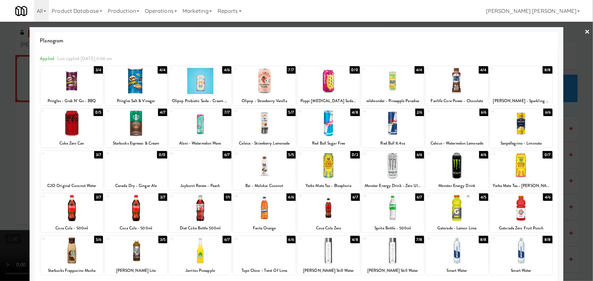
click at [70, 212] on div at bounding box center [71, 208] width 62 height 26
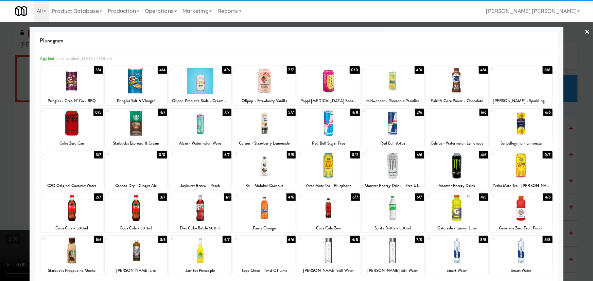
click at [387, 214] on div at bounding box center [392, 208] width 62 height 26
click at [585, 30] on link "×" at bounding box center [587, 32] width 5 height 21
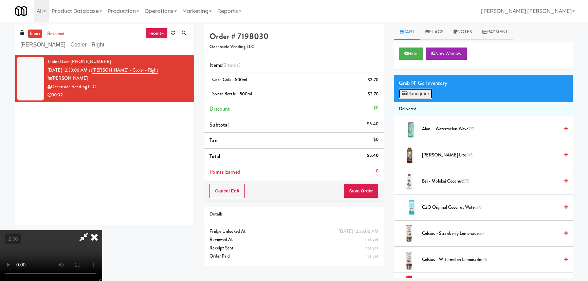
click at [411, 95] on button "Planogram" at bounding box center [415, 94] width 33 height 10
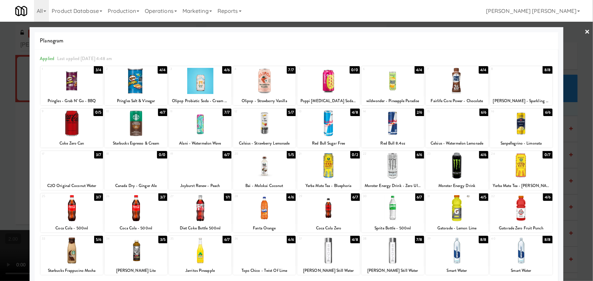
click at [455, 209] on div at bounding box center [457, 208] width 62 height 26
click at [263, 263] on div at bounding box center [264, 251] width 62 height 26
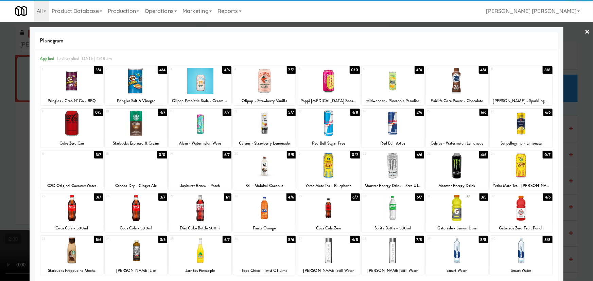
click at [585, 31] on link "×" at bounding box center [587, 32] width 5 height 21
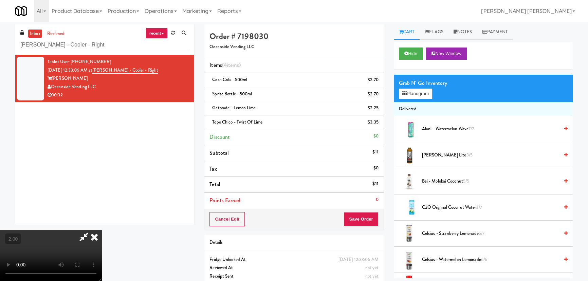
click at [102, 230] on icon at bounding box center [94, 237] width 15 height 14
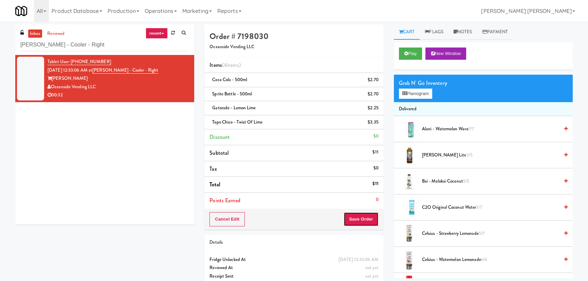
click at [360, 219] on button "Save Order" at bounding box center [361, 219] width 35 height 14
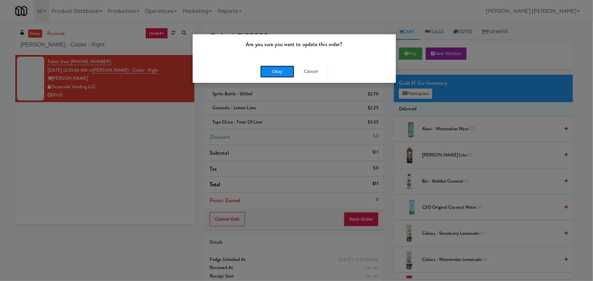
click at [273, 71] on button "Okay" at bounding box center [277, 72] width 34 height 12
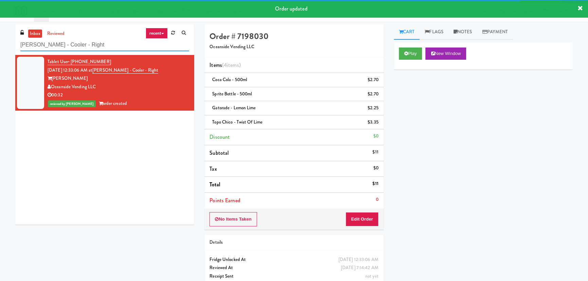
drag, startPoint x: 76, startPoint y: 48, endPoint x: 19, endPoint y: 50, distance: 56.7
click at [19, 50] on div "inbox reviewed recent all unclear take inventory issue suspicious failed recent…" at bounding box center [104, 39] width 179 height 31
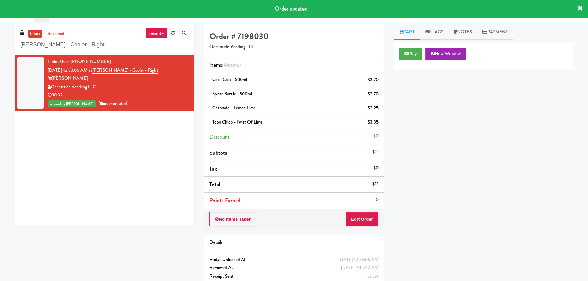
paste input "Oasis - Cooler"
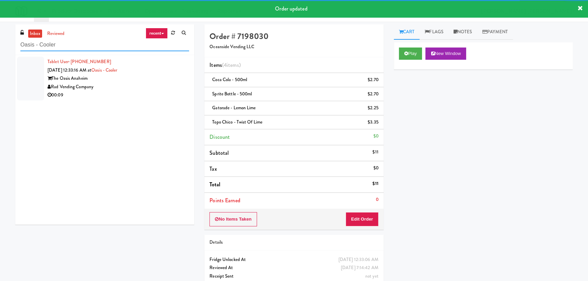
type input "Oasis - Cooler"
click at [144, 78] on div "The Oasis Anaheim" at bounding box center [119, 78] width 142 height 8
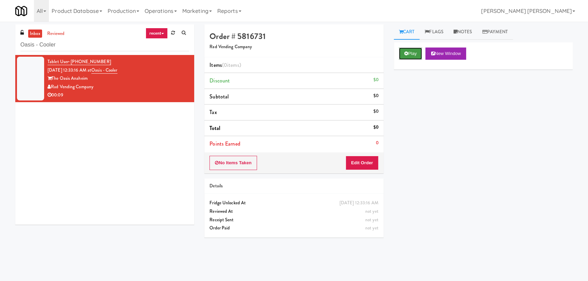
click at [408, 54] on button "Play" at bounding box center [410, 54] width 23 height 12
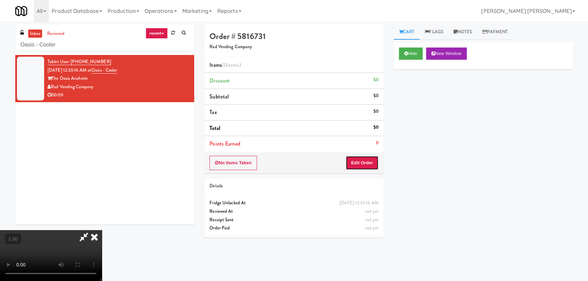
click at [367, 158] on button "Edit Order" at bounding box center [362, 163] width 33 height 14
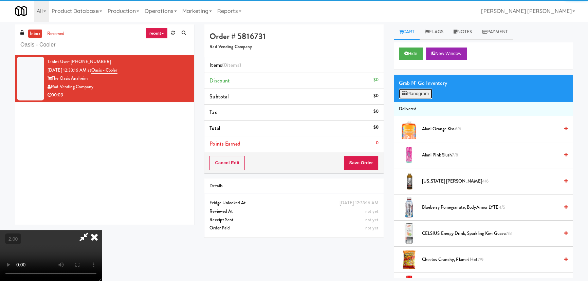
click at [418, 98] on button "Planogram" at bounding box center [415, 94] width 33 height 10
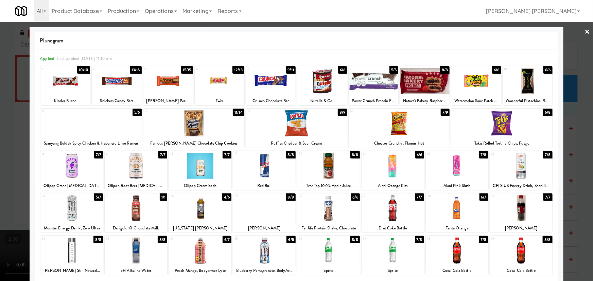
click at [478, 78] on div at bounding box center [476, 81] width 50 height 26
click at [497, 125] on div at bounding box center [501, 123] width 101 height 26
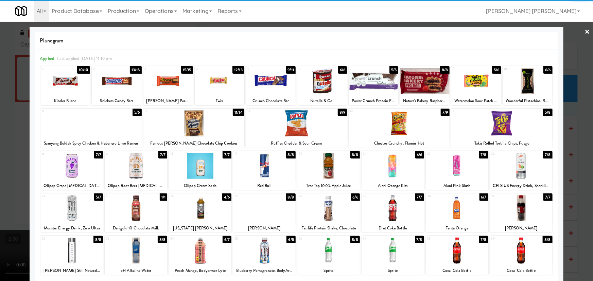
click at [585, 28] on link "×" at bounding box center [587, 32] width 5 height 21
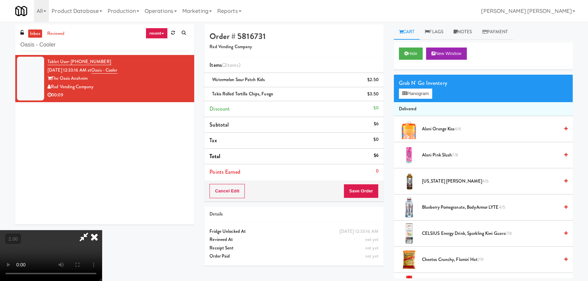
click at [102, 230] on icon at bounding box center [94, 237] width 15 height 14
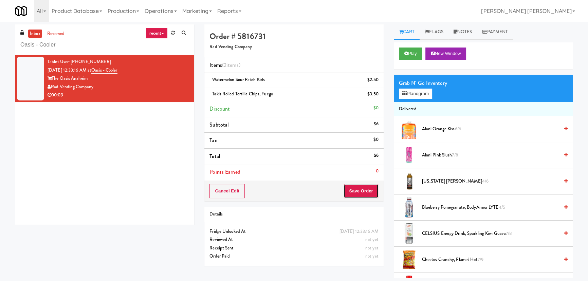
click at [368, 197] on button "Save Order" at bounding box center [361, 191] width 35 height 14
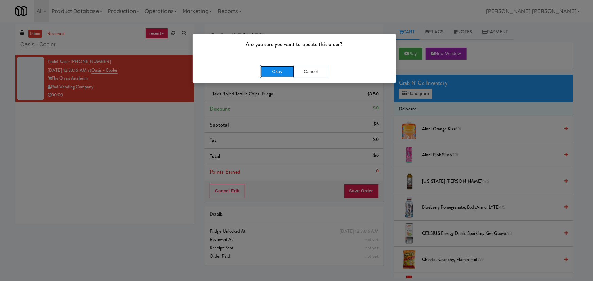
click at [271, 70] on button "Okay" at bounding box center [277, 72] width 34 height 12
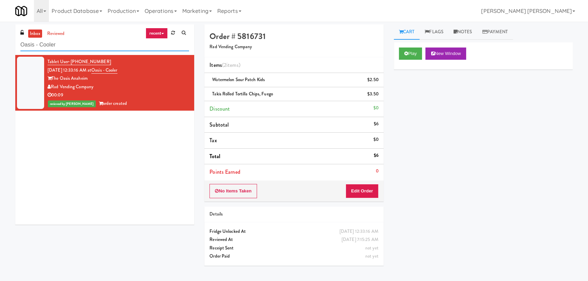
drag, startPoint x: 16, startPoint y: 48, endPoint x: -44, endPoint y: 51, distance: 59.8
click at [0, 51] on html "Are you sure you want to update this order? Okay Cancel Okay Are you sure you w…" at bounding box center [294, 140] width 588 height 281
paste input "Alameda West - Drink"
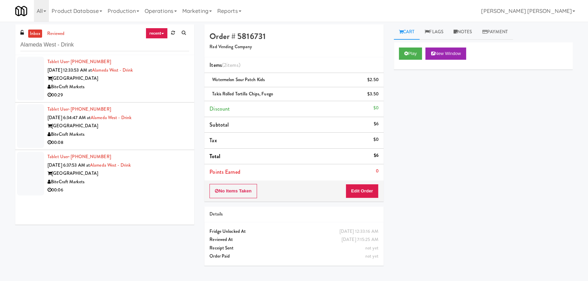
click at [146, 93] on div "00:29" at bounding box center [119, 95] width 142 height 8
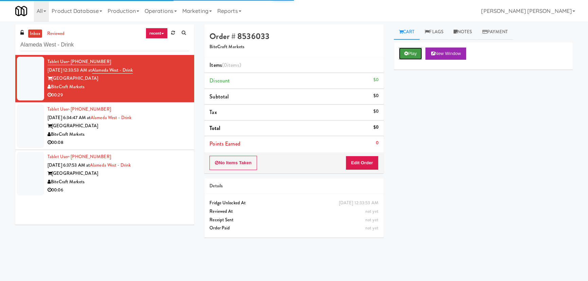
click at [411, 57] on button "Play" at bounding box center [410, 54] width 23 height 12
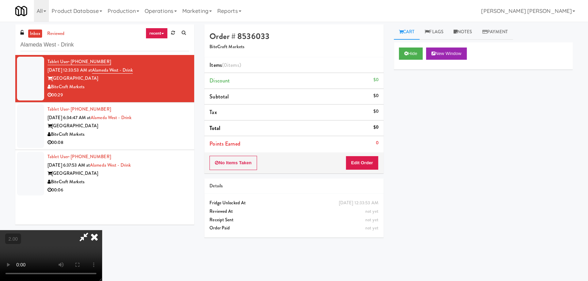
scroll to position [14, 0]
click at [367, 166] on button "Edit Order" at bounding box center [362, 163] width 33 height 14
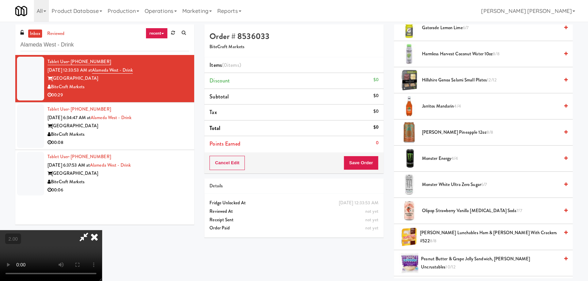
scroll to position [710, 0]
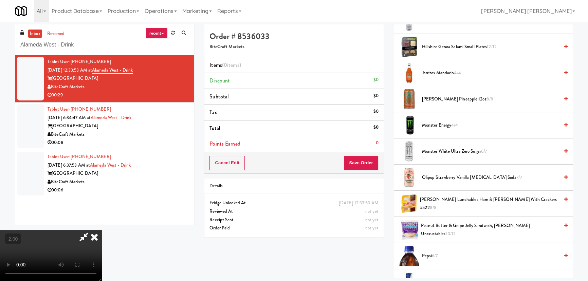
click at [435, 147] on span "Monster White Ultra Zero Sugar 6/7" at bounding box center [490, 151] width 137 height 8
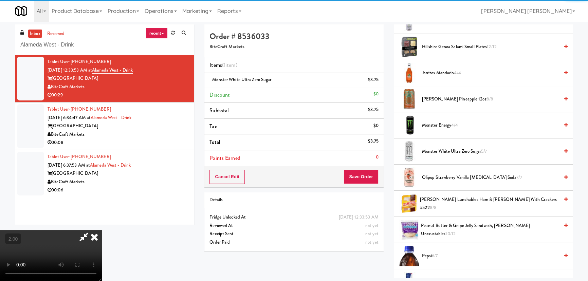
scroll to position [0, 0]
click at [102, 230] on icon at bounding box center [94, 237] width 15 height 14
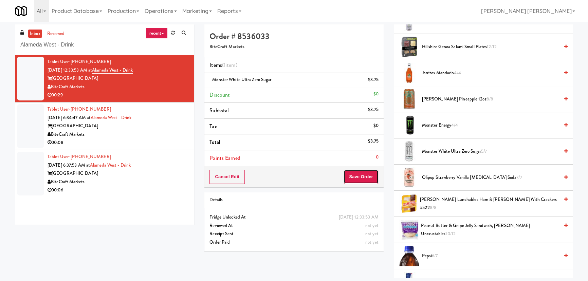
click at [369, 177] on button "Save Order" at bounding box center [361, 177] width 35 height 14
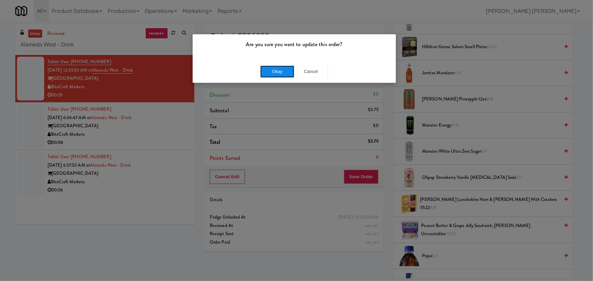
click at [287, 71] on button "Okay" at bounding box center [277, 72] width 34 height 12
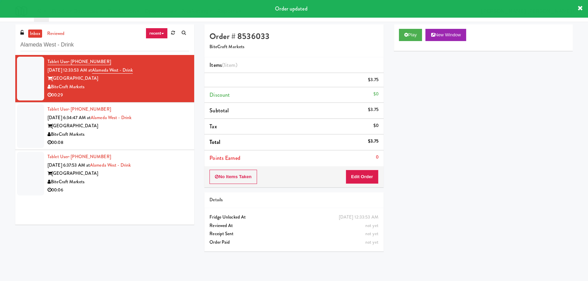
scroll to position [18, 0]
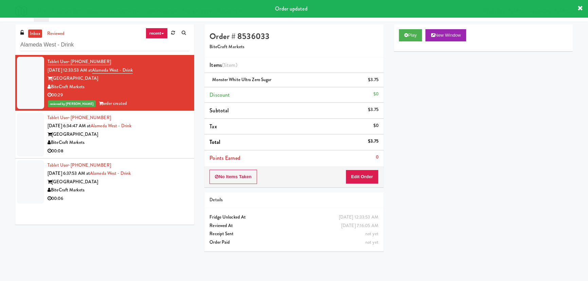
click at [129, 147] on div "00:08" at bounding box center [119, 151] width 142 height 8
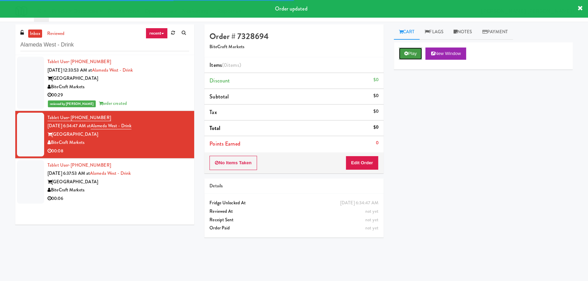
click at [413, 52] on button "Play" at bounding box center [410, 54] width 23 height 12
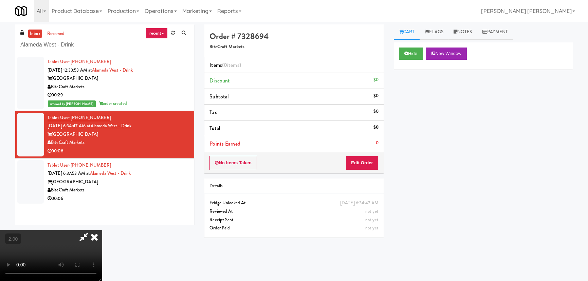
scroll to position [14, 0]
click at [363, 163] on button "Edit Order" at bounding box center [362, 163] width 33 height 14
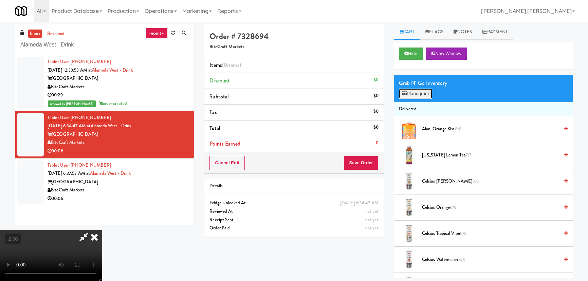
click at [416, 93] on button "Planogram" at bounding box center [415, 94] width 33 height 10
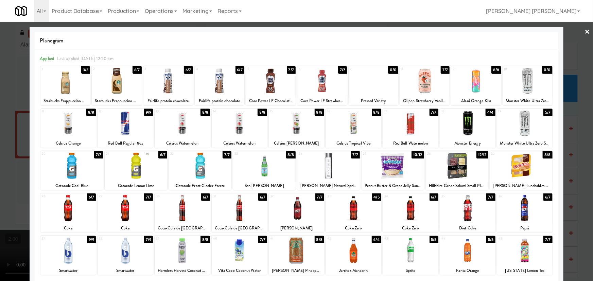
click at [193, 172] on div at bounding box center [200, 166] width 62 height 26
click at [586, 28] on div at bounding box center [296, 140] width 593 height 281
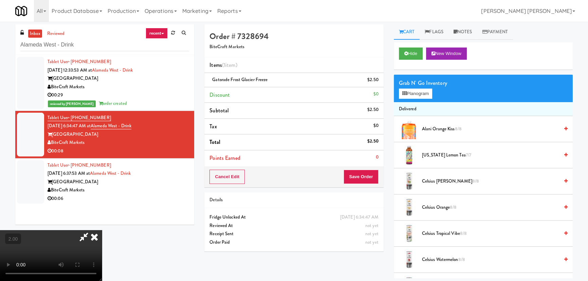
click at [92, 230] on icon at bounding box center [84, 237] width 16 height 14
click at [366, 173] on button "Save Order" at bounding box center [361, 177] width 35 height 14
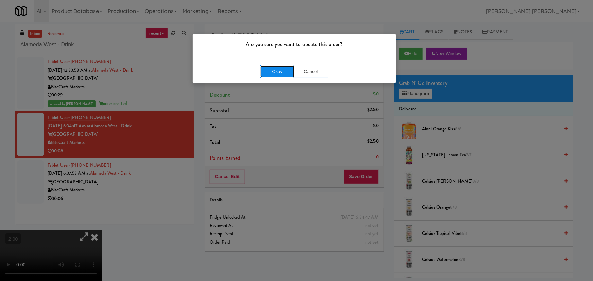
click at [275, 70] on button "Okay" at bounding box center [277, 72] width 34 height 12
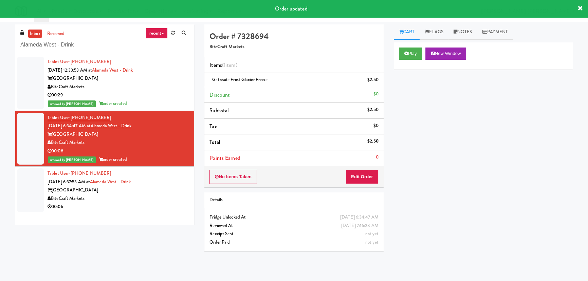
drag, startPoint x: 125, startPoint y: 200, endPoint x: 453, endPoint y: 39, distance: 365.0
click at [126, 200] on div "BiteCraft Markets" at bounding box center [119, 199] width 142 height 8
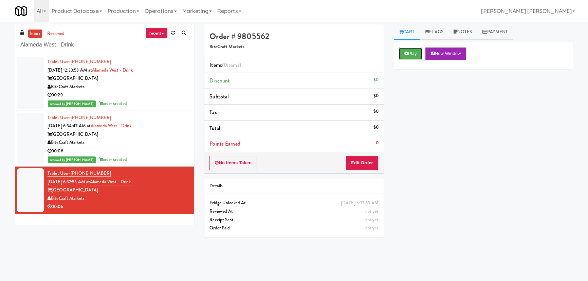
drag, startPoint x: 413, startPoint y: 56, endPoint x: 360, endPoint y: 4, distance: 74.7
click at [414, 55] on button "Play" at bounding box center [410, 54] width 23 height 12
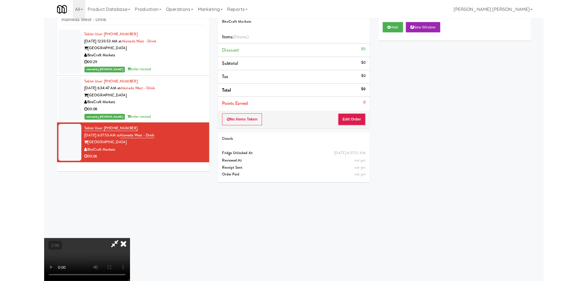
scroll to position [14, 0]
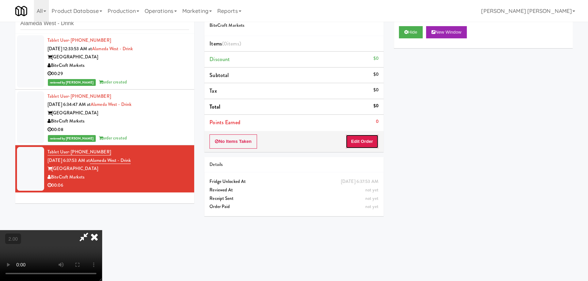
click at [370, 138] on button "Edit Order" at bounding box center [362, 141] width 33 height 14
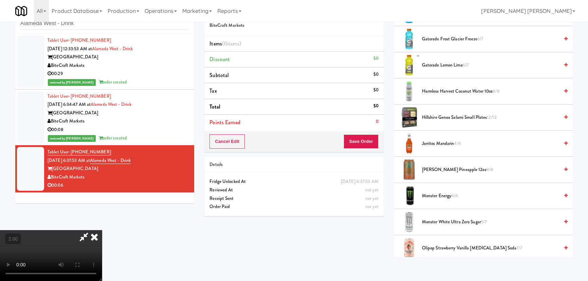
scroll to position [679, 0]
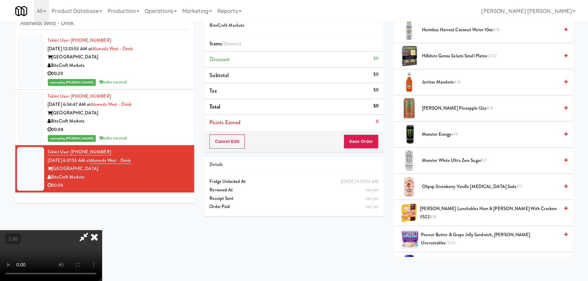
click at [441, 160] on span "Monster White Ultra Zero Sugar 5/7" at bounding box center [490, 161] width 137 height 8
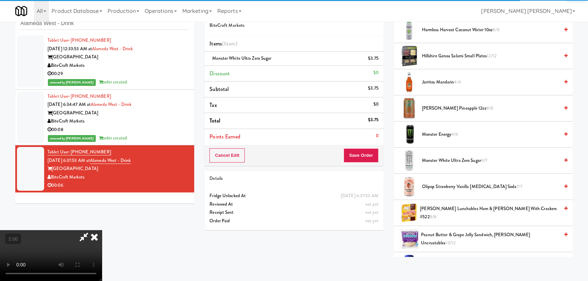
scroll to position [0, 0]
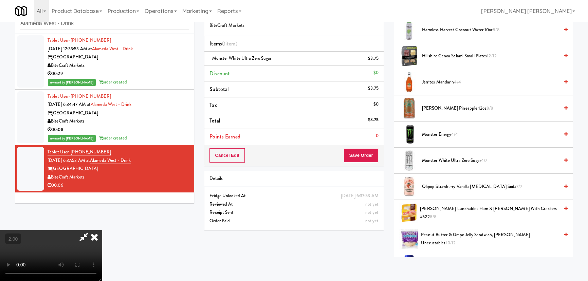
click at [102, 230] on icon at bounding box center [94, 237] width 15 height 14
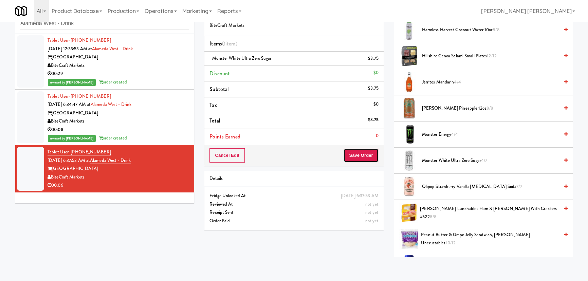
click at [368, 154] on button "Save Order" at bounding box center [361, 155] width 35 height 14
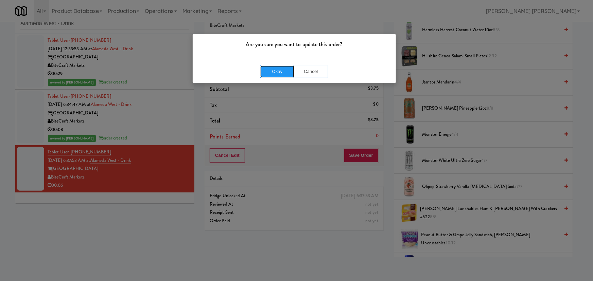
click at [272, 75] on button "Okay" at bounding box center [277, 72] width 34 height 12
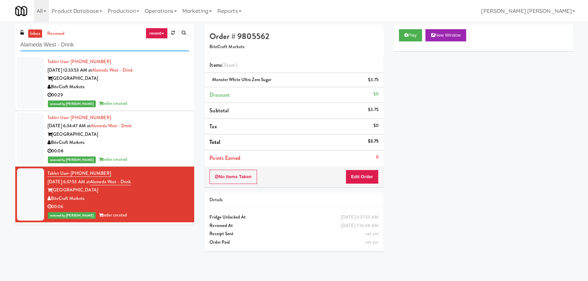
drag, startPoint x: 80, startPoint y: 47, endPoint x: 14, endPoint y: 47, distance: 65.9
click at [14, 47] on div "inbox reviewed recent all unclear take inventory issue suspicious failed recent…" at bounding box center [104, 126] width 189 height 205
paste input "Brio-Left- Fridge"
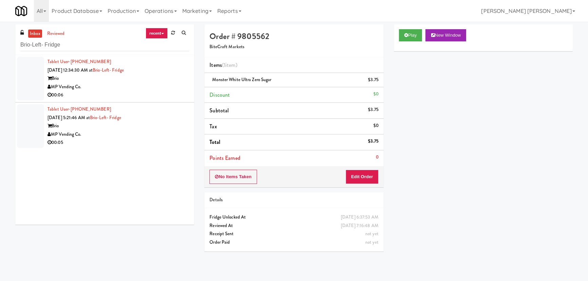
click at [159, 81] on div "Tablet User · (443) 527-8683 Sep 11, 2025 12:34:30 AM at Brio-Left- Fridge Brio…" at bounding box center [119, 79] width 142 height 42
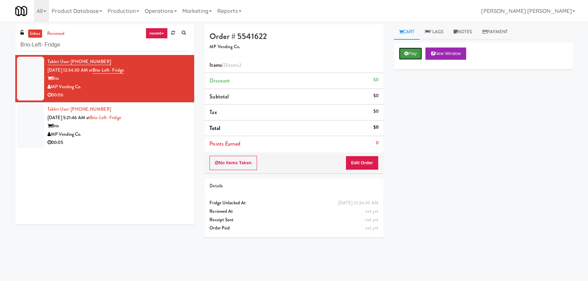
click at [411, 52] on button "Play" at bounding box center [410, 54] width 23 height 12
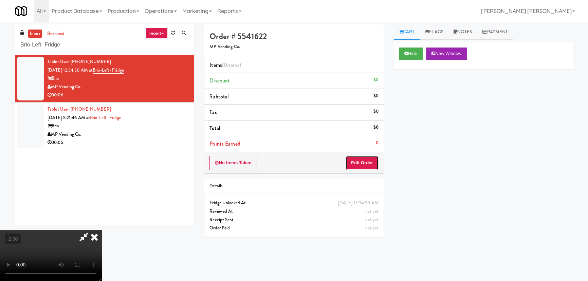
click at [373, 161] on button "Edit Order" at bounding box center [362, 163] width 33 height 14
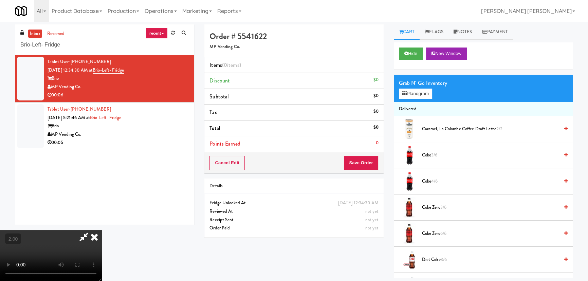
click at [426, 181] on span "Coke 4/6" at bounding box center [490, 181] width 137 height 8
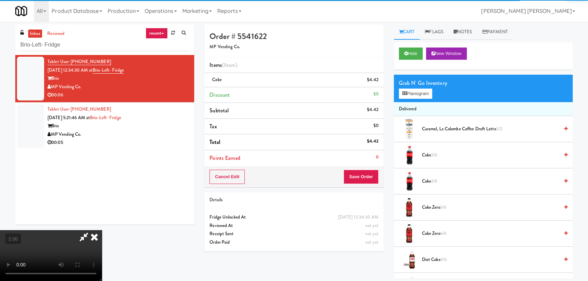
click at [102, 230] on icon at bounding box center [94, 237] width 15 height 14
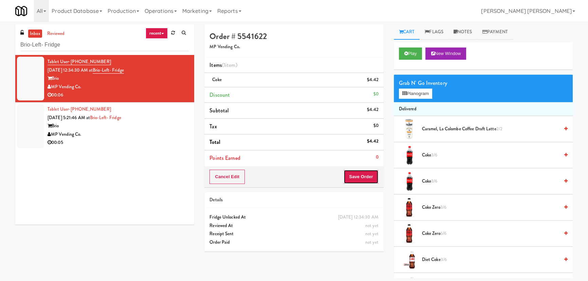
click at [366, 183] on button "Save Order" at bounding box center [361, 177] width 35 height 14
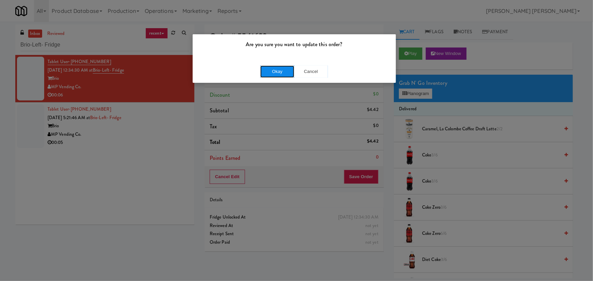
click at [271, 70] on button "Okay" at bounding box center [277, 72] width 34 height 12
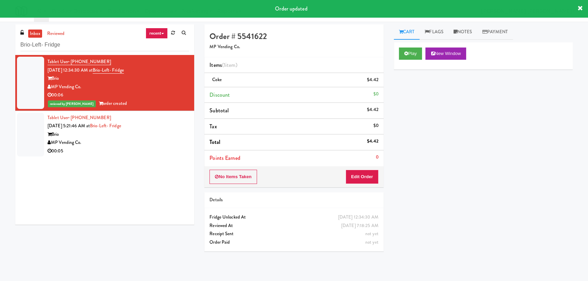
click at [155, 146] on div "MP Vending Co." at bounding box center [119, 143] width 142 height 8
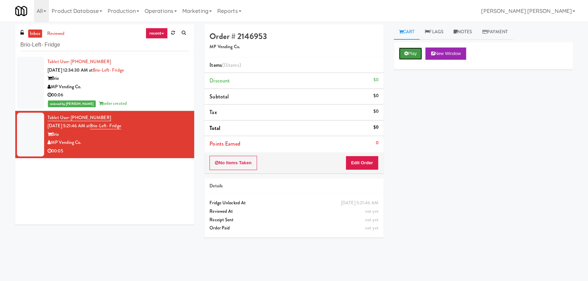
click at [412, 56] on button "Play" at bounding box center [410, 54] width 23 height 12
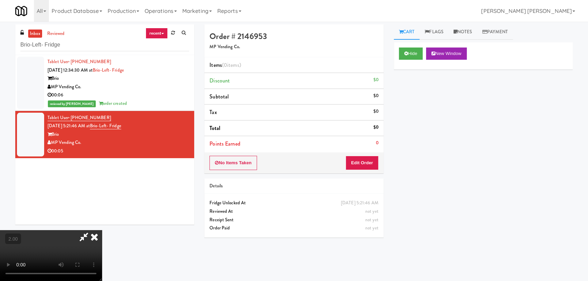
click at [102, 231] on video at bounding box center [51, 255] width 102 height 51
click at [102, 248] on video at bounding box center [51, 255] width 102 height 51
click at [102, 230] on icon at bounding box center [94, 237] width 15 height 14
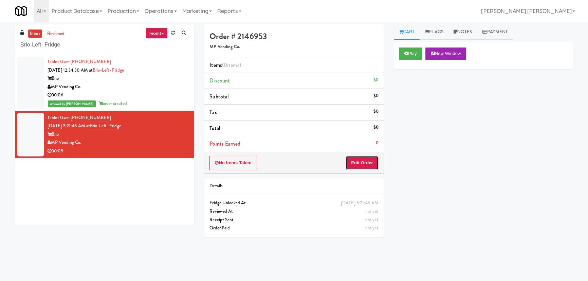
click at [361, 159] on button "Edit Order" at bounding box center [362, 163] width 33 height 14
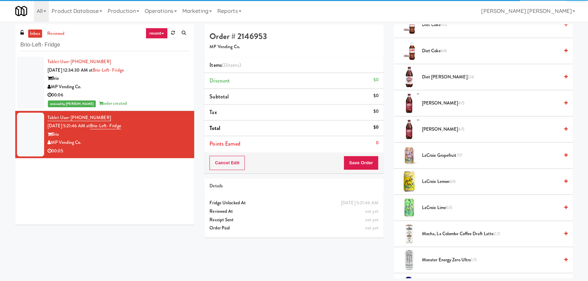
scroll to position [247, 0]
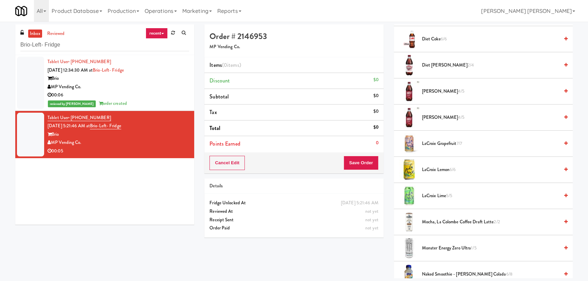
click at [430, 116] on span "Dr. Pepper 4/5" at bounding box center [490, 117] width 137 height 8
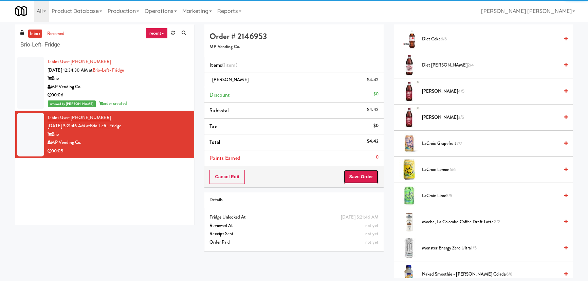
click at [358, 180] on button "Save Order" at bounding box center [361, 177] width 35 height 14
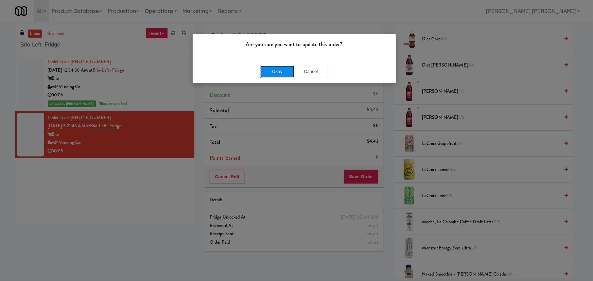
click at [268, 72] on button "Okay" at bounding box center [277, 72] width 34 height 12
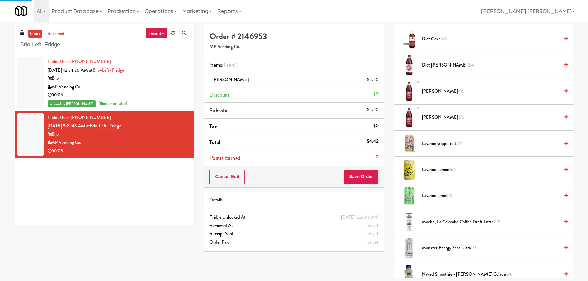
scroll to position [18, 0]
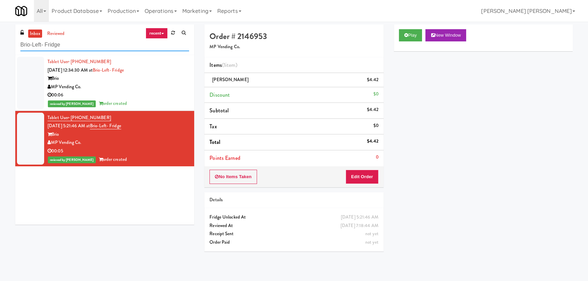
drag, startPoint x: 66, startPoint y: 47, endPoint x: 13, endPoint y: 51, distance: 53.2
click at [13, 51] on div "inbox reviewed recent all unclear take inventory issue suspicious failed recent…" at bounding box center [104, 126] width 189 height 205
paste input "Argent"
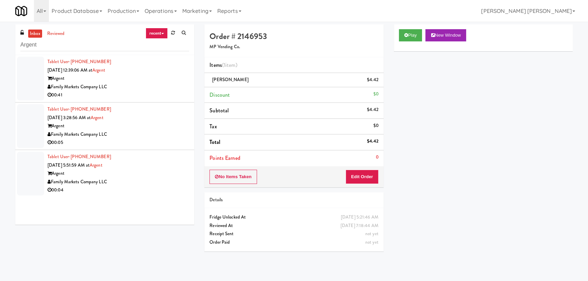
drag, startPoint x: 154, startPoint y: 80, endPoint x: 163, endPoint y: 79, distance: 9.2
click at [154, 80] on div "Argent" at bounding box center [119, 78] width 142 height 8
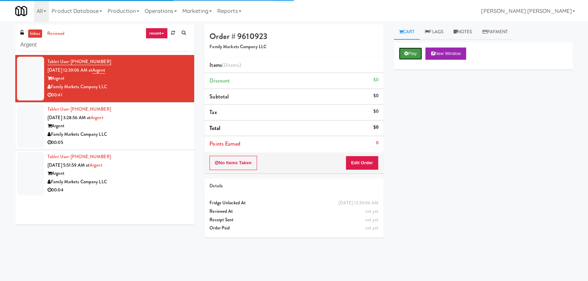
click at [414, 53] on button "Play" at bounding box center [410, 54] width 23 height 12
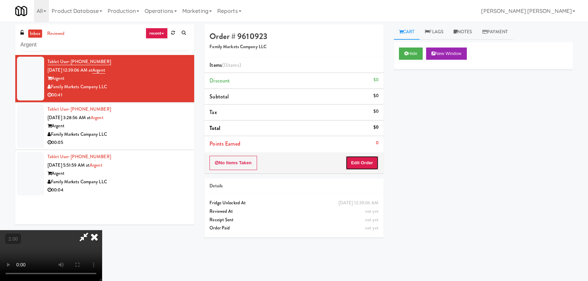
click at [364, 161] on button "Edit Order" at bounding box center [362, 163] width 33 height 14
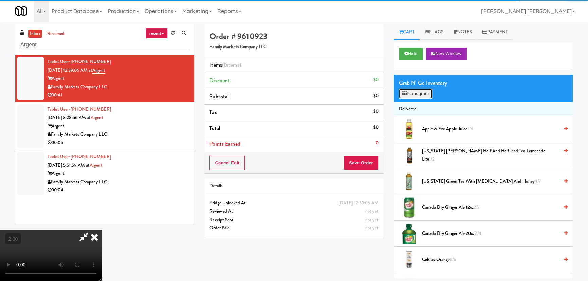
click at [428, 94] on button "Planogram" at bounding box center [415, 94] width 33 height 10
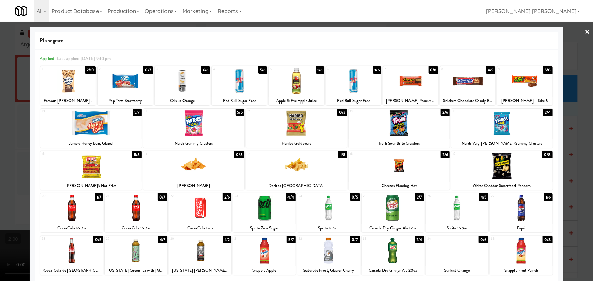
click at [195, 127] on div at bounding box center [193, 123] width 101 height 26
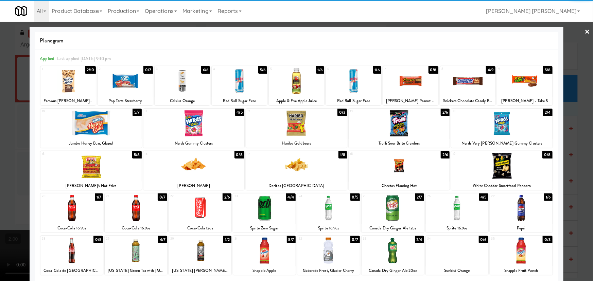
click at [288, 169] on div at bounding box center [296, 166] width 101 height 26
click at [585, 31] on link "×" at bounding box center [587, 32] width 5 height 21
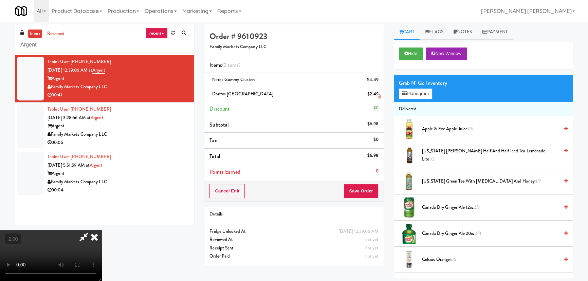
drag, startPoint x: 346, startPoint y: 92, endPoint x: 349, endPoint y: 99, distance: 7.6
click at [102, 230] on icon at bounding box center [94, 237] width 15 height 14
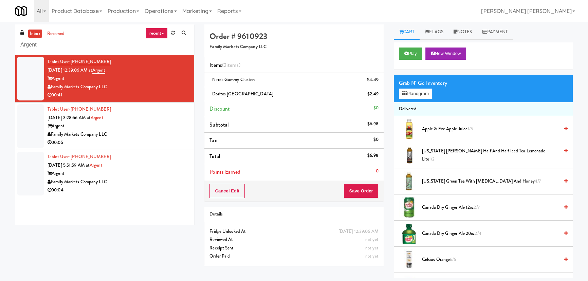
drag, startPoint x: 359, startPoint y: 182, endPoint x: 362, endPoint y: 188, distance: 6.7
click at [360, 182] on div "Cancel Edit Save Order" at bounding box center [293, 191] width 179 height 21
click at [363, 191] on button "Save Order" at bounding box center [361, 191] width 35 height 14
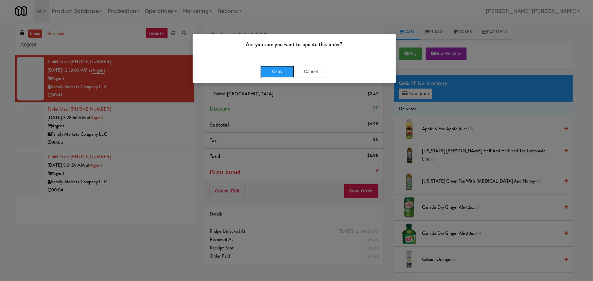
drag, startPoint x: 271, startPoint y: 75, endPoint x: 186, endPoint y: 2, distance: 112.0
click at [271, 75] on button "Okay" at bounding box center [277, 72] width 34 height 12
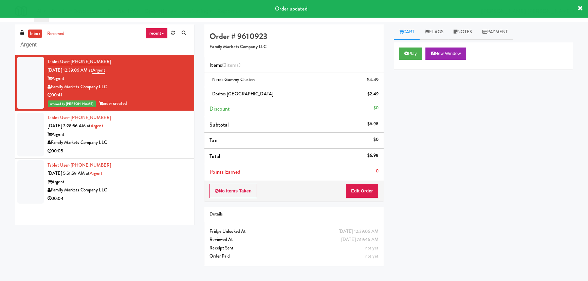
click at [147, 141] on div "Family Markets Company LLC" at bounding box center [119, 143] width 142 height 8
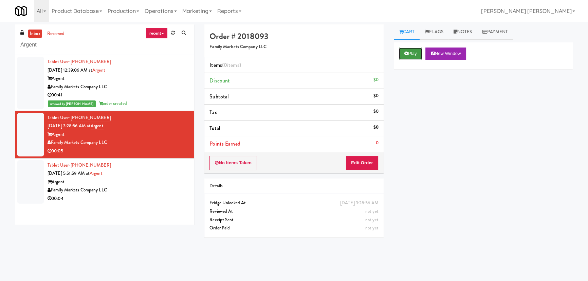
click at [404, 50] on button "Play" at bounding box center [410, 54] width 23 height 12
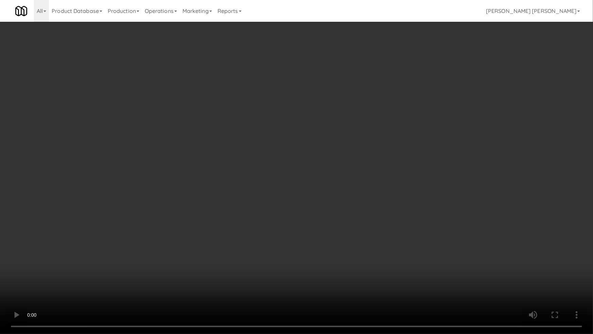
drag, startPoint x: 544, startPoint y: 245, endPoint x: 556, endPoint y: 260, distance: 18.7
click at [544, 247] on video at bounding box center [296, 167] width 593 height 334
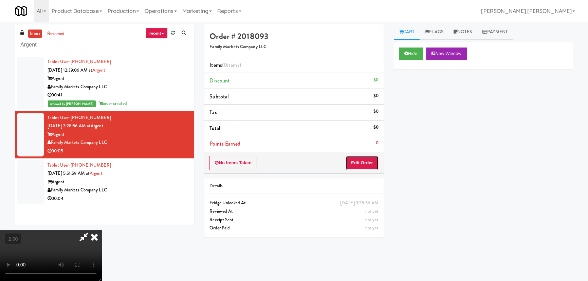
click at [358, 162] on button "Edit Order" at bounding box center [362, 163] width 33 height 14
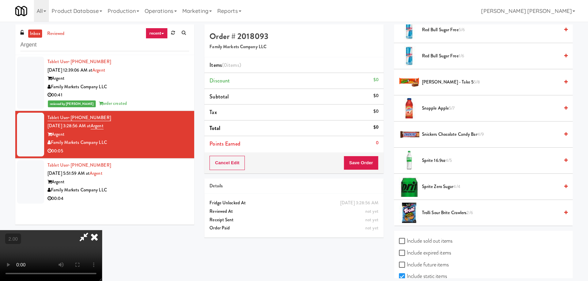
scroll to position [494, 0]
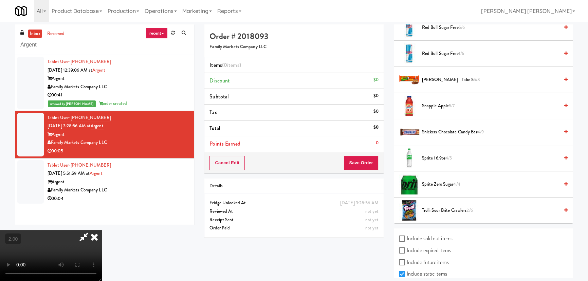
drag, startPoint x: 437, startPoint y: 51, endPoint x: 404, endPoint y: 55, distance: 33.2
click at [437, 51] on span "Red Bull Sugar Free 1/6" at bounding box center [490, 54] width 137 height 8
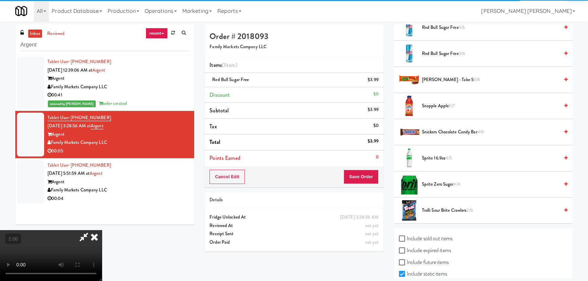
click at [102, 230] on icon at bounding box center [94, 237] width 15 height 14
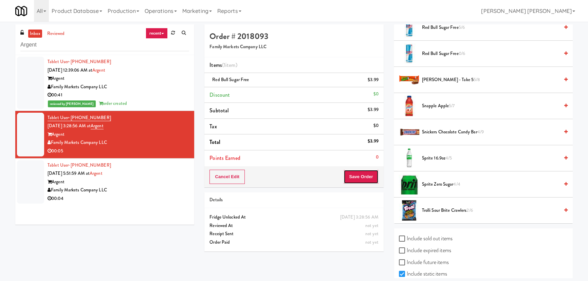
click at [368, 173] on button "Save Order" at bounding box center [361, 177] width 35 height 14
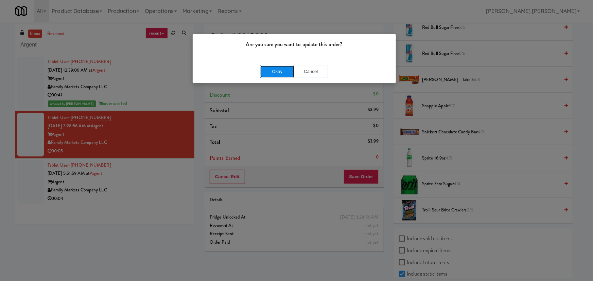
click at [274, 67] on button "Okay" at bounding box center [277, 72] width 34 height 12
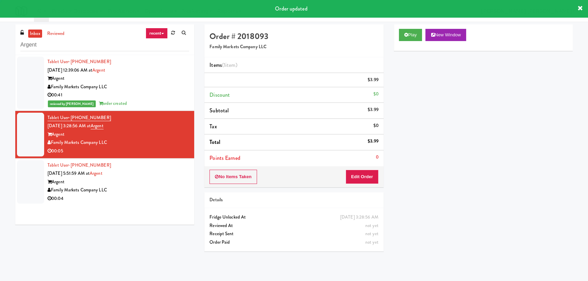
scroll to position [18, 0]
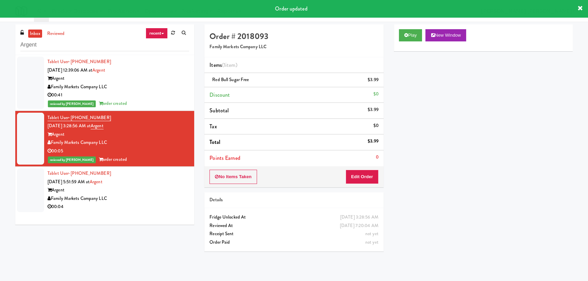
click at [157, 191] on div "Argent" at bounding box center [119, 190] width 142 height 8
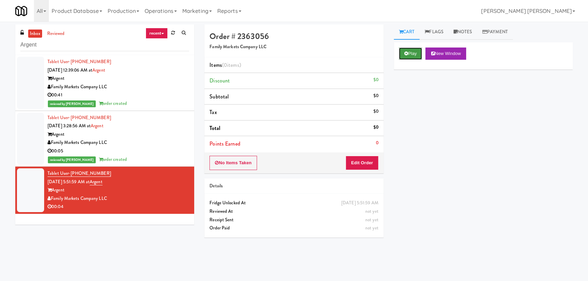
click at [405, 54] on icon at bounding box center [407, 53] width 4 height 4
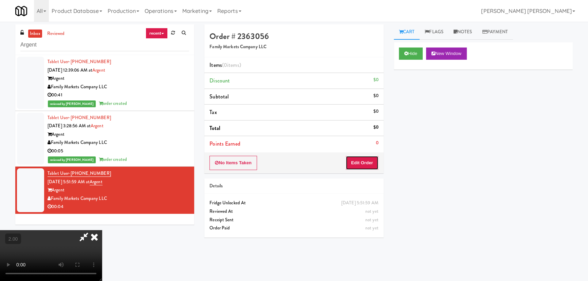
click at [365, 167] on button "Edit Order" at bounding box center [362, 163] width 33 height 14
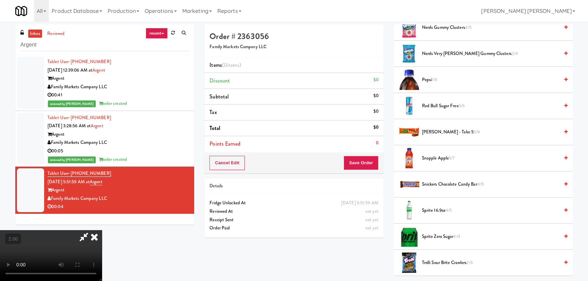
scroll to position [432, 0]
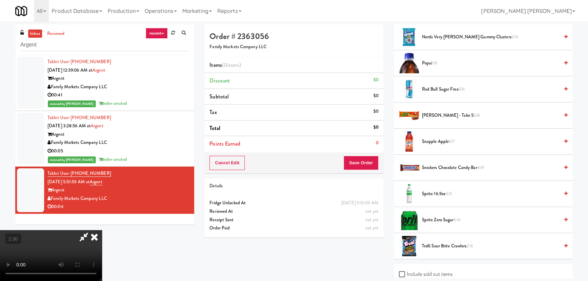
click at [426, 90] on span "Red Bull Sugar Free 5/6" at bounding box center [490, 89] width 137 height 8
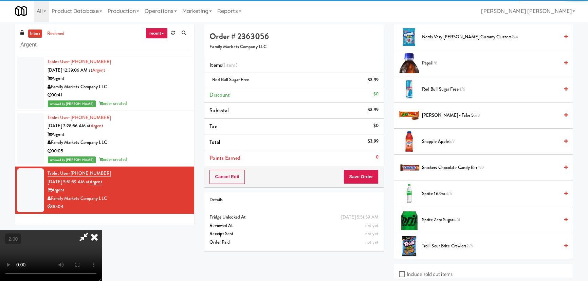
click at [102, 230] on icon at bounding box center [94, 237] width 15 height 14
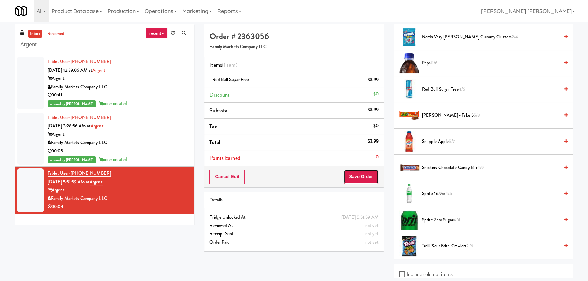
click at [362, 179] on button "Save Order" at bounding box center [361, 177] width 35 height 14
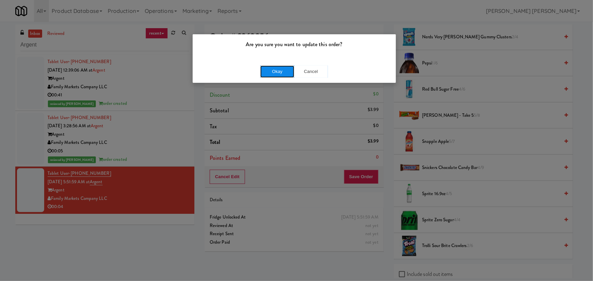
click at [280, 72] on button "Okay" at bounding box center [277, 72] width 34 height 12
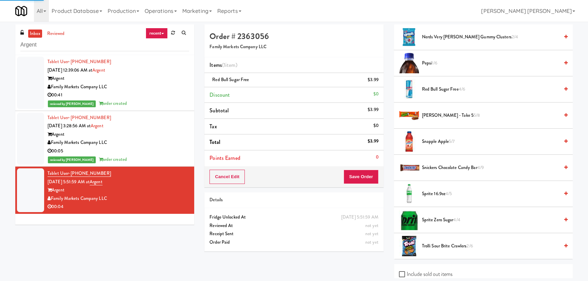
scroll to position [18, 0]
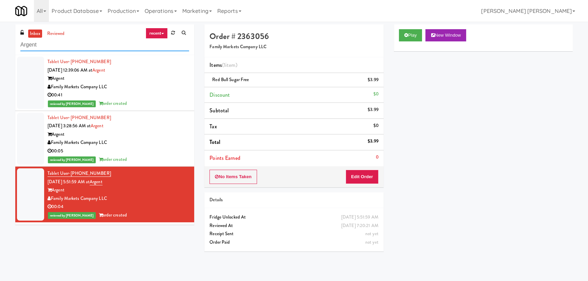
drag, startPoint x: 58, startPoint y: 46, endPoint x: 2, endPoint y: 48, distance: 56.4
click at [2, 48] on div "inbox reviewed recent all unclear take inventory issue suspicious failed recent…" at bounding box center [294, 151] width 588 height 254
paste input "Eight80 - Main Pantry Lef"
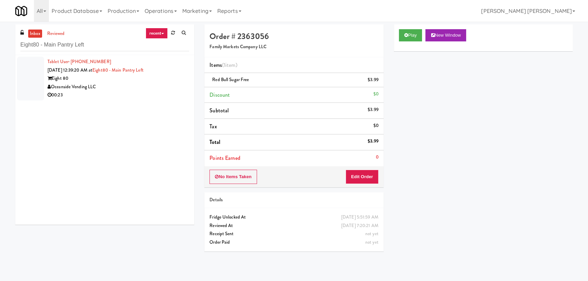
click at [149, 96] on div "00:23" at bounding box center [119, 95] width 142 height 8
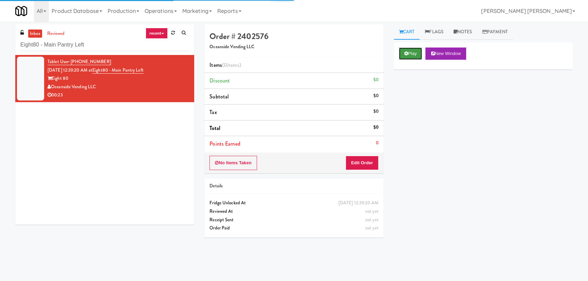
click at [418, 52] on button "Play" at bounding box center [410, 54] width 23 height 12
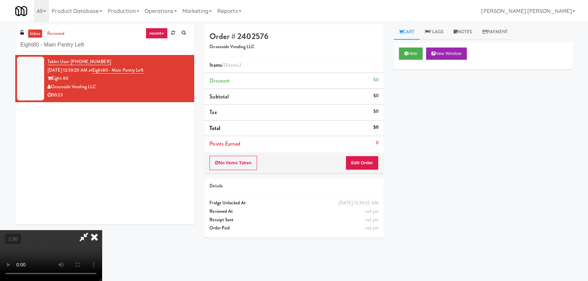
scroll to position [14, 0]
click at [375, 160] on button "Edit Order" at bounding box center [362, 163] width 33 height 14
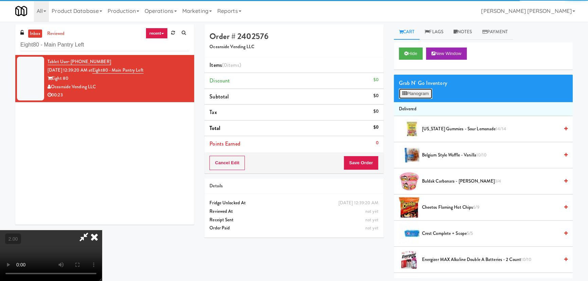
click at [418, 90] on button "Planogram" at bounding box center [415, 94] width 33 height 10
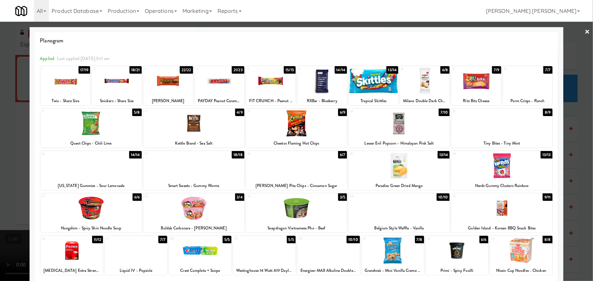
drag, startPoint x: 69, startPoint y: 82, endPoint x: 102, endPoint y: 75, distance: 33.0
click at [70, 82] on div at bounding box center [65, 81] width 50 height 26
click at [110, 81] on div at bounding box center [117, 81] width 50 height 26
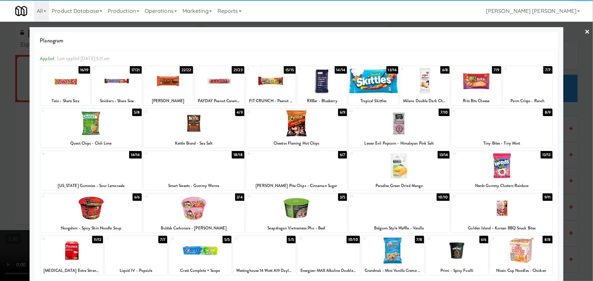
click at [174, 83] on div at bounding box center [168, 81] width 50 height 26
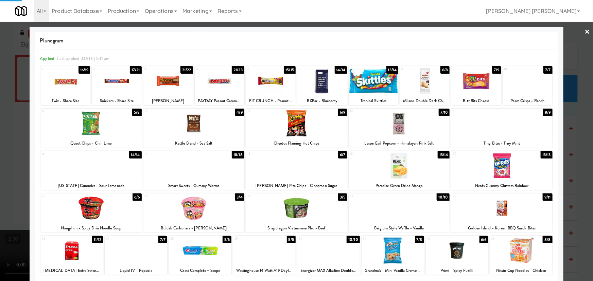
click at [384, 79] on div at bounding box center [373, 81] width 50 height 26
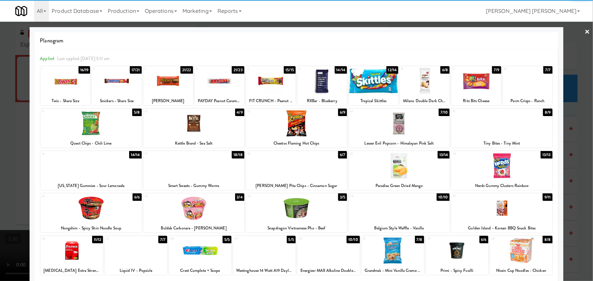
drag, startPoint x: 584, startPoint y: 32, endPoint x: 437, endPoint y: 40, distance: 147.0
click at [585, 32] on link "×" at bounding box center [587, 32] width 5 height 21
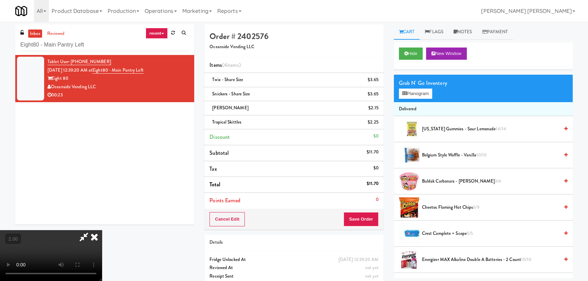
click at [102, 230] on icon at bounding box center [94, 237] width 15 height 14
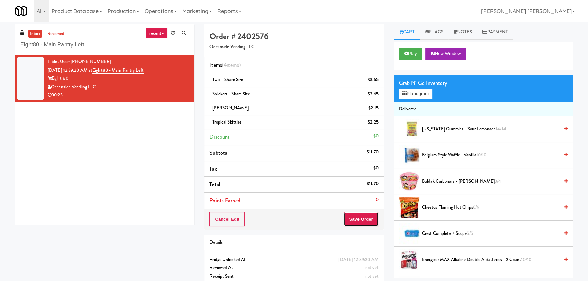
click at [356, 217] on button "Save Order" at bounding box center [361, 219] width 35 height 14
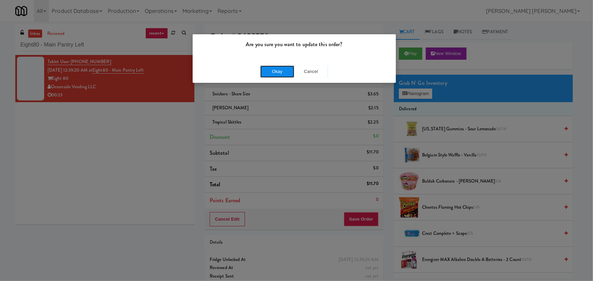
click at [288, 70] on button "Okay" at bounding box center [277, 72] width 34 height 12
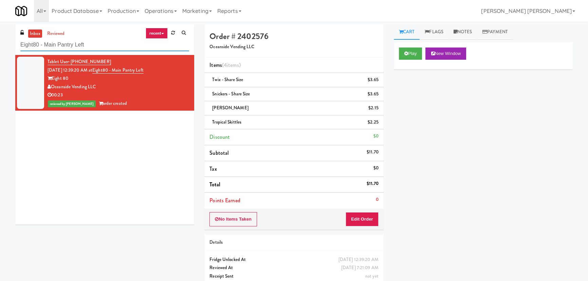
drag, startPoint x: 84, startPoint y: 47, endPoint x: 7, endPoint y: 53, distance: 77.4
click at [7, 53] on div "inbox reviewed recent all unclear take inventory issue suspicious failed recent…" at bounding box center [294, 161] width 588 height 275
paste input "Anytime Fitness Cooler"
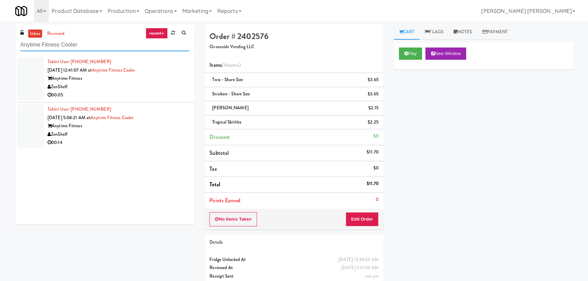
type input "Anytime Fitness Cooler"
click at [135, 92] on div "00:05" at bounding box center [119, 95] width 142 height 8
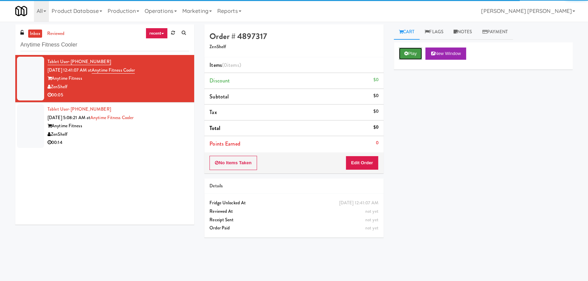
click at [407, 53] on icon at bounding box center [407, 53] width 4 height 4
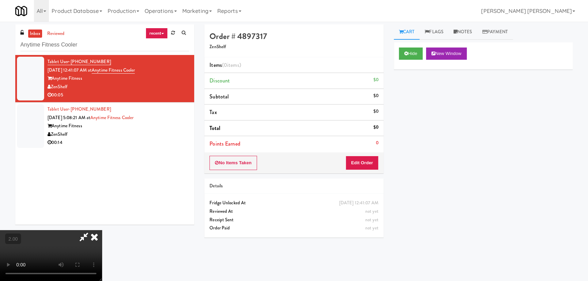
click at [102, 249] on video at bounding box center [51, 255] width 102 height 51
click at [372, 161] on button "Edit Order" at bounding box center [362, 163] width 33 height 14
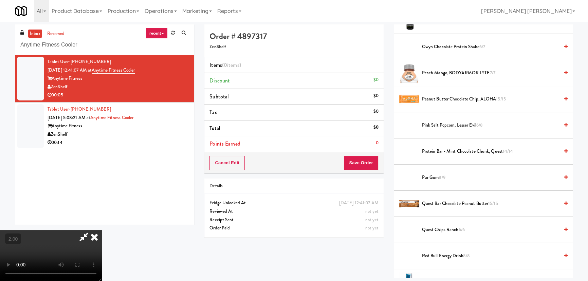
scroll to position [895, 0]
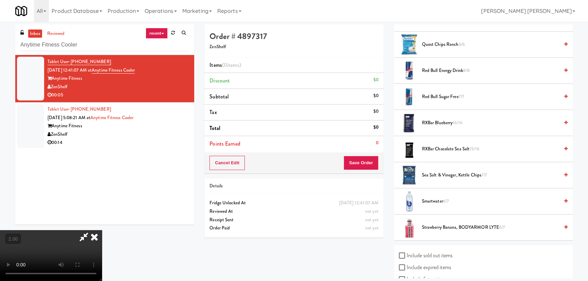
click at [435, 202] on span "Smartwater 6/7" at bounding box center [490, 201] width 137 height 8
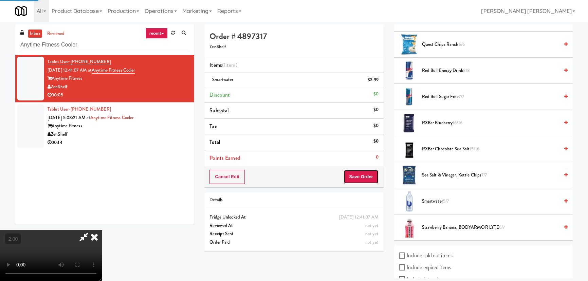
click at [369, 173] on button "Save Order" at bounding box center [361, 177] width 35 height 14
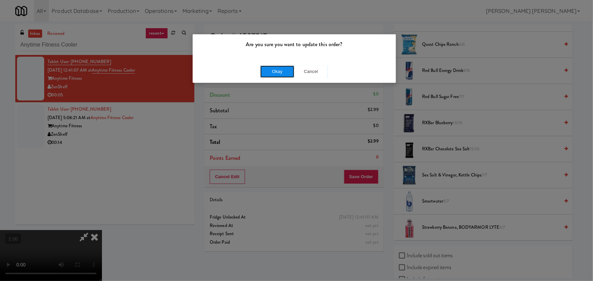
click at [286, 72] on button "Okay" at bounding box center [277, 72] width 34 height 12
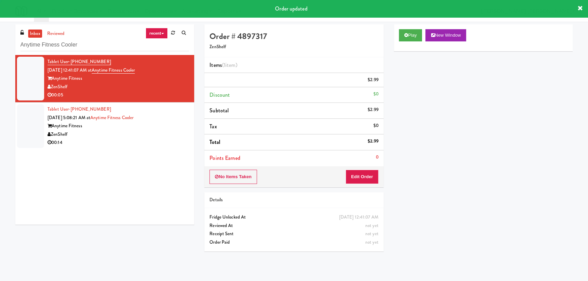
scroll to position [0, 0]
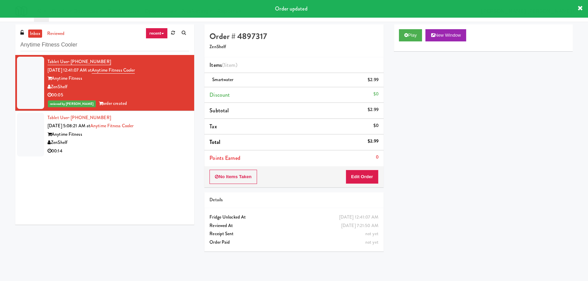
click at [114, 145] on div "ZenShelf" at bounding box center [119, 143] width 142 height 8
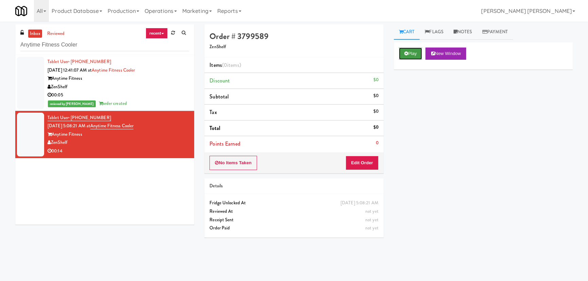
click at [411, 52] on button "Play" at bounding box center [410, 54] width 23 height 12
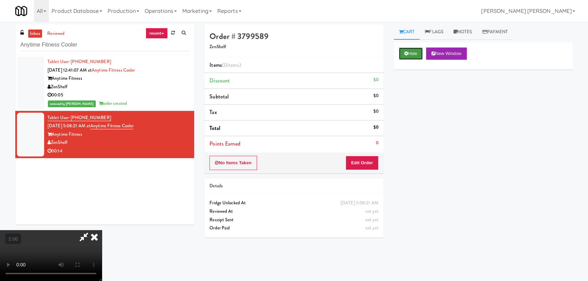
click at [409, 54] on button "Hide" at bounding box center [411, 54] width 24 height 12
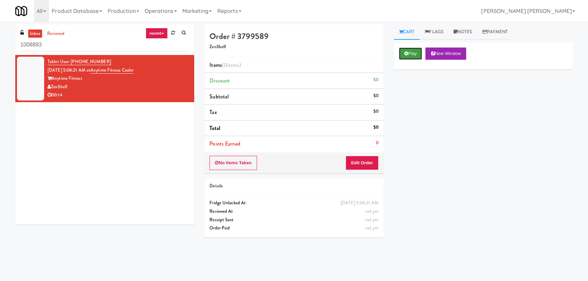
click at [402, 53] on button "Play" at bounding box center [410, 54] width 23 height 12
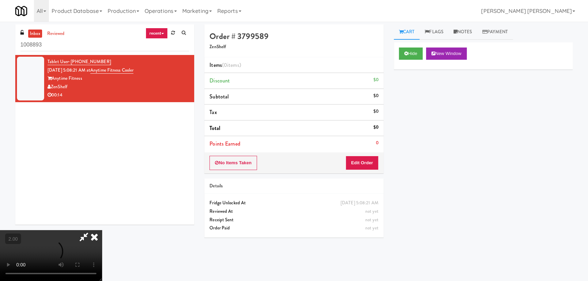
scroll to position [13, 0]
click at [361, 162] on button "Edit Order" at bounding box center [362, 163] width 33 height 14
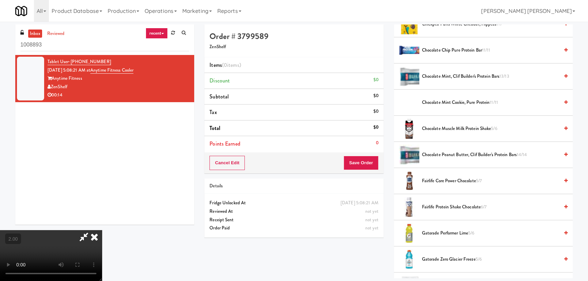
scroll to position [432, 0]
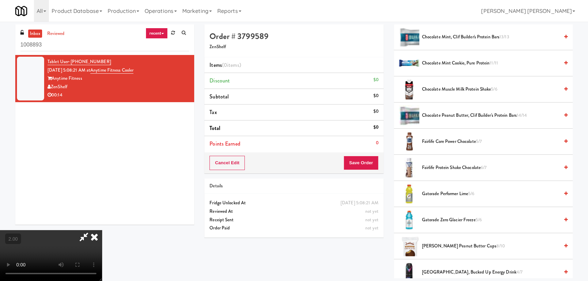
click at [435, 115] on span "Chocolate Peanut Butter, Clif Builder's Protein Bars 14/14" at bounding box center [490, 115] width 137 height 8
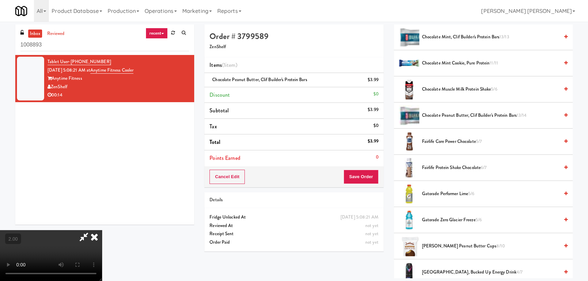
click at [457, 34] on span "Chocolate Mint, Clif Builder's Protein Bars 13/13" at bounding box center [490, 37] width 137 height 8
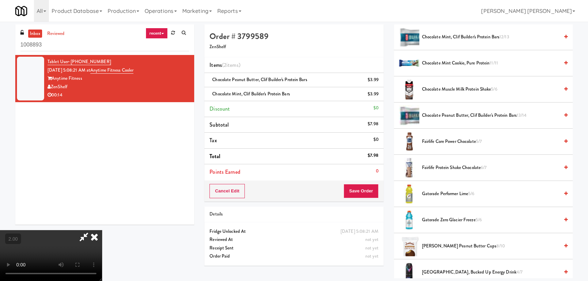
scroll to position [0, 0]
click at [102, 230] on icon at bounding box center [94, 237] width 15 height 14
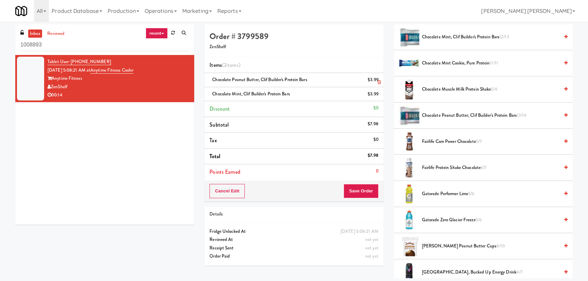
click at [380, 82] on icon at bounding box center [379, 82] width 3 height 4
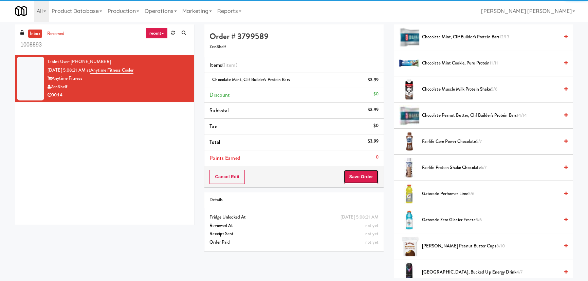
click at [372, 176] on button "Save Order" at bounding box center [361, 177] width 35 height 14
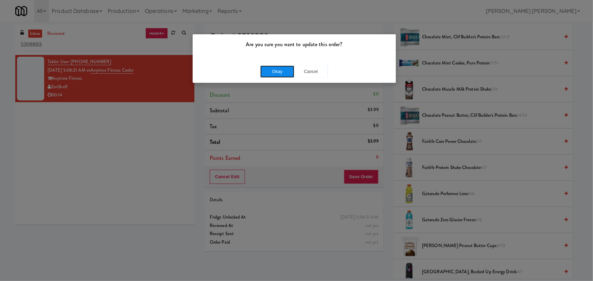
click at [274, 76] on button "Okay" at bounding box center [277, 72] width 34 height 12
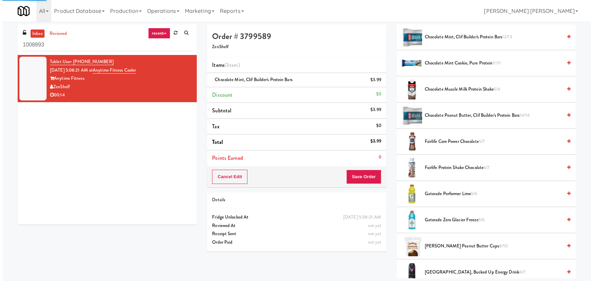
scroll to position [18, 0]
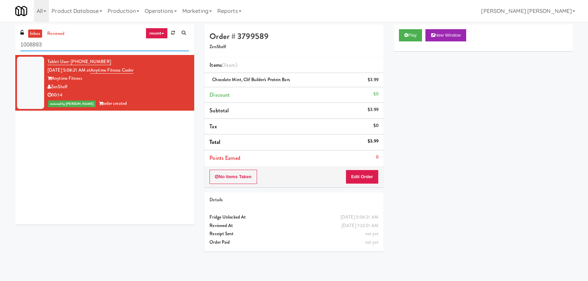
drag, startPoint x: 67, startPoint y: 45, endPoint x: -2, endPoint y: 39, distance: 68.8
click at [0, 39] on html "Are you sure you want to update this order? Okay Cancel Okay Are you sure you w…" at bounding box center [294, 140] width 588 height 281
paste input "Sur Club - Main - Cooler"
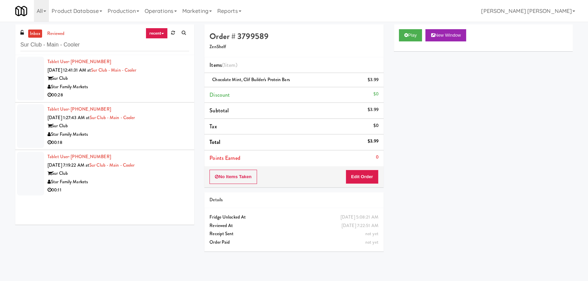
click at [134, 97] on div "00:28" at bounding box center [119, 95] width 142 height 8
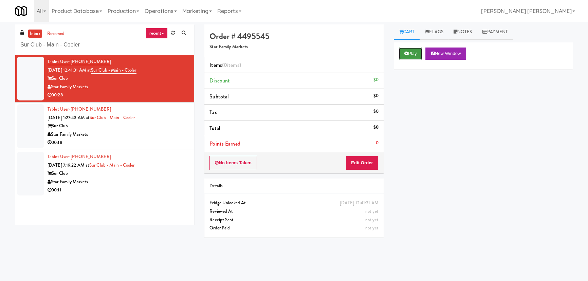
click at [414, 53] on button "Play" at bounding box center [410, 54] width 23 height 12
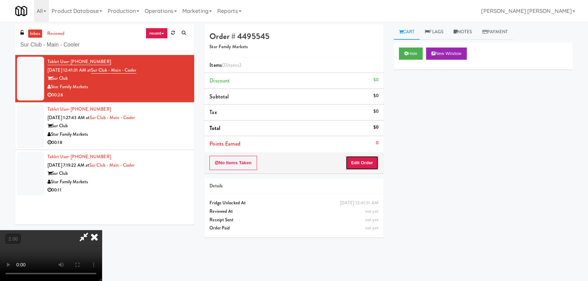
click at [367, 164] on button "Edit Order" at bounding box center [362, 163] width 33 height 14
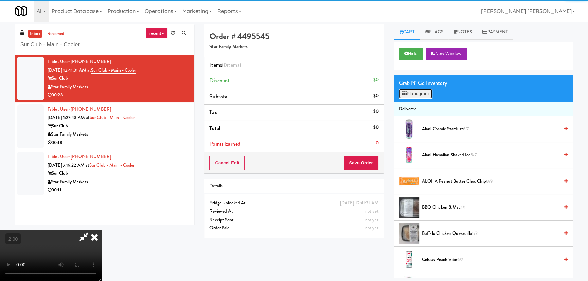
click at [408, 93] on button "Planogram" at bounding box center [415, 94] width 33 height 10
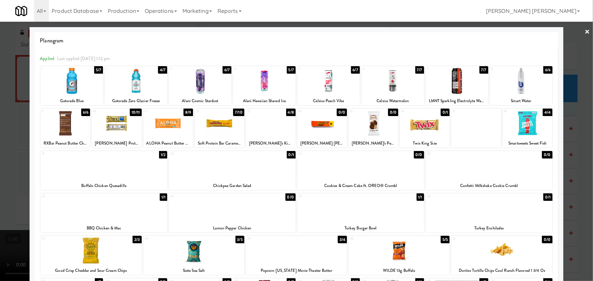
click at [116, 126] on div at bounding box center [117, 123] width 50 height 26
click at [283, 129] on div at bounding box center [271, 123] width 50 height 26
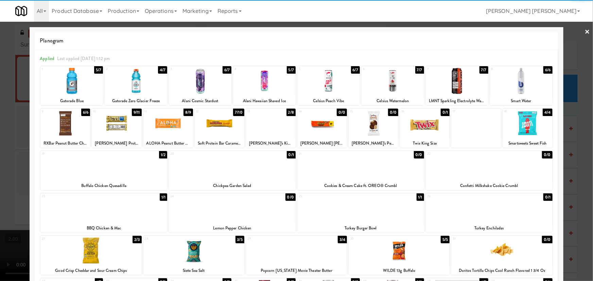
click at [585, 32] on link "×" at bounding box center [587, 32] width 5 height 21
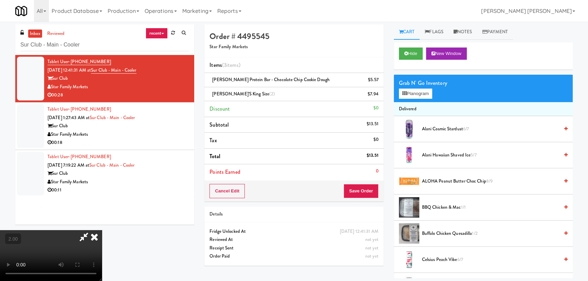
click at [102, 230] on icon at bounding box center [94, 237] width 15 height 14
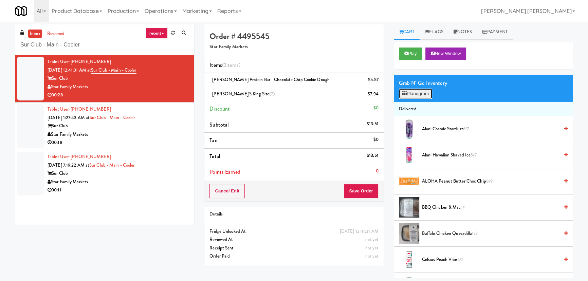
click at [418, 91] on button "Planogram" at bounding box center [415, 94] width 33 height 10
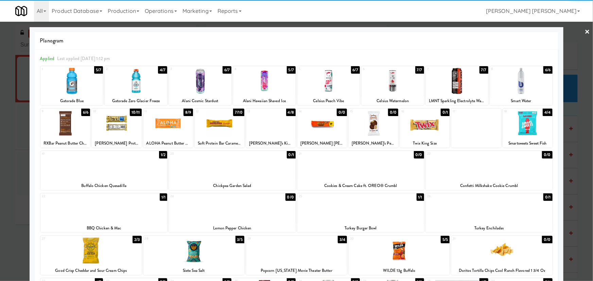
scroll to position [95, 0]
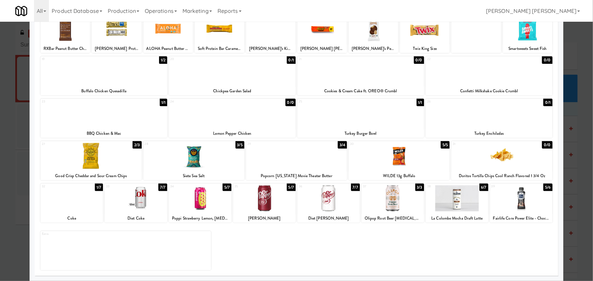
click at [520, 208] on div at bounding box center [521, 198] width 62 height 26
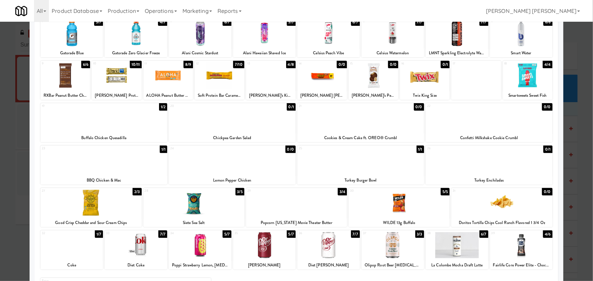
scroll to position [0, 0]
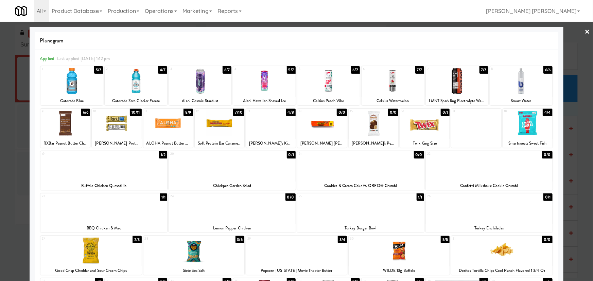
click at [585, 28] on link "×" at bounding box center [587, 32] width 5 height 21
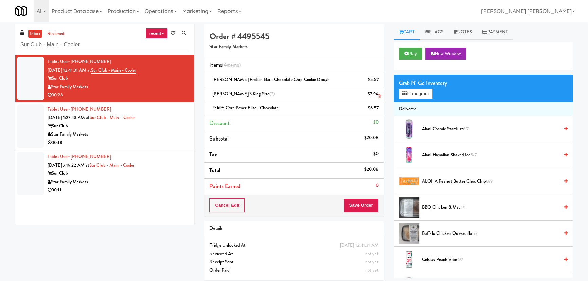
click at [379, 96] on icon at bounding box center [379, 96] width 3 height 4
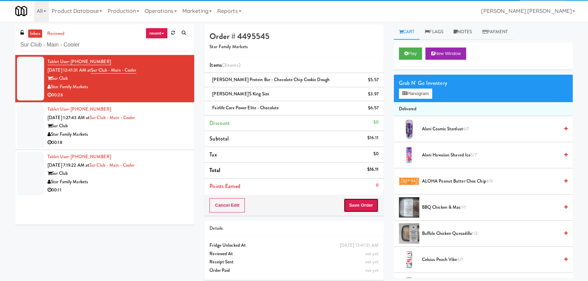
click at [369, 209] on button "Save Order" at bounding box center [361, 205] width 35 height 14
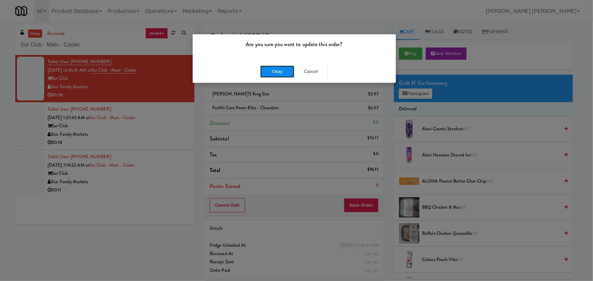
click at [270, 70] on button "Okay" at bounding box center [277, 72] width 34 height 12
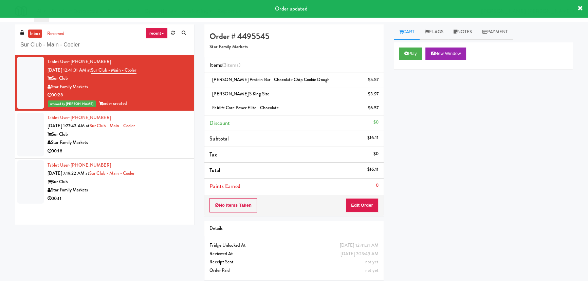
click at [126, 146] on div "Star Family Markets" at bounding box center [119, 143] width 142 height 8
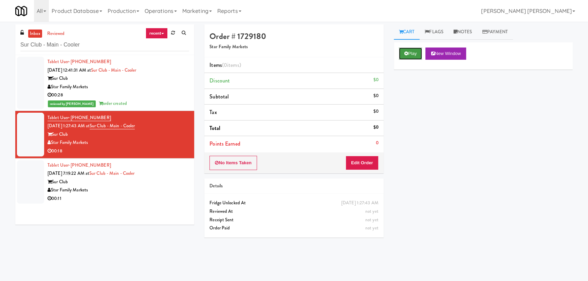
click at [414, 55] on button "Play" at bounding box center [410, 54] width 23 height 12
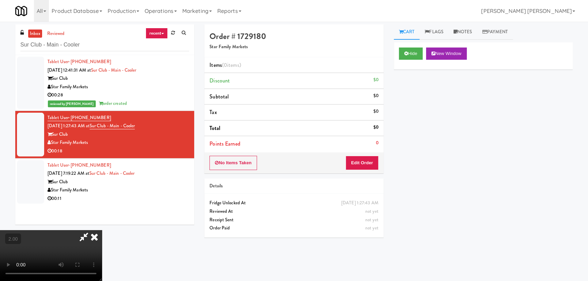
click at [364, 169] on div "No Items Taken Edit Order" at bounding box center [293, 162] width 179 height 21
click at [366, 162] on button "Edit Order" at bounding box center [362, 163] width 33 height 14
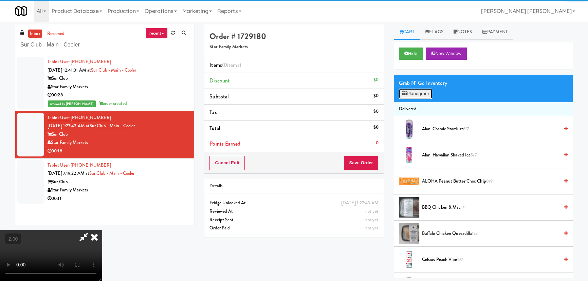
click at [417, 94] on button "Planogram" at bounding box center [415, 94] width 33 height 10
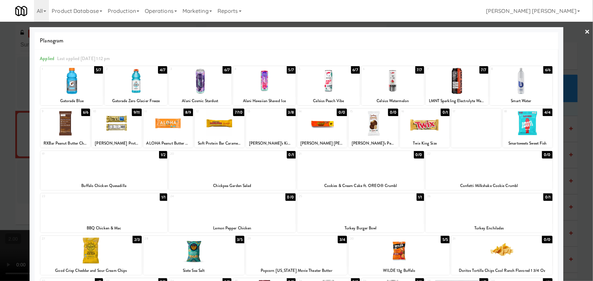
click at [214, 119] on div at bounding box center [220, 123] width 50 height 26
click at [585, 29] on link "×" at bounding box center [587, 32] width 5 height 21
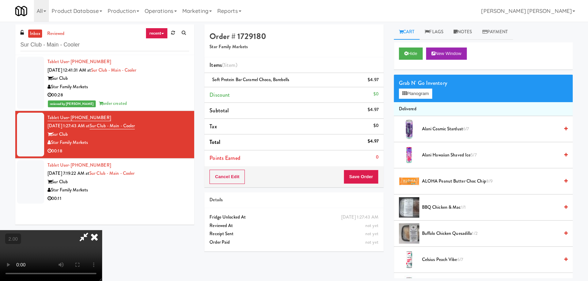
click at [102, 230] on video at bounding box center [51, 255] width 102 height 51
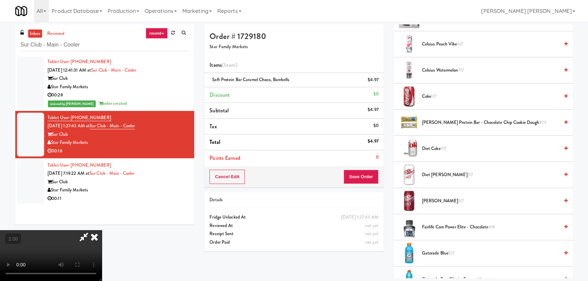
scroll to position [216, 0]
click at [435, 199] on span "[PERSON_NAME] 5/7" at bounding box center [490, 201] width 137 height 8
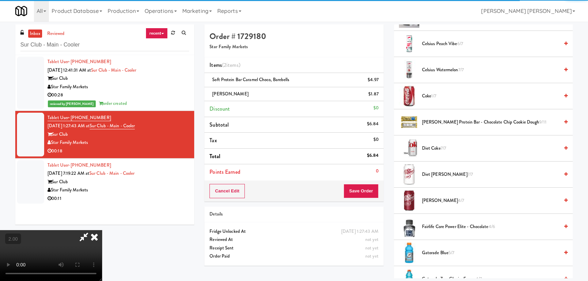
click at [92, 230] on icon at bounding box center [84, 237] width 16 height 14
click at [342, 85] on div "Order # 1729180 Star Family Markets Items (2 items ) Soft Protein Bar Caramel C…" at bounding box center [388, 151] width 369 height 254
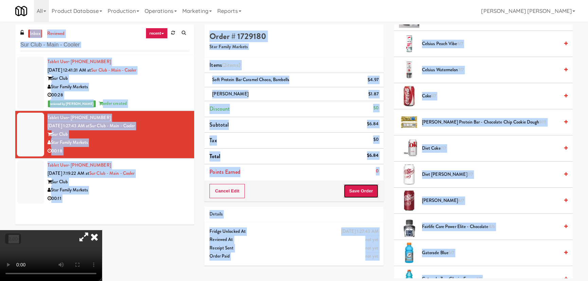
click at [365, 192] on button "Save Order" at bounding box center [361, 191] width 35 height 14
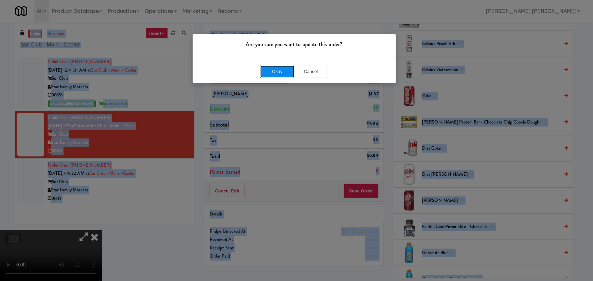
click at [288, 73] on button "Okay" at bounding box center [277, 72] width 34 height 12
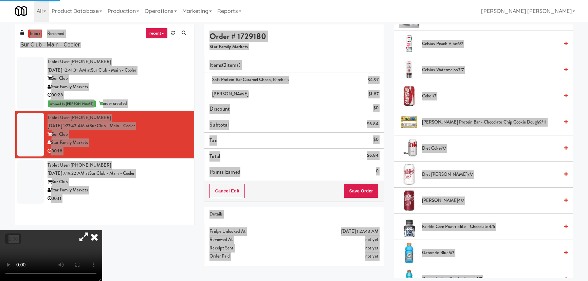
scroll to position [18, 0]
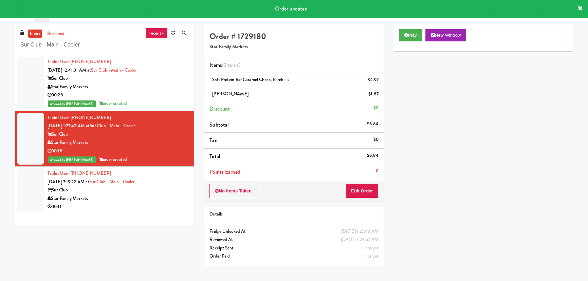
drag, startPoint x: 177, startPoint y: 192, endPoint x: 173, endPoint y: 195, distance: 5.0
click at [174, 194] on div "Sur Club" at bounding box center [119, 190] width 142 height 8
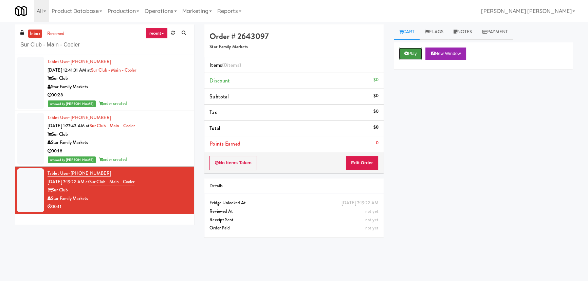
click at [411, 54] on button "Play" at bounding box center [410, 54] width 23 height 12
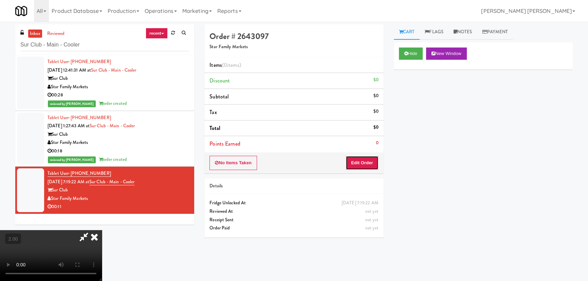
click at [374, 161] on button "Edit Order" at bounding box center [362, 163] width 33 height 14
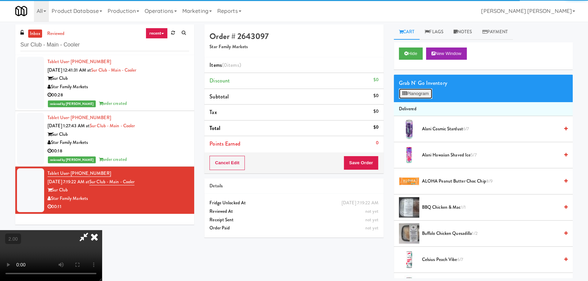
click at [413, 93] on button "Planogram" at bounding box center [415, 94] width 33 height 10
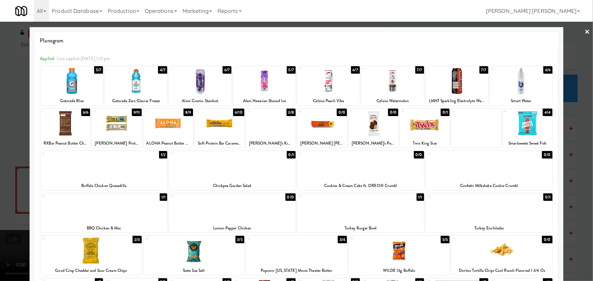
click at [387, 92] on div at bounding box center [392, 81] width 62 height 26
click at [585, 31] on link "×" at bounding box center [587, 32] width 5 height 21
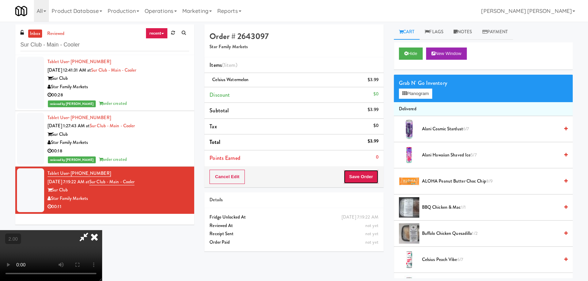
click at [358, 177] on button "Save Order" at bounding box center [361, 177] width 35 height 14
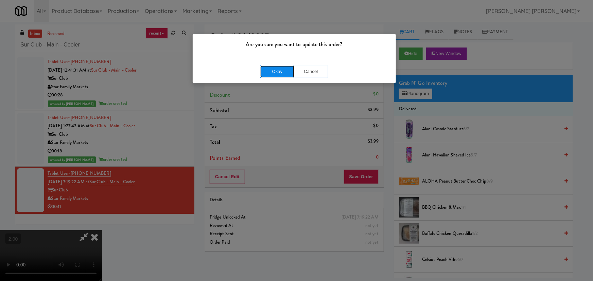
click at [275, 72] on button "Okay" at bounding box center [277, 72] width 34 height 12
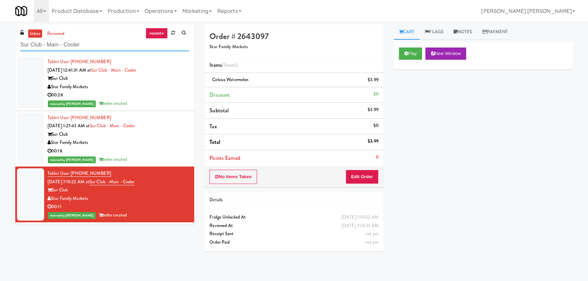
drag, startPoint x: 85, startPoint y: 44, endPoint x: -9, endPoint y: 56, distance: 95.1
click at [0, 56] on html "Are you sure you want to update this order? Okay Cancel Okay Are you sure you w…" at bounding box center [294, 140] width 588 height 281
paste input "Kinetic - Left"
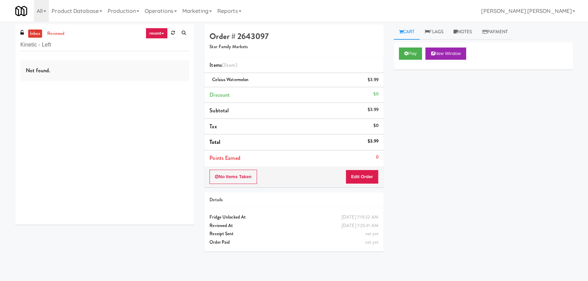
click at [35, 32] on link "inbox" at bounding box center [35, 34] width 14 height 8
drag, startPoint x: 57, startPoint y: 45, endPoint x: 6, endPoint y: 43, distance: 51.0
click at [6, 43] on div "inbox reviewed recent all unclear take inventory issue suspicious failed recent…" at bounding box center [294, 151] width 588 height 254
paste input "Fridge - Vantage - Pre Opening"
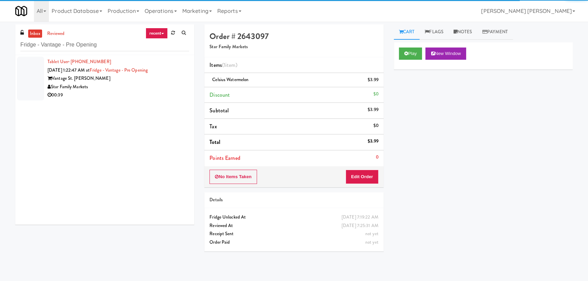
click at [134, 92] on div "00:39" at bounding box center [119, 95] width 142 height 8
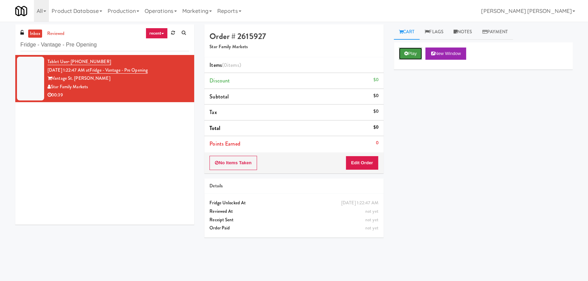
click at [413, 54] on button "Play" at bounding box center [410, 54] width 23 height 12
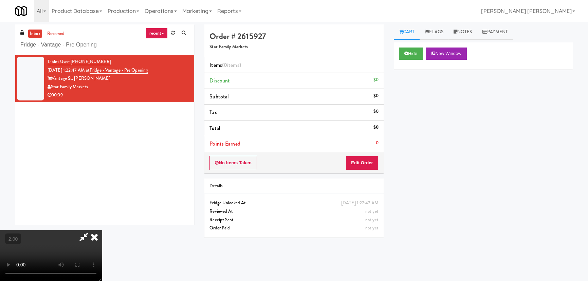
scroll to position [14, 0]
click at [369, 163] on button "Edit Order" at bounding box center [362, 163] width 33 height 14
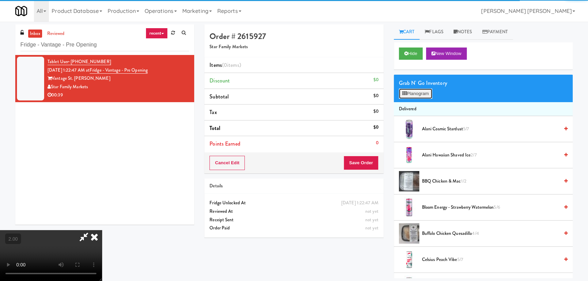
click at [426, 94] on button "Planogram" at bounding box center [415, 94] width 33 height 10
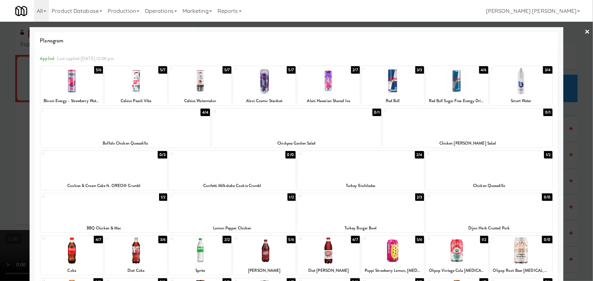
click at [487, 169] on div at bounding box center [489, 166] width 127 height 26
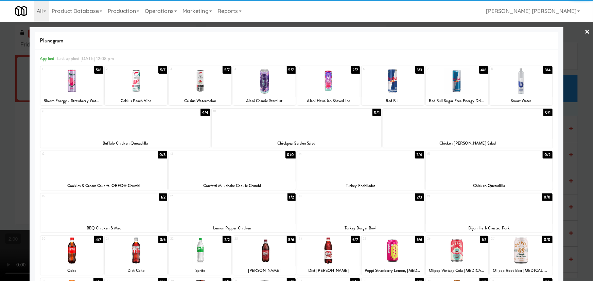
click at [353, 169] on div at bounding box center [360, 166] width 127 height 26
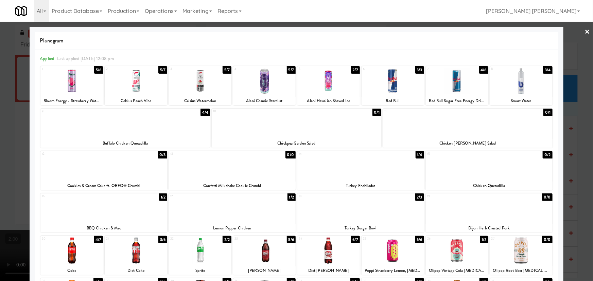
click at [585, 31] on link "×" at bounding box center [587, 32] width 5 height 21
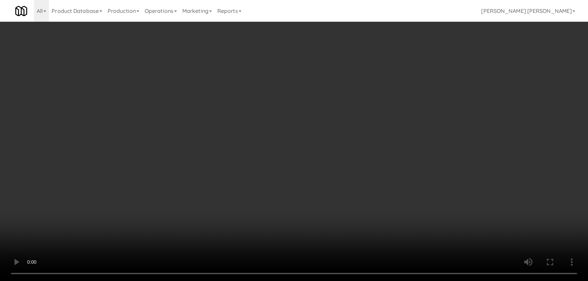
scroll to position [401, 0]
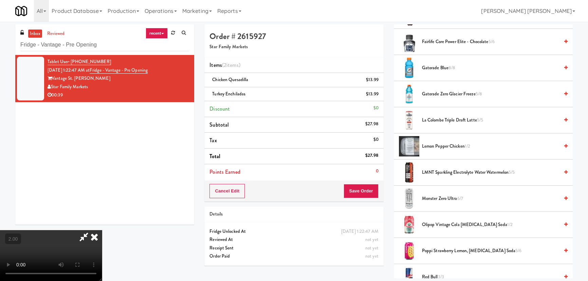
click at [428, 91] on span "Gatorade Zero Glacier Freeze 5/8" at bounding box center [490, 94] width 137 height 8
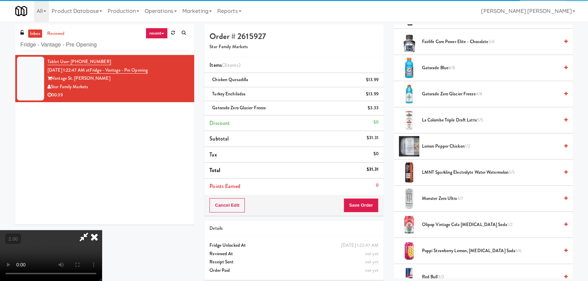
scroll to position [0, 0]
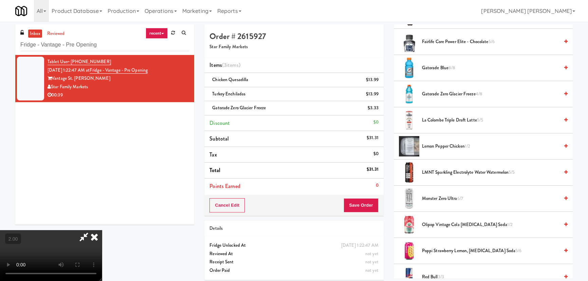
drag, startPoint x: 338, startPoint y: 25, endPoint x: 355, endPoint y: 129, distance: 105.3
click at [102, 230] on icon at bounding box center [94, 237] width 15 height 14
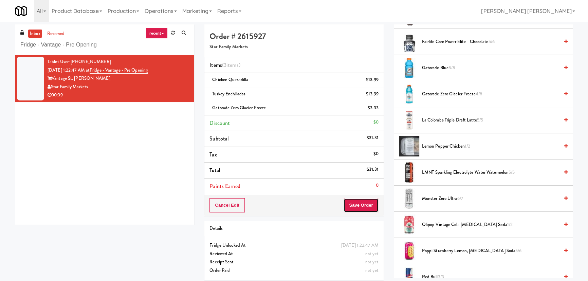
click at [358, 204] on button "Save Order" at bounding box center [361, 205] width 35 height 14
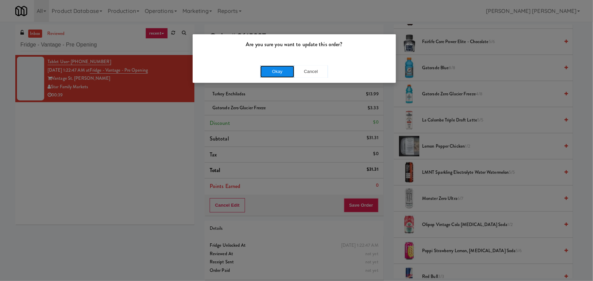
click at [268, 69] on button "Okay" at bounding box center [277, 72] width 34 height 12
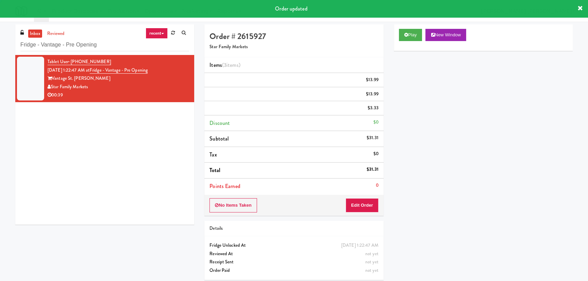
scroll to position [18, 0]
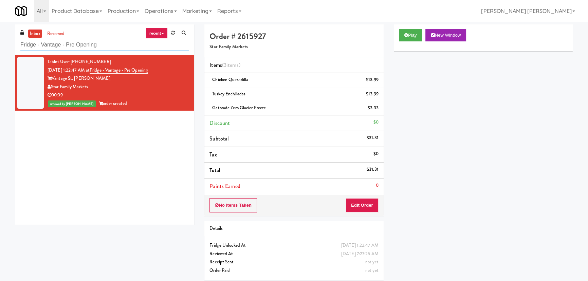
drag, startPoint x: 109, startPoint y: 44, endPoint x: 13, endPoint y: 51, distance: 96.0
click at [13, 51] on div "inbox reviewed recent all unclear take inventory issue suspicious failed recent…" at bounding box center [104, 126] width 189 height 205
paste input "The Quincy- Ambient"
type input "The Quincy- Ambient"
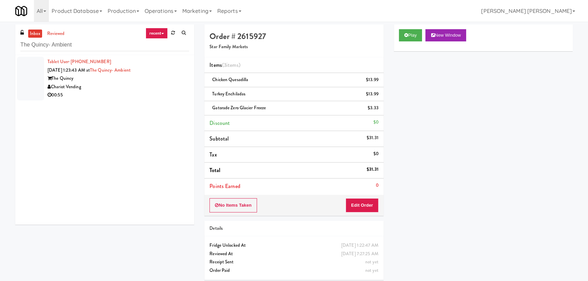
drag, startPoint x: 109, startPoint y: 95, endPoint x: 128, endPoint y: 99, distance: 19.1
click at [109, 95] on div "00:55" at bounding box center [119, 95] width 142 height 8
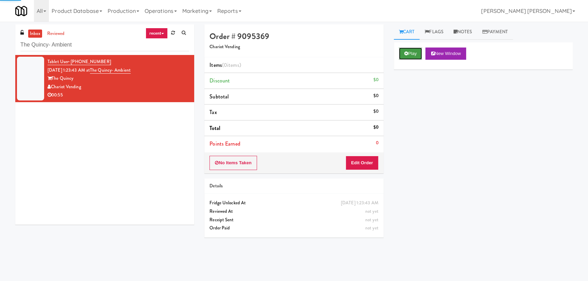
click at [407, 54] on icon at bounding box center [407, 53] width 4 height 4
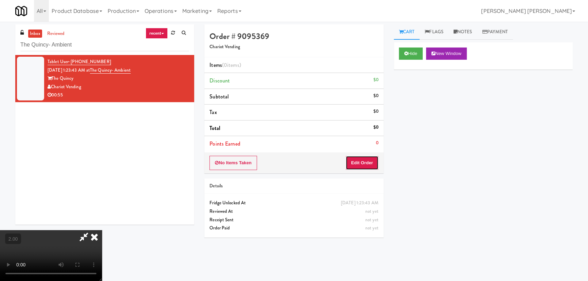
click at [357, 161] on button "Edit Order" at bounding box center [362, 163] width 33 height 14
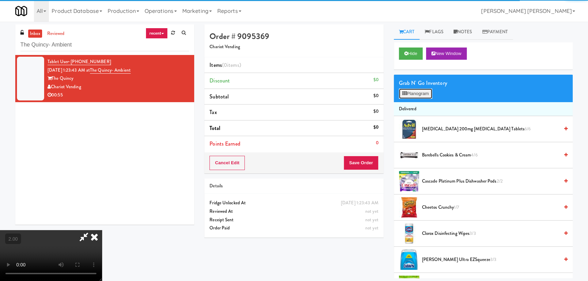
click at [402, 95] on icon at bounding box center [404, 93] width 4 height 4
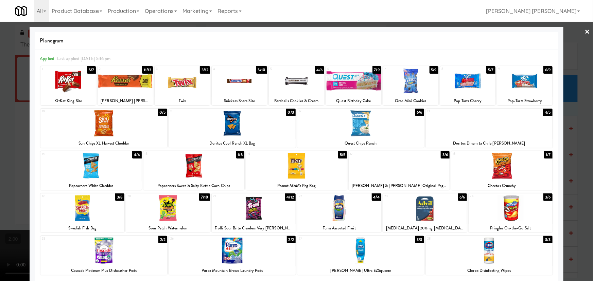
click at [65, 83] on div at bounding box center [67, 81] width 55 height 26
click at [585, 31] on link "×" at bounding box center [587, 32] width 5 height 21
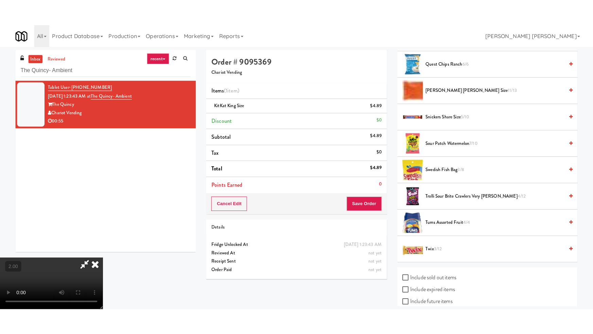
scroll to position [595, 0]
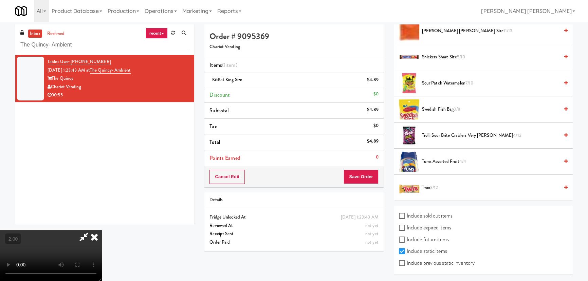
click at [420, 187] on div "Twix 3/12" at bounding box center [493, 188] width 148 height 8
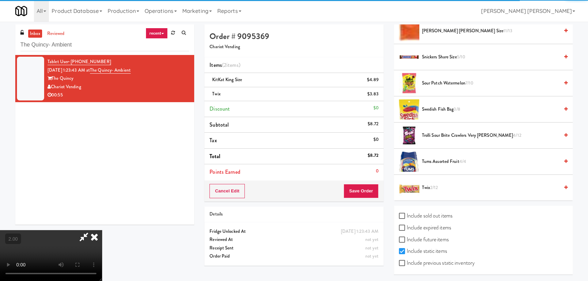
click at [102, 246] on video at bounding box center [51, 255] width 102 height 51
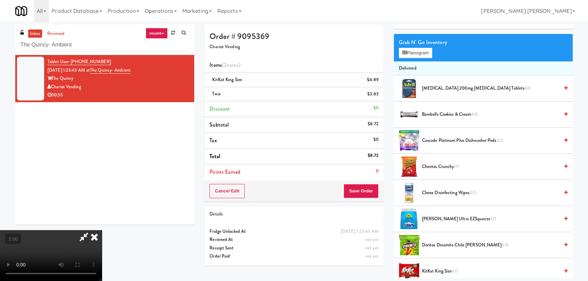
scroll to position [0, 0]
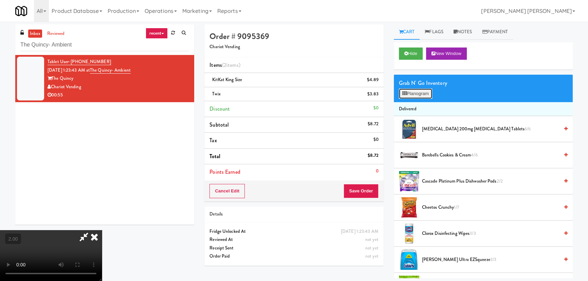
click at [417, 92] on button "Planogram" at bounding box center [415, 94] width 33 height 10
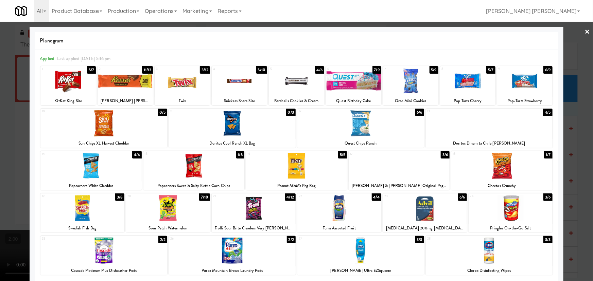
click at [498, 177] on div at bounding box center [501, 166] width 101 height 26
click at [406, 81] on div at bounding box center [410, 81] width 55 height 26
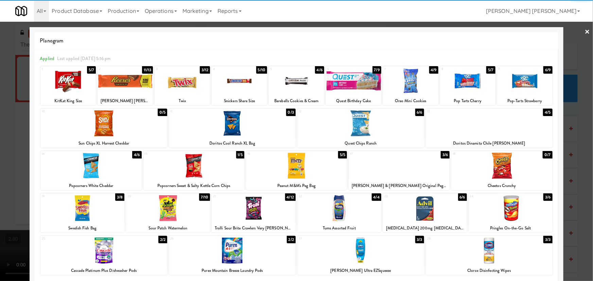
click at [585, 31] on link "×" at bounding box center [587, 32] width 5 height 21
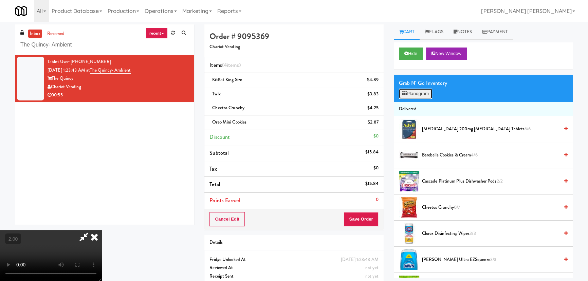
click at [411, 93] on button "Planogram" at bounding box center [415, 94] width 33 height 10
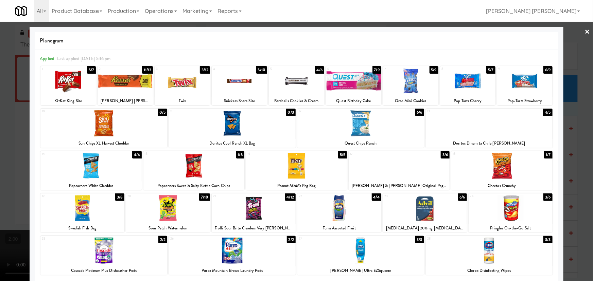
click at [480, 122] on div at bounding box center [489, 123] width 127 height 26
click at [585, 31] on link "×" at bounding box center [587, 32] width 5 height 21
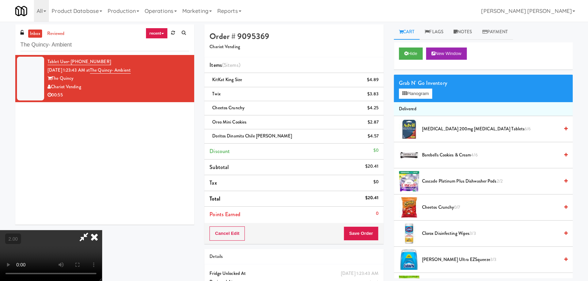
click at [102, 230] on icon at bounding box center [94, 237] width 15 height 14
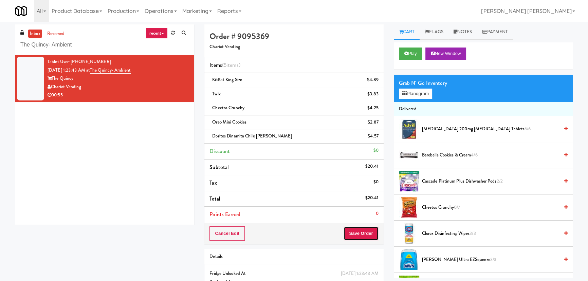
click at [351, 235] on button "Save Order" at bounding box center [361, 234] width 35 height 14
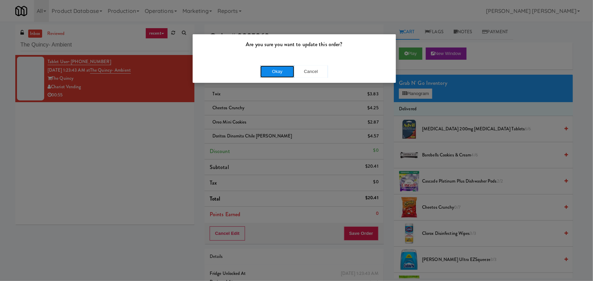
click at [281, 72] on button "Okay" at bounding box center [277, 72] width 34 height 12
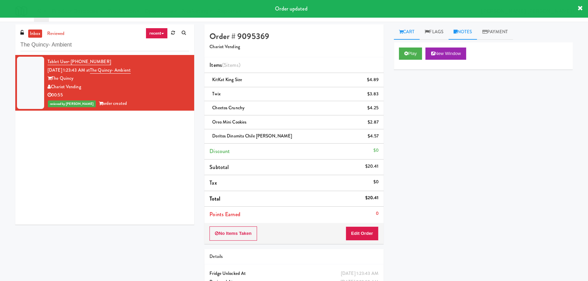
click at [467, 27] on link "Notes" at bounding box center [463, 31] width 29 height 15
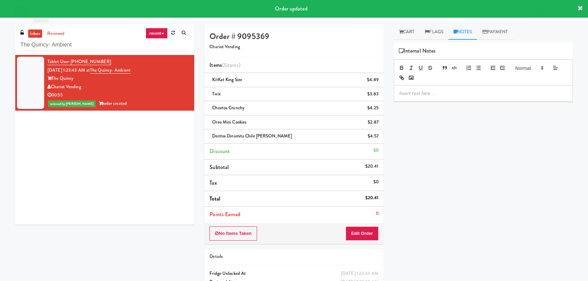
drag, startPoint x: 438, startPoint y: 95, endPoint x: 433, endPoint y: 97, distance: 4.9
click at [437, 95] on p at bounding box center [483, 93] width 168 height 7
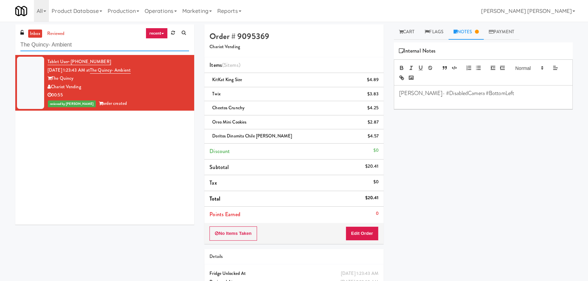
drag, startPoint x: 79, startPoint y: 48, endPoint x: 10, endPoint y: 46, distance: 69.3
click at [10, 46] on div "inbox reviewed recent all unclear take inventory issue suspicious failed recent…" at bounding box center [104, 126] width 189 height 205
paste input "[PERSON_NAME][GEOGRAPHIC_DATA]"
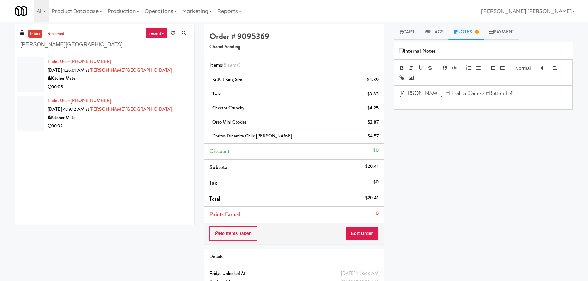
type input "[PERSON_NAME][GEOGRAPHIC_DATA]"
click at [123, 87] on div "00:05" at bounding box center [119, 87] width 142 height 8
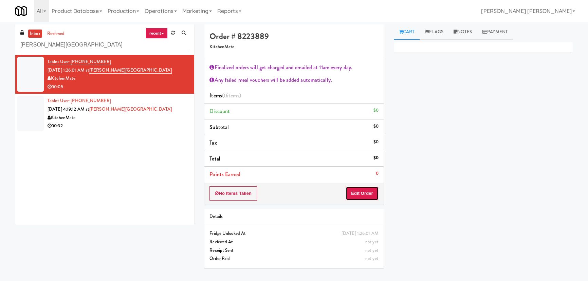
click at [373, 195] on button "Edit Order" at bounding box center [362, 193] width 33 height 14
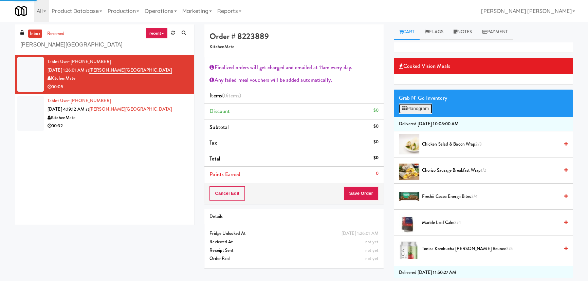
click at [422, 111] on button "Planogram" at bounding box center [415, 109] width 33 height 10
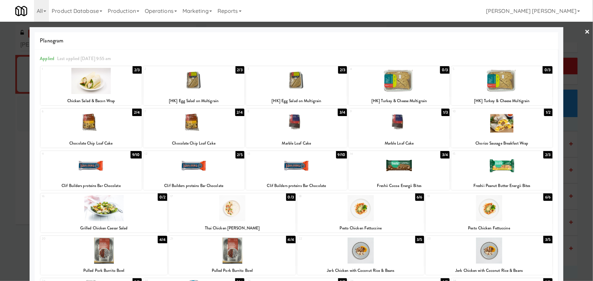
click at [401, 83] on div at bounding box center [398, 81] width 101 height 26
click at [585, 33] on link "×" at bounding box center [587, 32] width 5 height 21
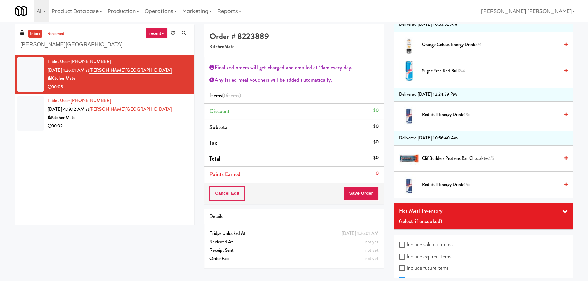
scroll to position [941, 0]
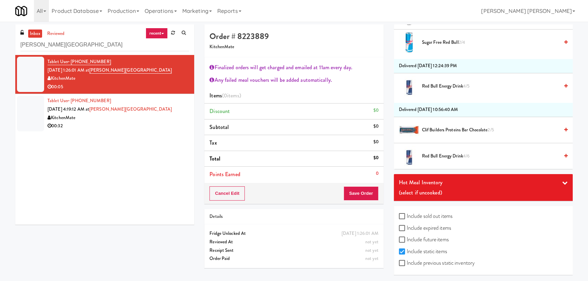
click at [448, 260] on label "Include previous static inventory" at bounding box center [437, 263] width 76 height 10
click at [407, 261] on input "Include previous static inventory" at bounding box center [403, 263] width 8 height 5
checkbox input "true"
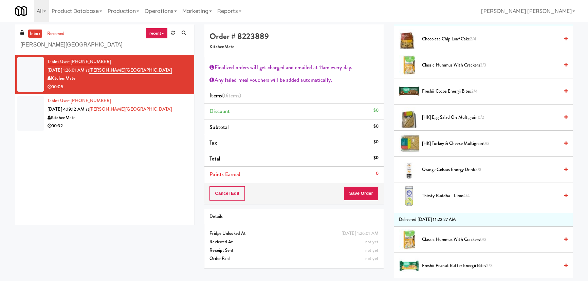
scroll to position [347, 0]
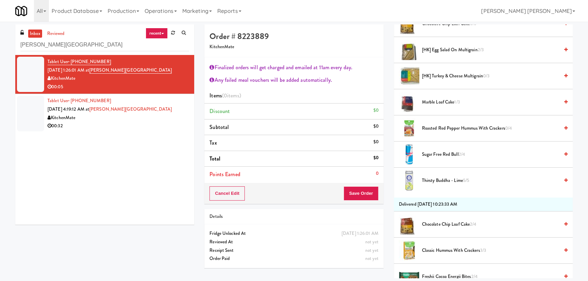
click at [461, 72] on span "[HK] Turkey & Cheese Multigrain 0/3" at bounding box center [490, 76] width 137 height 8
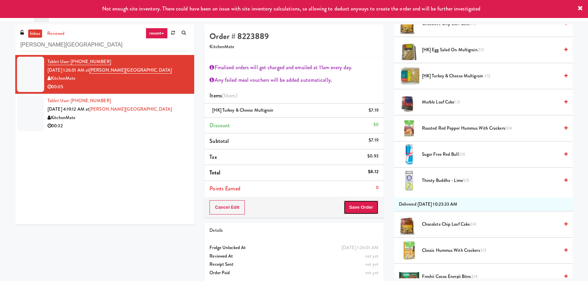
click at [369, 211] on button "Save Order" at bounding box center [361, 207] width 35 height 14
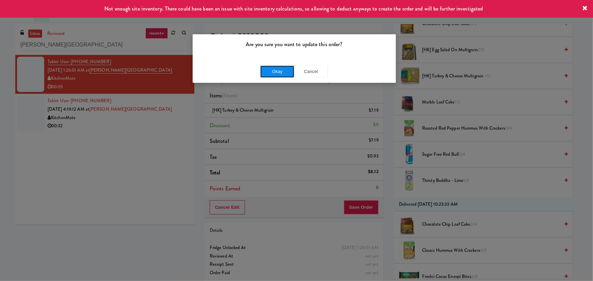
click at [268, 68] on button "Okay" at bounding box center [277, 72] width 34 height 12
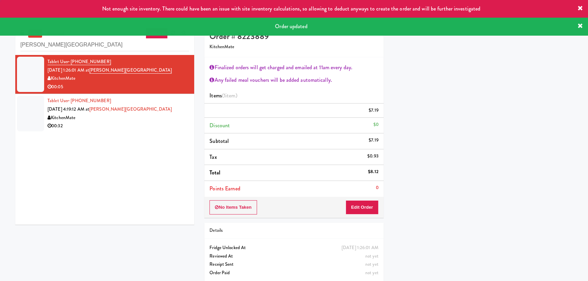
scroll to position [18, 0]
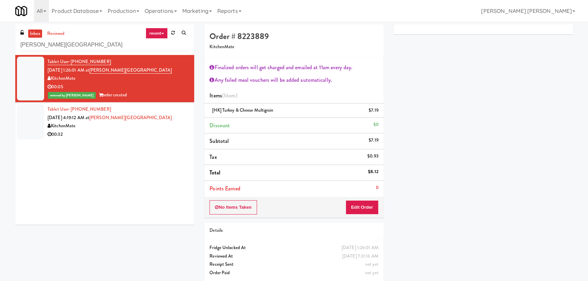
click at [155, 136] on div "00:32" at bounding box center [119, 134] width 142 height 8
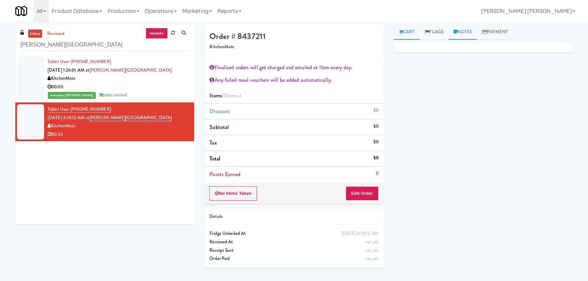
click at [472, 29] on link "Notes" at bounding box center [463, 31] width 29 height 15
click at [442, 94] on p at bounding box center [483, 93] width 168 height 7
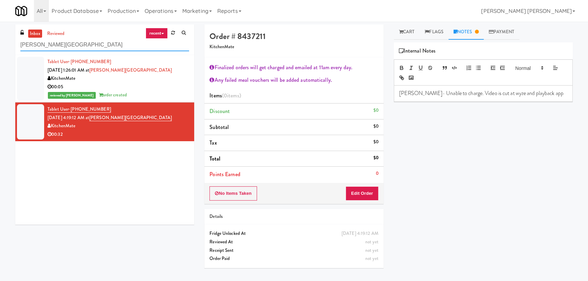
drag, startPoint x: 85, startPoint y: 48, endPoint x: -40, endPoint y: 35, distance: 124.9
click at [0, 35] on html "Are you sure you want to update this order? Okay Cancel Okay Are you sure you w…" at bounding box center [294, 140] width 588 height 281
paste input "Twenty2 West - Combo"
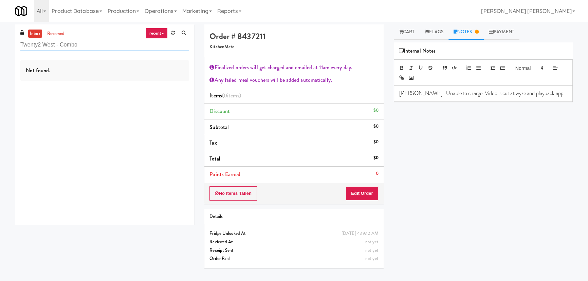
drag, startPoint x: 81, startPoint y: 42, endPoint x: 14, endPoint y: 42, distance: 67.2
click at [14, 42] on div "inbox reviewed recent all unclear take inventory issue suspicious failed recent…" at bounding box center [104, 126] width 189 height 205
paste input "Park on First - Mailroom 2 - Cooler"
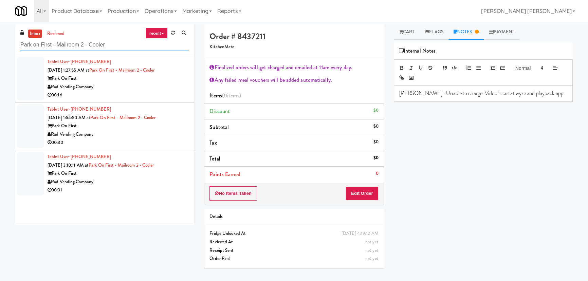
type input "Park on First - Mailroom 2 - Cooler"
click at [146, 91] on div "00:16" at bounding box center [119, 95] width 142 height 8
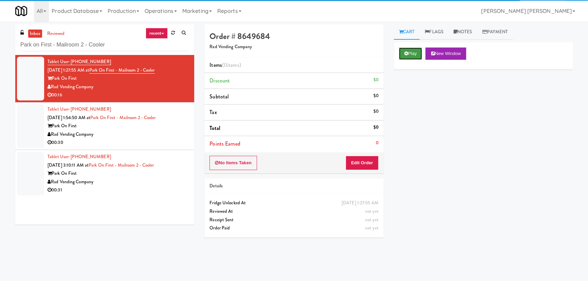
click at [407, 51] on button "Play" at bounding box center [410, 54] width 23 height 12
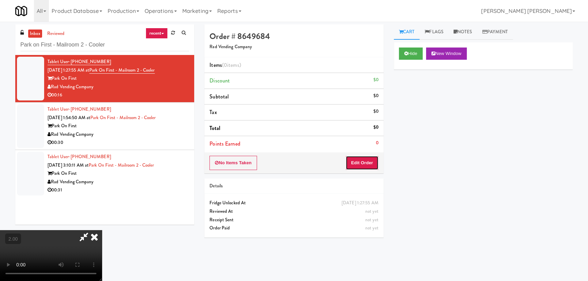
click at [369, 163] on button "Edit Order" at bounding box center [362, 163] width 33 height 14
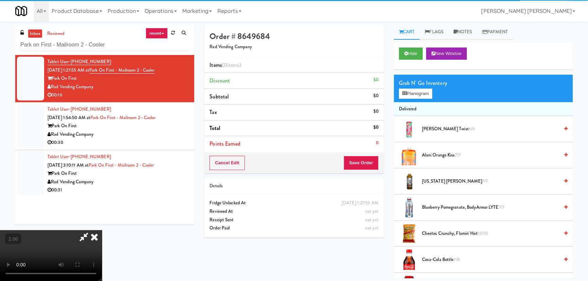
click at [442, 152] on span "Alani Orange Kiss 7/7" at bounding box center [490, 155] width 137 height 8
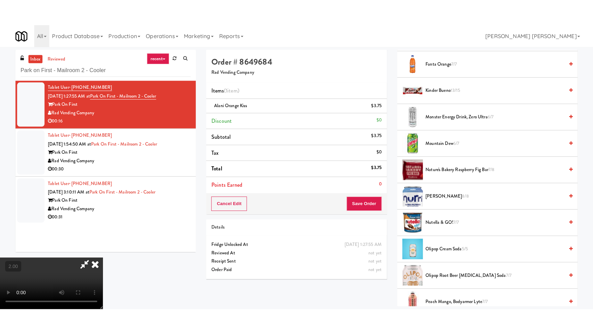
scroll to position [432, 0]
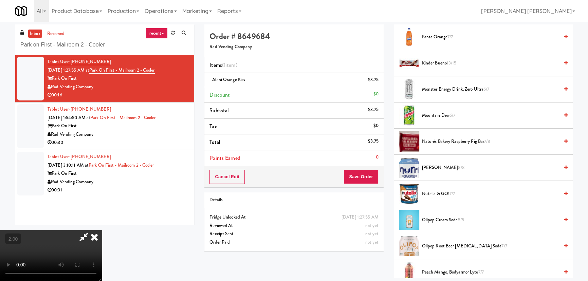
click at [435, 87] on span "Monster Energy Drink, Zero Ultra 6/7" at bounding box center [490, 89] width 137 height 8
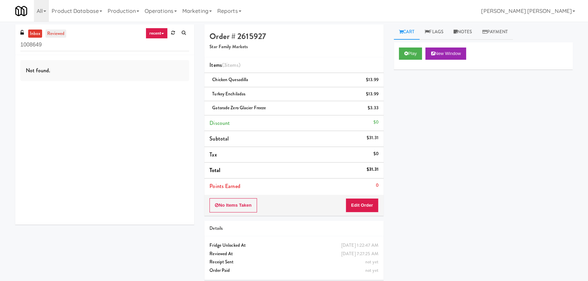
click at [56, 31] on link "reviewed" at bounding box center [56, 34] width 21 height 8
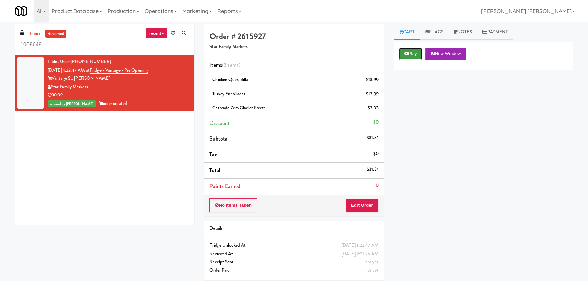
click at [415, 54] on button "Play" at bounding box center [410, 54] width 23 height 12
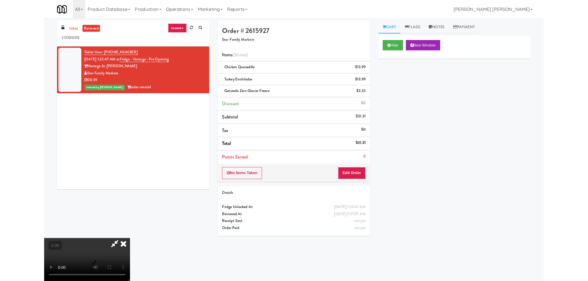
scroll to position [13, 0]
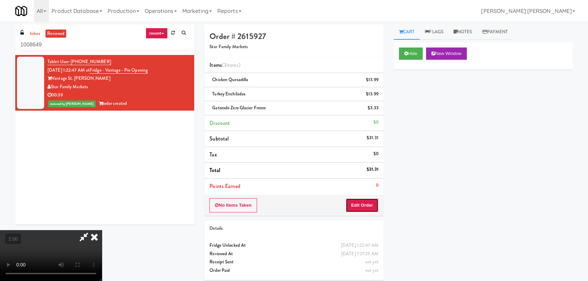
click at [372, 204] on button "Edit Order" at bounding box center [362, 205] width 33 height 14
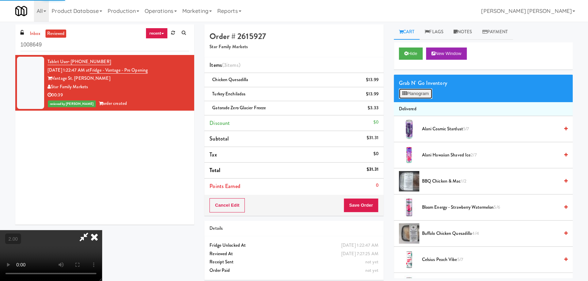
click at [414, 94] on button "Planogram" at bounding box center [415, 94] width 33 height 10
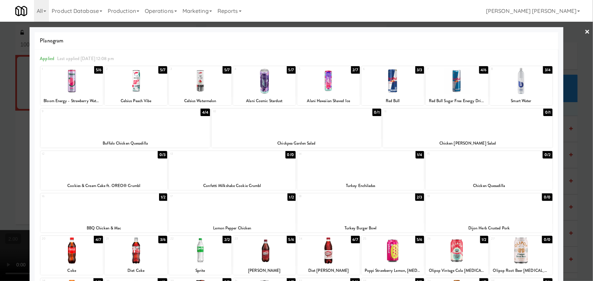
click at [359, 178] on div at bounding box center [360, 166] width 127 height 26
click at [585, 32] on link "×" at bounding box center [587, 32] width 5 height 21
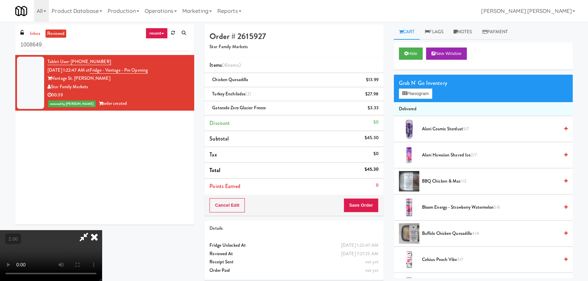
click at [102, 230] on icon at bounding box center [94, 237] width 15 height 14
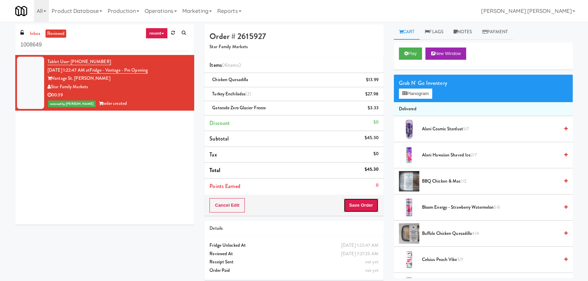
click at [364, 205] on button "Save Order" at bounding box center [361, 205] width 35 height 14
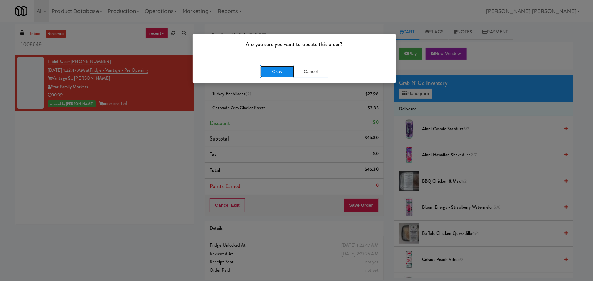
click at [284, 70] on button "Okay" at bounding box center [277, 72] width 34 height 12
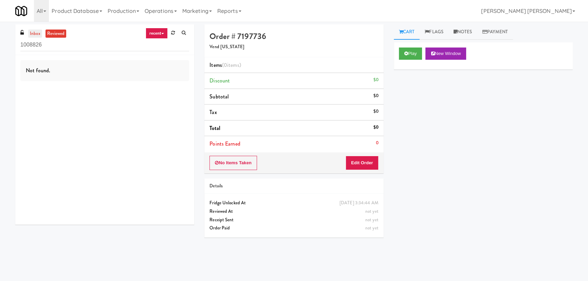
click at [32, 35] on link "inbox" at bounding box center [35, 34] width 14 height 8
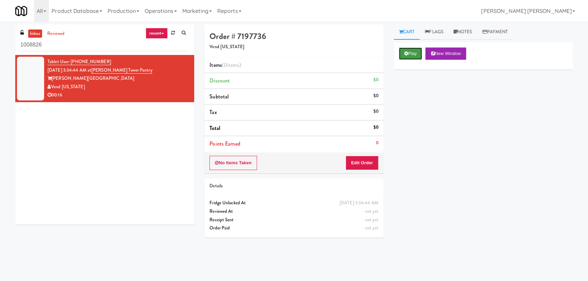
click at [413, 53] on button "Play" at bounding box center [410, 54] width 23 height 12
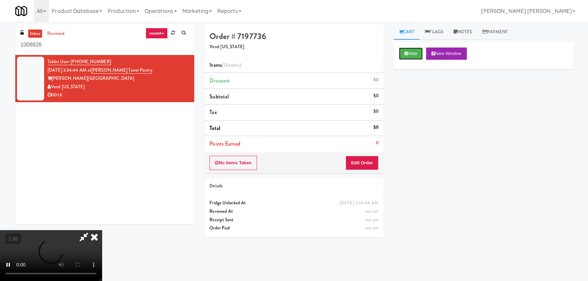
scroll to position [108, 0]
